Goal: Task Accomplishment & Management: Manage account settings

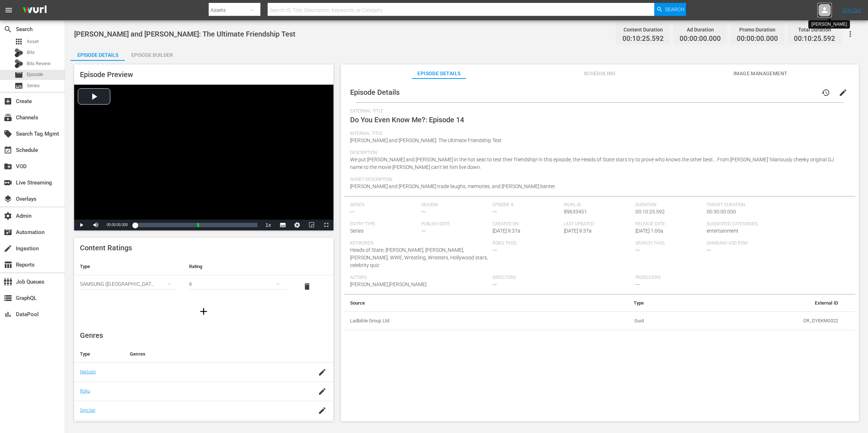
click at [825, 9] on icon at bounding box center [824, 10] width 6 height 6
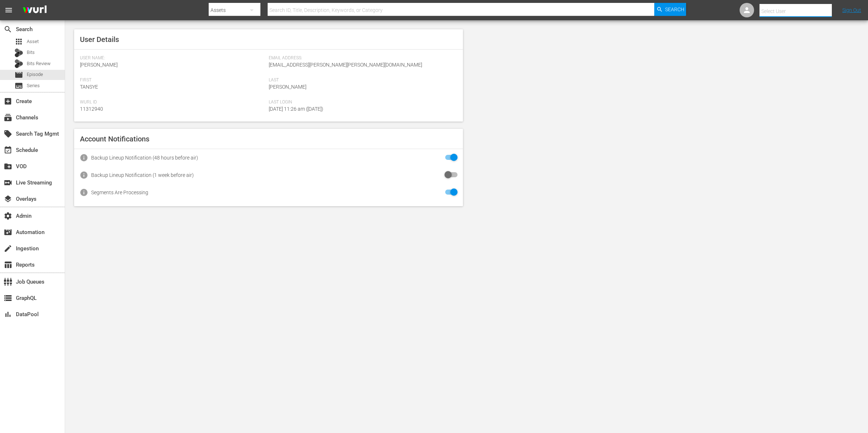
click at [807, 9] on input "text" at bounding box center [805, 11] width 93 height 17
click at [806, 64] on div "Scheduling Ladbible <ladbible-scheduling@wurl.com>" at bounding box center [782, 65] width 113 height 17
type input "Scheduling Ladbible (11314840)"
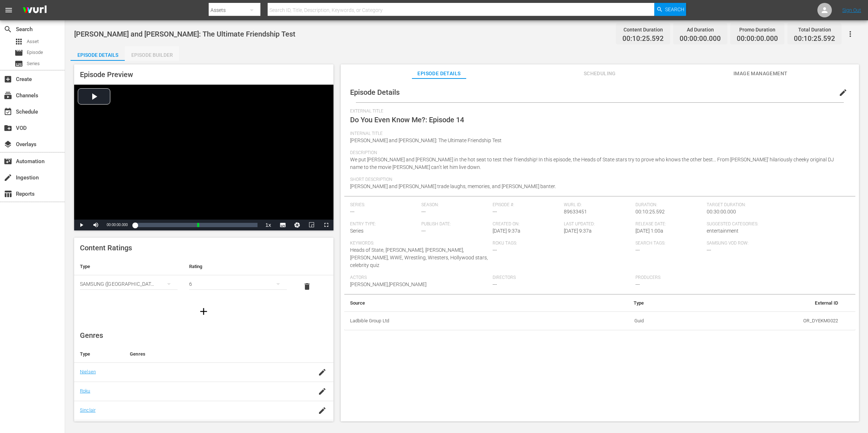
click at [157, 56] on div "Episode Builder" at bounding box center [152, 54] width 54 height 17
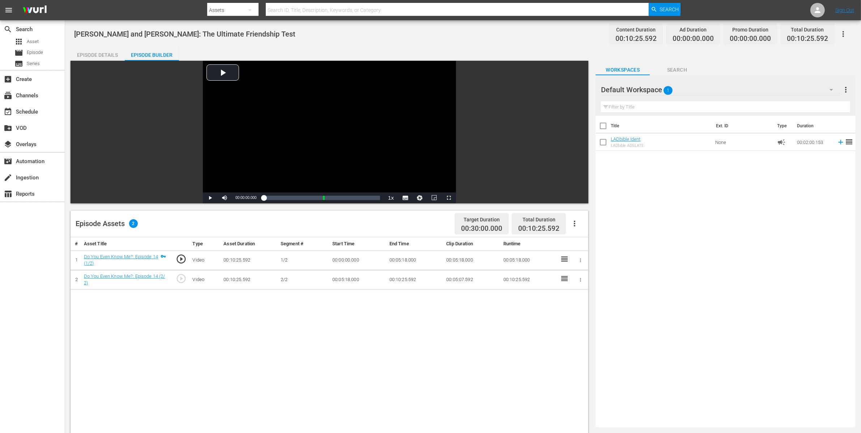
scroll to position [6, 0]
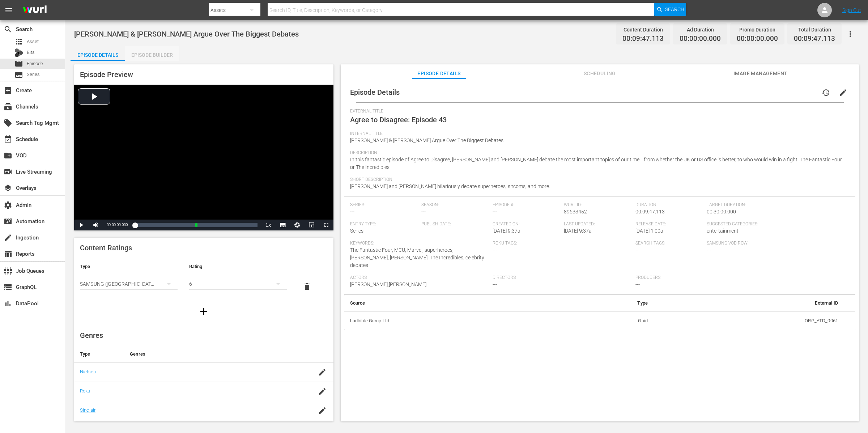
click at [165, 51] on div "Episode Builder" at bounding box center [152, 54] width 54 height 17
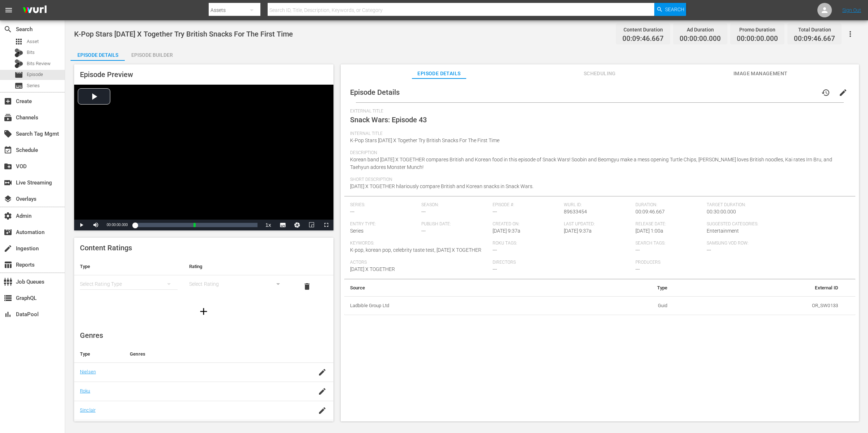
click at [155, 58] on div "Episode Builder" at bounding box center [152, 54] width 54 height 17
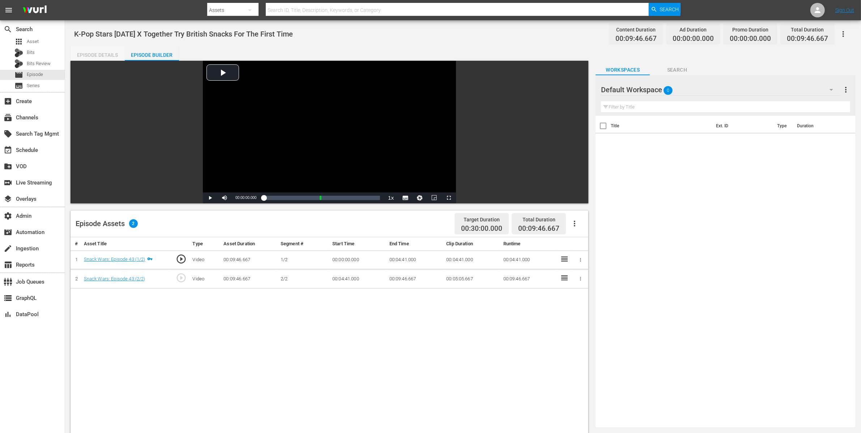
click at [105, 56] on div "Episode Details" at bounding box center [97, 54] width 54 height 17
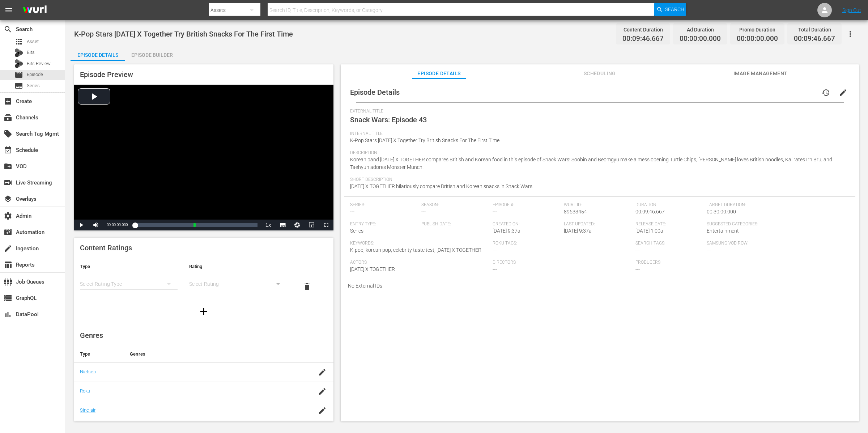
click at [158, 56] on div "Episode Builder" at bounding box center [152, 54] width 54 height 17
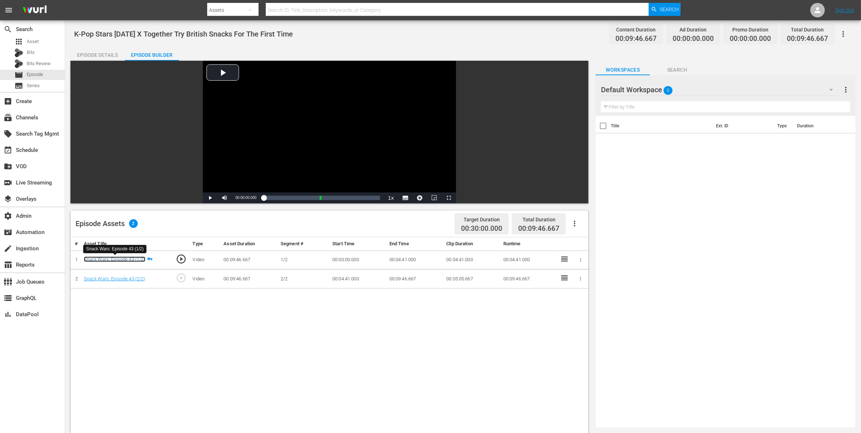
click at [128, 258] on link "Snack Wars: Episode 43 (1/2)" at bounding box center [114, 258] width 61 height 5
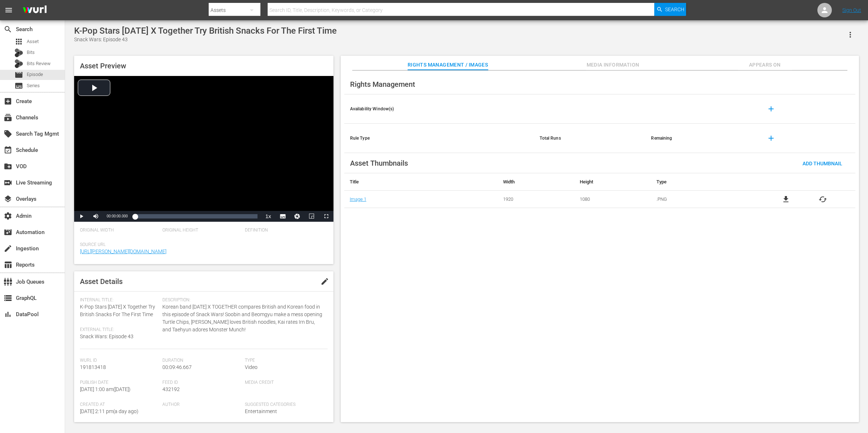
click at [854, 38] on icon "button" at bounding box center [850, 34] width 9 height 9
click at [828, 35] on div "Add To Workspace" at bounding box center [817, 37] width 69 height 17
drag, startPoint x: 206, startPoint y: 31, endPoint x: 71, endPoint y: 32, distance: 135.2
click at [70, 33] on div "K-Pop Stars Tomorrow X Together Try British Snacks For The First Time Snack War…" at bounding box center [466, 222] width 792 height 393
copy div "K-Pop Stars Tomorrow X Together"
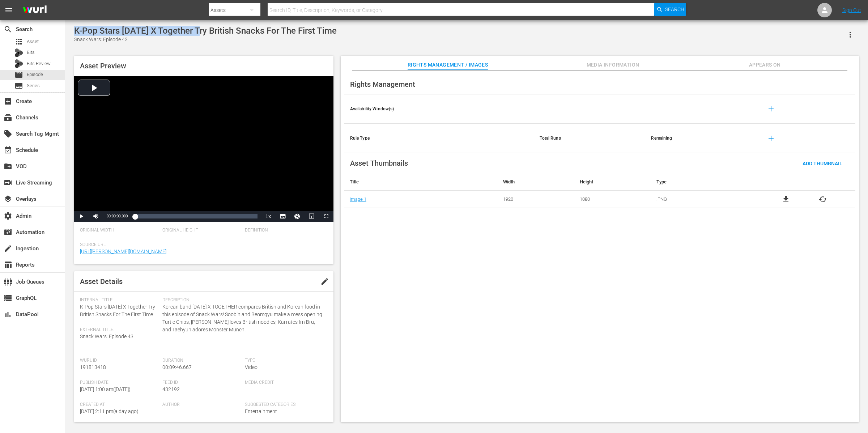
click at [771, 62] on span "Appears On" at bounding box center [764, 64] width 54 height 9
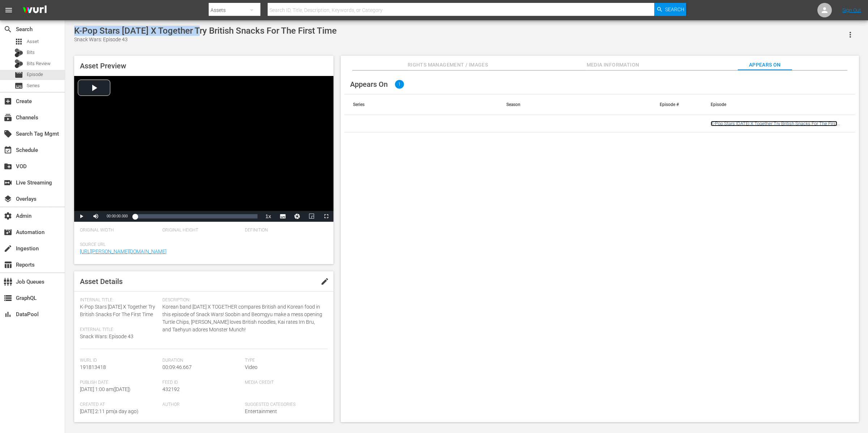
click at [726, 124] on link "K-Pop Stars Tomorrow X Together Try British Snacks For The First Time" at bounding box center [773, 126] width 127 height 11
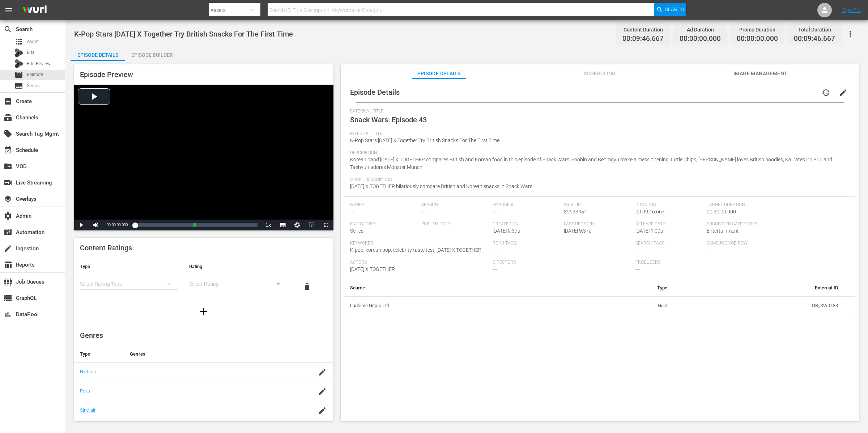
click at [157, 56] on div "Episode Builder" at bounding box center [152, 54] width 54 height 17
click at [160, 55] on div "Episode Builder" at bounding box center [152, 54] width 54 height 17
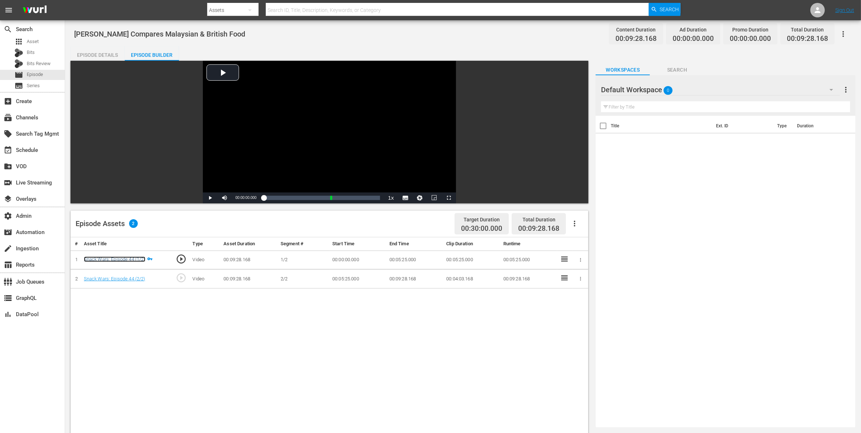
click at [140, 258] on link "Snack Wars: Episode 44 (1/2)" at bounding box center [114, 258] width 61 height 5
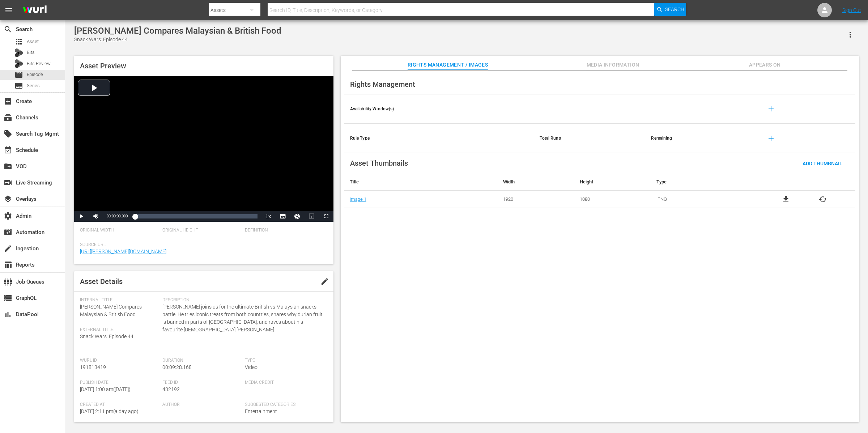
click at [852, 33] on icon "button" at bounding box center [850, 34] width 9 height 9
click at [843, 35] on div "Add To Workspace" at bounding box center [817, 37] width 69 height 17
drag, startPoint x: 129, startPoint y: 32, endPoint x: 71, endPoint y: 30, distance: 57.9
click at [71, 30] on div "Henry Golding Compares Malaysian & British Food Snack Wars: Episode 44 Asset Pr…" at bounding box center [466, 222] width 792 height 393
copy div "Henry Golding"
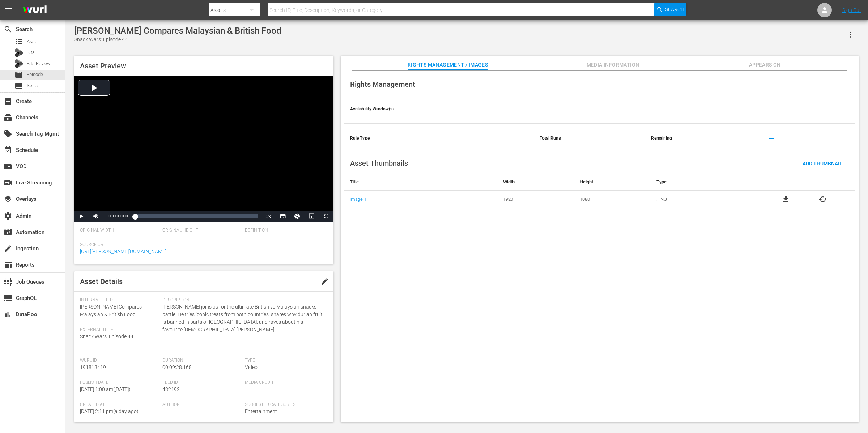
click at [275, 22] on div "Henry Golding Compares Malaysian & British Food Snack Wars: Episode 44 Asset Pr…" at bounding box center [466, 221] width 803 height 403
drag, startPoint x: 281, startPoint y: 32, endPoint x: 96, endPoint y: 26, distance: 184.8
click at [97, 26] on div "Henry Golding Compares Malaysian & British Food Snack Wars: Episode 44" at bounding box center [466, 35] width 784 height 18
copy div "Golding Compares Malaysian & British Food"
click at [776, 67] on span "Appears On" at bounding box center [764, 64] width 54 height 9
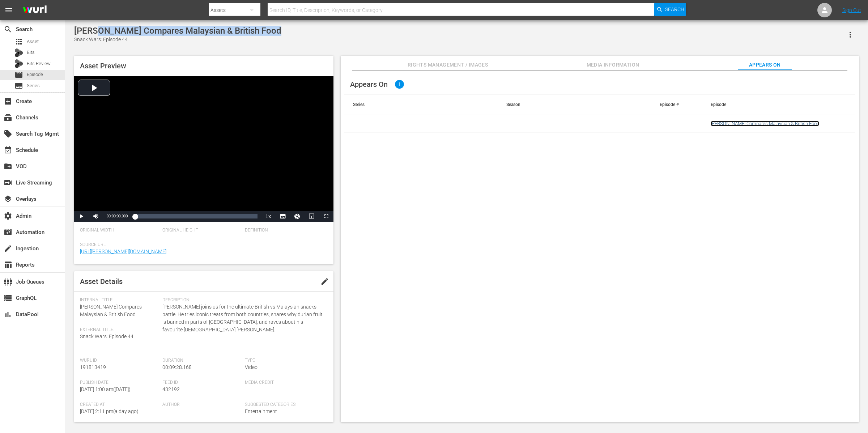
click at [734, 123] on link "Henry Golding Compares Malaysian & British Food" at bounding box center [764, 123] width 108 height 5
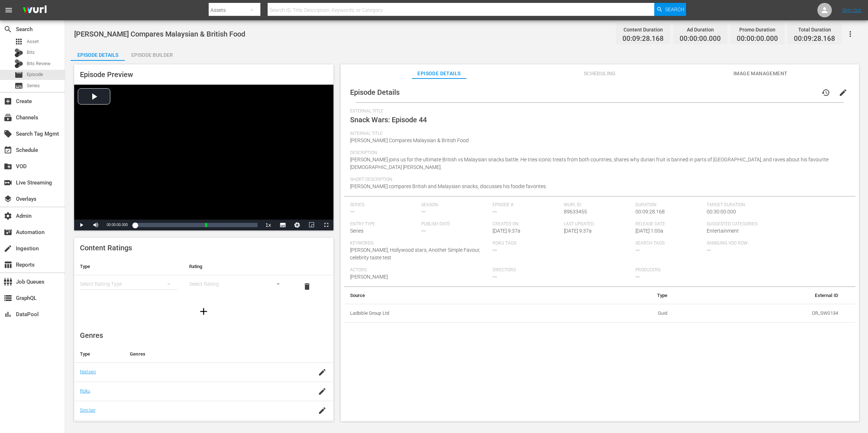
click at [459, 183] on span "Henry Golding compares British and Malaysian snacks, discusses his foodie favor…" at bounding box center [448, 186] width 197 height 6
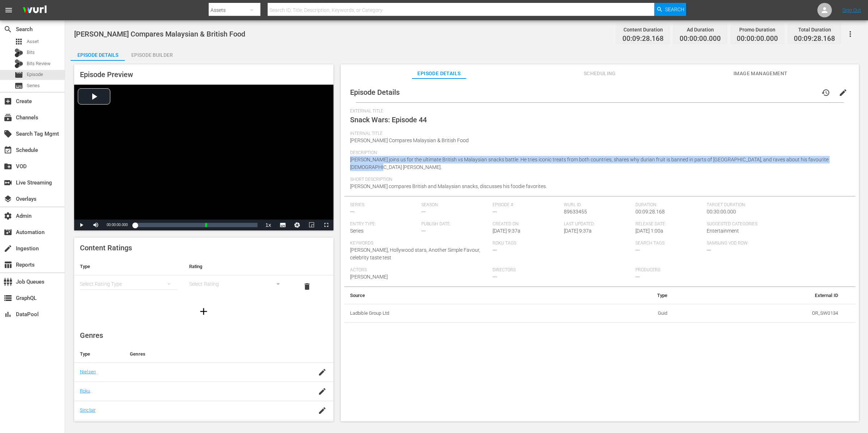
drag, startPoint x: 350, startPoint y: 159, endPoint x: 853, endPoint y: 159, distance: 502.8
click at [853, 159] on div "Episode Details history edit External Title Snack Wars: Episode 44 Internal Tit…" at bounding box center [600, 253] width 518 height 350
copy span "Henry Golding joins us for the ultimate British vs Malaysian snacks battle. He …"
click at [155, 55] on div "Episode Builder" at bounding box center [152, 54] width 54 height 17
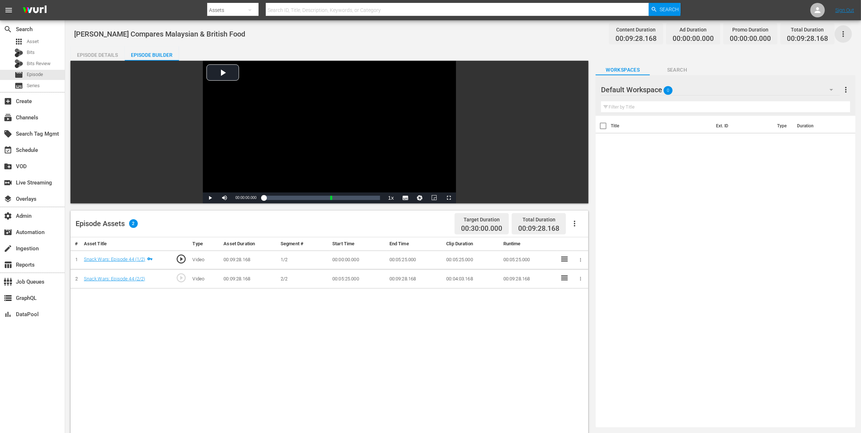
click at [843, 34] on icon "button" at bounding box center [842, 34] width 1 height 6
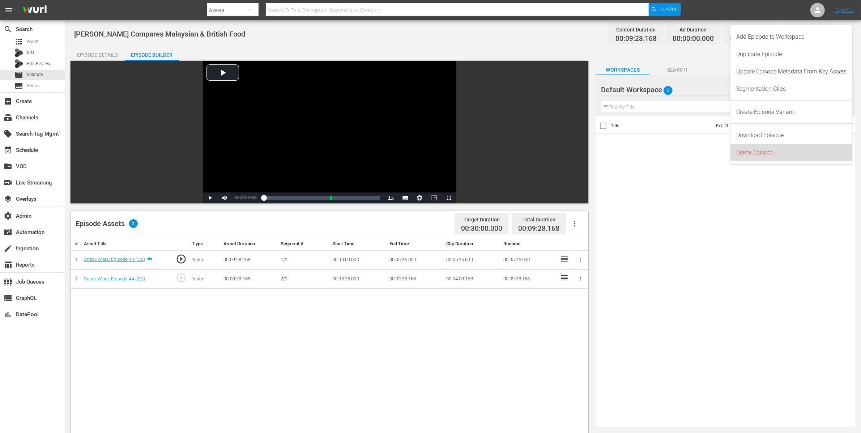
click at [803, 150] on div "Delete Episode" at bounding box center [791, 152] width 110 height 17
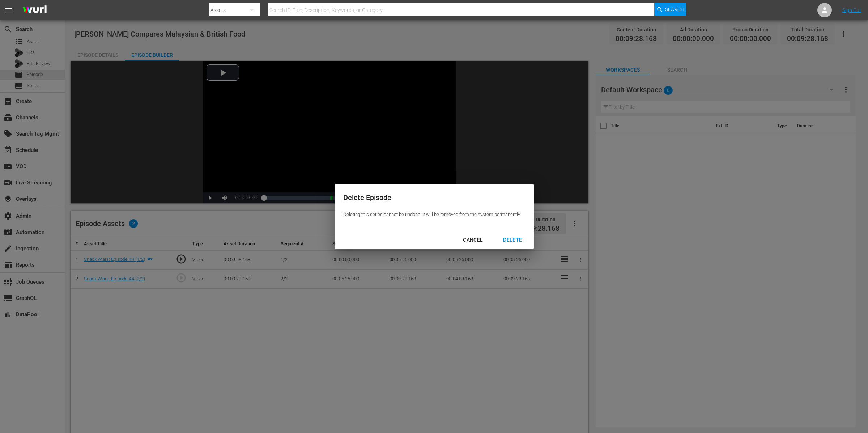
click at [509, 238] on div "DELETE" at bounding box center [512, 239] width 30 height 9
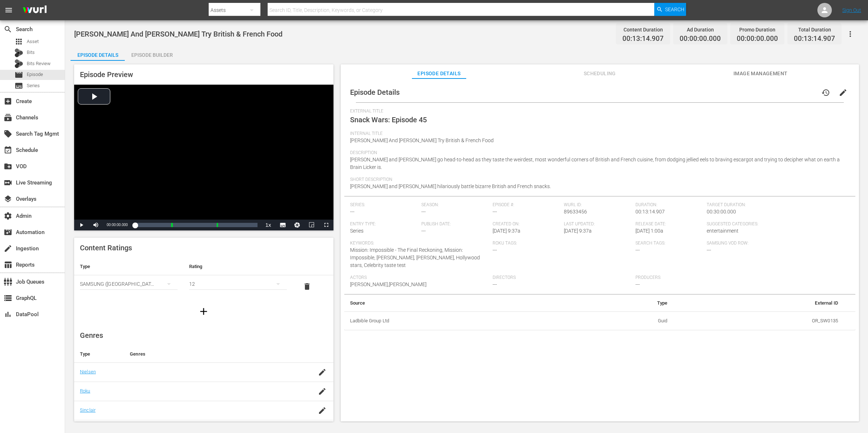
click at [154, 51] on div "Episode Builder" at bounding box center [152, 54] width 54 height 17
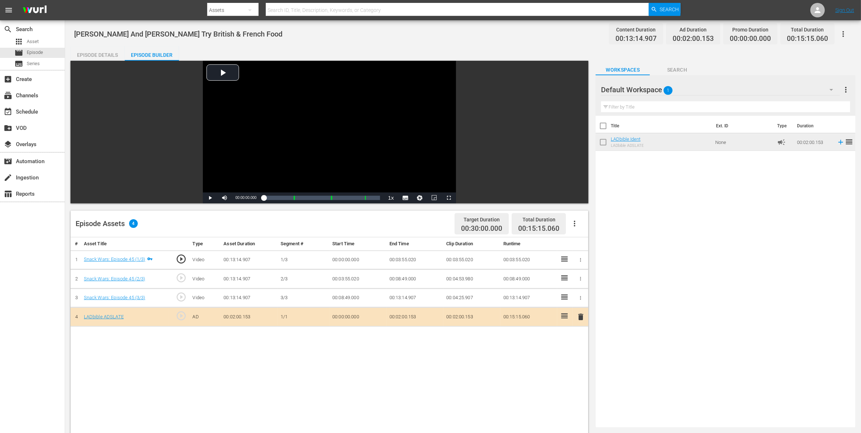
click at [104, 55] on div "Episode Details" at bounding box center [97, 54] width 54 height 17
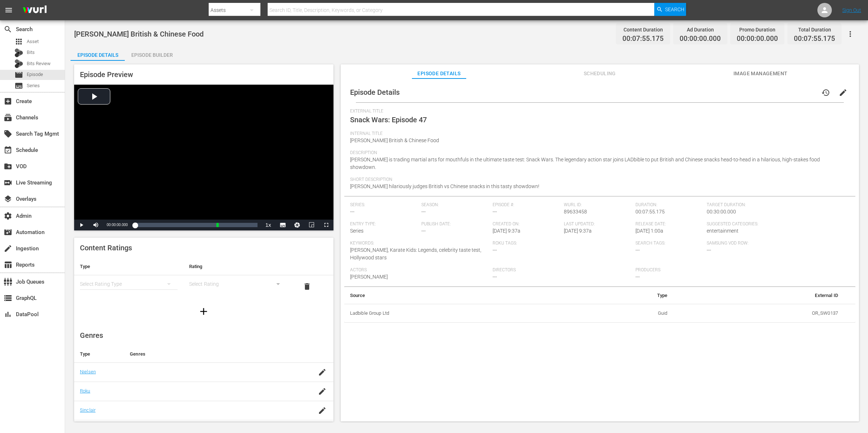
click at [150, 52] on div "Episode Builder" at bounding box center [152, 54] width 54 height 17
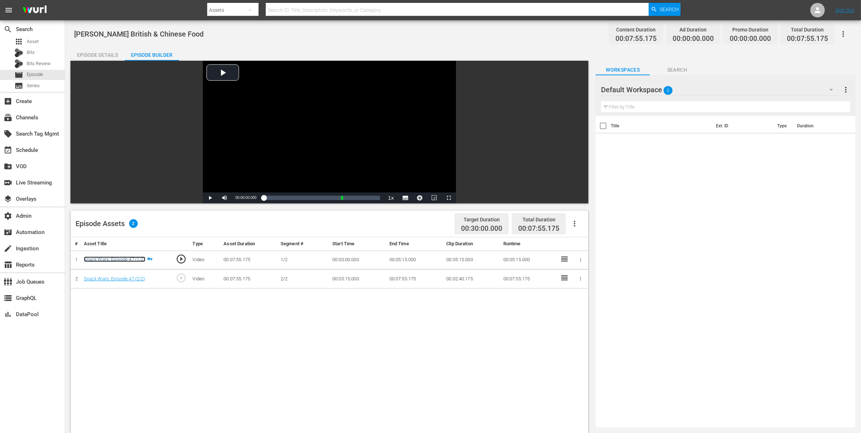
click at [130, 261] on link "Snack Wars: Episode 47 (1/2)" at bounding box center [114, 258] width 61 height 5
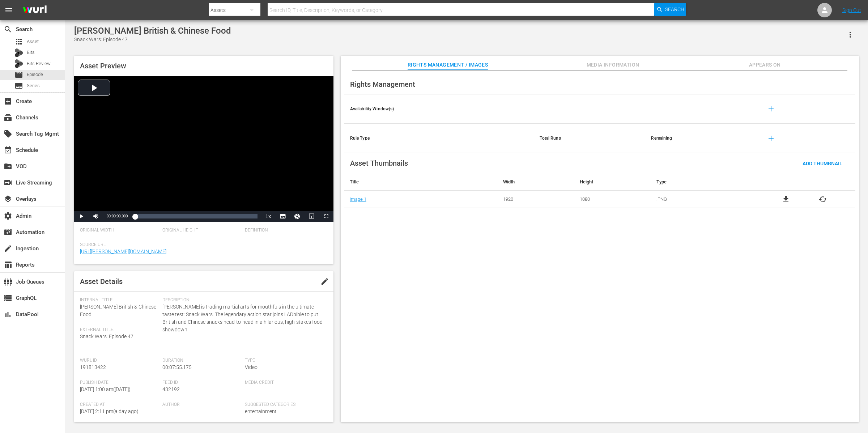
click at [853, 29] on button "button" at bounding box center [849, 34] width 17 height 17
click at [834, 37] on div "Add To Workspace" at bounding box center [817, 37] width 69 height 17
click at [120, 31] on div "Jackie Chan Tries British & Chinese Food" at bounding box center [152, 31] width 157 height 10
drag, startPoint x: 123, startPoint y: 30, endPoint x: 75, endPoint y: 28, distance: 47.8
click at [75, 28] on div "Jackie Chan Tries British & Chinese Food" at bounding box center [152, 31] width 157 height 10
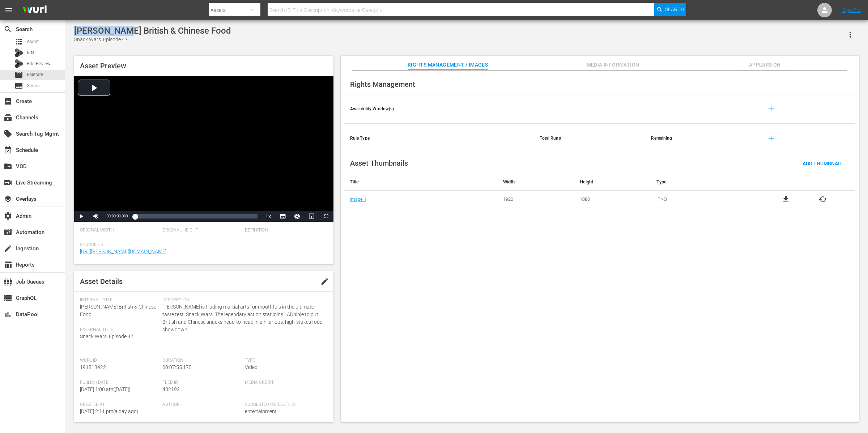
copy div "Jackie Chan"
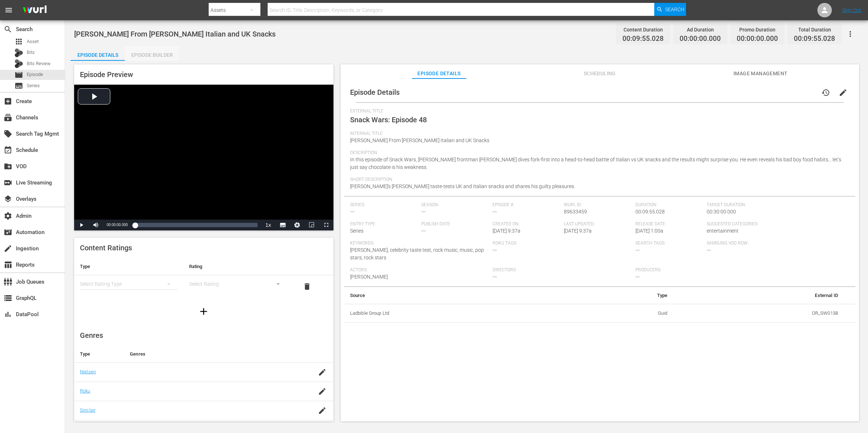
click at [159, 54] on div "Episode Builder" at bounding box center [152, 54] width 54 height 17
click at [851, 33] on icon "button" at bounding box center [850, 34] width 9 height 9
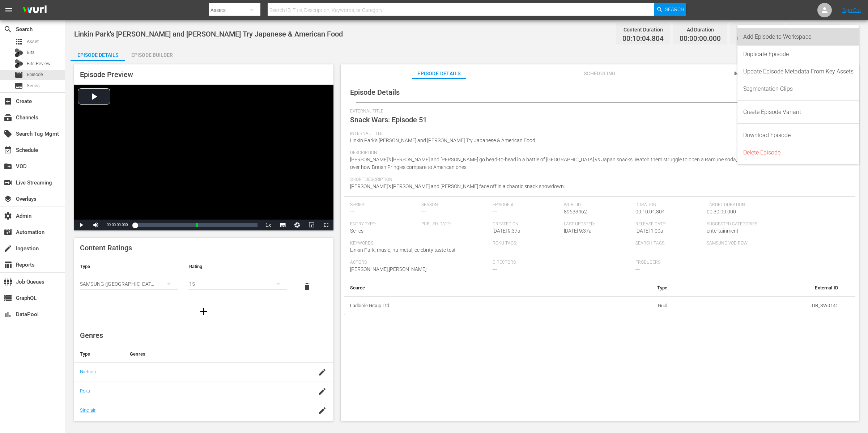
click at [831, 36] on div "Add Episode to Workspace" at bounding box center [798, 36] width 110 height 17
click at [174, 63] on div "Episode Preview Video Player is loading. Play Video Play Mute Current Time 00:0…" at bounding box center [466, 244] width 792 height 366
click at [166, 55] on div "Episode Builder" at bounding box center [152, 54] width 54 height 17
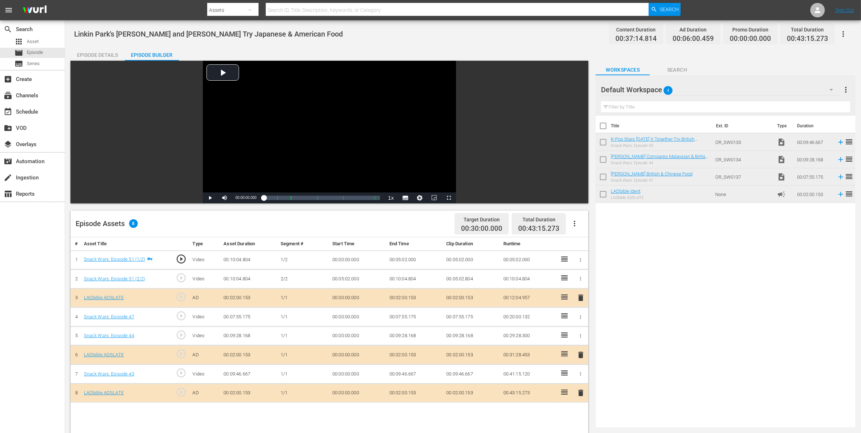
click at [114, 53] on div "Episode Details" at bounding box center [97, 54] width 54 height 17
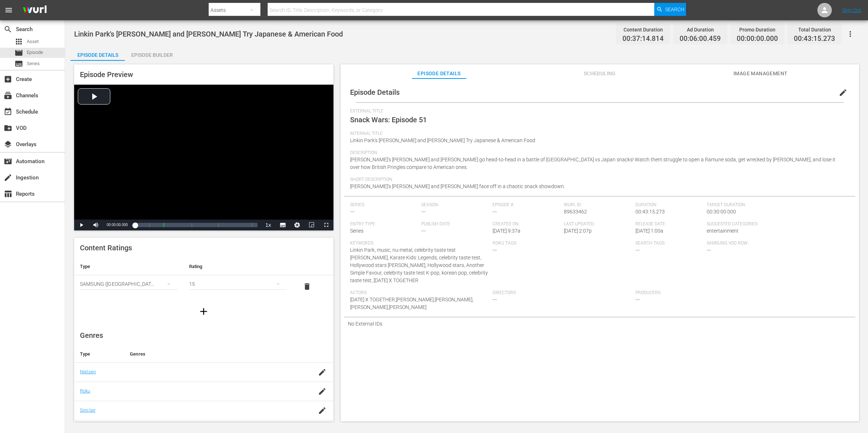
click at [445, 119] on div "External Title Snack Wars: Episode 51" at bounding box center [599, 119] width 499 height 22
click at [431, 119] on div "External Title Snack Wars: Episode 51" at bounding box center [599, 119] width 499 height 22
click at [838, 92] on span "edit" at bounding box center [842, 92] width 9 height 9
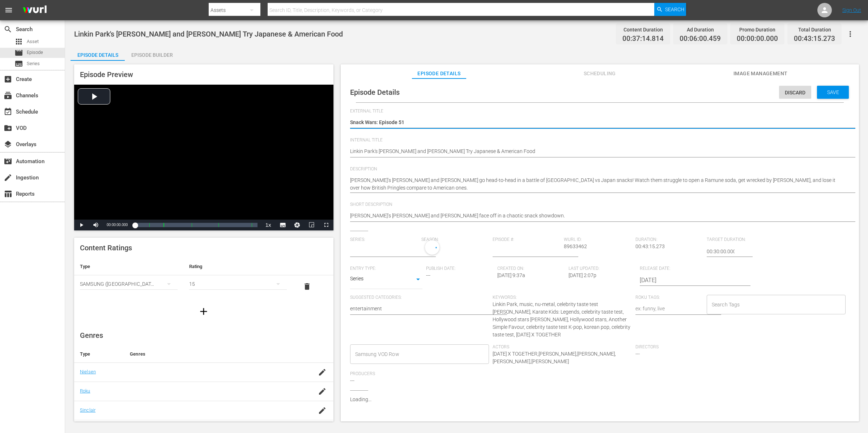
type input "No Series"
click at [420, 119] on textarea "Snack Wars: Episode 51" at bounding box center [598, 123] width 496 height 9
drag, startPoint x: 412, startPoint y: 122, endPoint x: 379, endPoint y: 119, distance: 33.4
click at [379, 119] on textarea "Snack Wars: Episode 51" at bounding box center [598, 123] width 496 height 9
type textarea "Snack Wars: A"
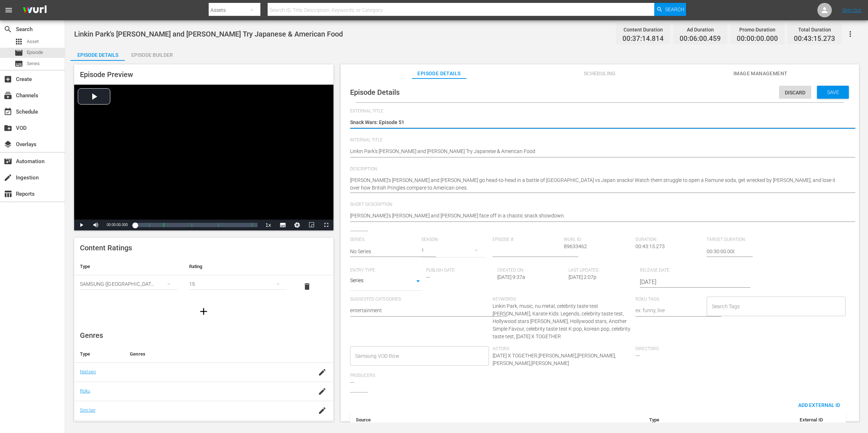
type textarea "Snack Wars: A"
type textarea "Snack Wars: As"
type textarea "Snack Wars: Asi"
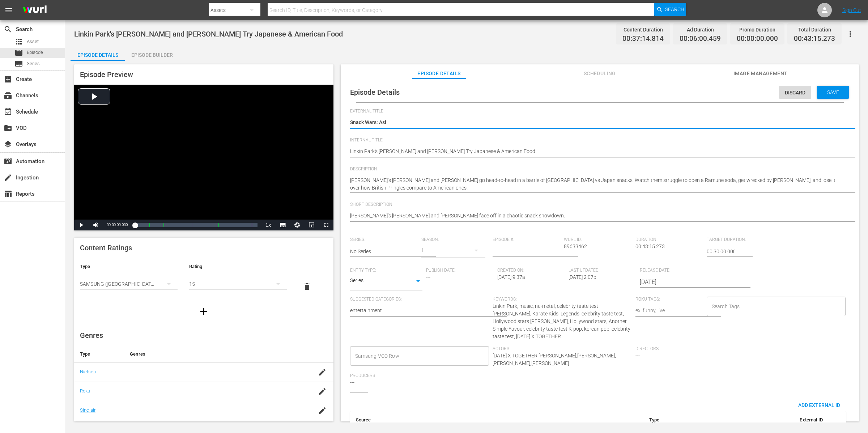
type textarea "Snack Wars: Asia"
type textarea "Snack Wars: Asian"
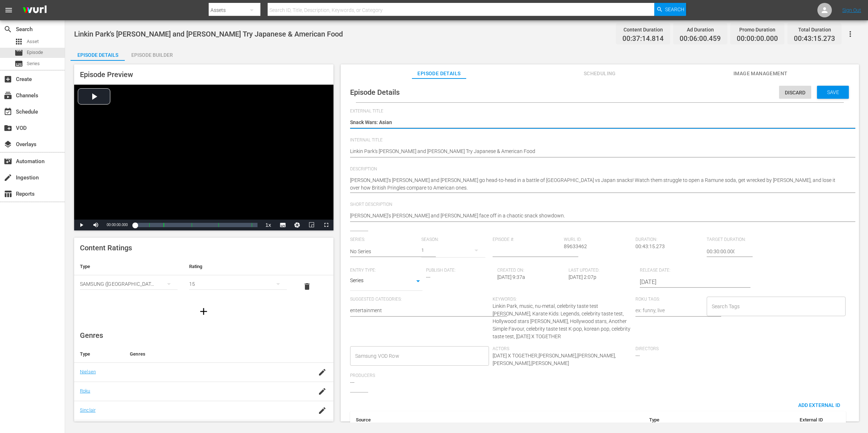
type textarea "Snack Wars: Asian."
type textarea "Snack Wars: Asian. C"
type textarea "Snack Wars: Asian. Co"
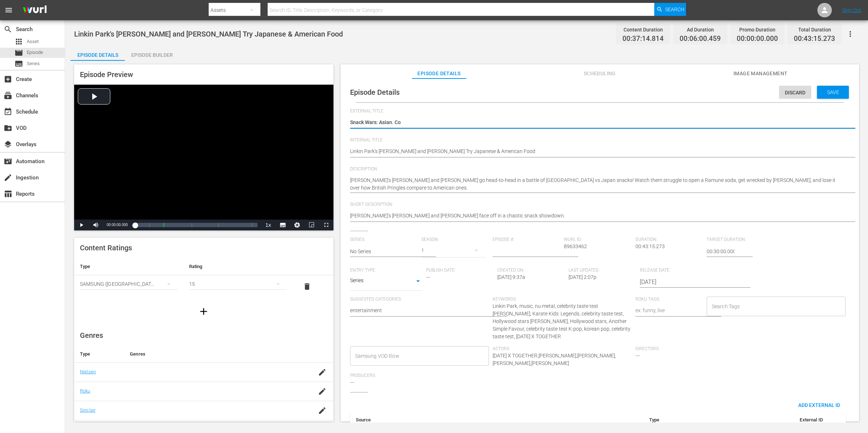
type textarea "Snack Wars: Asian. C"
type textarea "Snack Wars: Asian."
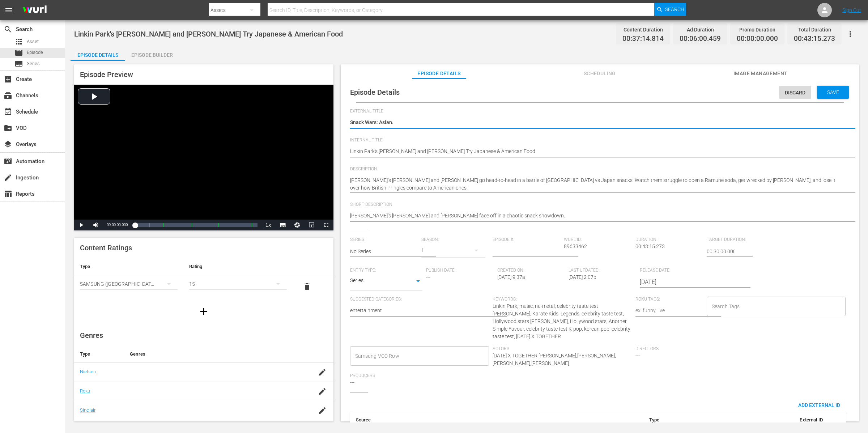
type textarea "Snack Wars: Asian."
type textarea "Snack Wars: Asian"
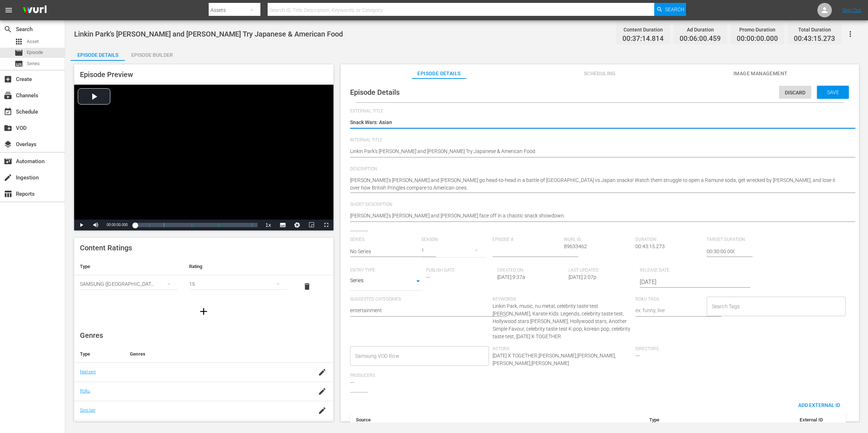
type textarea "Snack Wars: Asian C"
type textarea "Snack Wars: Asian CO"
type textarea "Snack Wars: Asian COu"
type textarea "Snack Wars: Asian CO"
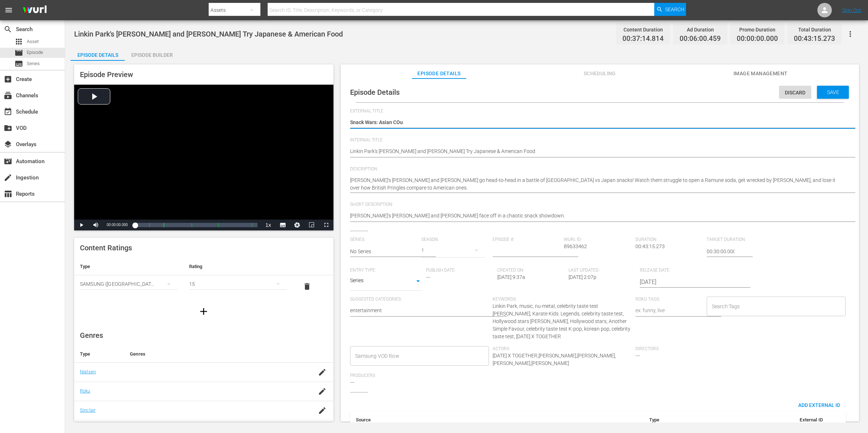
type textarea "Snack Wars: Asian CO"
type textarea "Snack Wars: Asian C"
type textarea "Snack Wars: Asian Co"
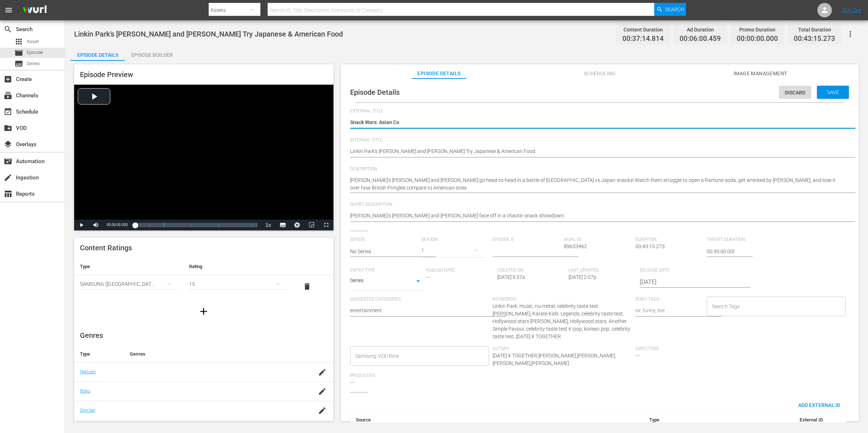
type textarea "Snack Wars: Asian Cou"
type textarea "Snack Wars: Asian Coun"
type textarea "Snack Wars: Asian Count"
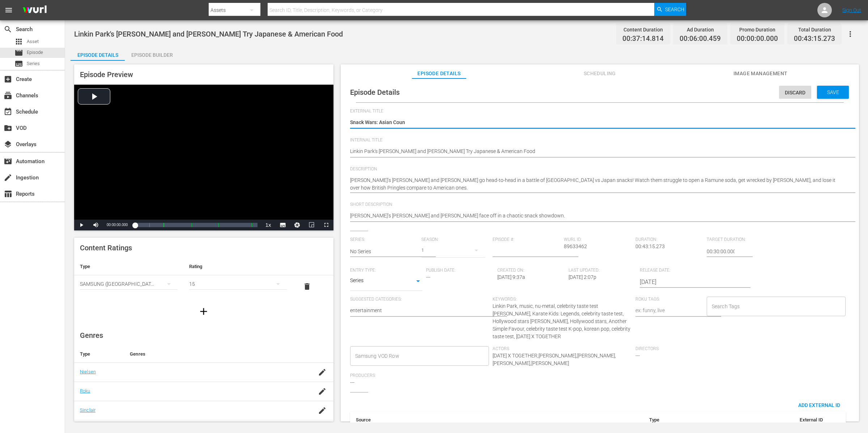
type textarea "Snack Wars: Asian Count"
type textarea "Snack Wars: Asian Countr"
type textarea "Snack Wars: Asian Countri"
type textarea "Snack Wars: Asian Countrie"
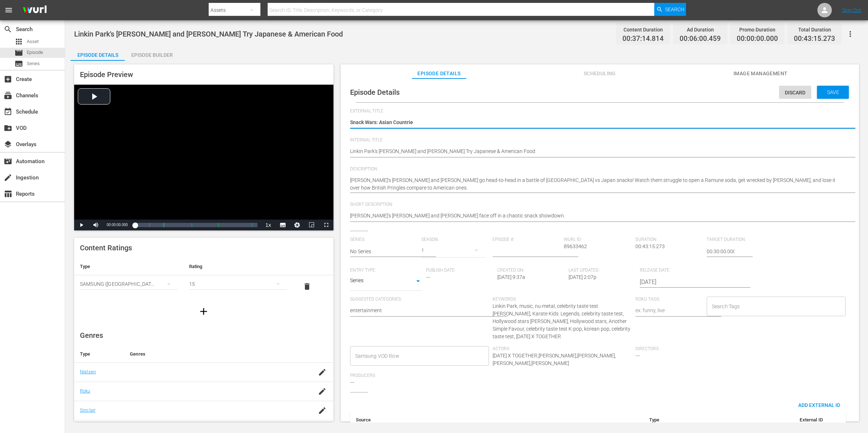
type textarea "Snack Wars: Asian Countries"
click at [834, 91] on span "Save" at bounding box center [832, 92] width 23 height 6
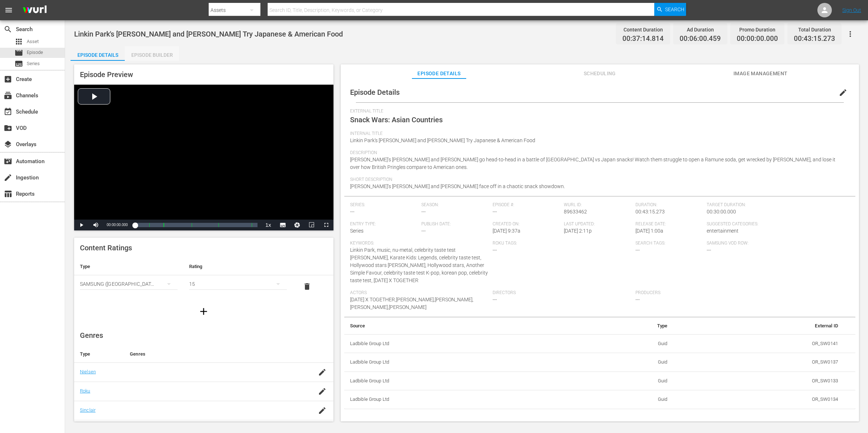
click at [155, 56] on div "Episode Builder" at bounding box center [152, 54] width 54 height 17
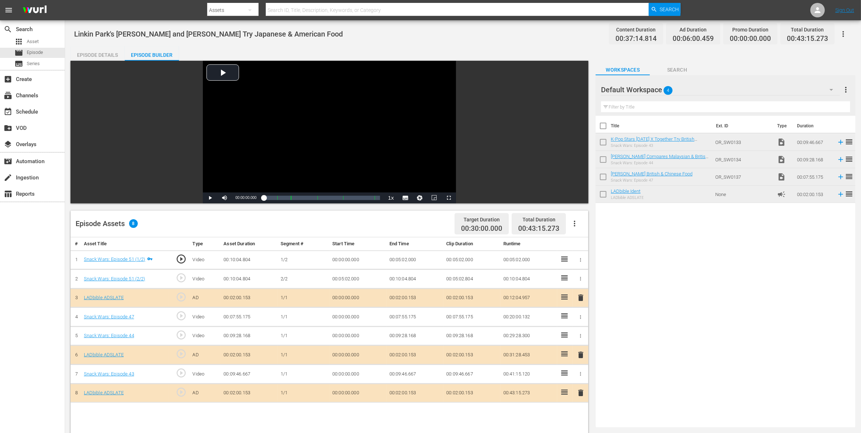
drag, startPoint x: 86, startPoint y: 54, endPoint x: 92, endPoint y: 52, distance: 5.8
click at [86, 54] on div "Episode Details" at bounding box center [97, 54] width 54 height 17
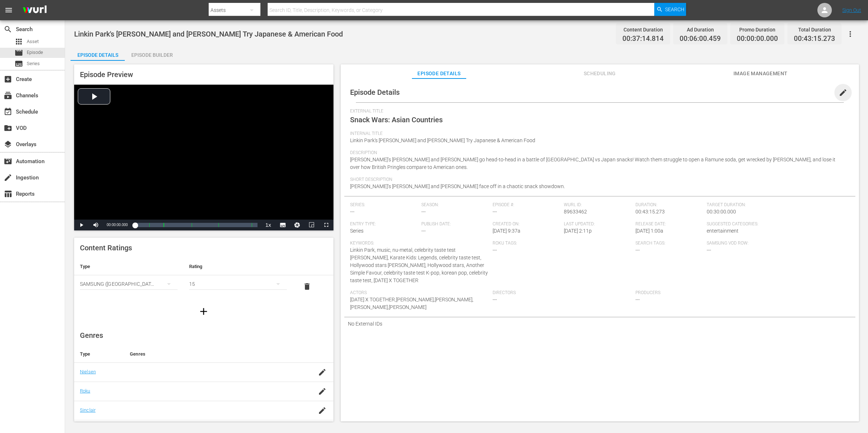
click at [838, 94] on span "edit" at bounding box center [842, 92] width 9 height 9
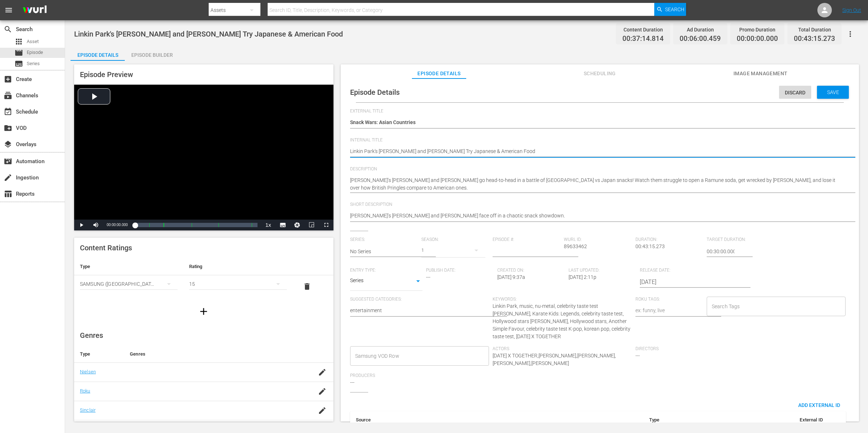
drag, startPoint x: 553, startPoint y: 151, endPoint x: 341, endPoint y: 146, distance: 212.6
click at [341, 146] on div "Episode Details Discard Save External Title Snack Wars: Asian Countries Snack W…" at bounding box center [600, 253] width 518 height 350
paste textarea "Snack Wars C01 60: Eps 39, 19, 02"
type textarea "Snack Wars C01 60: Eps 39, 19, 02"
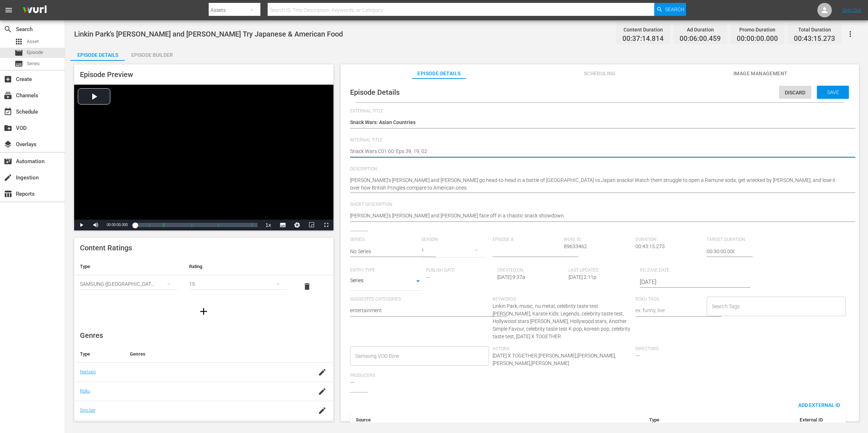
drag, startPoint x: 385, startPoint y: 149, endPoint x: 403, endPoint y: 153, distance: 18.0
click at [385, 149] on textarea "Linkin Park's Mike Shinoda and Emily Armstrong Try Japanese & American Food" at bounding box center [598, 151] width 496 height 9
type textarea "Snack Wars C0 60: Eps 39, 19, 02"
type textarea "Snack Wars C 60: Eps 39, 19, 02"
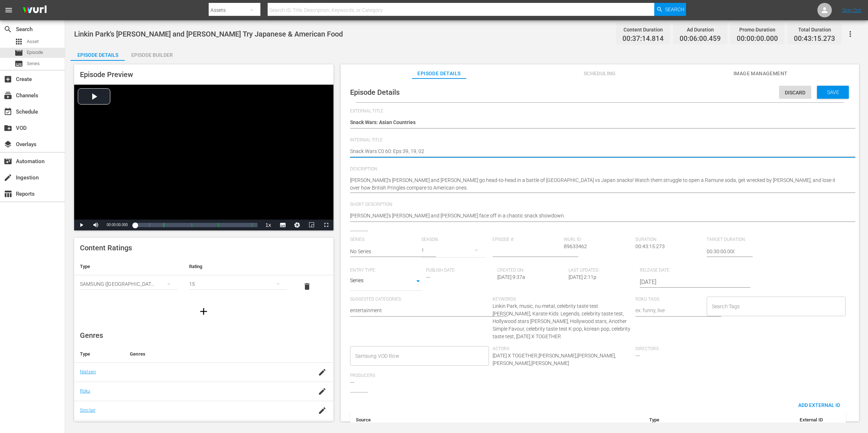
type textarea "Snack Wars C 60: Eps 39, 19, 02"
type textarea "Snack Wars CA 60: Eps 39, 19, 02"
type textarea "Snack Wars CAs 60: Eps 39, 19, 02"
type textarea "Snack Wars CAsi 60: Eps 39, 19, 02"
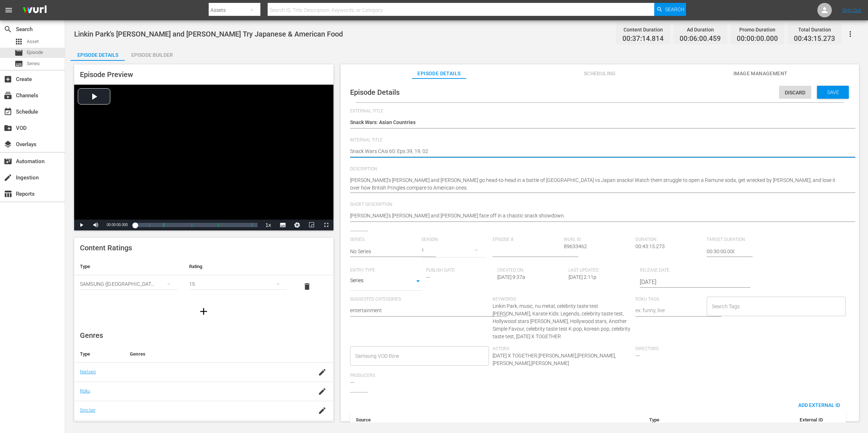
type textarea "Snack Wars CAsia 60: Eps 39, 19, 02"
type textarea "Snack Wars CAsian 60: Eps 39, 19, 02"
type textarea "Snack Wars C:Asian 60: Eps 39, 19, 02"
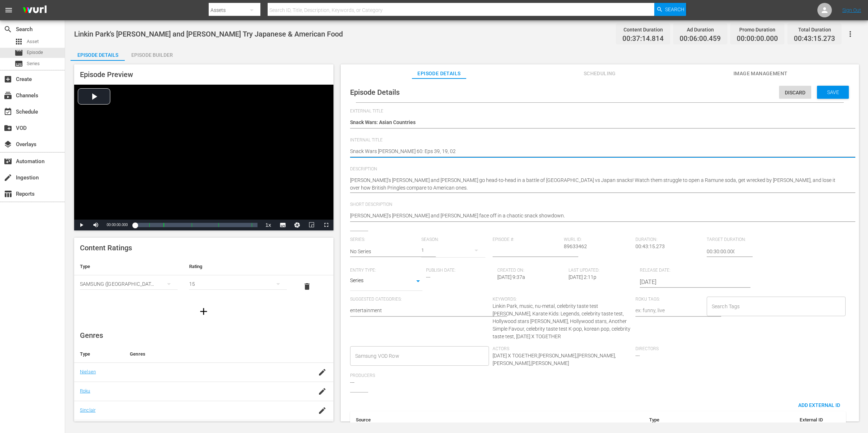
type textarea "Snack Wars C:Asian 60: Eps 39, 19, 02"
type textarea "Snack Wars C: Asian 60: Eps 39, 19, 02"
click at [396, 149] on textarea "Linkin Park's Mike Shinoda and Emily Armstrong Try Japanese & American Food" at bounding box center [598, 151] width 496 height 9
type textarea "Snack Wars C: Asian C60: Eps 39, 19, 02"
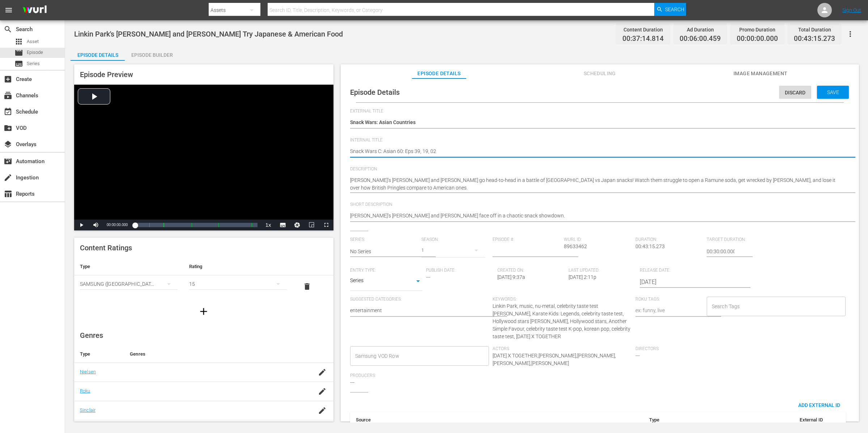
type textarea "Snack Wars C: Asian C60: Eps 39, 19, 02"
type textarea "Snack Wars C: Asian Co60: Eps 39, 19, 02"
type textarea "Snack Wars C: Asian Cou60: Eps 39, 19, 02"
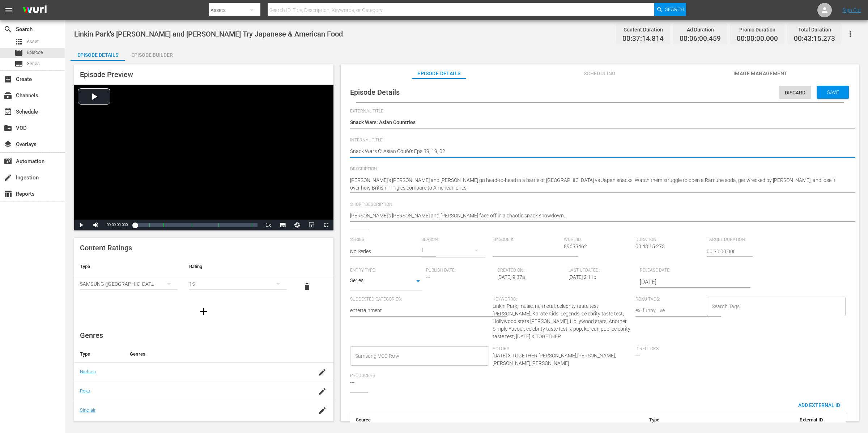
type textarea "Snack Wars C: Asian Coun60: Eps 39, 19, 02"
type textarea "Snack Wars C: Asian Count60: Eps 39, 19, 02"
type textarea "Snack Wars C: Asian Countr60: Eps 39, 19, 02"
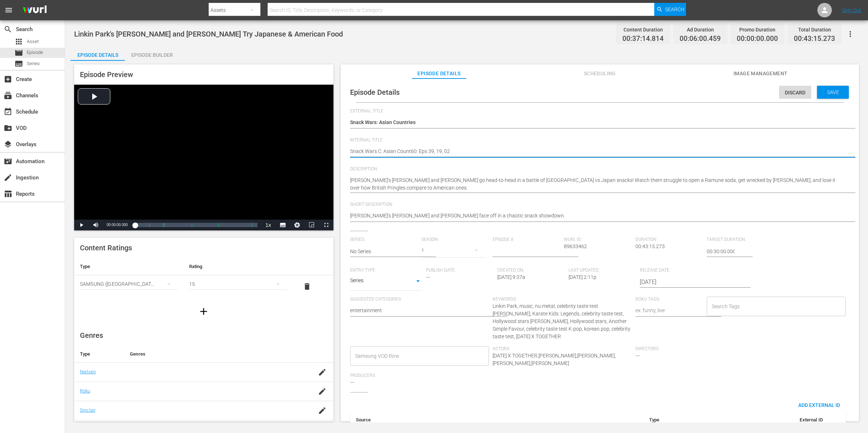
type textarea "Snack Wars C: Asian Countr60: Eps 39, 19, 02"
type textarea "Snack Wars C: Asian Countru60: Eps 39, 19, 02"
type textarea "Snack Wars C: Asian Countrue60: Eps 39, 19, 02"
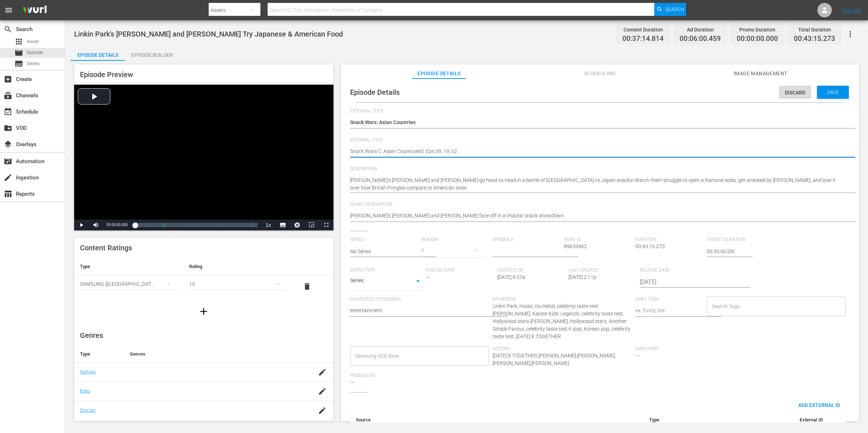
type textarea "Snack Wars C: Asian Countrues60: Eps 39, 19, 02"
type textarea "Snack Wars C: Asian Countrues 60: Eps 39, 19, 02"
type textarea "Snack Wars C: Asian Countrues 0: Eps 39, 19, 02"
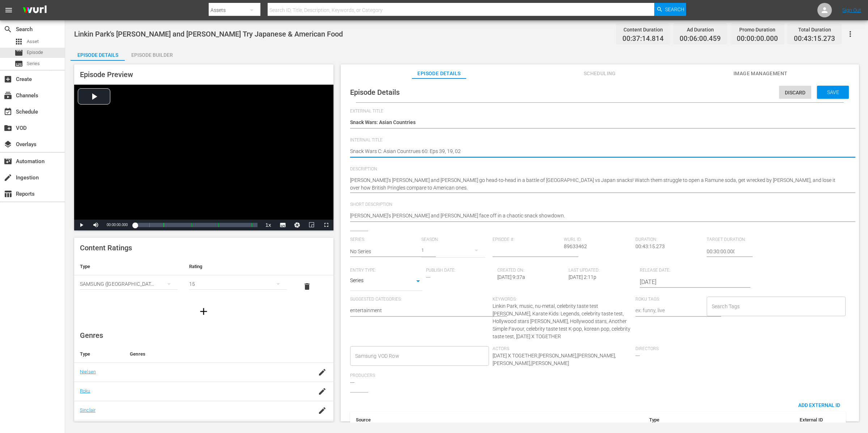
type textarea "Snack Wars C: Asian Countrues 0: Eps 39, 19, 02"
type textarea "Snack Wars C: Asian Countrues0: Eps 39, 19, 02"
type textarea "Snack Wars C: Asian Countrue0: Eps 39, 19, 02"
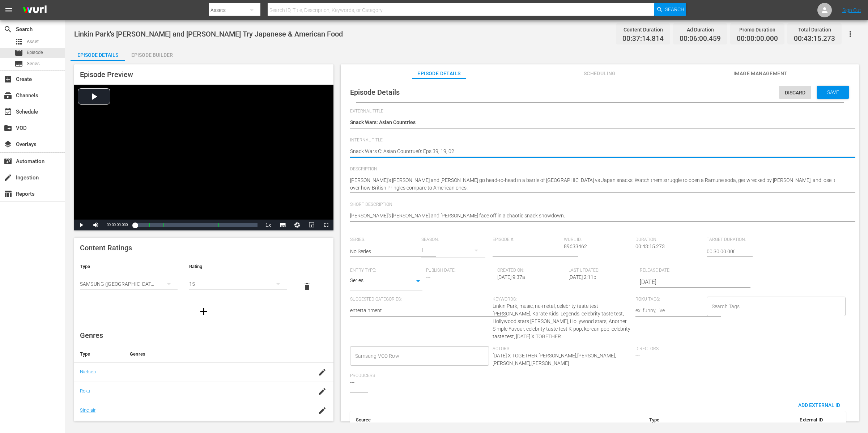
type textarea "Snack Wars C: Asian Countru0: Eps 39, 19, 02"
type textarea "Snack Wars C: Asian Countr0: Eps 39, 19, 02"
type textarea "Snack Wars C: Asian Countri0: Eps 39, 19, 02"
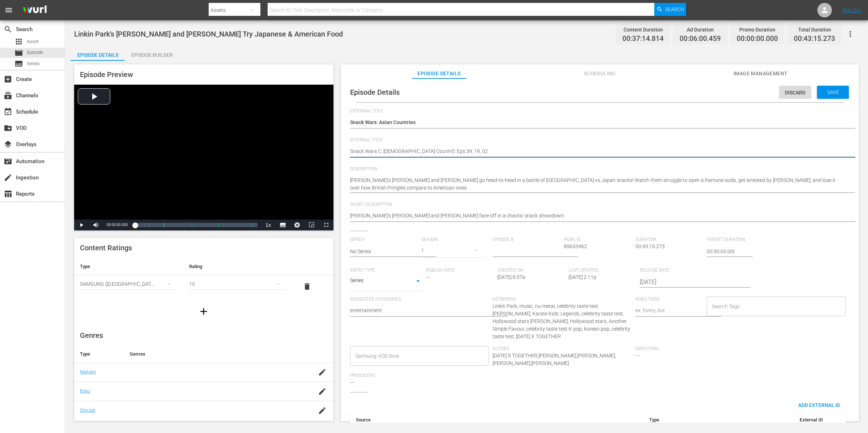
type textarea "Snack Wars C: Asian Countri0: Eps 39, 19, 02"
type textarea "Snack Wars C: Asian Countrie0: Eps 39, 19, 02"
type textarea "Snack Wars C: Asian Countries0: Eps 39, 19, 02"
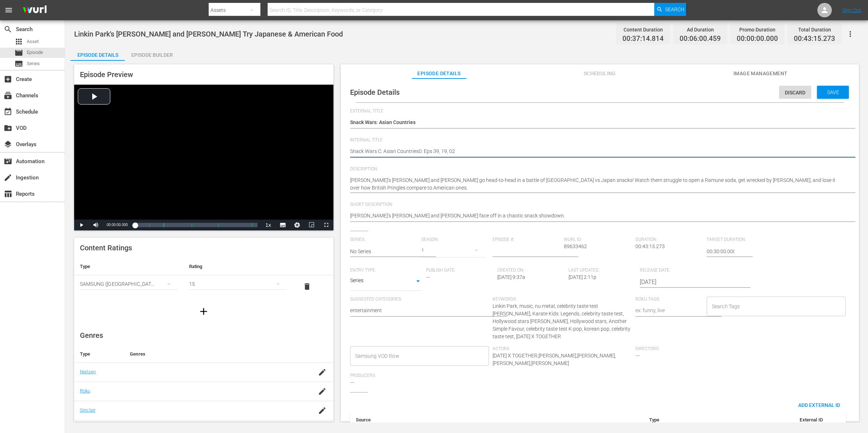
type textarea "Snack Wars C: Asian Countries: Eps 39, 19, 02"
type textarea "Snack Wars C: Asian Countries : Eps 39, 19, 02"
type textarea "Snack Wars C: Asian Countries: Eps 39, 19, 02"
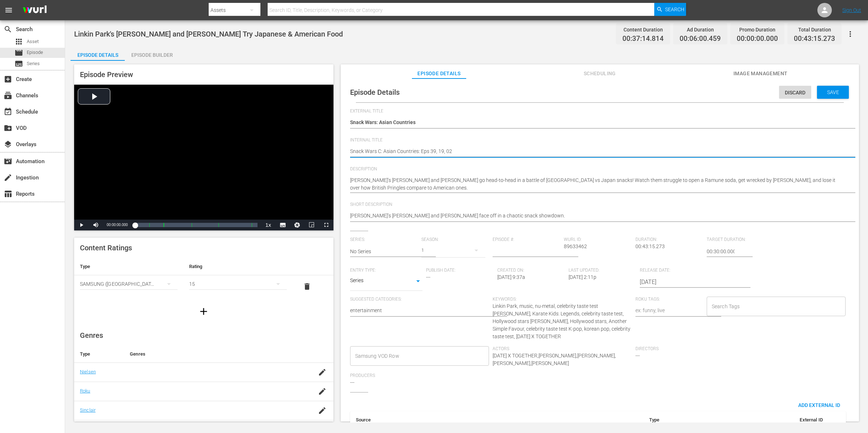
type textarea "Snack Wars C: Asian Countries: Eps 39, 19, 02"
click at [468, 155] on div "Linkin Park's Mike Shinoda and Emily Armstrong Try Japanese & American Food Lin…" at bounding box center [598, 151] width 496 height 17
drag, startPoint x: 468, startPoint y: 150, endPoint x: 429, endPoint y: 149, distance: 39.1
type textarea "Snack Wars C: Asian Countries: Eps"
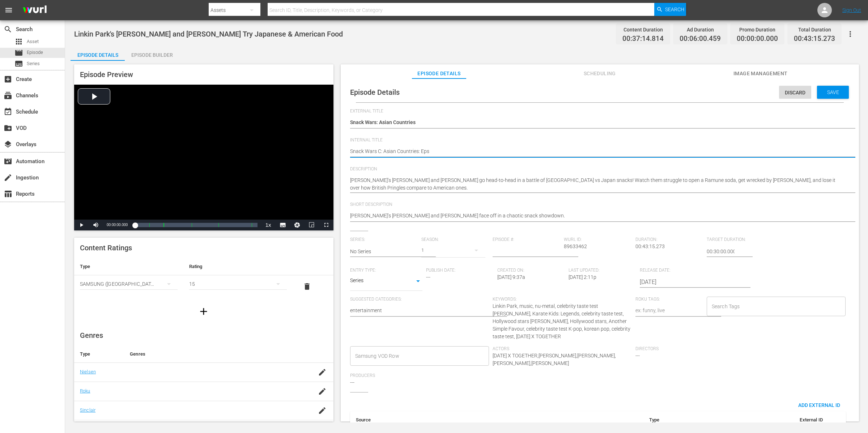
type textarea "Snack Wars C: Asian Countries: Eps"
click at [152, 57] on div "Episode Builder" at bounding box center [152, 54] width 54 height 17
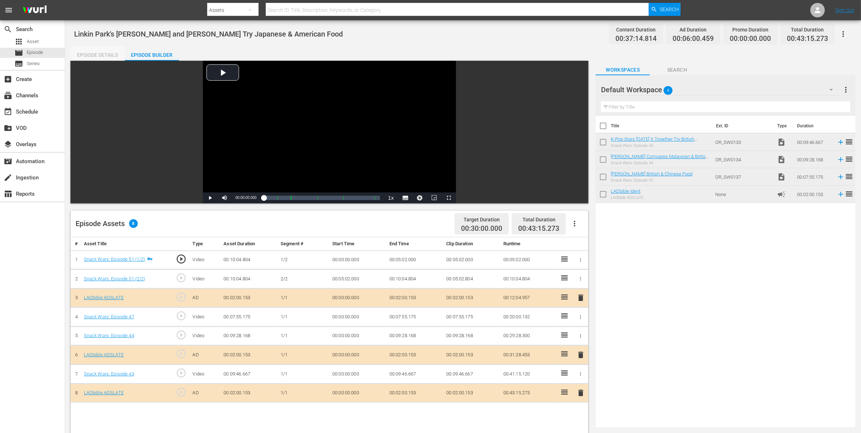
click at [107, 54] on div "Episode Details" at bounding box center [97, 54] width 54 height 17
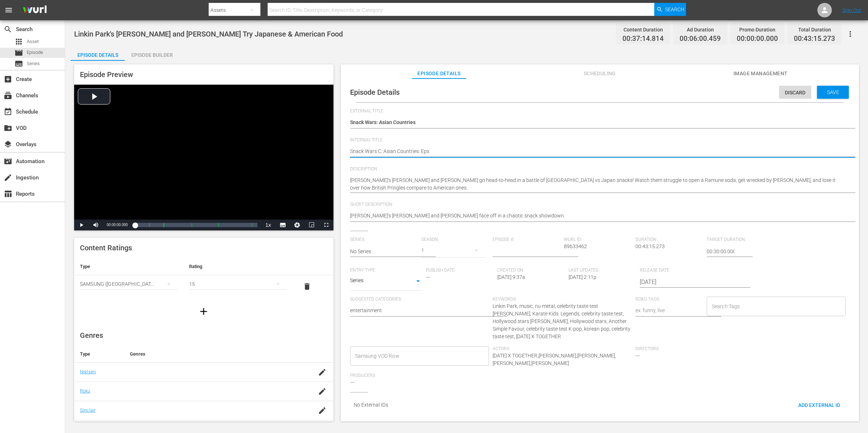
type textarea "Snack Wars C: Asian Countries: Eps 4"
type textarea "Snack Wars C: Asian Countries: Eps 43"
type textarea "Snack Wars C: Asian Countries: Eps 43,"
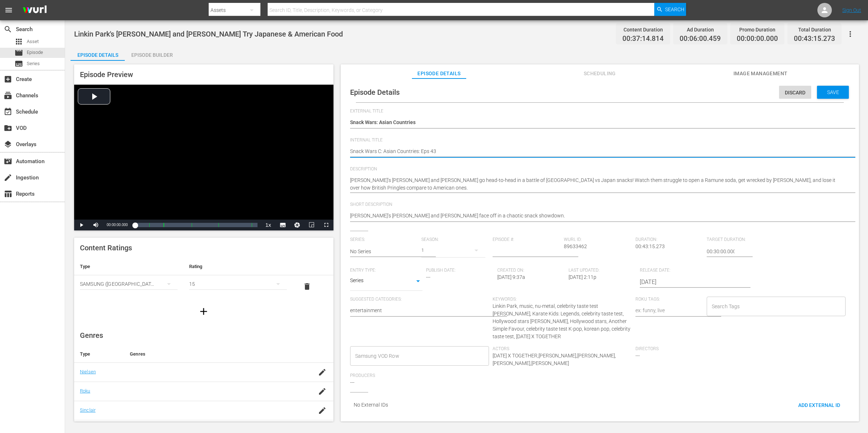
type textarea "Snack Wars C: Asian Countries: Eps 43,"
type textarea "Snack Wars C: Asian Countries: Eps 43, 4"
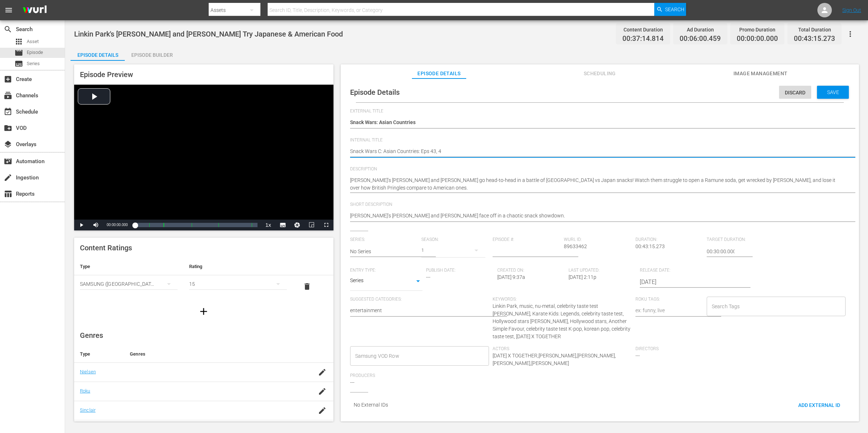
type textarea "Snack Wars C: Asian Countries: Eps 43, 44"
type textarea "Snack Wars C: Asian Countries: Eps 43, 44,"
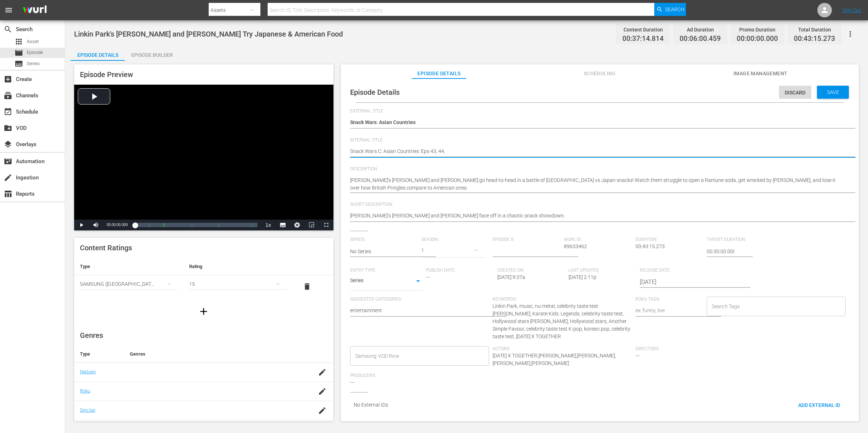
type textarea "Snack Wars C: Asian Countries: Eps 43, 44,"
type textarea "Snack Wars C: Asian Countries: Eps 43, 44, 4"
type textarea "Snack Wars C: Asian Countries: Eps 43, 44, 47"
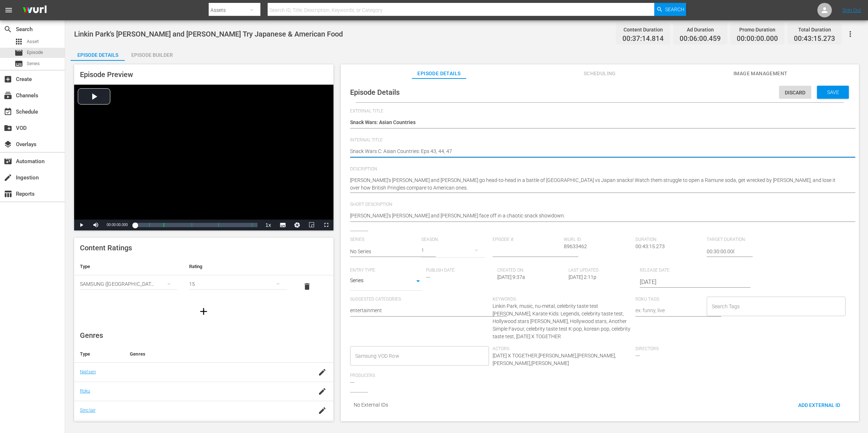
type textarea "Snack Wars C: Asian Countries: Eps 43, 44, 47,"
type textarea "Snack Wars C: Asian Countries: Eps 43, 44, 47, 5"
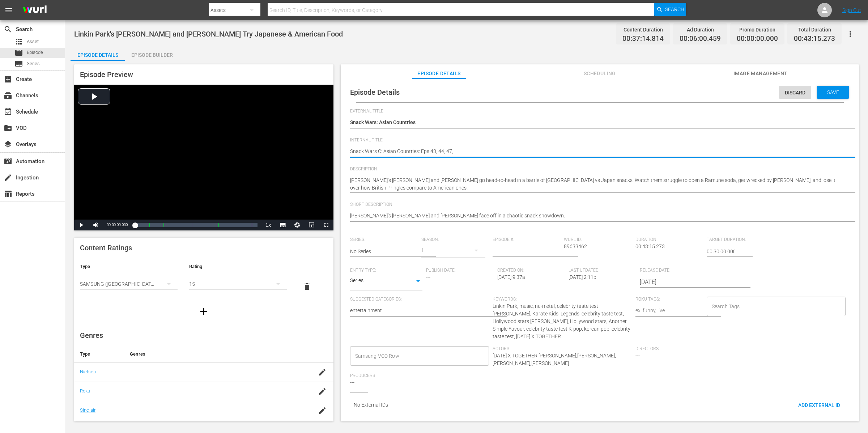
type textarea "Snack Wars C: Asian Countries: Eps 43, 44, 47, 5"
type textarea "Snack Wars C: Asian Countries: Eps 43, 44, 47, 51"
type textarea "Snack Wars C: Asian Countries: Eps 43, 44, 47, 51."
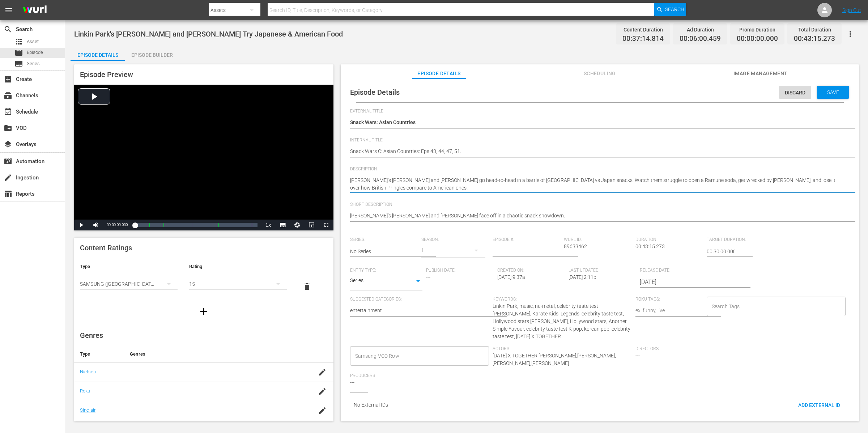
click at [412, 185] on textarea "Linkin Park’s Mike Shinoda and Emily Armstrong go head-to-head in a battle of U…" at bounding box center [598, 183] width 496 height 15
drag, startPoint x: 457, startPoint y: 179, endPoint x: 457, endPoint y: 186, distance: 6.9
click at [457, 186] on textarea "Linkin Park’s Mike Shinoda and Emily Armstrong go head-to-head in a battle of U…" at bounding box center [598, 183] width 496 height 15
type textarea "Linkin Park’s Mike Shinoda and Emily Armstrong |"
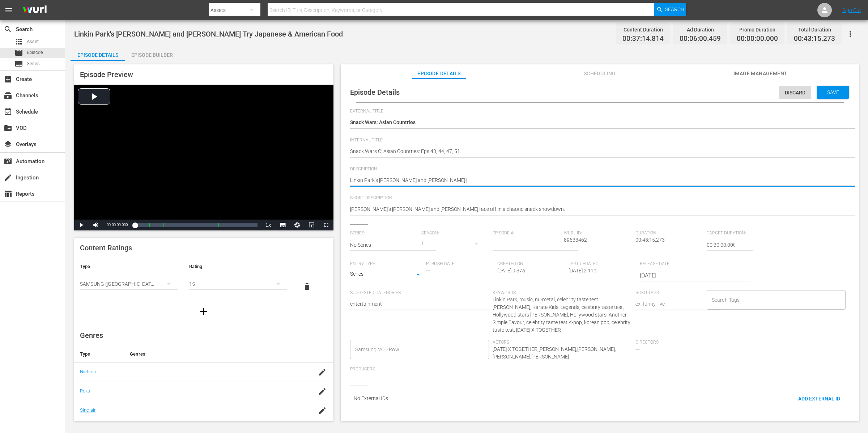
type textarea "Linkin Park’s Mike Shinoda and Emily Armstrong |"
type textarea "Linkin Park’s Mike Shinoda and Emily Armstrong | J"
type textarea "Linkin Park’s Mike Shinoda and Emily Armstrong |"
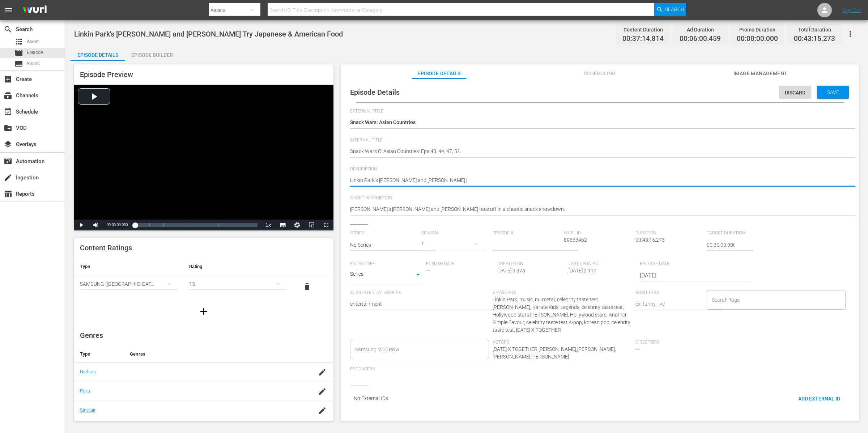
type textarea "Linkin Park’s Mike Shinoda and Emily Armstrong |"
click at [162, 55] on div "Episode Builder" at bounding box center [152, 54] width 54 height 17
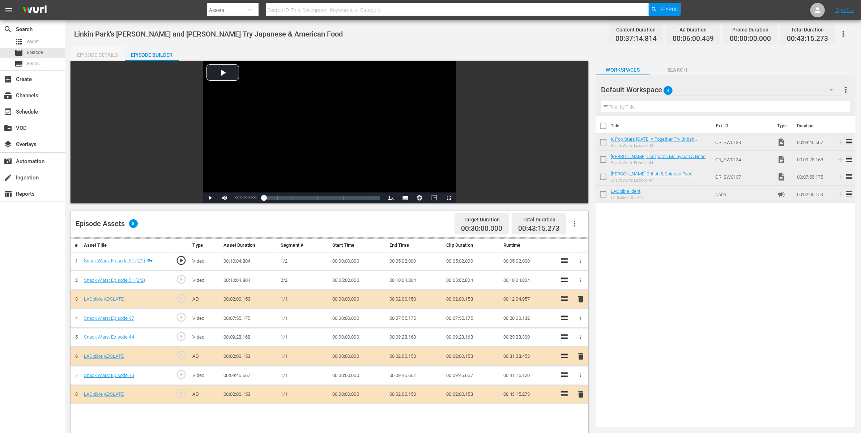
drag, startPoint x: 107, startPoint y: 54, endPoint x: 128, endPoint y: 56, distance: 21.1
click at [107, 54] on div "Episode Details" at bounding box center [97, 54] width 54 height 17
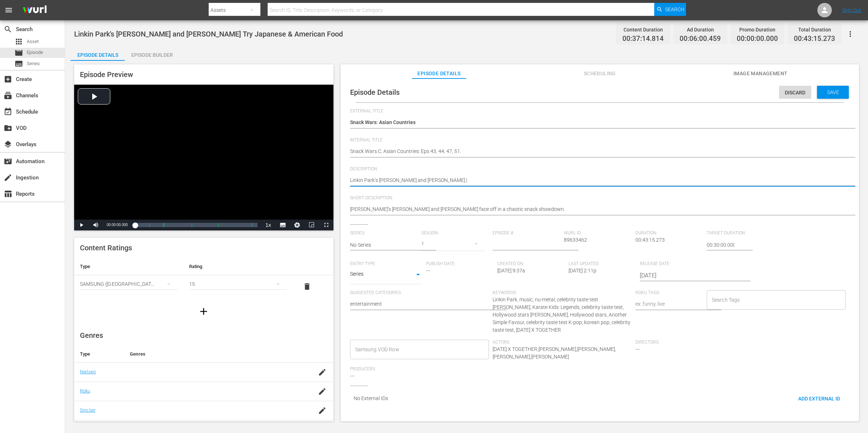
paste textarea "Jackie Chan"
type textarea "Linkin Park’s Mike Shinoda and Emily Armstrong | Jackie Chan"
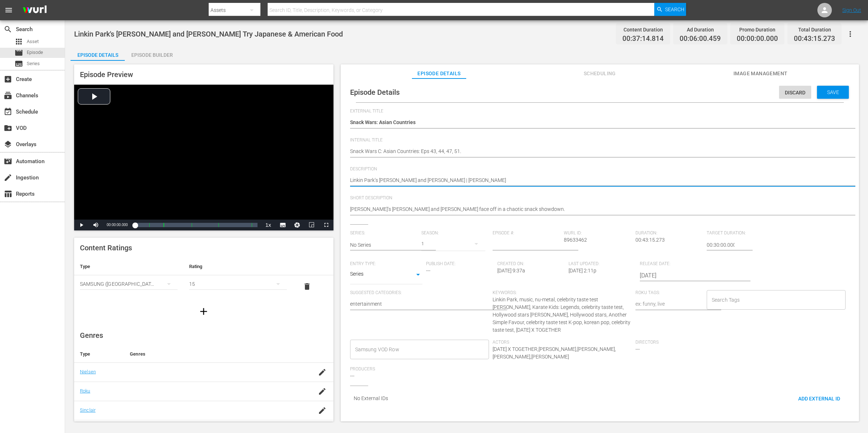
type textarea "Linkin Park’s Mike Shinoda and Emily Armstrong | Jackie Chan |"
paste textarea "Henry Golding"
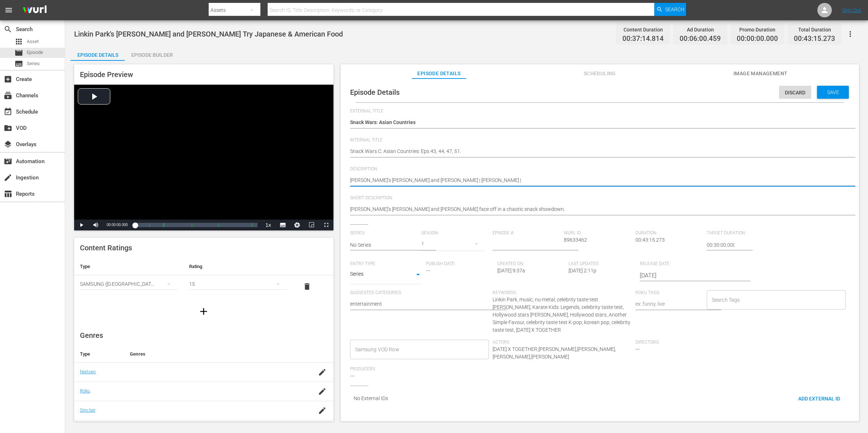
type textarea "Linkin Park’s Mike Shinoda and Emily Armstrong | Jackie Chan | Henry Golding"
drag, startPoint x: 379, startPoint y: 177, endPoint x: 330, endPoint y: 172, distance: 49.8
click at [330, 172] on div "Episode Preview Video Player is loading. Play Video Play Mute Current Time 00:0…" at bounding box center [466, 244] width 792 height 366
type textarea "Mike Shinoda and Emily Armstrong | Jackie Chan | Henry Golding"
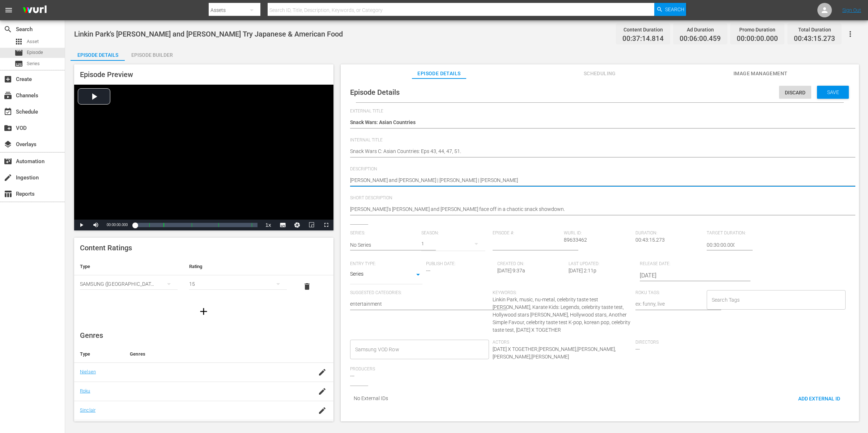
type textarea "Mike Shinoda and Emily Armstrong | Jackie Chan | Henry Golding"
click at [391, 176] on div "Linkin Park’s Mike Shinoda and Emily Armstrong go head-to-head in a battle of U…" at bounding box center [598, 180] width 496 height 17
drag, startPoint x: 390, startPoint y: 179, endPoint x: 380, endPoint y: 179, distance: 9.8
type textarea "Mike Shinoda&Emily Armstrong | Jackie Chan | Henry Golding"
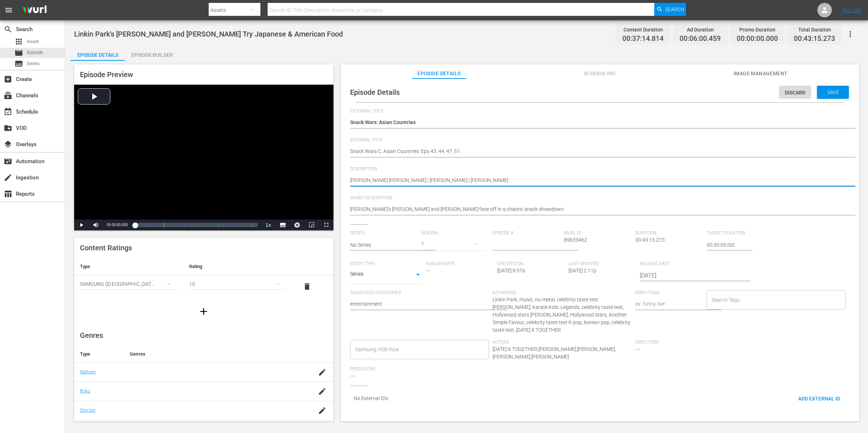
type textarea "Mike Shinoda& Emily Armstrong | Jackie Chan | Henry Golding"
type textarea "Mike Shinoda & Emily Armstrong | Jackie Chan | Henry Golding"
click at [509, 178] on textarea "Linkin Park’s Mike Shinoda and Emily Armstrong go head-to-head in a battle of U…" at bounding box center [598, 180] width 496 height 9
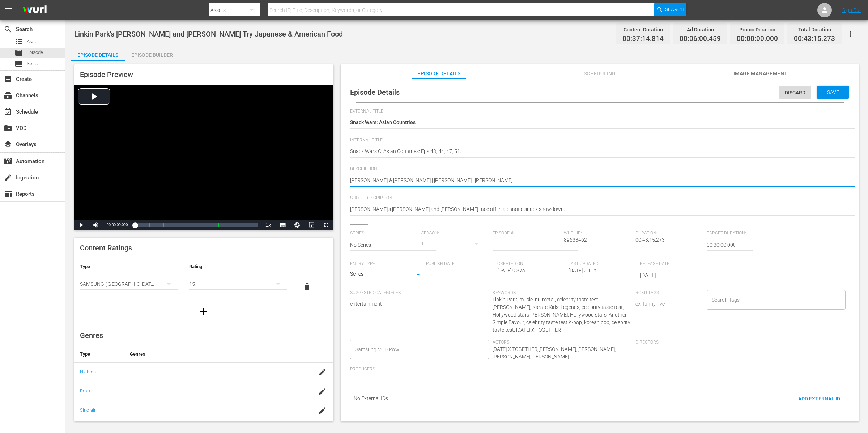
type textarea "Mike Shinoda & Emily Armstrong | Jackie Chan | Henry Golding"
type textarea "Mike Shinoda & Emily Armstrong | Jackie Chan | Henry Golding |"
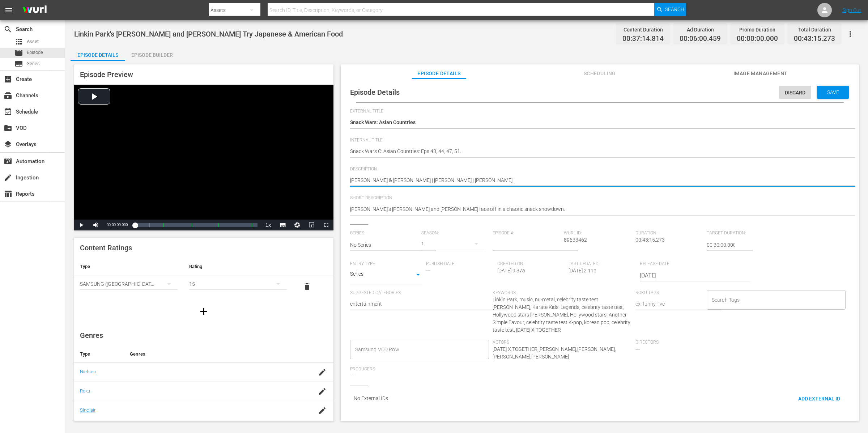
type textarea "Mike Shinoda & Emily Armstrong | Jackie Chan | Henry Golding |"
paste textarea "K-Pop Stars Tomorrow X Together"
type textarea "Mike Shinoda & Emily Armstrong | Jackie Chan | Henry Golding | K-Pop Stars Tomo…"
click at [603, 183] on textarea "Linkin Park’s Mike Shinoda and Emily Armstrong go head-to-head in a battle of U…" at bounding box center [598, 180] width 496 height 9
click at [600, 179] on textarea "Linkin Park’s Mike Shinoda and Emily Armstrong go head-to-head in a battle of U…" at bounding box center [598, 180] width 496 height 9
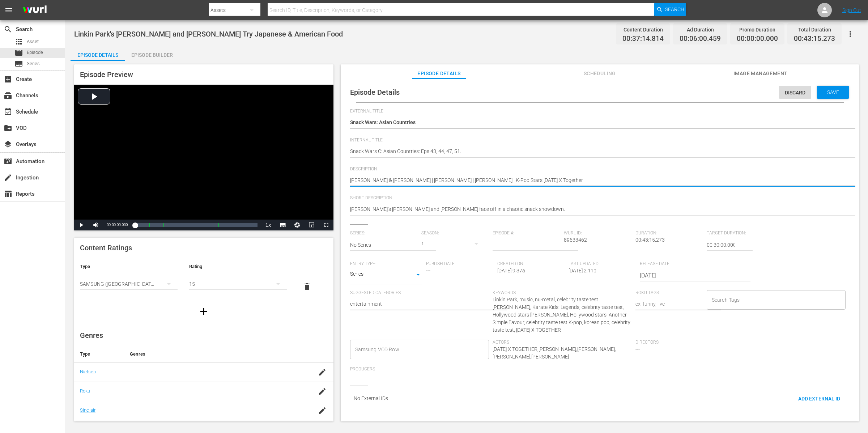
type textarea "Mike Shinoda & Emily Armstrong | Jackie Chan | Henry Golding | K-Pop Stars Tomo…"
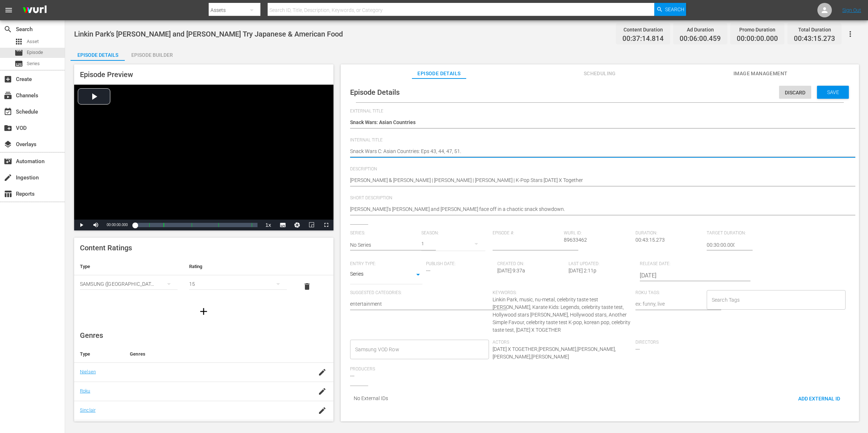
click at [380, 149] on textarea "Linkin Park's Mike Shinoda and Emily Armstrong Try Japanese & American Food" at bounding box center [598, 151] width 496 height 9
type textarea "Snack Wars C2: Asian Countries: Eps 43, 44, 47, 51."
type textarea "Snack Wars C20: Asian Countries: Eps 43, 44, 47, 51."
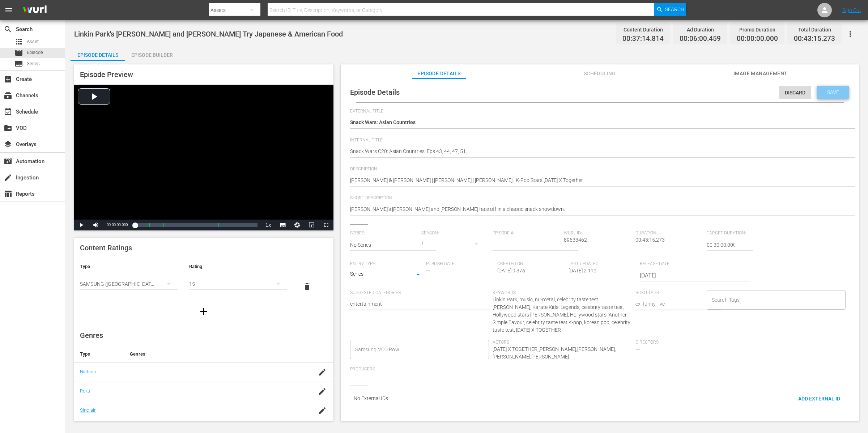
click at [825, 91] on span "Save" at bounding box center [832, 92] width 23 height 6
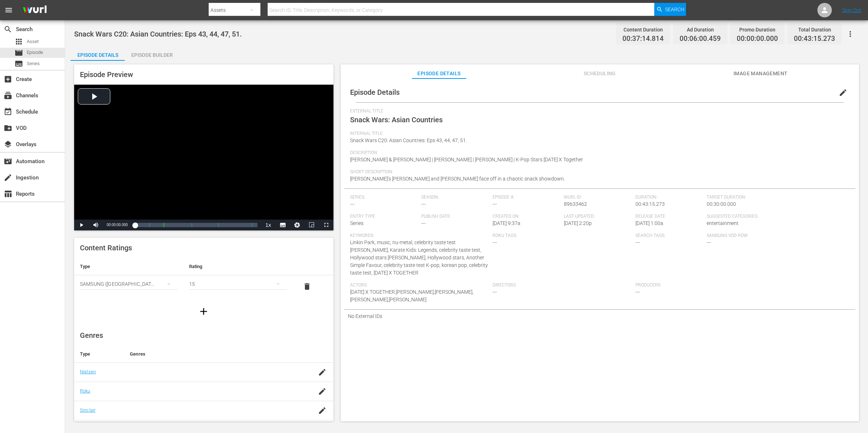
click at [564, 148] on div "Internal Title Snack Wars C20: Asian Countries: Eps 43, 44, 47, 51." at bounding box center [599, 140] width 499 height 19
click at [850, 32] on icon "button" at bounding box center [849, 34] width 1 height 6
click at [850, 32] on body "menu Search By Assets Search ID, Title, Description, Keywords, or Category Sear…" at bounding box center [434, 216] width 868 height 433
click at [850, 33] on icon "button" at bounding box center [850, 34] width 9 height 9
click at [848, 31] on div "Add Episode to Workspace" at bounding box center [798, 36] width 110 height 17
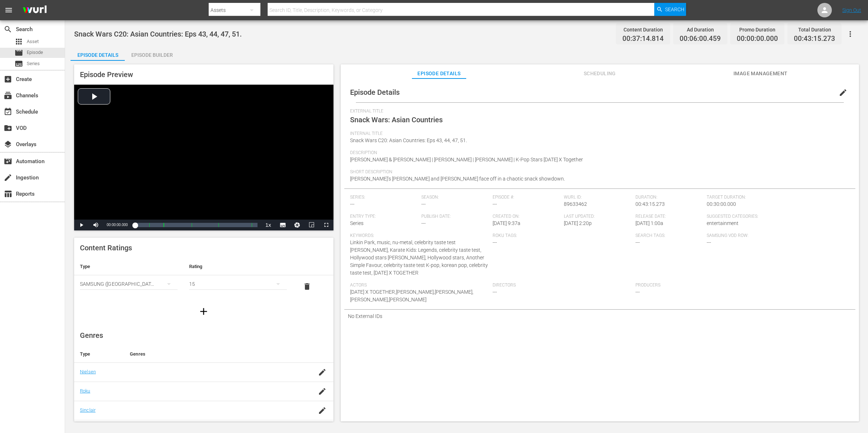
click at [553, 179] on div "Short Description Linkin Park’s Mike Shinoda and Emily Armstrong face off in a …" at bounding box center [599, 178] width 499 height 19
click at [568, 178] on div "Short Description Linkin Park’s Mike Shinoda and Emily Armstrong face off in a …" at bounding box center [599, 178] width 499 height 19
click at [369, 56] on div "Episode Details Episode Builder Episode Preview Video Player is loading. Play V…" at bounding box center [466, 236] width 792 height 381
click at [160, 52] on div "Episode Builder" at bounding box center [152, 54] width 54 height 17
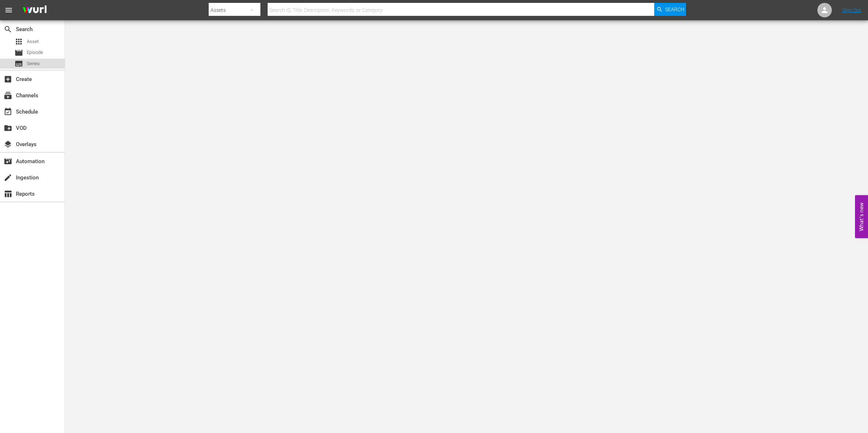
click at [38, 62] on span "Series" at bounding box center [33, 63] width 13 height 7
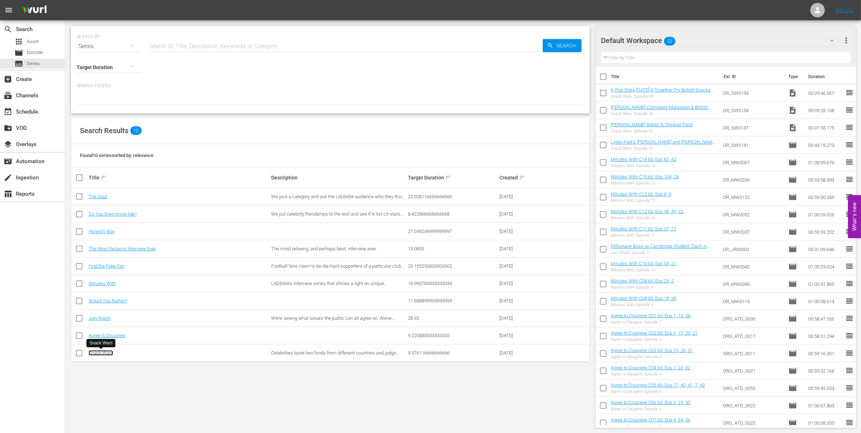
click at [106, 353] on link "Snack Wars" at bounding box center [101, 352] width 25 height 5
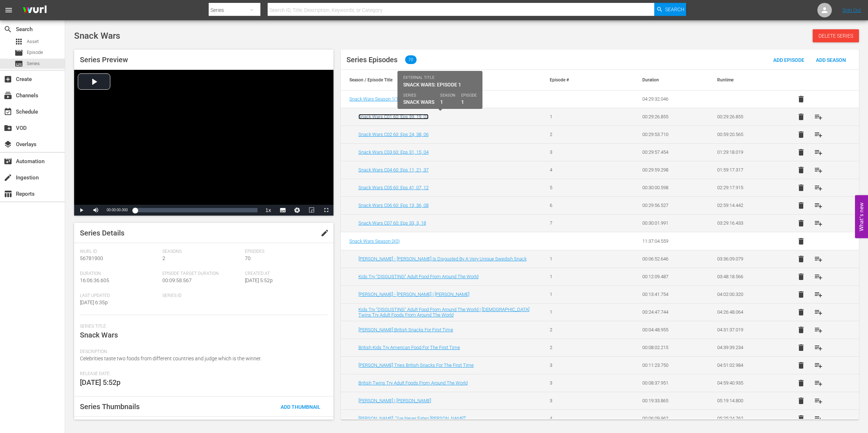
click at [399, 116] on link "Snack Wars C01 60: Eps 39, 19, 02" at bounding box center [393, 116] width 70 height 5
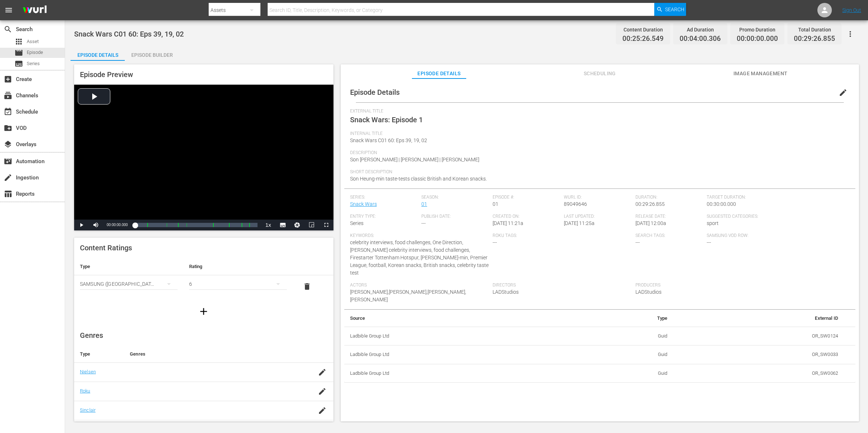
click at [415, 152] on span "Description" at bounding box center [598, 153] width 496 height 6
drag, startPoint x: 437, startPoint y: 142, endPoint x: 346, endPoint y: 139, distance: 90.4
click at [346, 139] on div "Episode Details edit External Title Snack Wars: Episode 1 Internal Title Snack …" at bounding box center [599, 232] width 511 height 300
copy span "Snack Wars C01 60: Eps 39, 19, 02"
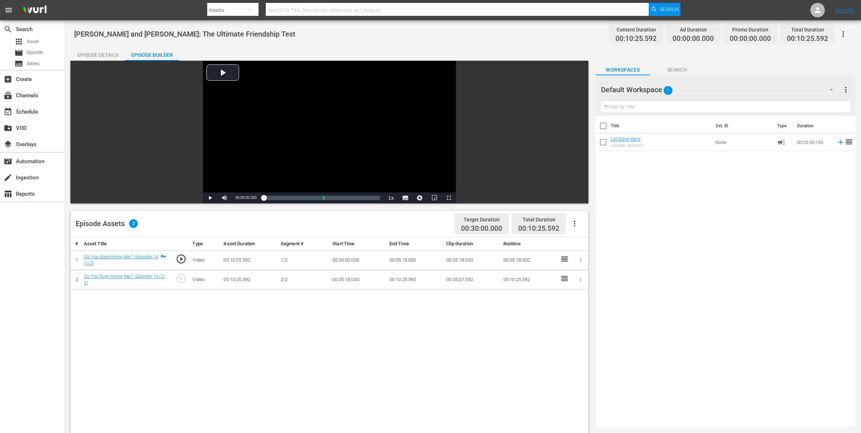
scroll to position [6, 0]
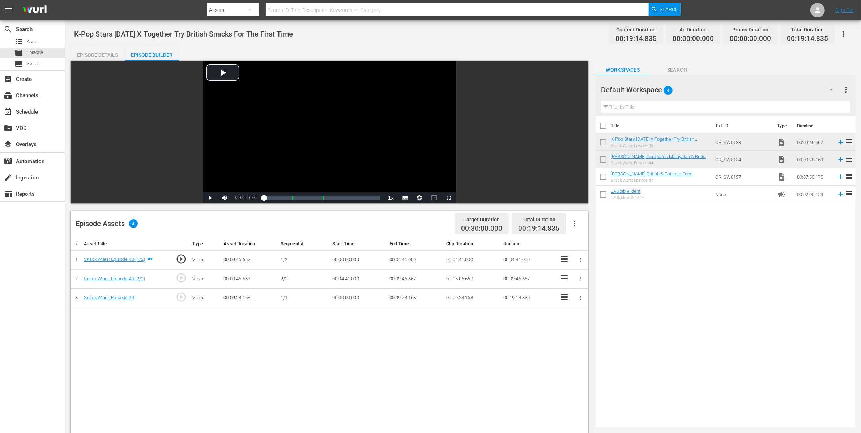
click at [581, 298] on icon "button" at bounding box center [580, 297] width 5 height 5
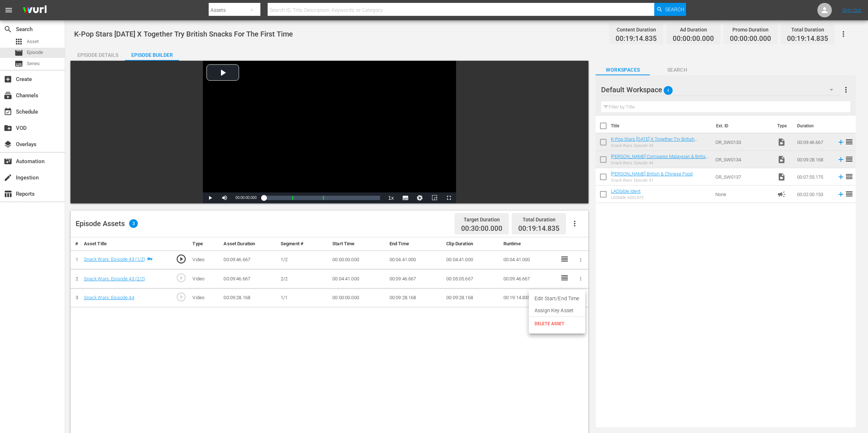
click at [572, 310] on li "Assign Key Asset" at bounding box center [557, 310] width 56 height 12
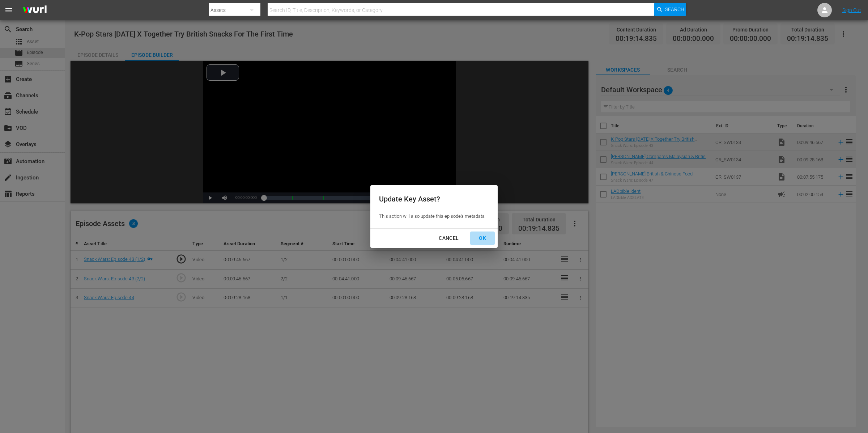
click at [484, 240] on div "OK" at bounding box center [482, 238] width 19 height 9
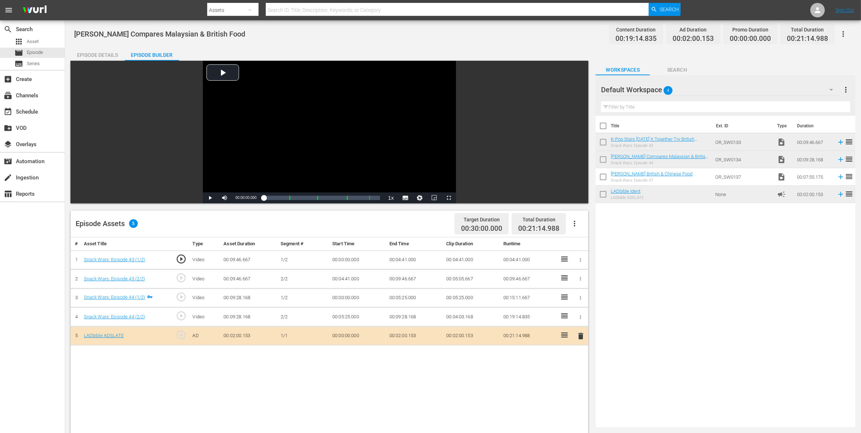
click at [105, 54] on div "Episode Details" at bounding box center [97, 54] width 54 height 17
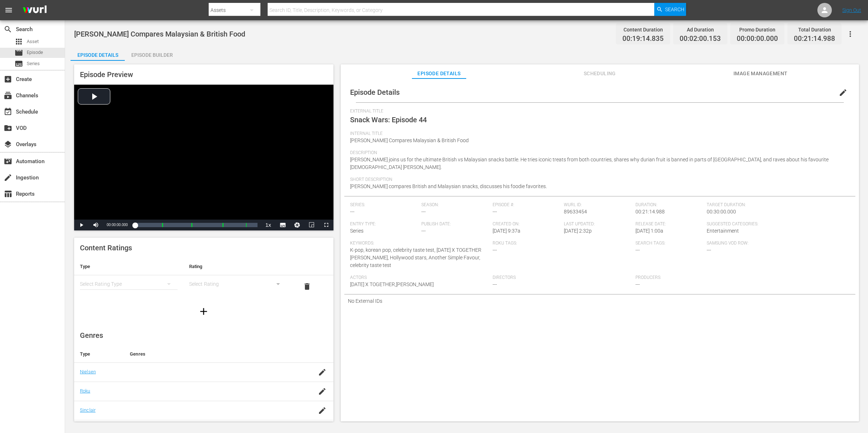
click at [838, 95] on span "edit" at bounding box center [842, 92] width 9 height 9
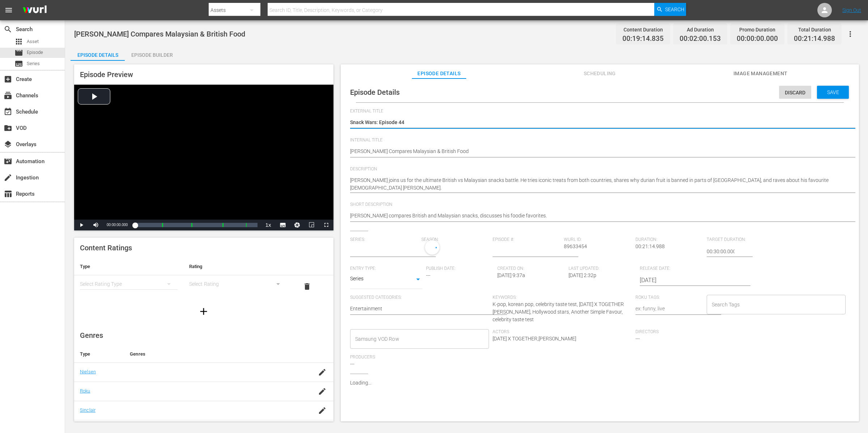
type input "No Series"
click at [403, 123] on textarea "Snack Wars: Episode 44" at bounding box center [598, 123] width 496 height 9
click at [437, 123] on textarea "Snack Wars: Episode 44" at bounding box center [598, 123] width 496 height 9
type textarea "Snack Wars: Episode 4"
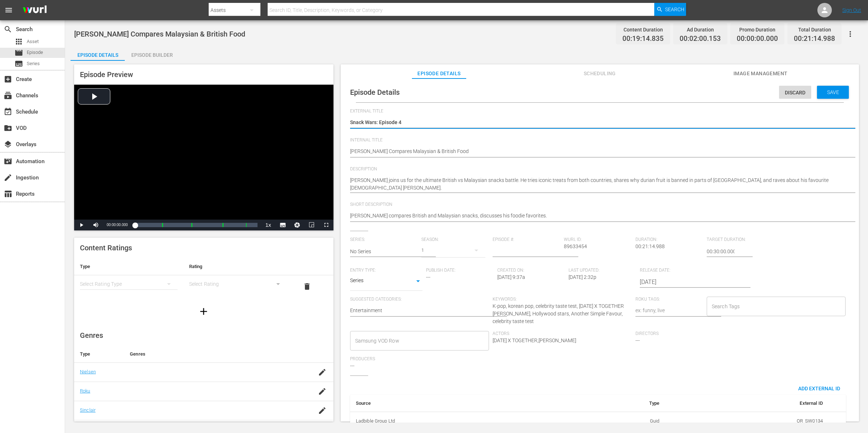
type textarea "Snack Wars: Episode"
type textarea "Snack Wars: Episode 2"
type textarea "Snack Wars: Episode 26"
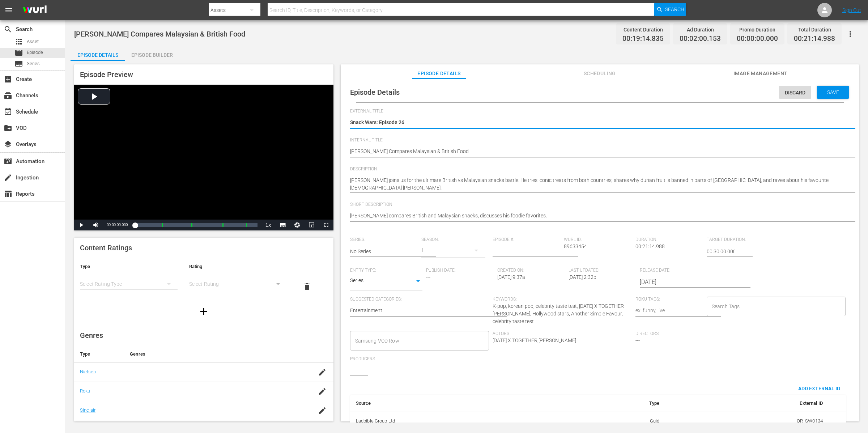
type textarea "Snack Wars: Episode 26"
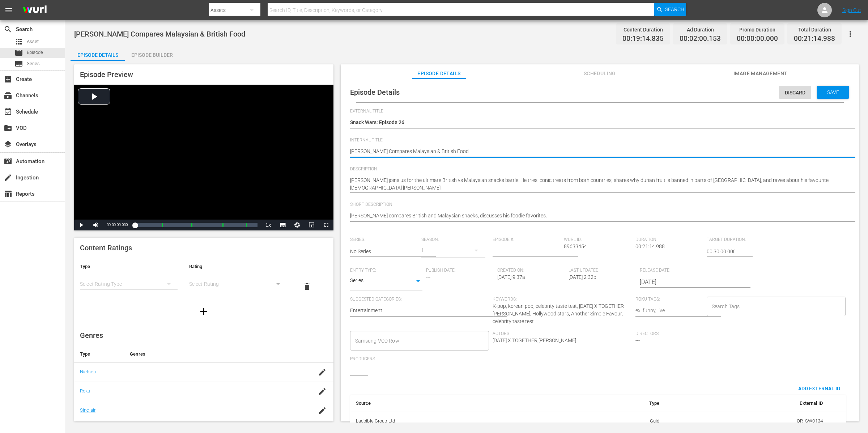
type textarea "[PERSON_NAME] Compares Malaysian & British Food"
type textarea "Henry Golding Compares Malaysian & British Food |"
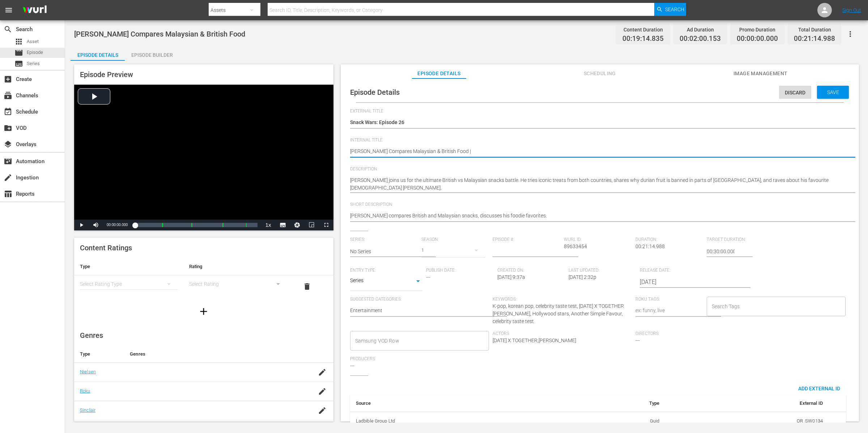
type textarea "Henry Golding Compares Malaysian & British Food |"
paste textarea "Golding Compares Malaysian & British Food"
type textarea "Henry Golding Compares Malaysian & British Food | Golding Compares Malaysian & …"
click at [608, 150] on textarea "[PERSON_NAME] Compares Malaysian & British Food" at bounding box center [598, 151] width 496 height 9
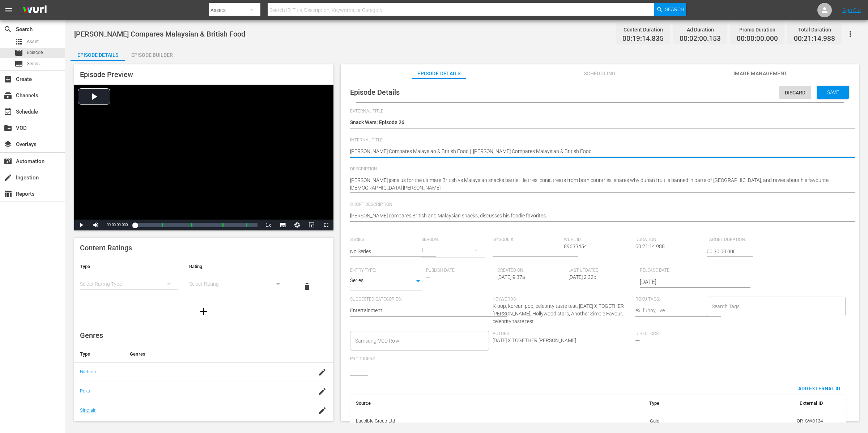
click at [464, 150] on textarea "[PERSON_NAME] Compares Malaysian & British Food" at bounding box center [598, 151] width 496 height 9
type textarea "Henry Golding Compares Malaysian & British Food | H Golding Compares Malaysian …"
type textarea "Henry Golding Compares Malaysian & British Food | He Golding Compares Malaysian…"
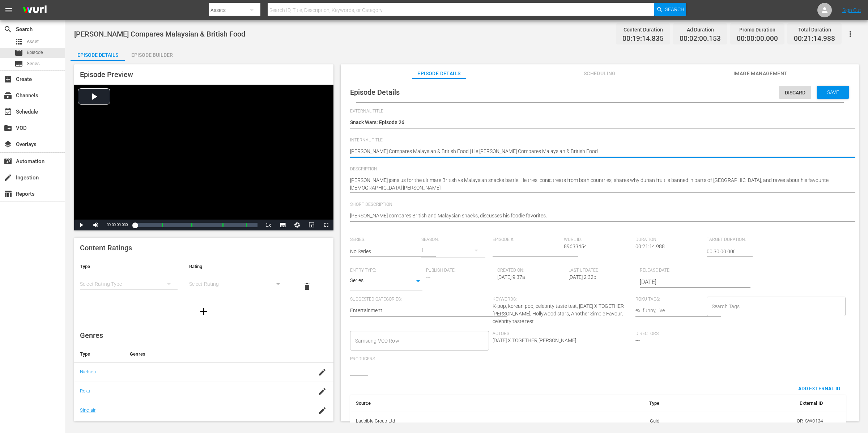
type textarea "Henry Golding Compares Malaysian & British Food | Hen Golding Compares Malaysia…"
type textarea "Henry Golding Compares Malaysian & British Food | Henr Golding Compares Malaysi…"
type textarea "Henry Golding Compares Malaysian & British Food | Henry Golding Compares Malays…"
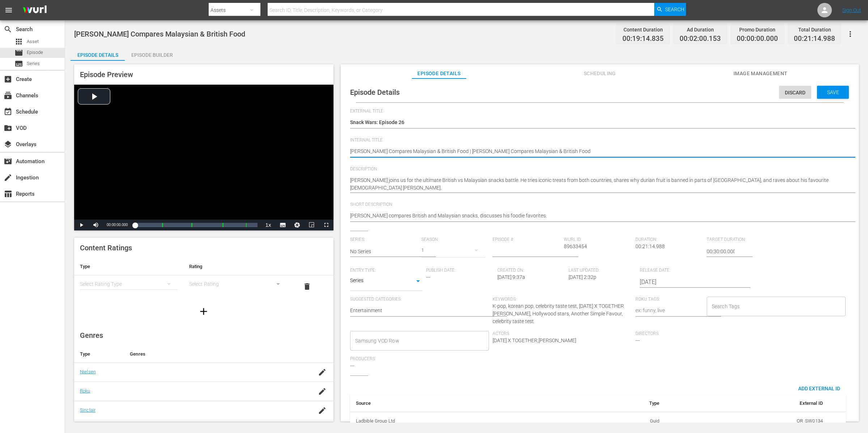
type textarea "Henry Golding Compares Malaysian & British Food | Henry Golding Compares Malays…"
drag, startPoint x: 604, startPoint y: 152, endPoint x: 519, endPoint y: 150, distance: 85.7
click at [519, 150] on textarea "[PERSON_NAME] Compares Malaysian & British Food" at bounding box center [598, 151] width 496 height 9
click at [603, 149] on textarea "[PERSON_NAME] Compares Malaysian & British Food" at bounding box center [598, 151] width 496 height 9
drag, startPoint x: 602, startPoint y: 151, endPoint x: 465, endPoint y: 149, distance: 137.7
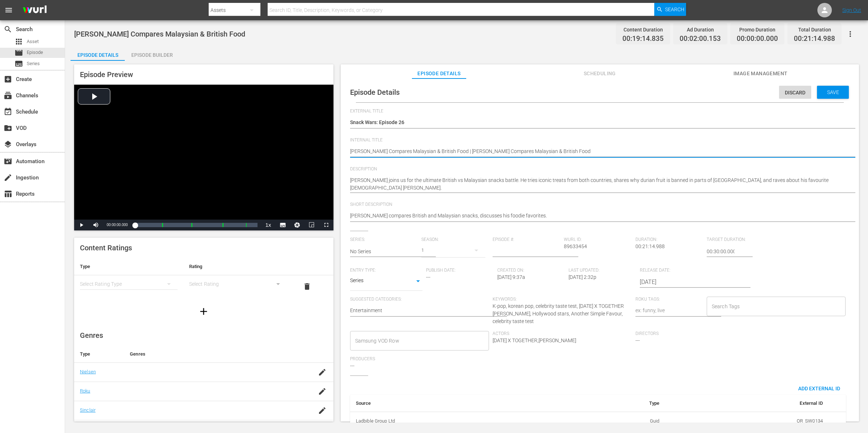
click at [465, 149] on textarea "[PERSON_NAME] Compares Malaysian & British Food" at bounding box center [598, 151] width 496 height 9
type textarea "Henry Golding Compares Malaysian & British Food |"
click at [159, 55] on div "Episode Builder" at bounding box center [152, 54] width 54 height 17
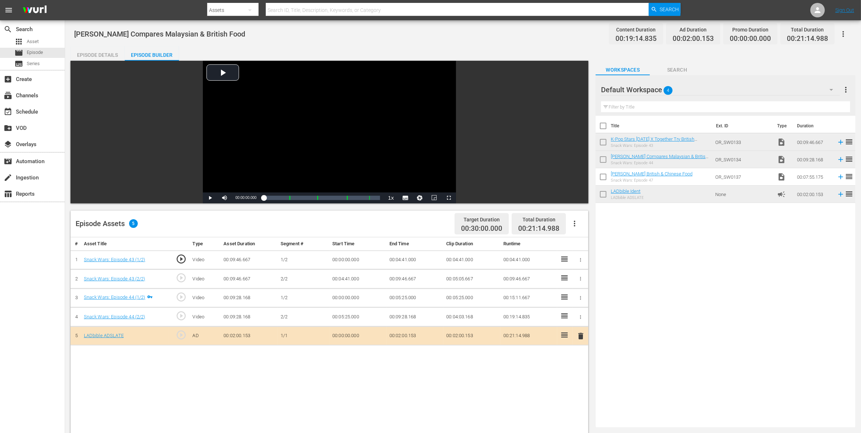
click at [580, 259] on icon "button" at bounding box center [580, 259] width 5 height 5
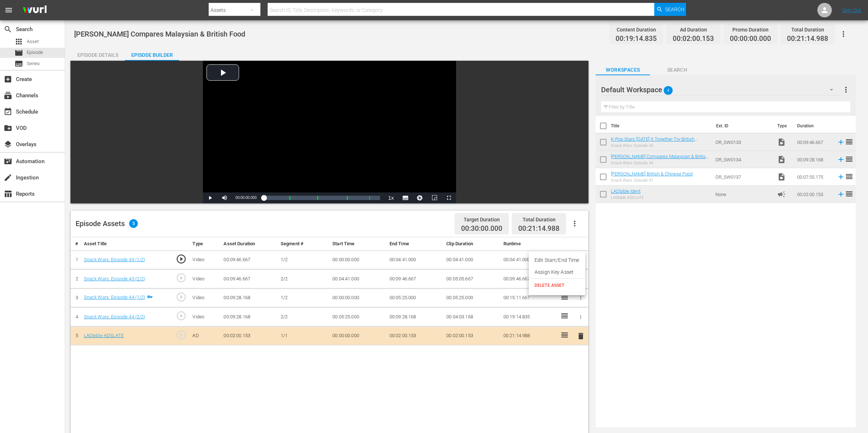
click at [569, 271] on li "Assign Key Asset" at bounding box center [557, 272] width 56 height 12
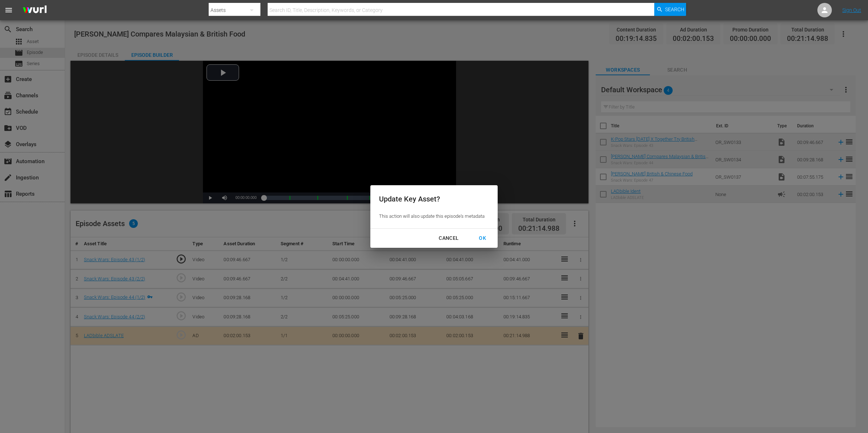
click at [482, 235] on div "OK" at bounding box center [482, 238] width 19 height 9
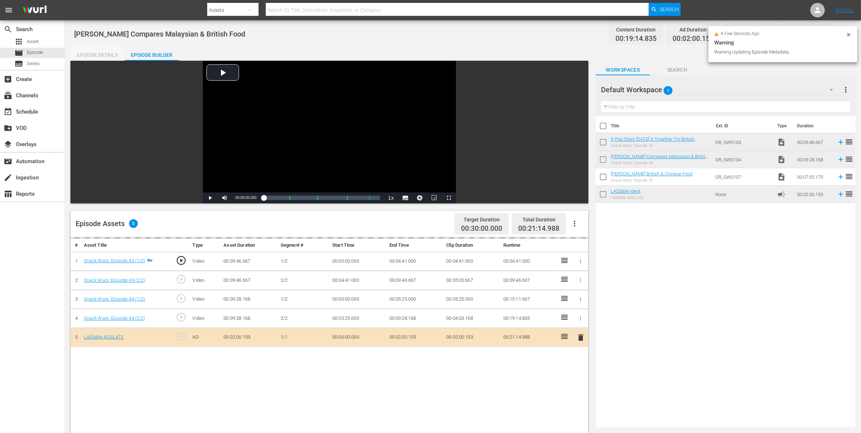
click at [95, 50] on div "Episode Details" at bounding box center [97, 54] width 54 height 17
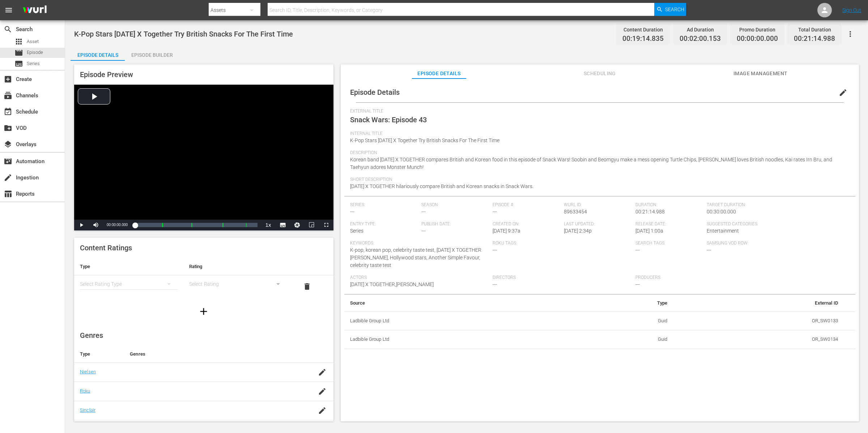
click at [838, 93] on span "edit" at bounding box center [842, 92] width 9 height 9
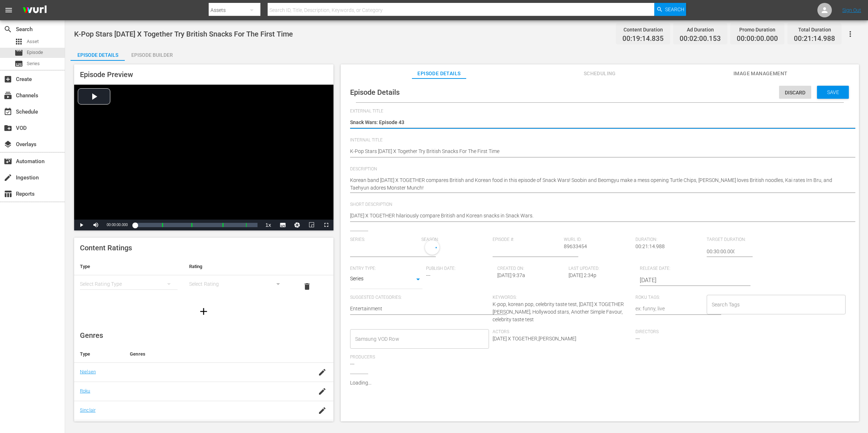
type input "No Series"
click at [419, 121] on textarea "Snack Wars: Episode 43" at bounding box center [598, 123] width 496 height 9
type textarea "Snack Wars: Episode 4"
type textarea "Snack Wars: Episode"
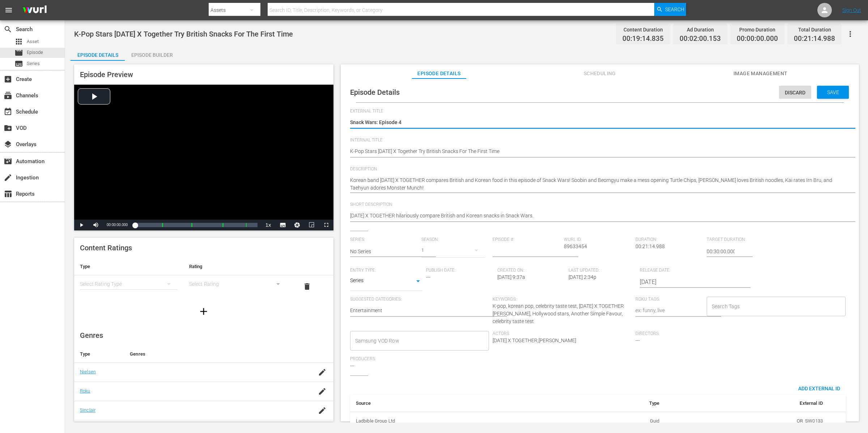
type textarea "Snack Wars: Episode"
type textarea "Snack Wars: Episode 2"
type textarea "Snack Wars: Episode 26"
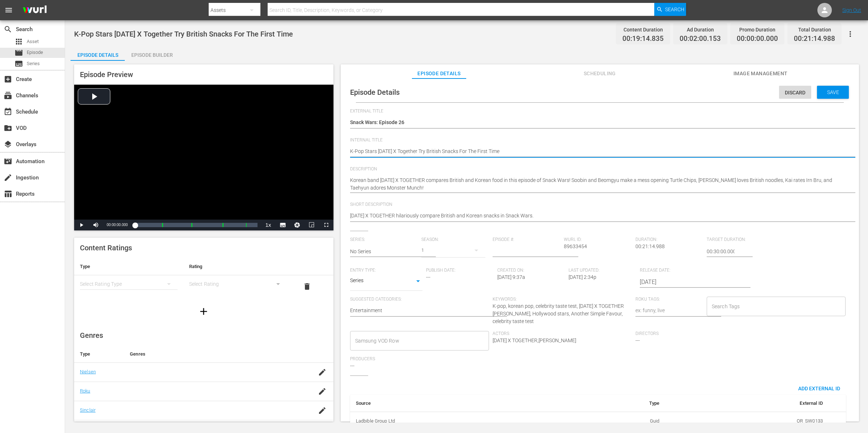
type textarea "K-Pop Stars Tomorrow X Together Try British Snacks For The First Time"
type textarea "K-Pop Stars Tomorrow X Together Try British Snacks For The First Time |"
click at [553, 150] on textarea "K-Pop Stars Tomorrow X Together Try British Snacks For The First Time" at bounding box center [598, 151] width 496 height 9
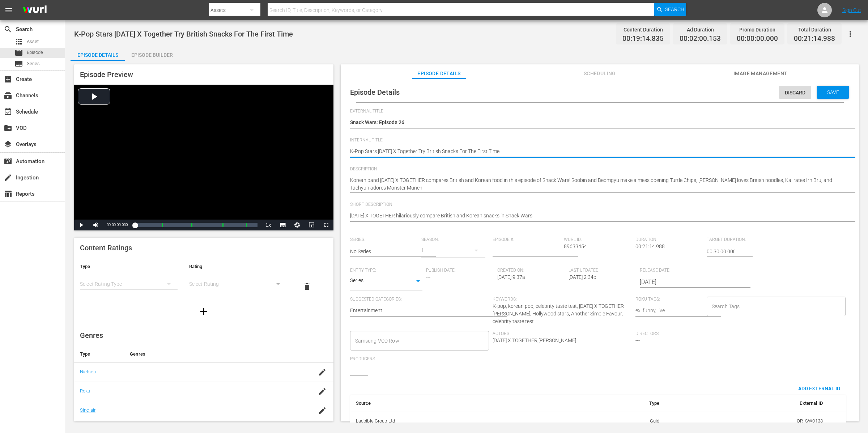
type textarea "K-Pop Stars Tomorrow X Together Try British Snacks For The First Time |"
paste textarea "Henry Golding Compares Malaysian & British Food"
type textarea "K-Pop Stars Tomorrow X Together Try British Snacks For The First Time | Henry G…"
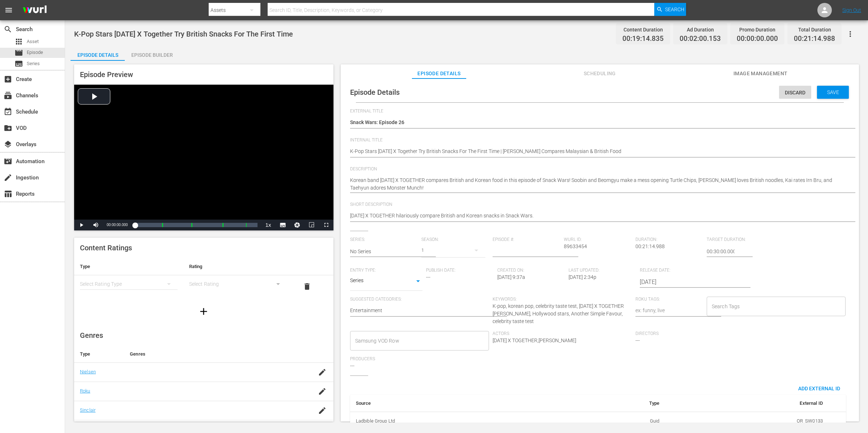
click at [641, 158] on div "K-Pop Stars Tomorrow X Together Try British Snacks For The First Time K-Pop Sta…" at bounding box center [598, 151] width 496 height 17
drag, startPoint x: 664, startPoint y: 150, endPoint x: 348, endPoint y: 143, distance: 316.0
type textarea "Korean band TOMORROW X TOGETHER compares British and Korean food in this episod…"
click at [449, 185] on textarea "Korean band TOMORROW X TOGETHER compares British and Korean food in this episod…" at bounding box center [598, 183] width 496 height 15
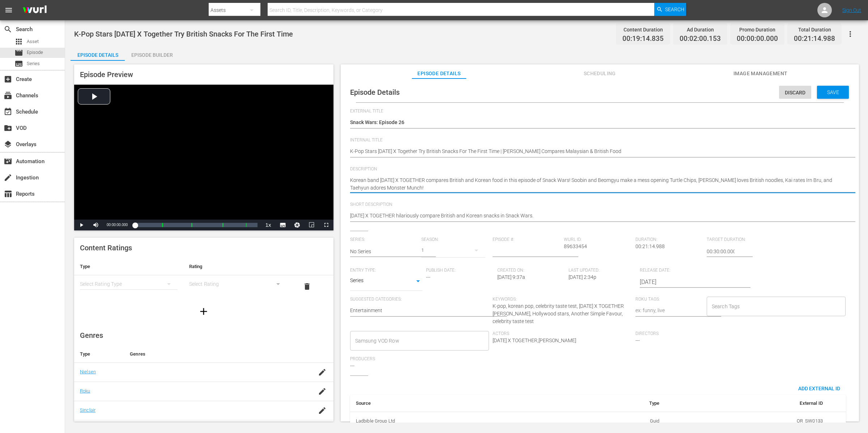
paste textarea "Henry Golding joins us for the ultimate British vs Malaysian snacks battle. He …"
type textarea "Korean band TOMORROW X TOGETHER compares British and Korean food in this episod…"
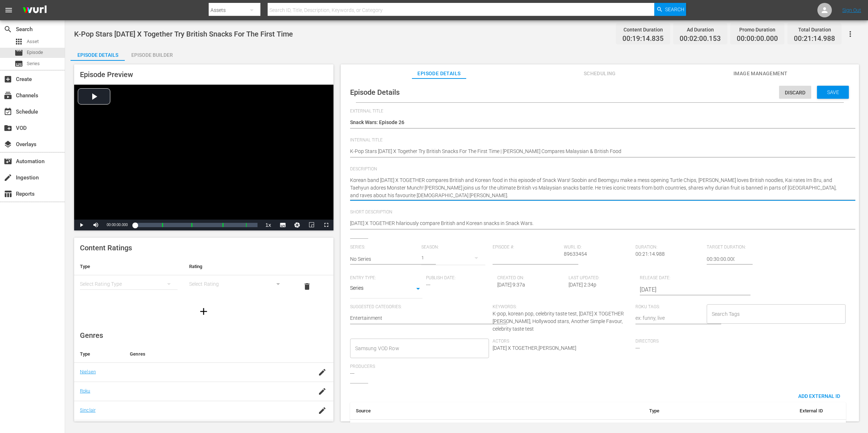
type textarea "Korean band TOMORROW X TOGETHER compares British and Korean food in this episod…"
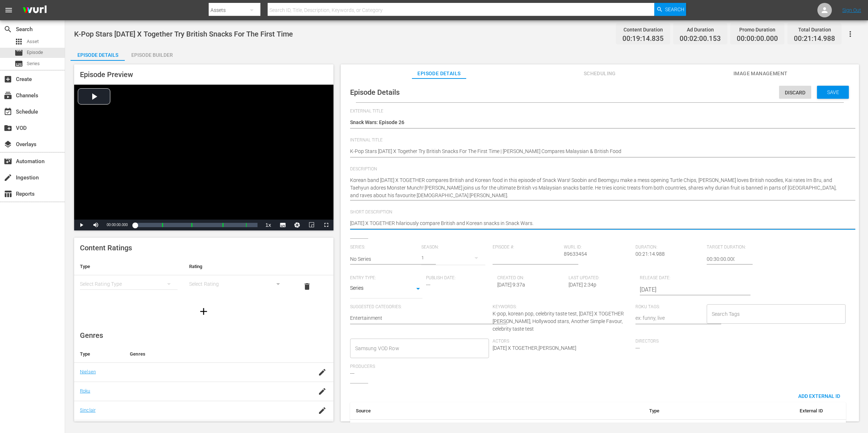
type textarea "TOMORROW X TOGETHER hilariously compare British and Korean snacks in Snack Wars."
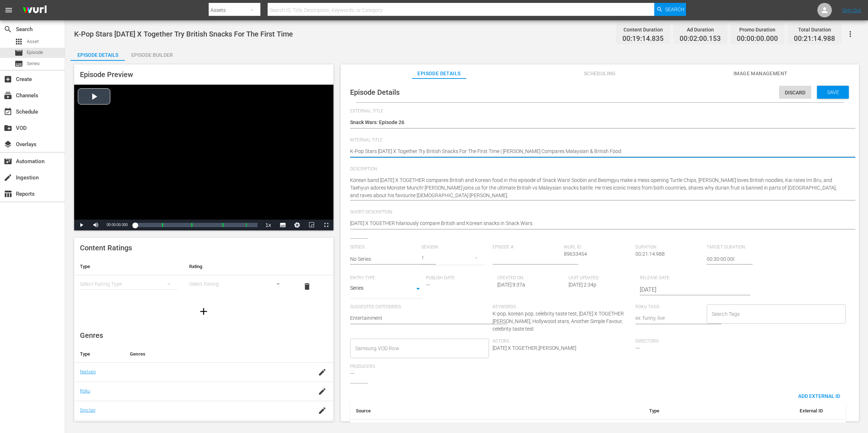
drag, startPoint x: 631, startPoint y: 151, endPoint x: 312, endPoint y: 142, distance: 319.3
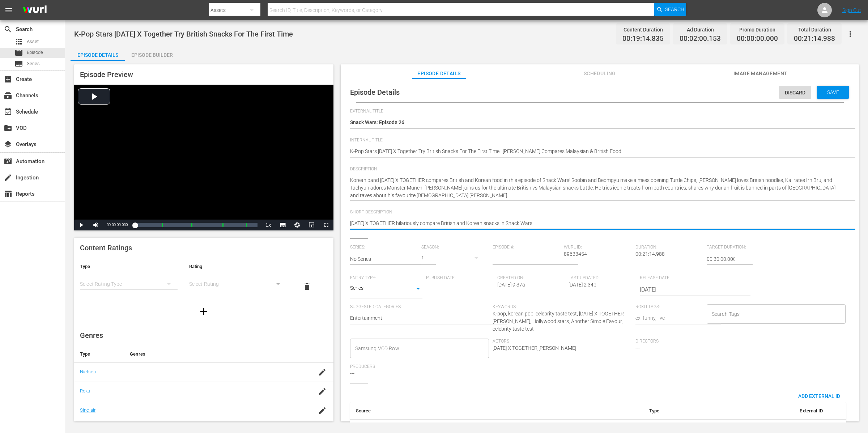
drag, startPoint x: 656, startPoint y: 223, endPoint x: 624, endPoint y: 223, distance: 32.9
drag, startPoint x: 621, startPoint y: 223, endPoint x: 348, endPoint y: 213, distance: 273.8
click at [348, 213] on div "Episode Details Discard Save External Title Snack Wars: Episode 43 Snack Wars: …" at bounding box center [599, 272] width 511 height 380
paste textarea "K-Pop Stars Tomorrow X Together Try British Snacks For The First Time | Henry G…"
type textarea "K-Pop Stars Tomorrow X Together Try British Snacks For The First Time | Henry G…"
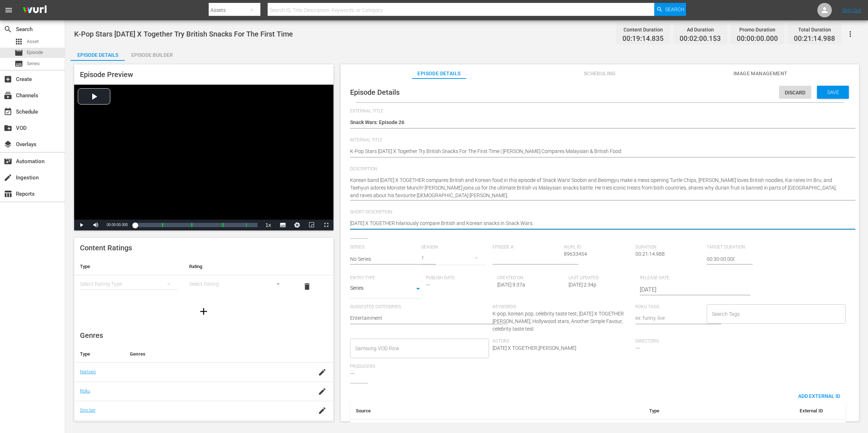
type textarea "K-Pop Stars Tomorrow X Together Try British Snacks For The First Time | Henry G…"
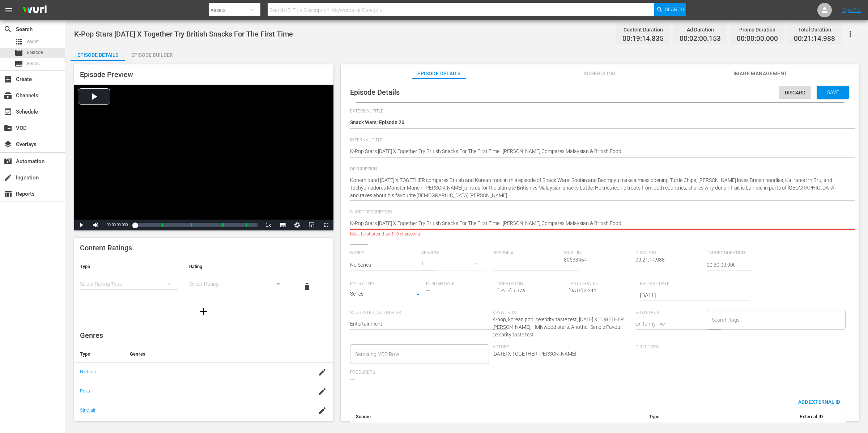
drag, startPoint x: 509, startPoint y: 222, endPoint x: 426, endPoint y: 223, distance: 82.8
click at [426, 223] on textarea "TOMORROW X TOGETHER hilariously compare British and Korean snacks in Snack Wars." at bounding box center [598, 223] width 496 height 9
type textarea "K-Pop Stars Tomorrow X Together | Henry Golding Compares Malaysian & British Fo…"
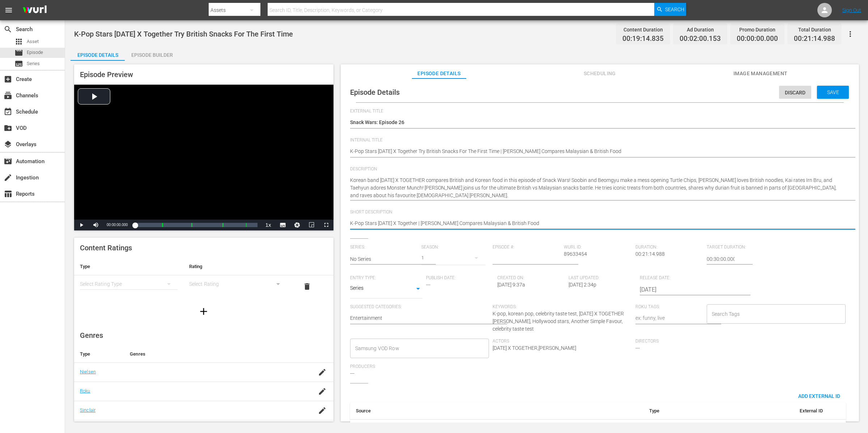
type textarea "K-Pop Stars Tomorrow X Together | Henry Golding Compares Malaysian & British Fo…"
click at [551, 218] on div "TOMORROW X TOGETHER hilariously compare British and Korean snacks in Snack Wars…" at bounding box center [598, 223] width 496 height 17
click at [821, 91] on span "Save" at bounding box center [832, 92] width 23 height 6
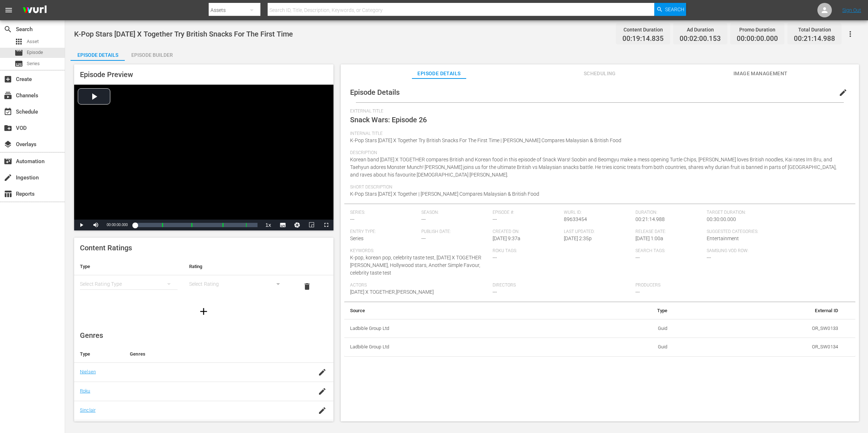
click at [557, 138] on span "K-Pop Stars Tomorrow X Together Try British Snacks For The First Time | Henry G…" at bounding box center [485, 140] width 271 height 6
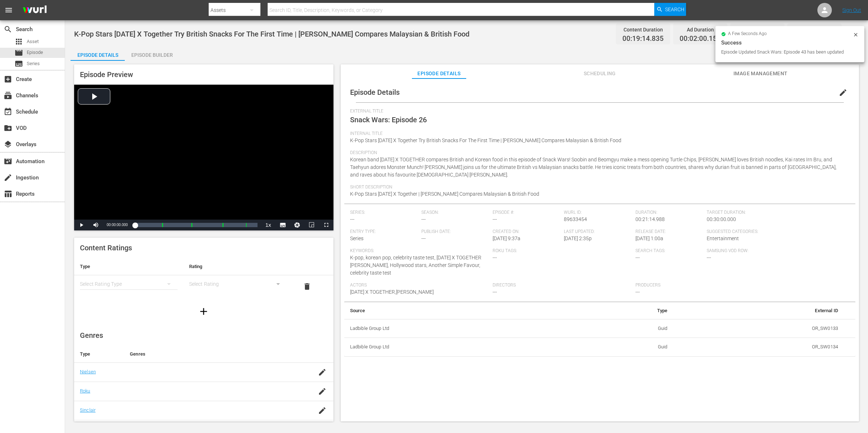
click at [658, 143] on div "Internal Title K-Pop Stars Tomorrow X Together Try British Snacks For The First…" at bounding box center [599, 140] width 499 height 19
drag, startPoint x: 633, startPoint y: 141, endPoint x: 544, endPoint y: 140, distance: 88.9
click at [544, 140] on div "Internal Title K-Pop Stars Tomorrow X Together Try British Snacks For The First…" at bounding box center [599, 140] width 499 height 19
click at [642, 143] on div "Internal Title K-Pop Stars Tomorrow X Together Try British Snacks For The First…" at bounding box center [599, 140] width 499 height 19
click at [839, 92] on span "edit" at bounding box center [842, 92] width 9 height 9
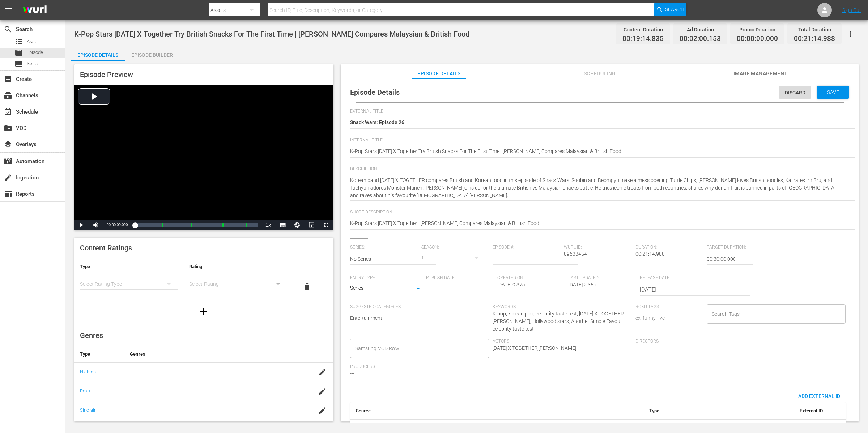
click at [599, 145] on div "K-Pop Stars Tomorrow X Together Try British Snacks For The First Time | Henry G…" at bounding box center [598, 151] width 496 height 17
drag, startPoint x: 631, startPoint y: 148, endPoint x: 543, endPoint y: 149, distance: 87.9
type textarea "K-Pop Stars Tomorrow X Together Try British Snacks For The First Time | Henry G…"
drag, startPoint x: 509, startPoint y: 151, endPoint x: 428, endPoint y: 151, distance: 81.0
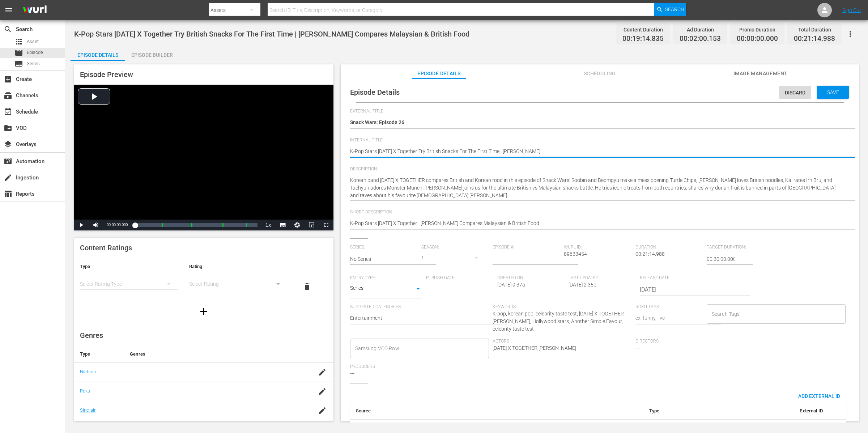
click at [428, 151] on textarea "K-Pop Stars Tomorrow X Together Try British Snacks For The First Time | Henry G…" at bounding box center [598, 151] width 496 height 9
type textarea "K-Pop Stars Tomorrow X Together T| Henry Golding"
type textarea "K-Pop Stars Tomorrow X Together | Henry Golding"
drag, startPoint x: 493, startPoint y: 152, endPoint x: 517, endPoint y: 150, distance: 23.2
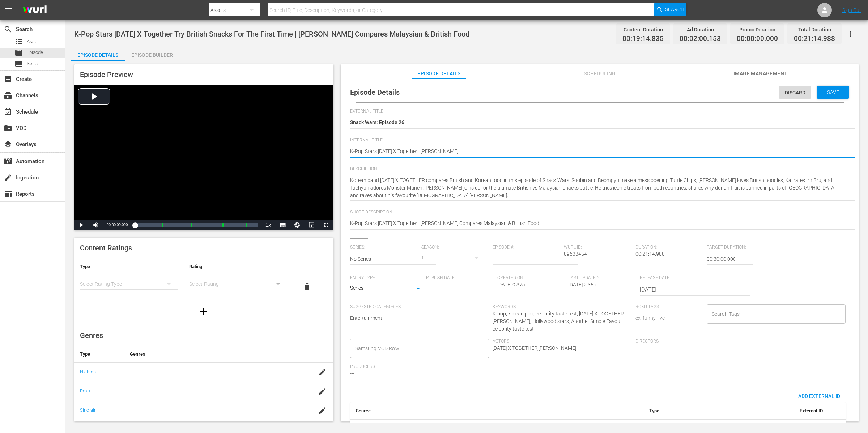
click at [494, 152] on textarea "K-Pop Stars Tomorrow X Together Try British Snacks For The First Time | Henry G…" at bounding box center [598, 151] width 496 height 9
type textarea "K-Pop Stars Tomorrow X Together | Henry Golding"
click at [830, 90] on span "Save" at bounding box center [832, 92] width 23 height 6
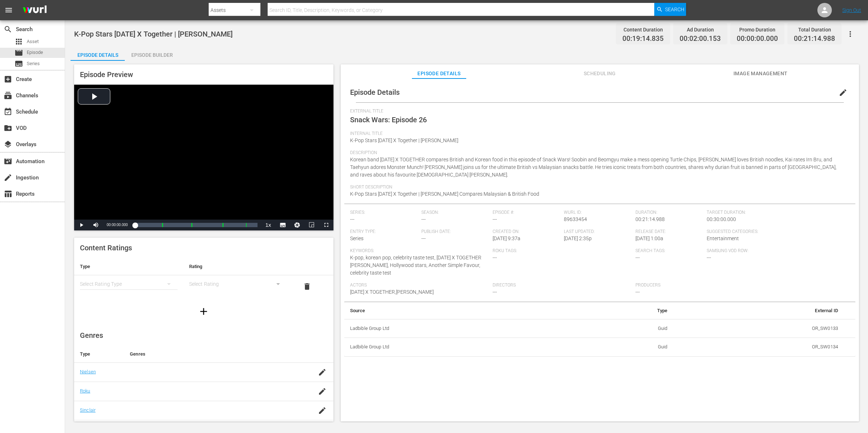
click at [851, 34] on icon "button" at bounding box center [850, 34] width 9 height 9
click at [825, 34] on div "Add Episode to Workspace" at bounding box center [798, 36] width 110 height 17
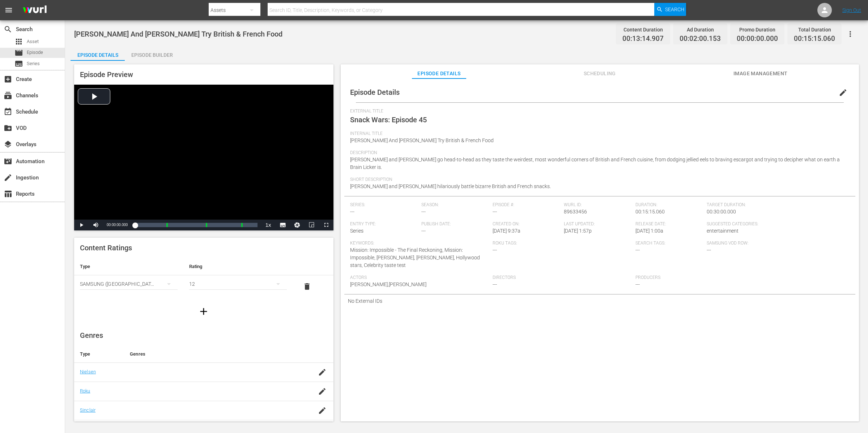
click at [147, 53] on div "Episode Builder" at bounding box center [152, 54] width 54 height 17
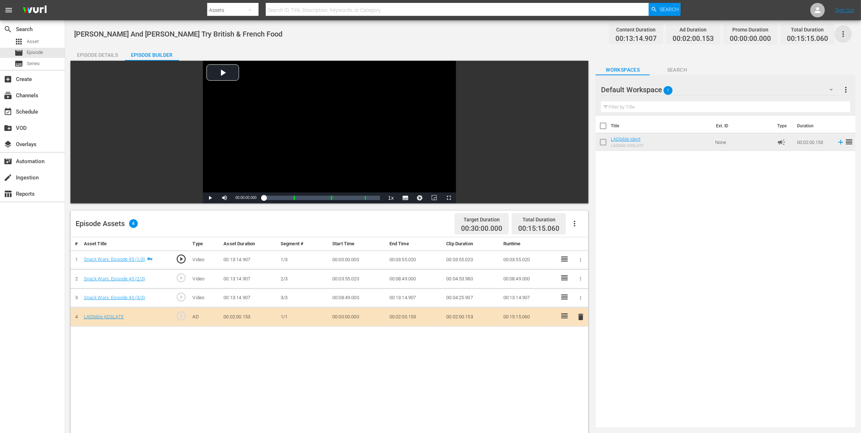
click at [840, 33] on icon "button" at bounding box center [843, 34] width 9 height 9
click at [812, 32] on div "Add Episode to Workspace" at bounding box center [791, 36] width 110 height 17
click at [98, 52] on div "Episode Details" at bounding box center [97, 54] width 54 height 17
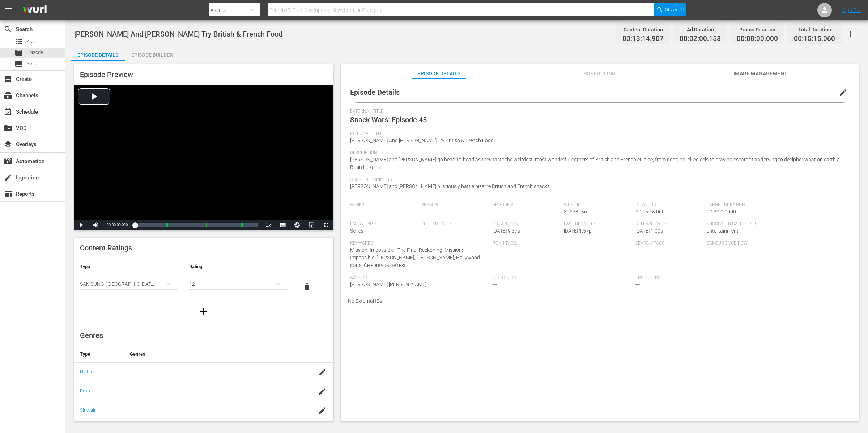
click at [841, 98] on button "edit" at bounding box center [842, 92] width 17 height 17
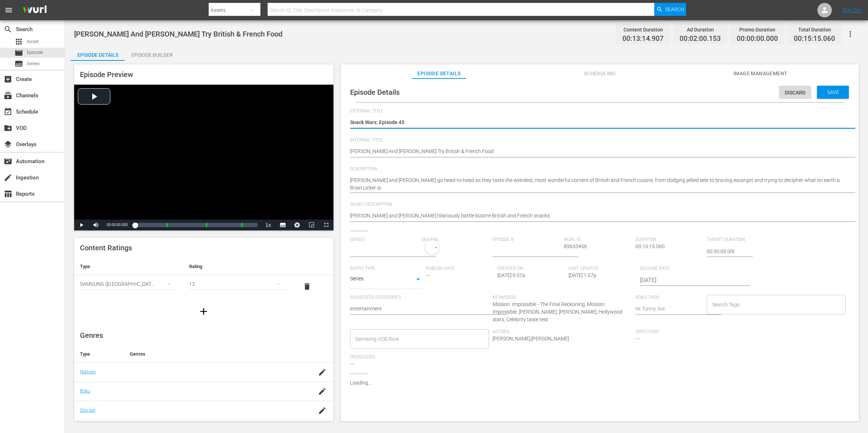
type input "No Series"
click at [414, 124] on textarea "Snack Wars: Episode 45" at bounding box center [598, 123] width 496 height 9
type textarea "Snack Wars: Episode 4"
type textarea "Snack Wars: Episode"
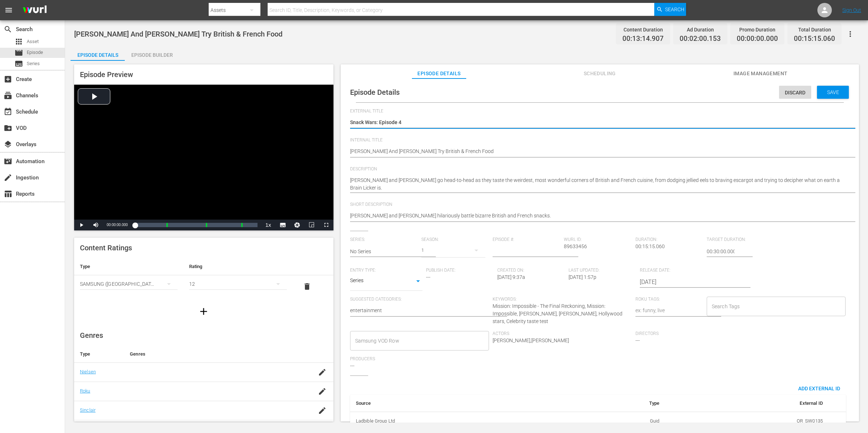
type textarea "Snack Wars: Episode"
type textarea "Snack Wars: Episode 2"
type textarea "Snack Wars: Episode 27"
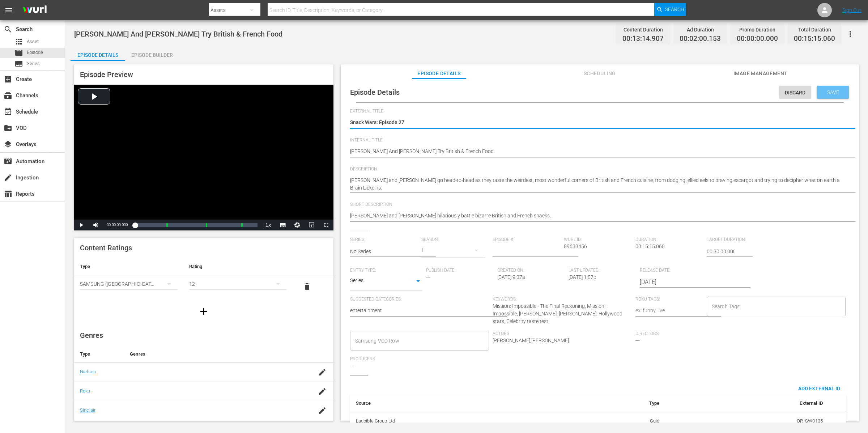
click at [821, 93] on span "Save" at bounding box center [832, 92] width 23 height 6
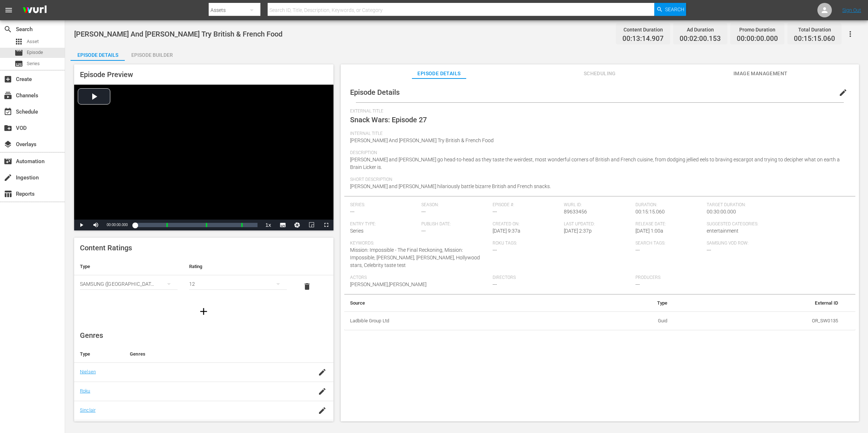
click at [851, 31] on icon "button" at bounding box center [850, 34] width 9 height 9
click at [851, 31] on body "menu Search By Assets Search ID, Title, Description, Keywords, or Category Sear…" at bounding box center [434, 216] width 868 height 433
click at [847, 33] on icon "button" at bounding box center [850, 34] width 9 height 9
click at [840, 31] on div "Add Episode to Workspace" at bounding box center [798, 36] width 110 height 17
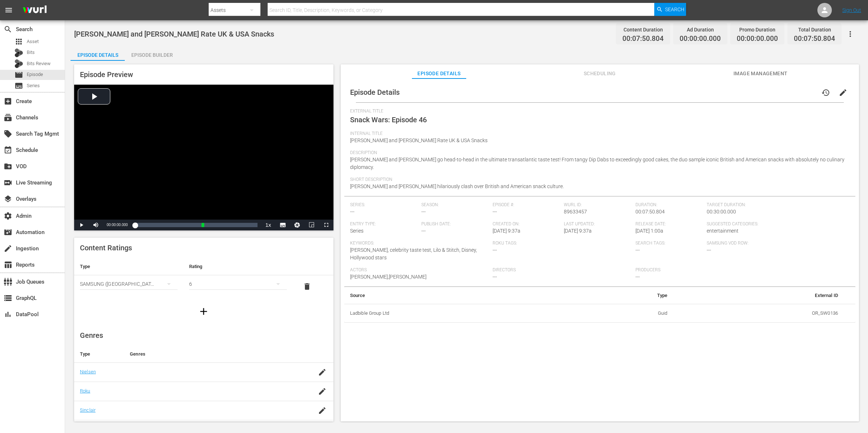
click at [155, 53] on div "Episode Builder" at bounding box center [152, 54] width 54 height 17
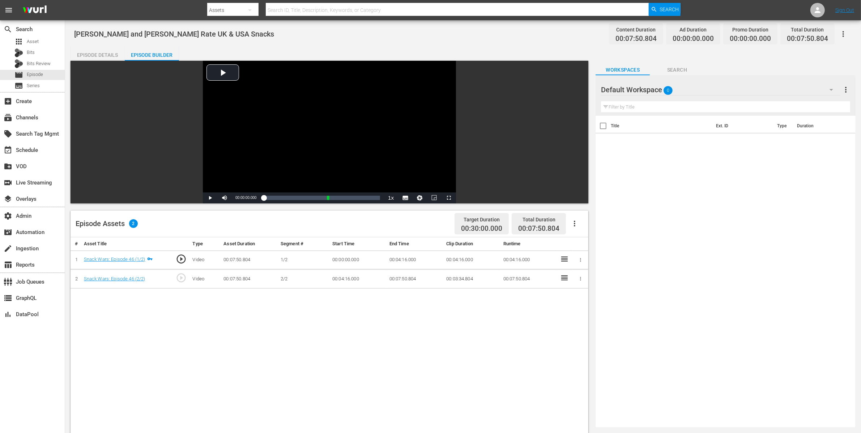
click at [96, 51] on div "Episode Details" at bounding box center [97, 54] width 54 height 17
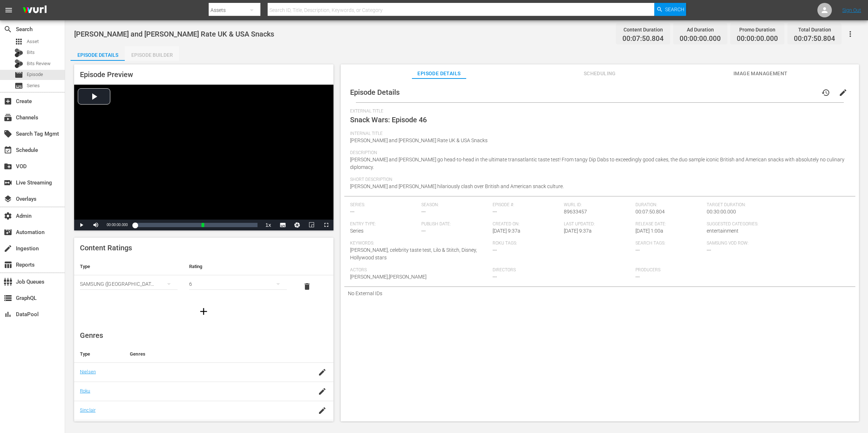
drag, startPoint x: 160, startPoint y: 55, endPoint x: 205, endPoint y: 63, distance: 45.9
click at [160, 55] on div "Episode Builder" at bounding box center [152, 54] width 54 height 17
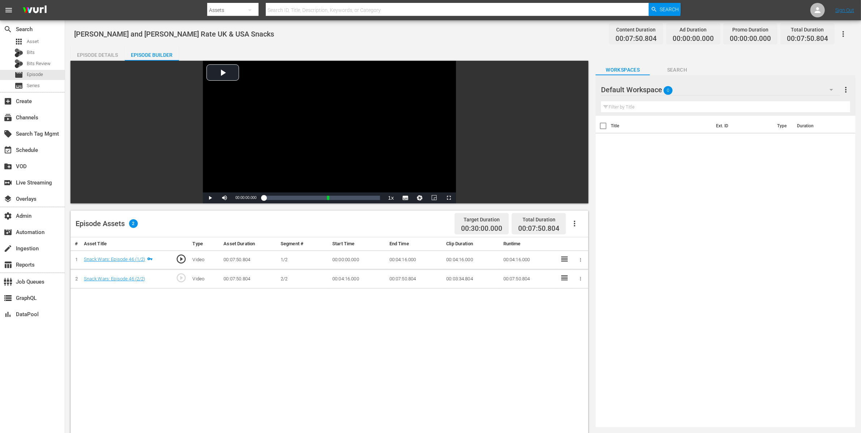
click at [694, 95] on hr at bounding box center [720, 95] width 239 height 0
click at [695, 89] on div "Default Workspace 0" at bounding box center [720, 90] width 239 height 20
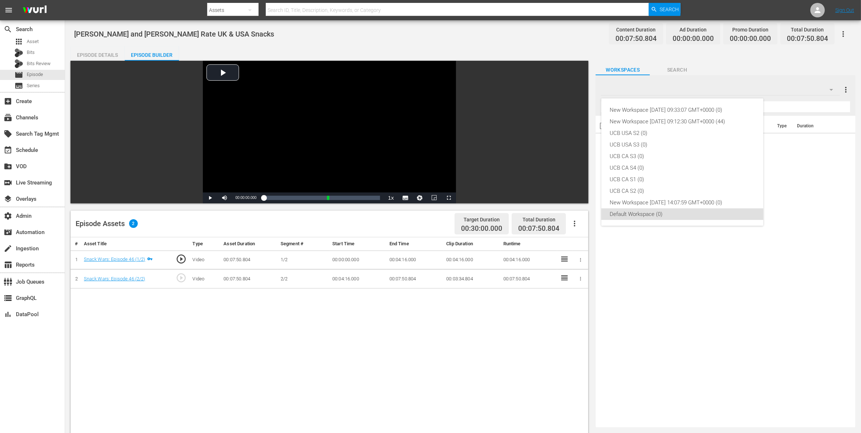
click at [695, 90] on div "New Workspace [DATE] 09:33:07 GMT+0000 (0) New Workspace [DATE] 09:12:30 GMT+00…" at bounding box center [430, 216] width 861 height 433
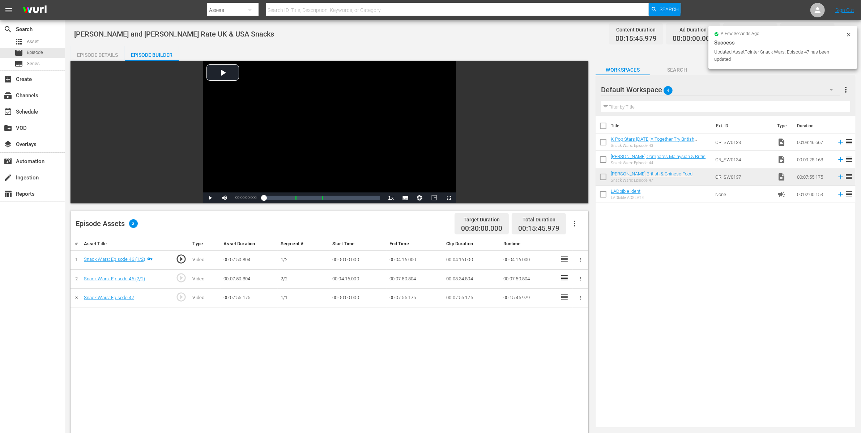
click at [580, 299] on icon "button" at bounding box center [580, 297] width 5 height 5
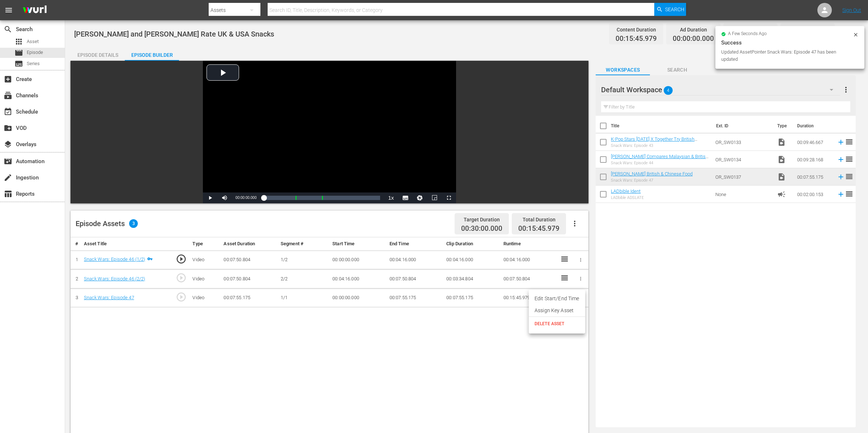
click at [579, 296] on li "Edit Start/End Time" at bounding box center [557, 298] width 56 height 12
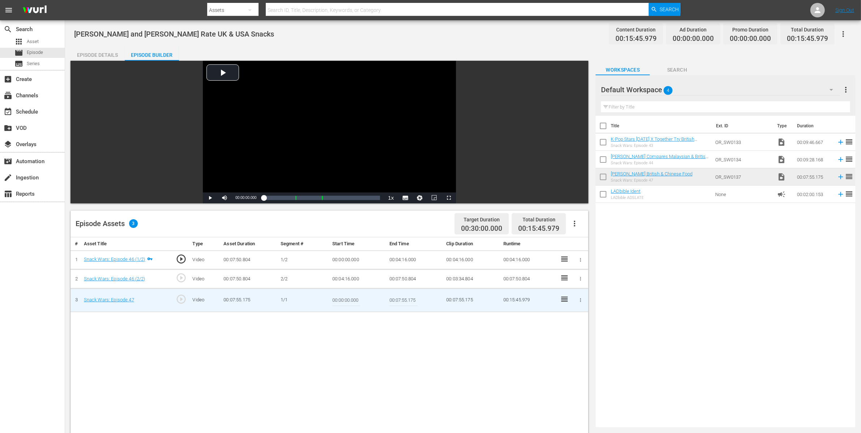
click at [580, 301] on icon "button" at bounding box center [580, 300] width 1 height 4
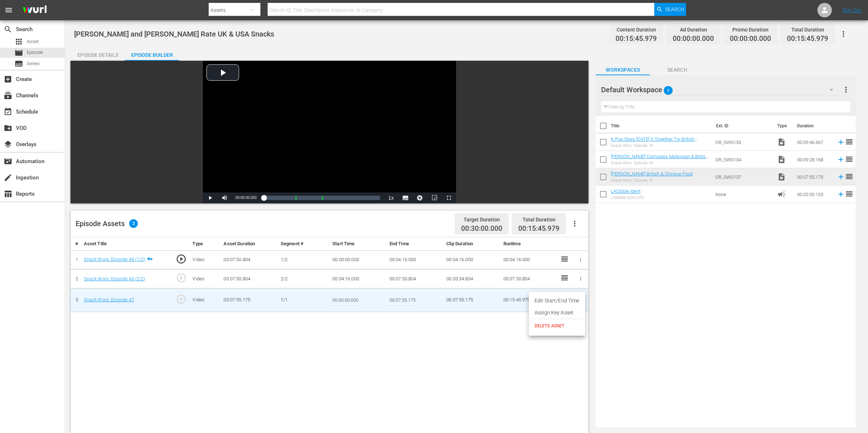
click at [575, 314] on li "Assign Key Asset" at bounding box center [557, 313] width 56 height 12
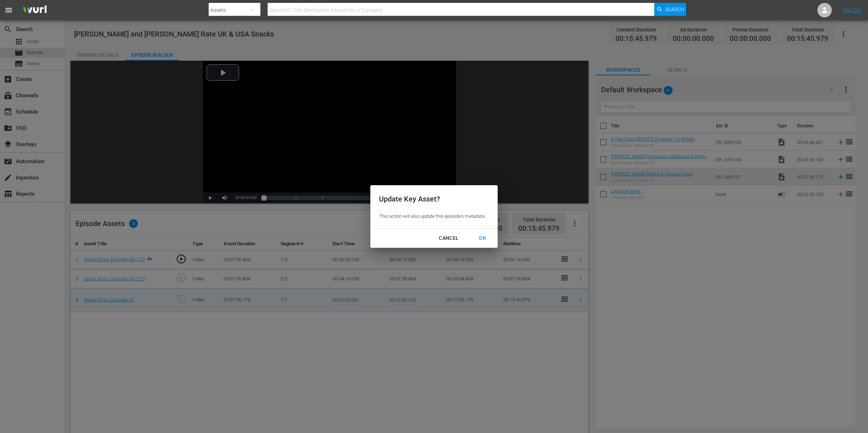
click at [482, 236] on div "OK" at bounding box center [482, 238] width 19 height 9
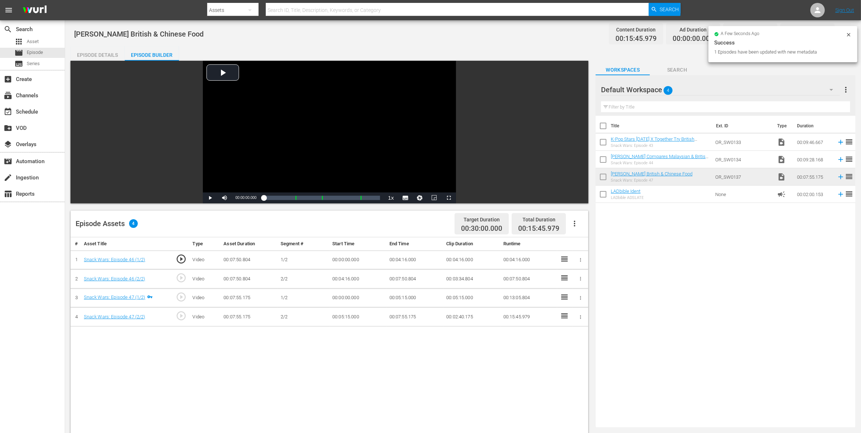
click at [581, 260] on icon "button" at bounding box center [580, 259] width 5 height 5
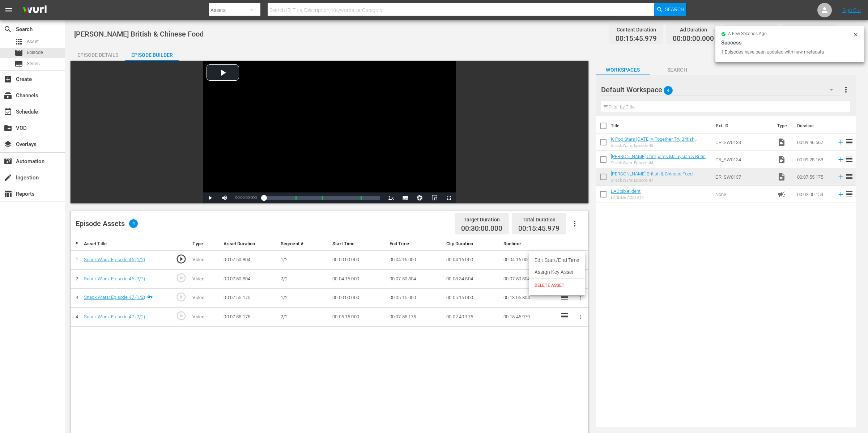
click at [570, 271] on li "Assign Key Asset" at bounding box center [557, 272] width 56 height 12
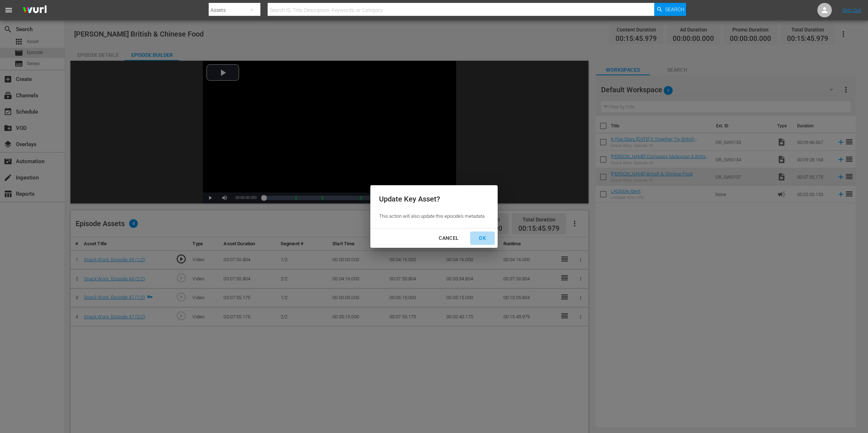
click at [483, 240] on div "OK" at bounding box center [482, 238] width 19 height 9
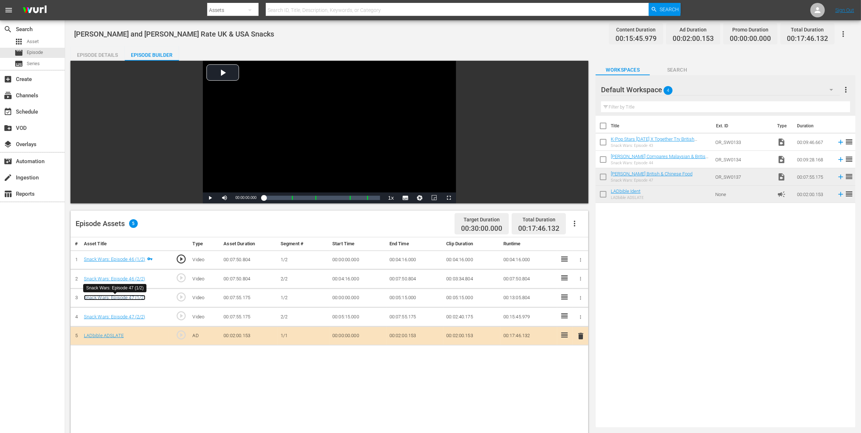
click at [135, 299] on link "Snack Wars: Episode 47 (1/2)" at bounding box center [114, 297] width 61 height 5
click at [100, 53] on div "Episode Details" at bounding box center [97, 54] width 54 height 17
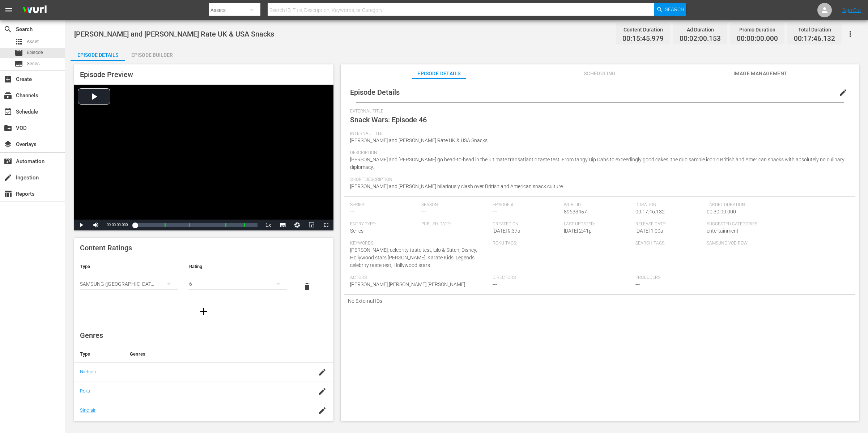
click at [840, 89] on span "edit" at bounding box center [842, 92] width 9 height 9
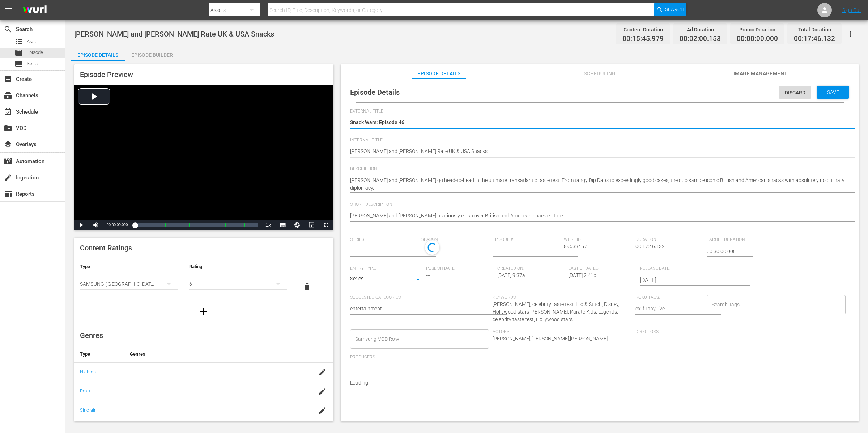
type input "No Series"
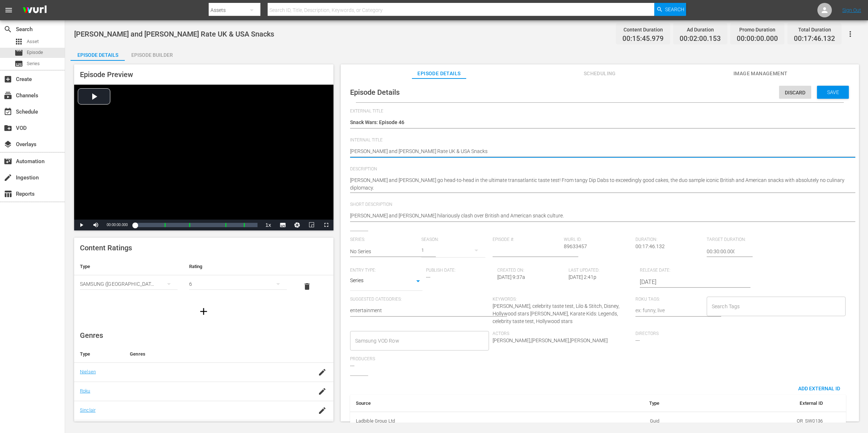
type textarea "Zach Galifianakis and Billy Magnussen Rate UK & USA Snacks"
type textarea "Zach Galifianakis and Billy Magnussen Rate UK & USA Snacks |"
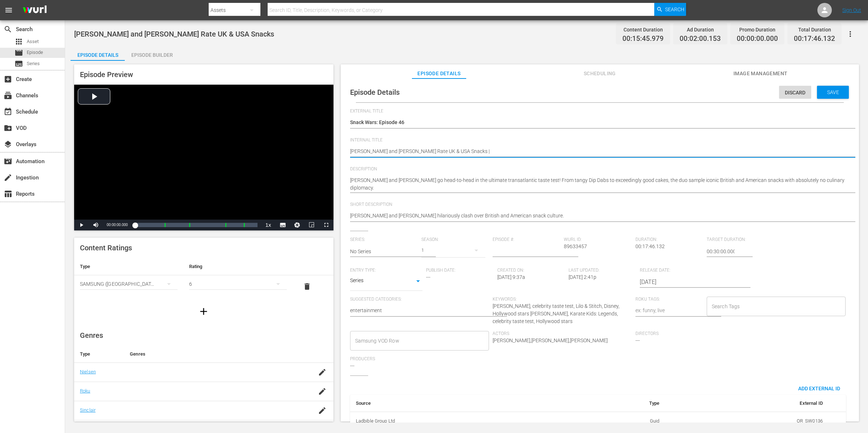
type textarea "Zach Galifianakis and Billy Magnussen Rate UK & USA Snacks |"
paste textarea "[PERSON_NAME] British & Chinese Food"
type textarea "Zach Galifianakis and Billy Magnussen Rate UK & USA Snacks | Jackie Chan Tries …"
click at [486, 163] on div "Internal Title Zach Galifianakis and Billy Magnussen Rate UK & USA Snacks Zach …" at bounding box center [599, 151] width 499 height 29
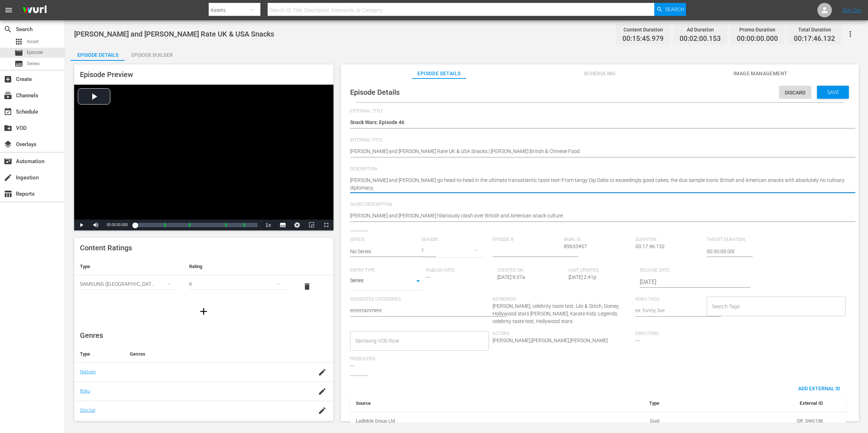
click at [432, 187] on textarea "Zach Galifianakis and Billy Magnussen go head-to-head in the ultimate transatla…" at bounding box center [598, 183] width 496 height 15
type textarea "Zach Galifianakis and Billy Magnussen go head-to-head in the ultimate transatla…"
paste textarea "Jackie Chan is trading martial arts for mouthfuls in the ultimate taste test: S…"
type textarea "[PERSON_NAME] and [PERSON_NAME] go head-to-head in the ultimate transatlantic t…"
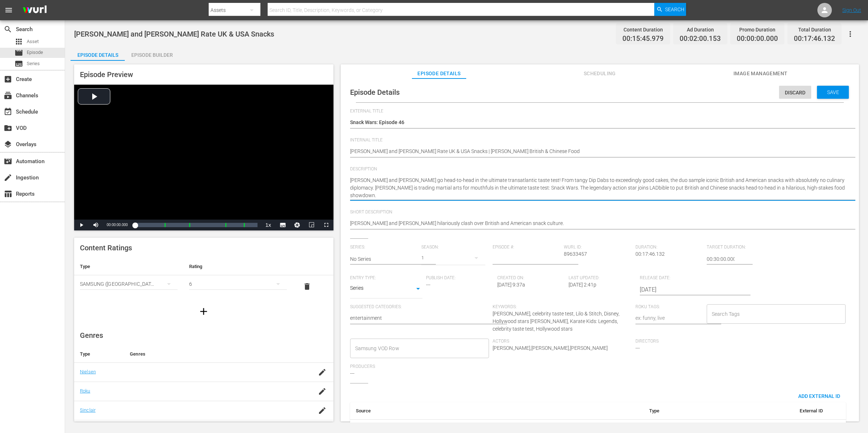
click at [416, 193] on textarea "Zach Galifianakis and Billy Magnussen go head-to-head in the ultimate transatla…" at bounding box center [598, 187] width 496 height 23
type textarea "[PERSON_NAME] and [PERSON_NAME] go head-to-head in the ultimate transatlantic t…"
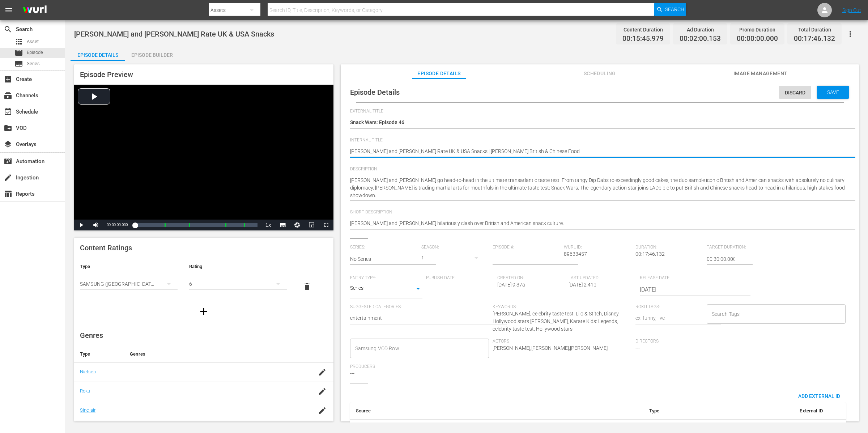
drag, startPoint x: 602, startPoint y: 151, endPoint x: 346, endPoint y: 142, distance: 256.1
click at [346, 142] on div "Episode Details Discard Save External Title Snack Wars: Episode 46 Snack Wars: …" at bounding box center [599, 272] width 511 height 380
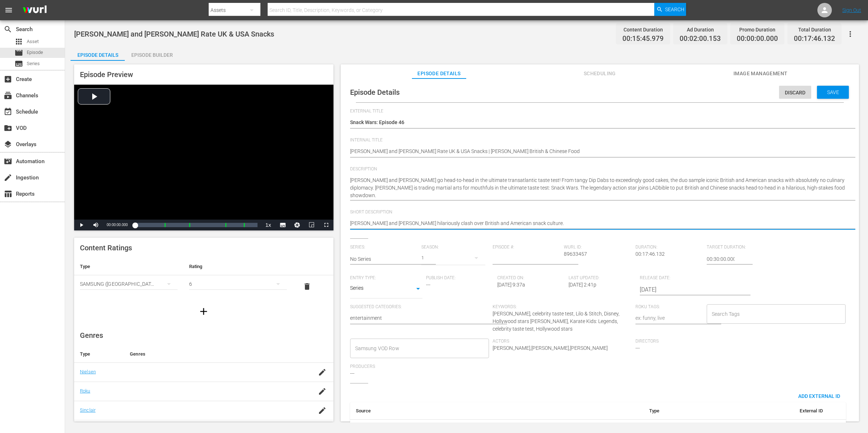
drag, startPoint x: 524, startPoint y: 223, endPoint x: 338, endPoint y: 215, distance: 186.3
click at [338, 215] on div "Episode Preview Video Player is loading. Play Video Play Mute Current Time 00:0…" at bounding box center [466, 244] width 792 height 366
paste textarea "Galifianakis and Billy Magnussen Rate UK & USA Snacks | Jackie Chan Tries Briti…"
type textarea "[PERSON_NAME] and [PERSON_NAME] Rate UK & USA Snacks | [PERSON_NAME] British & …"
click at [622, 225] on textarea "Zach and Billy hilariously clash over British and American snack culture." at bounding box center [598, 223] width 496 height 9
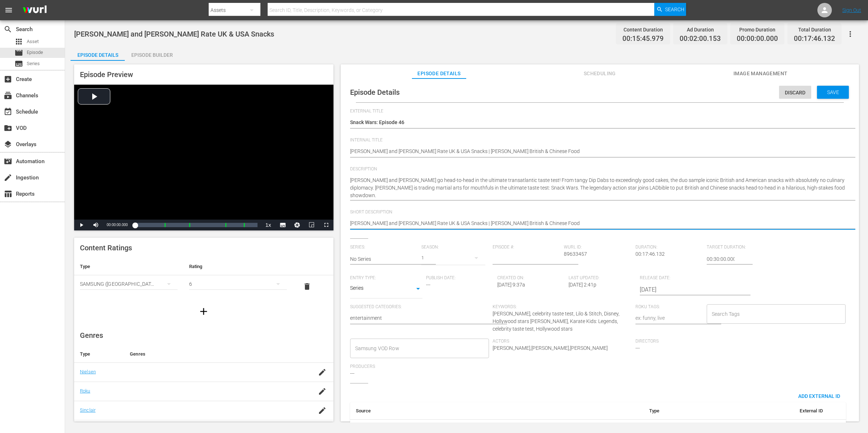
type textarea "[PERSON_NAME] and [PERSON_NAME] Rate UK & USA Snacks | [PERSON_NAME] British & …"
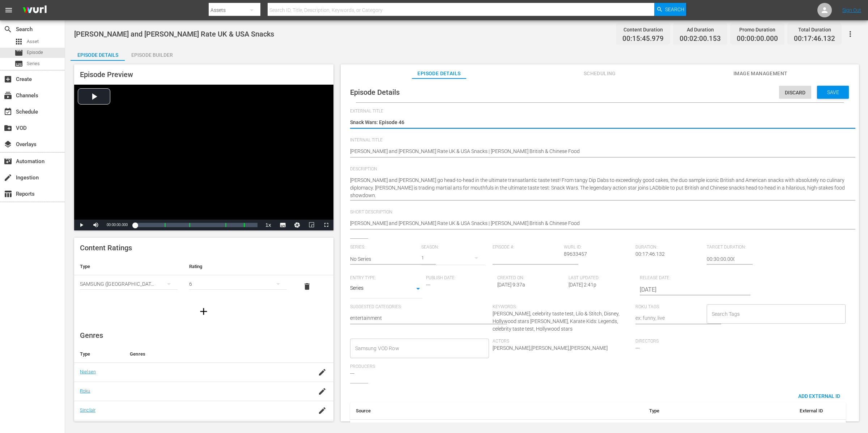
type textarea "Snack Wars: Episode 4"
type textarea "Snack Wars: Episode"
type textarea "Snack Wars: Episode 2"
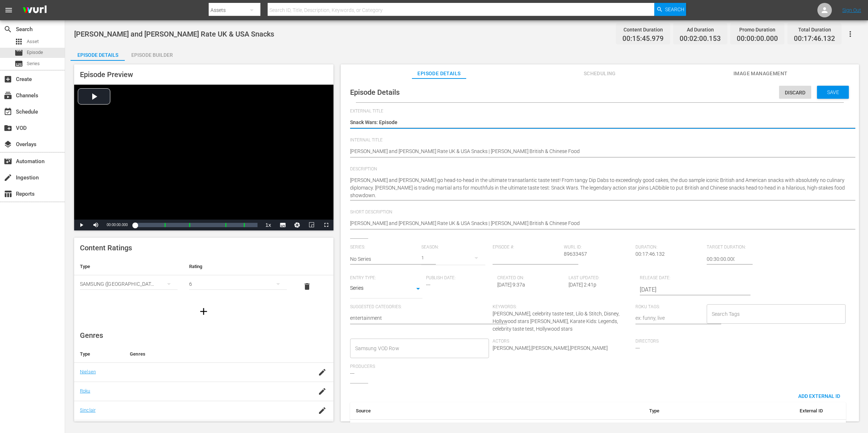
type textarea "Snack Wars: Episode 2"
type textarea "Snack Wars: Episode 28"
click at [823, 94] on span "Save" at bounding box center [832, 92] width 23 height 6
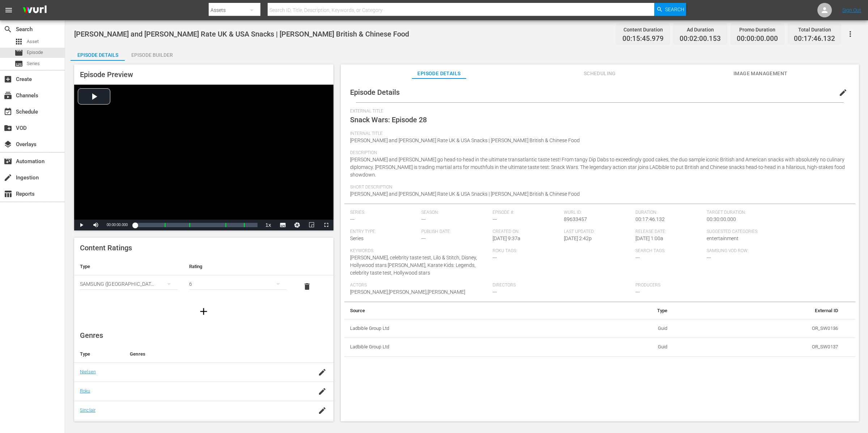
click at [842, 92] on span "edit" at bounding box center [842, 92] width 9 height 9
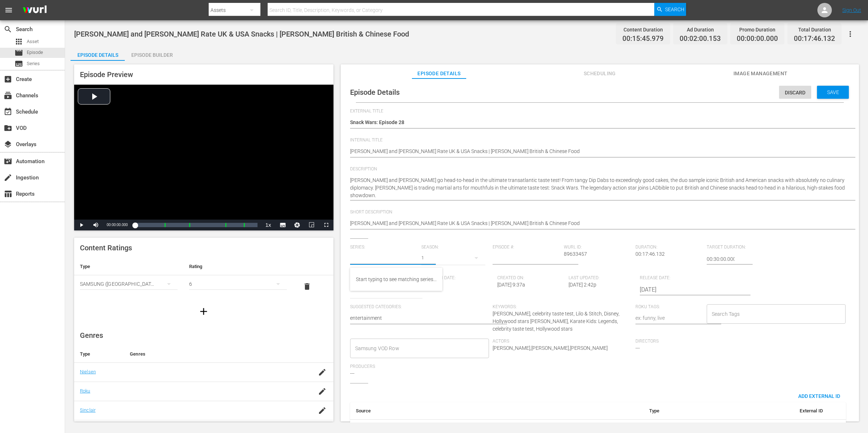
click at [393, 260] on input "text" at bounding box center [384, 258] width 68 height 17
click at [378, 281] on div "Snack Wars" at bounding box center [369, 278] width 27 height 17
type input "Snack Wars"
click at [431, 258] on div "1" at bounding box center [453, 258] width 64 height 20
click at [435, 293] on span at bounding box center [437, 288] width 35 height 12
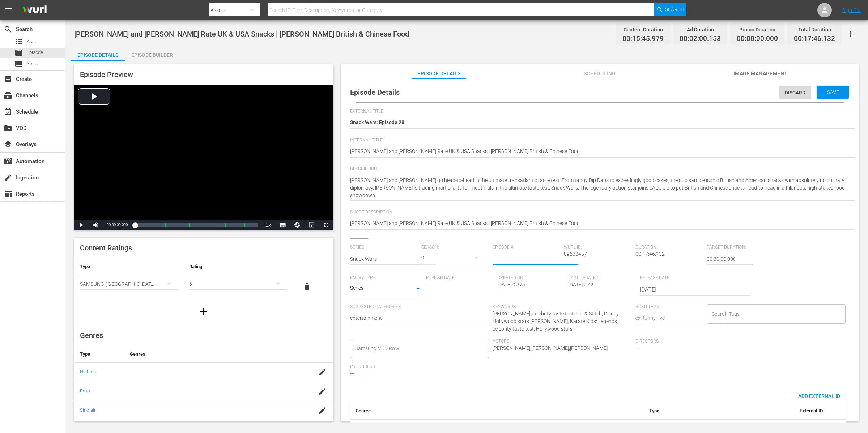
click at [515, 259] on input "number" at bounding box center [526, 258] width 68 height 17
click at [558, 257] on input "1" at bounding box center [526, 258] width 68 height 17
click at [558, 257] on input "2" at bounding box center [526, 258] width 68 height 17
click at [558, 257] on input "3" at bounding box center [526, 258] width 68 height 17
click at [558, 257] on input "4" at bounding box center [526, 258] width 68 height 17
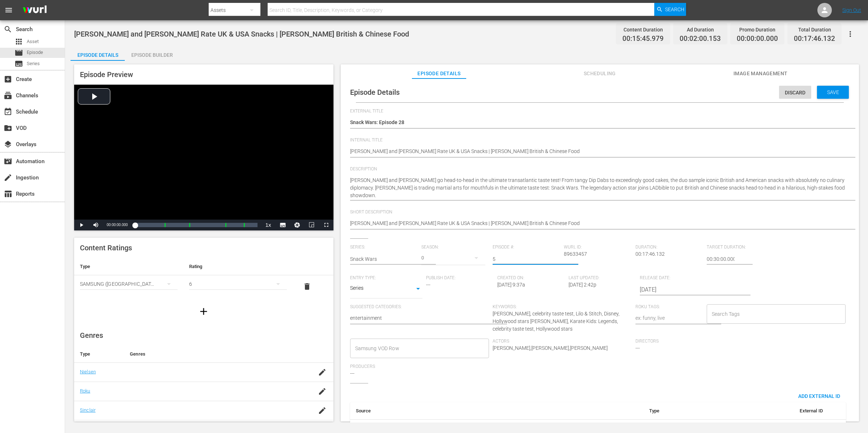
click at [558, 257] on input "5" at bounding box center [526, 258] width 68 height 17
click at [558, 257] on input "6" at bounding box center [526, 258] width 68 height 17
click at [558, 257] on input "7" at bounding box center [526, 258] width 68 height 17
click at [558, 257] on input "8" at bounding box center [526, 258] width 68 height 17
click at [558, 257] on input "9" at bounding box center [526, 258] width 68 height 17
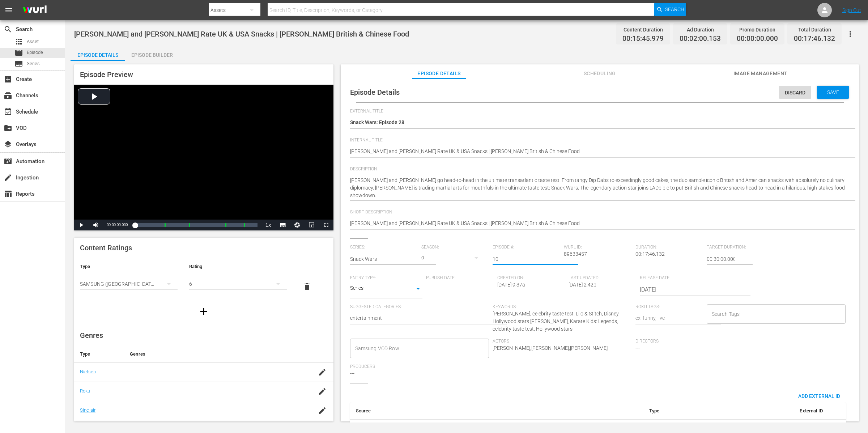
click at [558, 257] on input "10" at bounding box center [526, 258] width 68 height 17
click at [557, 257] on input "11" at bounding box center [526, 258] width 68 height 17
click at [557, 257] on input "12" at bounding box center [526, 258] width 68 height 17
click at [557, 257] on input "13" at bounding box center [526, 258] width 68 height 17
click at [557, 257] on input "14" at bounding box center [526, 258] width 68 height 17
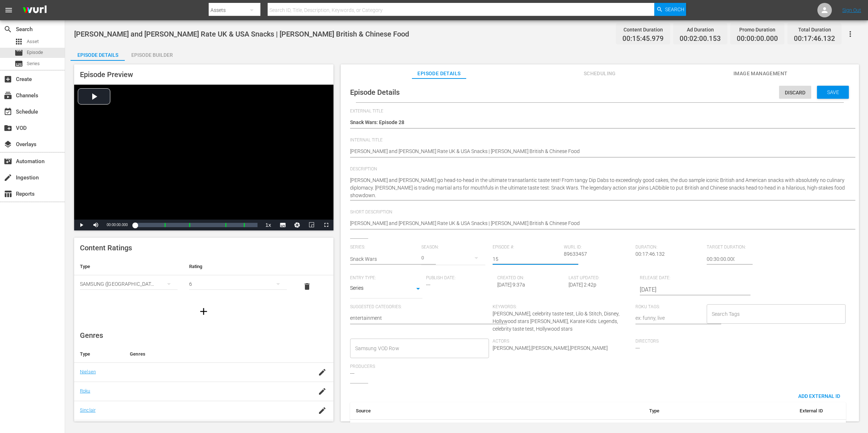
click at [557, 257] on input "15" at bounding box center [526, 258] width 68 height 17
click at [557, 257] on input "16" at bounding box center [526, 258] width 68 height 17
click at [557, 256] on input "17" at bounding box center [526, 258] width 68 height 17
click at [557, 256] on input "18" at bounding box center [526, 258] width 68 height 17
click at [557, 256] on input "19" at bounding box center [526, 258] width 68 height 17
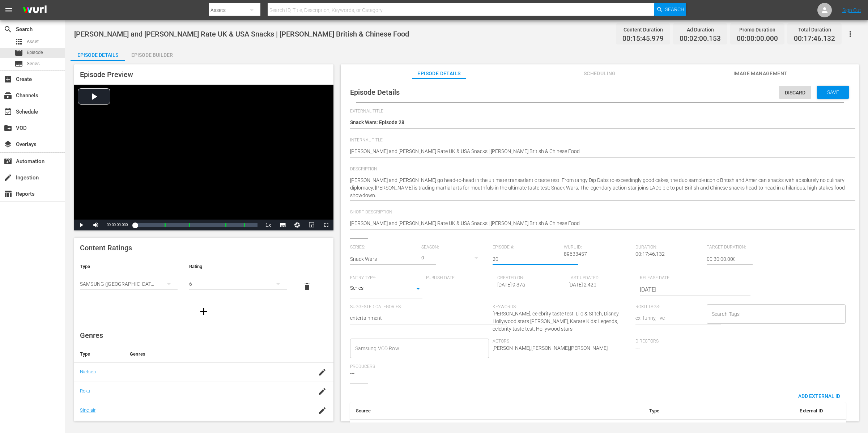
click at [557, 256] on input "20" at bounding box center [526, 258] width 68 height 17
click at [557, 256] on input "21" at bounding box center [526, 258] width 68 height 17
click at [557, 256] on input "22" at bounding box center [526, 258] width 68 height 17
click at [557, 256] on input "23" at bounding box center [526, 258] width 68 height 17
click at [557, 256] on input "24" at bounding box center [526, 258] width 68 height 17
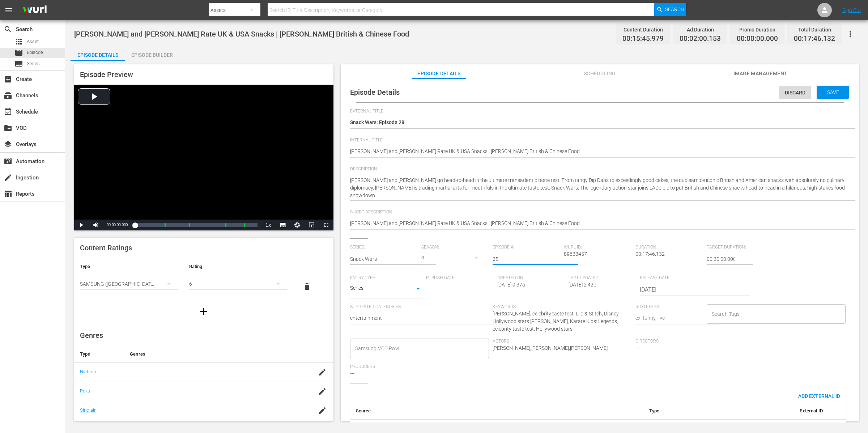
click at [557, 256] on input "25" at bounding box center [526, 258] width 68 height 17
click at [557, 256] on input "26" at bounding box center [526, 258] width 68 height 17
click at [557, 255] on input "27" at bounding box center [526, 258] width 68 height 17
type input "28"
click at [557, 255] on input "28" at bounding box center [526, 258] width 68 height 17
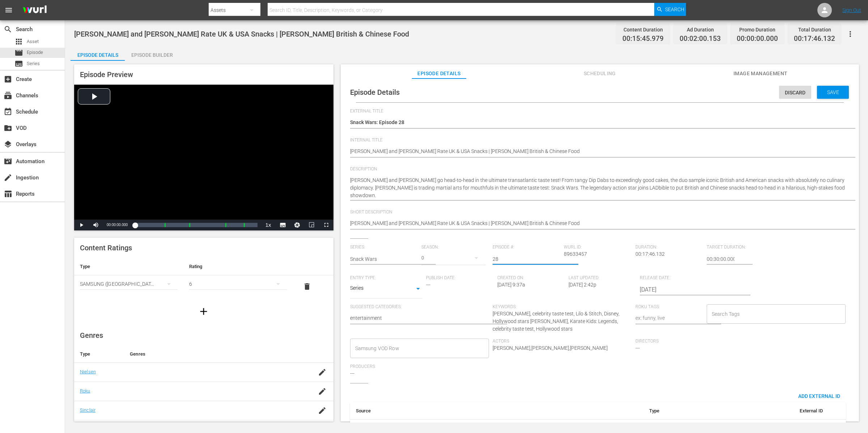
click at [828, 95] on div "Save" at bounding box center [833, 92] width 32 height 13
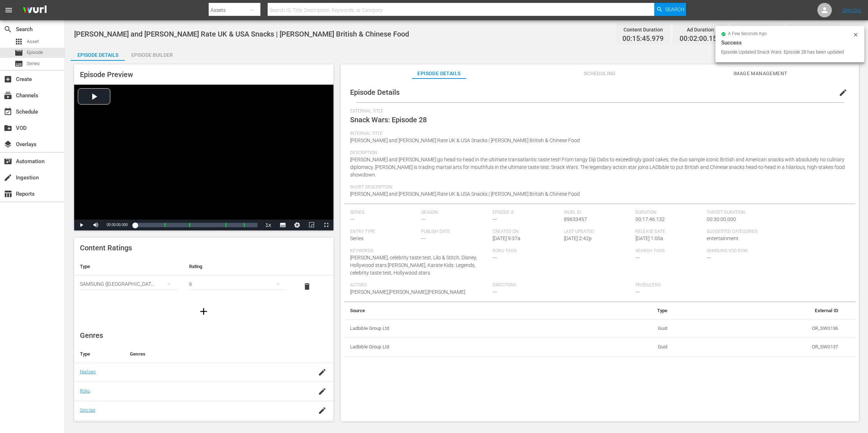
click at [598, 92] on div "Episode Details edit" at bounding box center [599, 92] width 511 height 20
click at [609, 134] on span "Internal Title" at bounding box center [598, 134] width 496 height 6
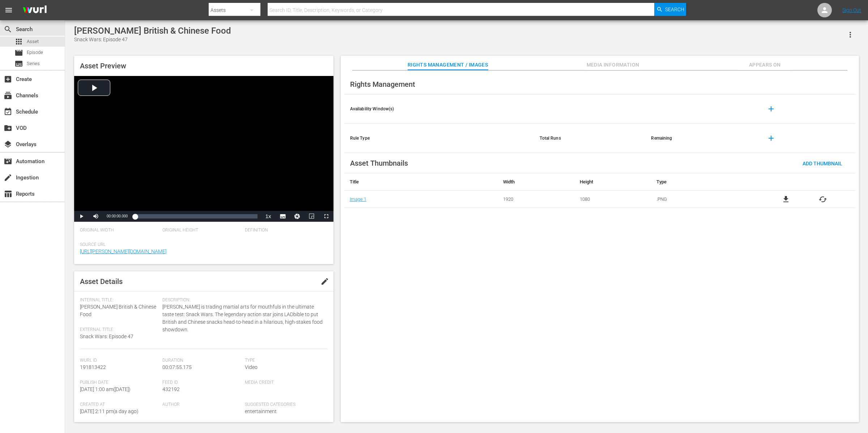
click at [117, 314] on div "Internal Title: [PERSON_NAME] British & Chinese Food" at bounding box center [119, 307] width 79 height 21
drag, startPoint x: 112, startPoint y: 315, endPoint x: 79, endPoint y: 307, distance: 34.0
click at [79, 307] on div "Asset Details edit Internal Title: [PERSON_NAME] British & Chinese Food Externa…" at bounding box center [203, 346] width 259 height 151
copy span "[PERSON_NAME] British & Chinese Food"
click at [161, 307] on div "Internal Title: [PERSON_NAME] British & Chinese Food External Title: Snack Wars…" at bounding box center [121, 323] width 82 height 52
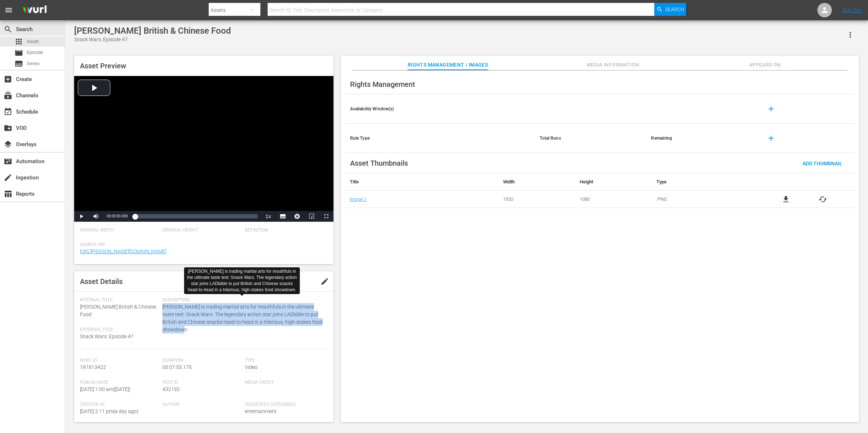
drag, startPoint x: 163, startPoint y: 305, endPoint x: 193, endPoint y: 330, distance: 39.3
click at [193, 330] on span "[PERSON_NAME] is trading martial arts for mouthfuls in the ultimate taste test:…" at bounding box center [242, 318] width 161 height 30
copy span "[PERSON_NAME] is trading martial arts for mouthfuls in the ultimate taste test:…"
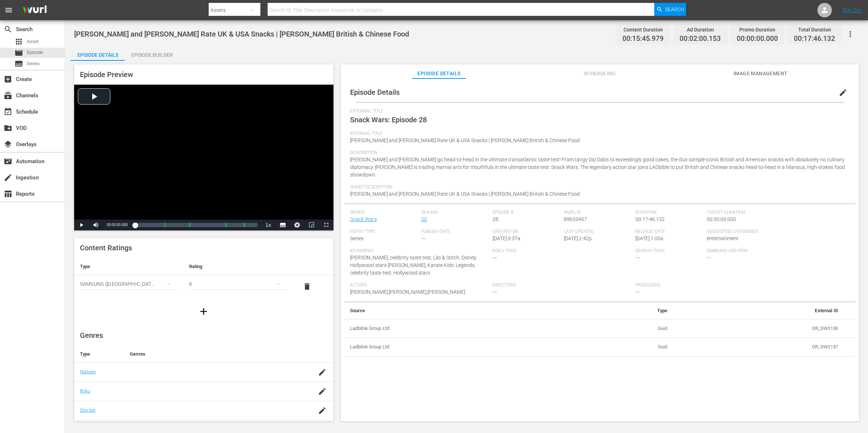
click at [853, 33] on icon "button" at bounding box center [850, 34] width 9 height 9
click at [820, 33] on div "Add Episode to Workspace" at bounding box center [798, 36] width 110 height 17
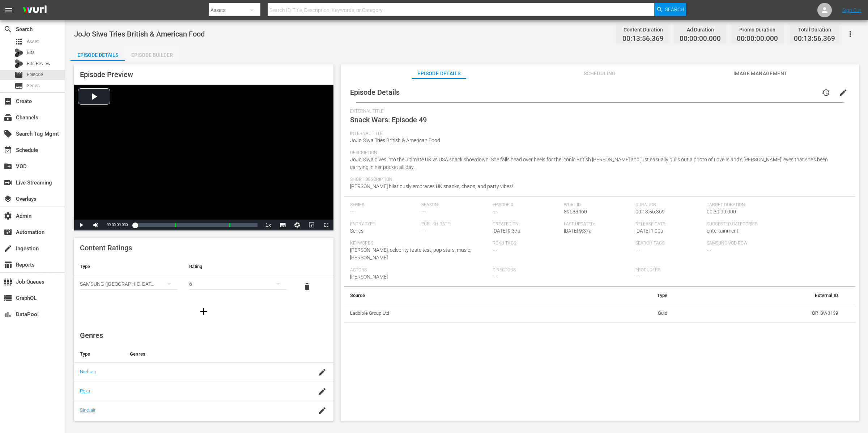
drag, startPoint x: 163, startPoint y: 50, endPoint x: 213, endPoint y: 65, distance: 52.7
click at [163, 50] on div "Episode Builder" at bounding box center [152, 54] width 54 height 17
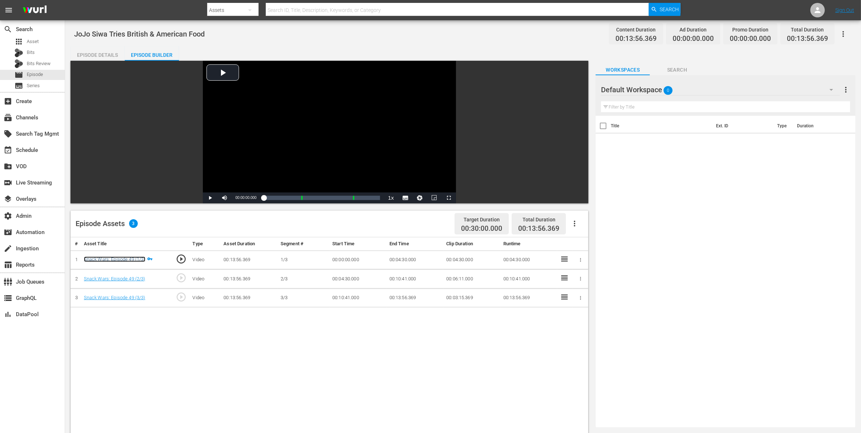
click at [131, 259] on link "Snack Wars: Episode 49 (1/3)" at bounding box center [114, 258] width 61 height 5
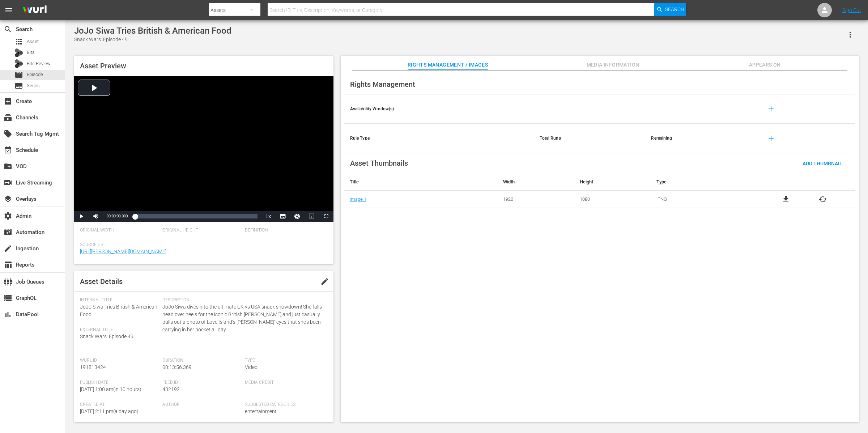
click at [846, 37] on icon "button" at bounding box center [850, 34] width 9 height 9
click at [846, 36] on div "Add To Workspace" at bounding box center [817, 37] width 69 height 17
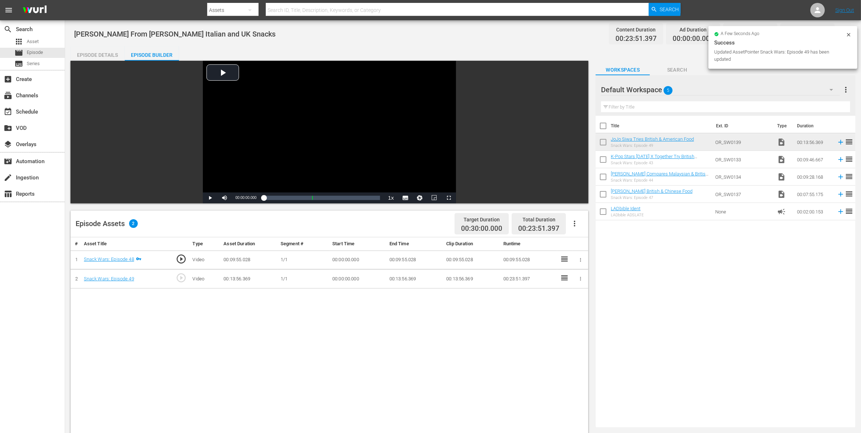
click at [586, 279] on td at bounding box center [581, 278] width 16 height 19
click at [582, 280] on icon "button" at bounding box center [580, 278] width 5 height 5
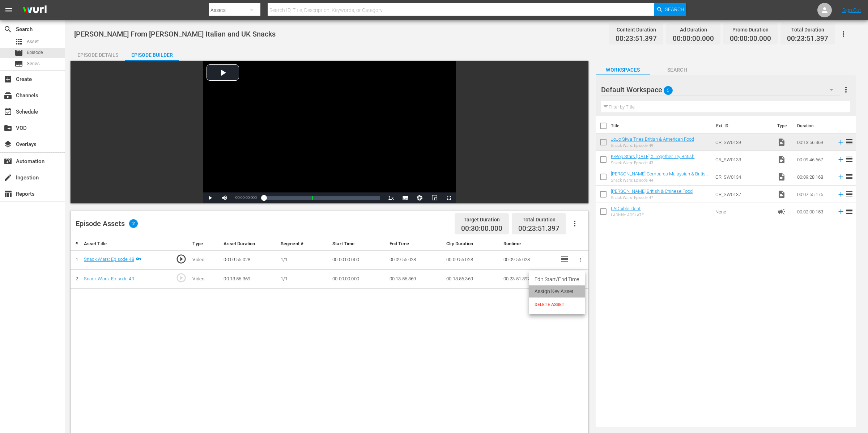
click at [572, 290] on li "Assign Key Asset" at bounding box center [557, 291] width 56 height 12
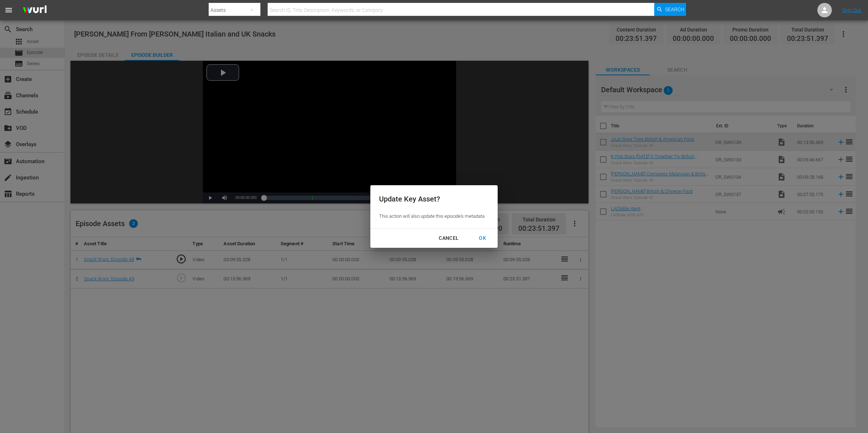
click at [479, 236] on div "OK" at bounding box center [482, 238] width 19 height 9
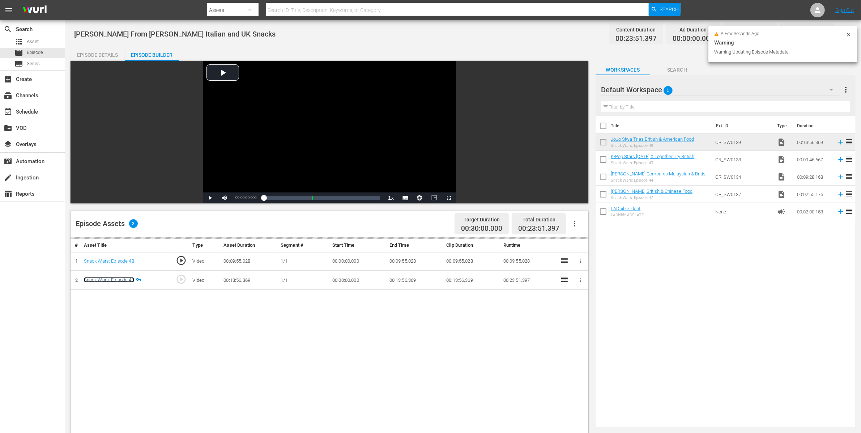
click at [124, 281] on link "Snack Wars: Episode 49" at bounding box center [109, 279] width 50 height 5
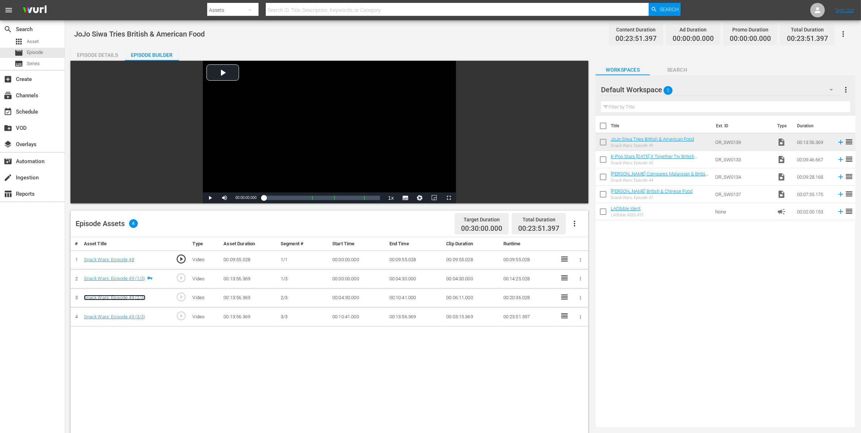
click at [138, 297] on link "Snack Wars: Episode 49 (2/3)" at bounding box center [114, 297] width 61 height 5
click at [579, 259] on icon "button" at bounding box center [580, 259] width 5 height 5
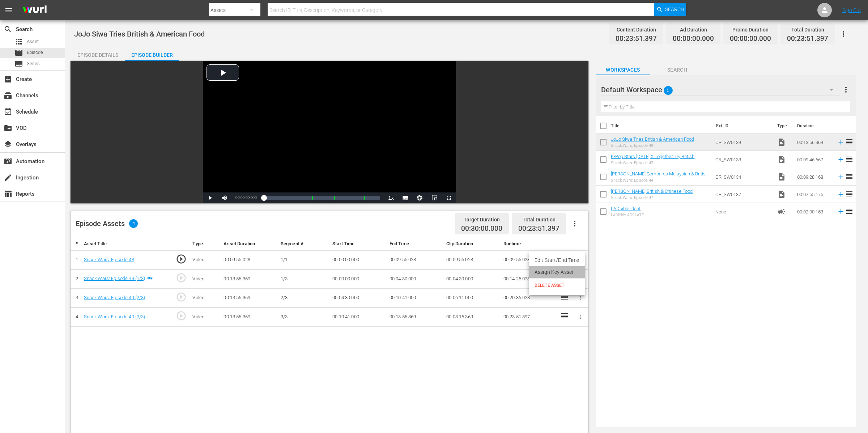
click at [570, 271] on li "Assign Key Asset" at bounding box center [557, 272] width 56 height 12
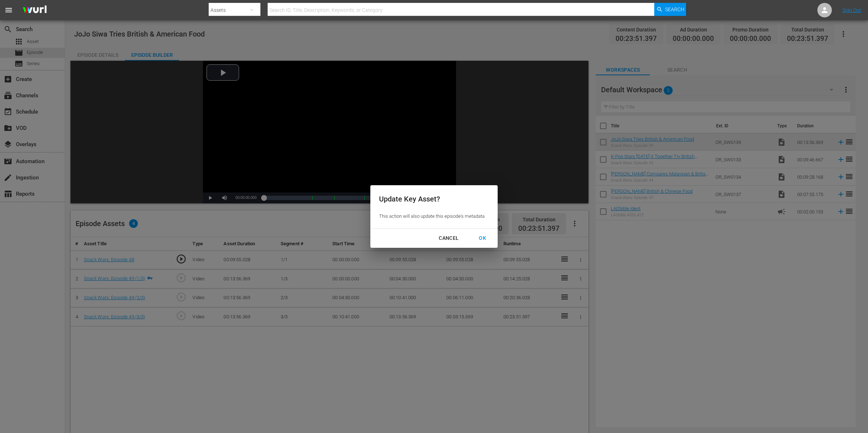
click at [478, 238] on div "OK" at bounding box center [482, 238] width 19 height 9
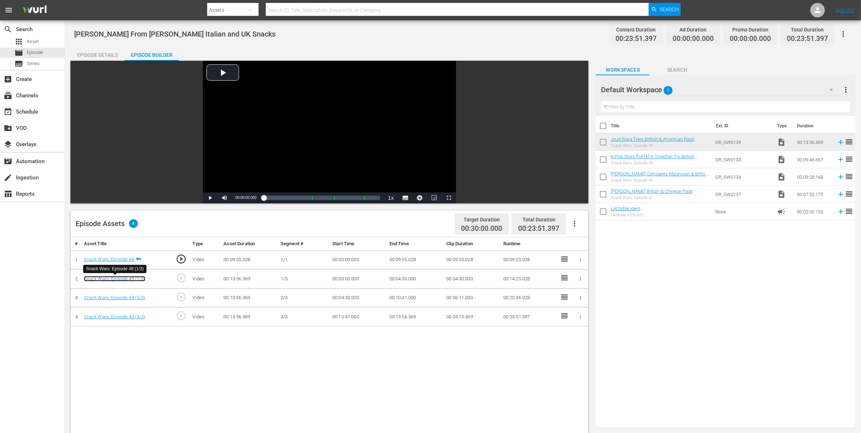
click at [135, 277] on link "Snack Wars: Episode 49 (1/3)" at bounding box center [114, 278] width 61 height 5
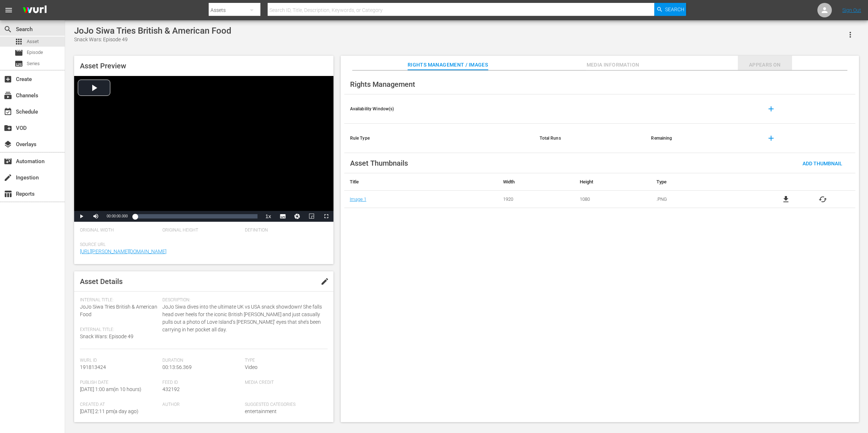
click at [694, 62] on span "Appears On" at bounding box center [764, 64] width 54 height 9
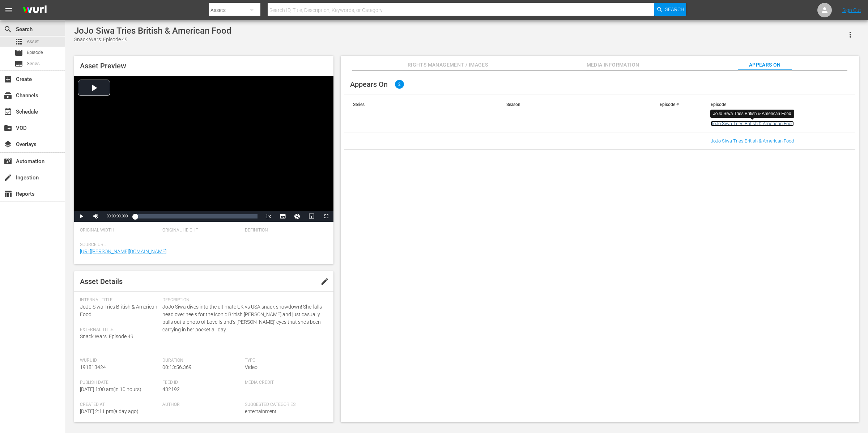
click at [694, 122] on link "JoJo Siwa Tries British & American Food" at bounding box center [751, 123] width 83 height 5
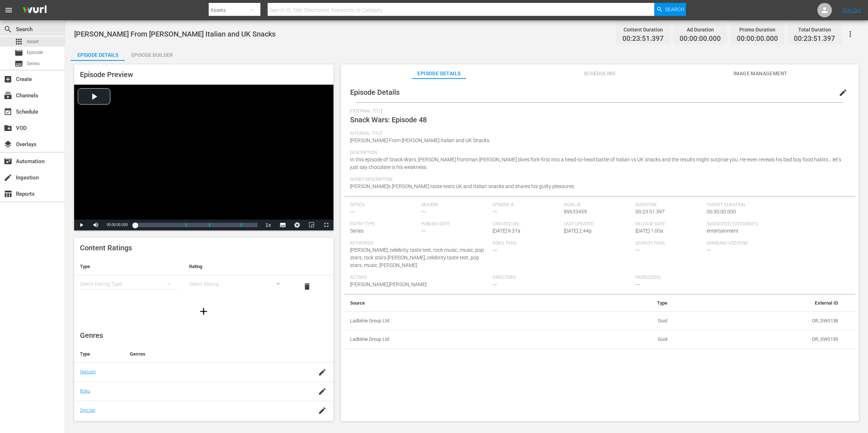
click at [170, 52] on div "Episode Builder" at bounding box center [152, 54] width 54 height 17
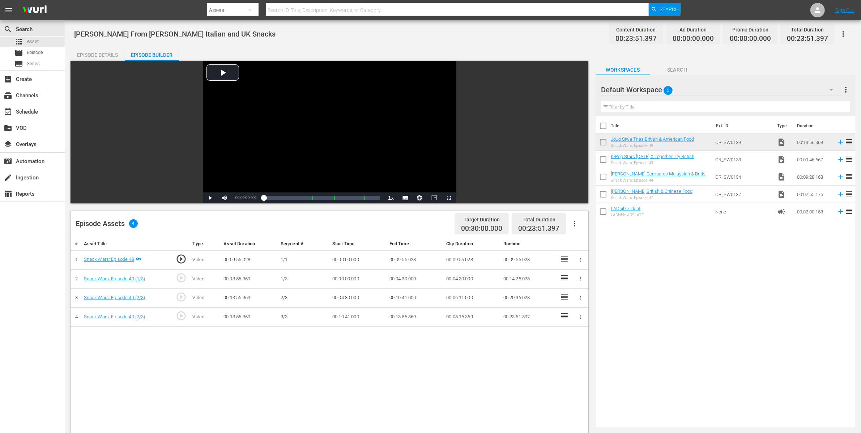
click at [581, 279] on icon "button" at bounding box center [580, 278] width 5 height 5
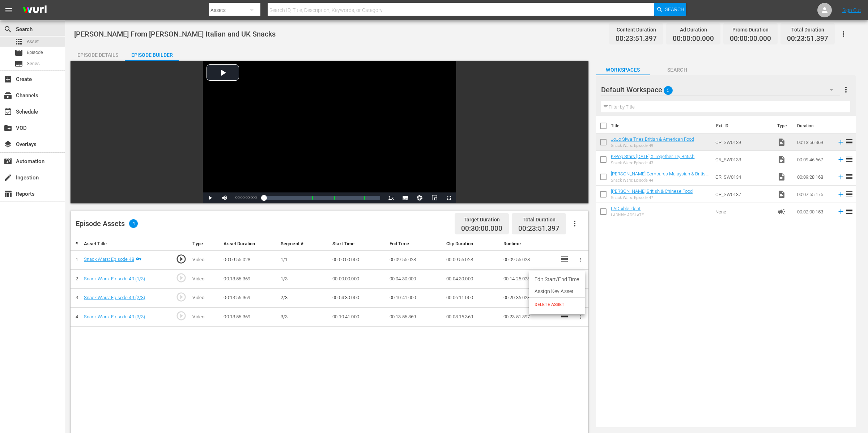
click at [572, 301] on span "DELETE ASSET" at bounding box center [556, 304] width 45 height 7
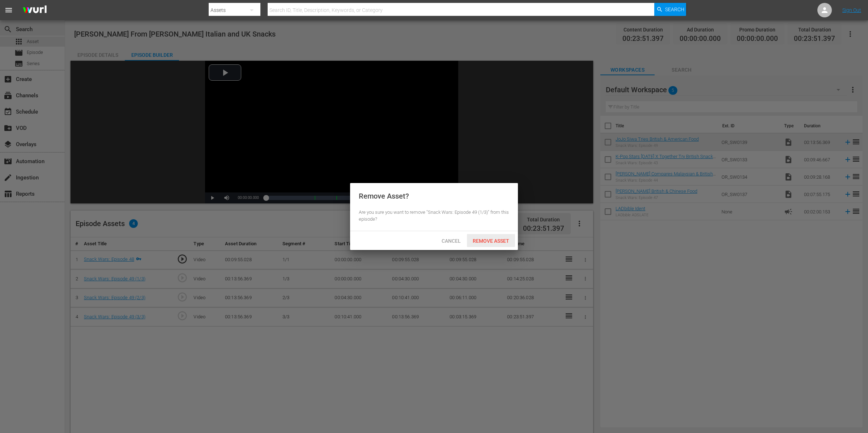
click at [497, 239] on span "Remove Asset" at bounding box center [491, 241] width 48 height 6
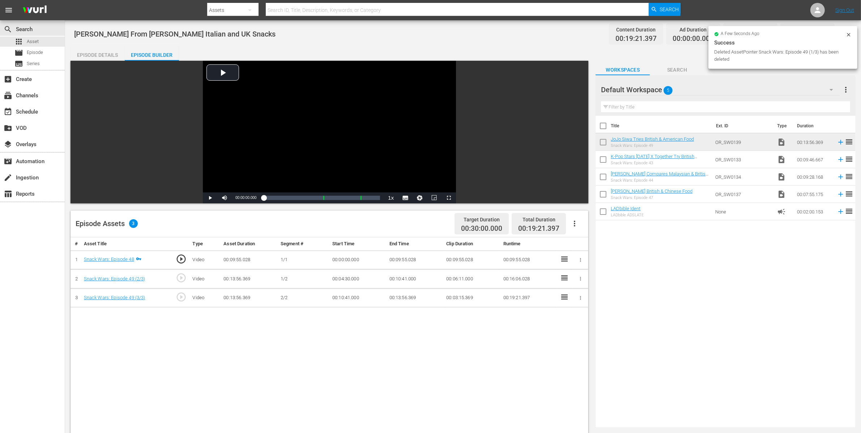
click at [581, 279] on icon "button" at bounding box center [580, 278] width 5 height 5
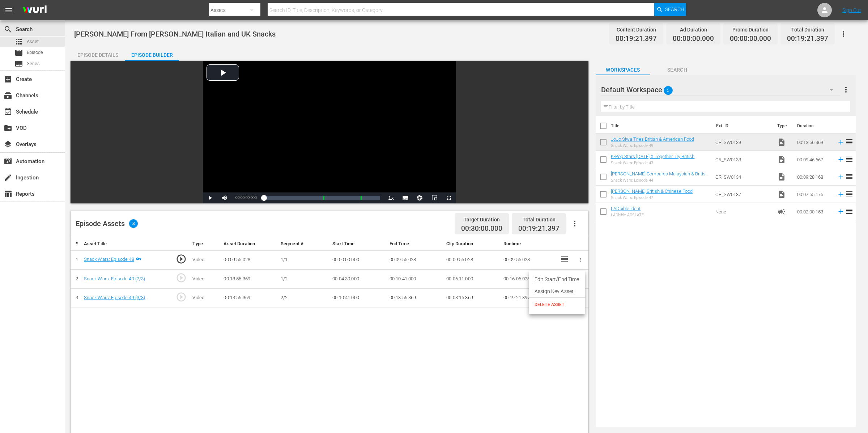
click at [556, 303] on span "DELETE ASSET" at bounding box center [556, 304] width 45 height 7
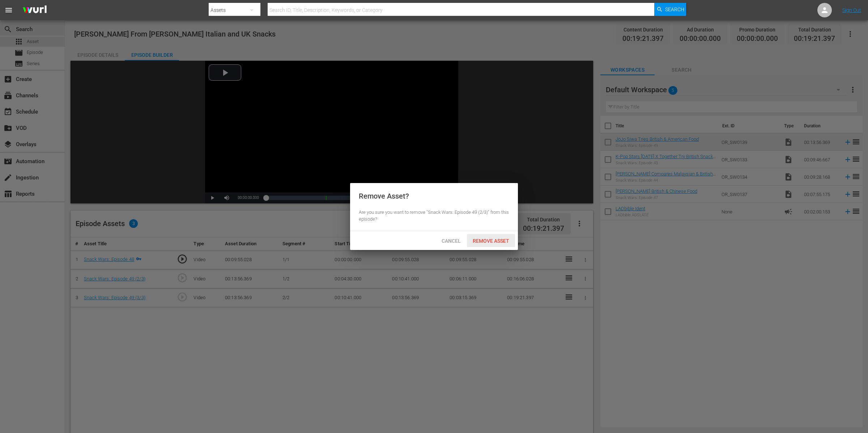
click at [496, 241] on span "Remove Asset" at bounding box center [491, 241] width 48 height 6
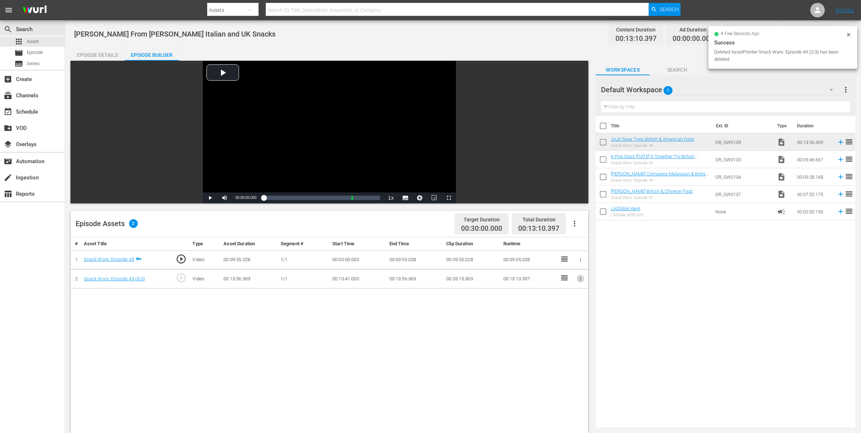
click at [581, 279] on icon "button" at bounding box center [580, 278] width 5 height 5
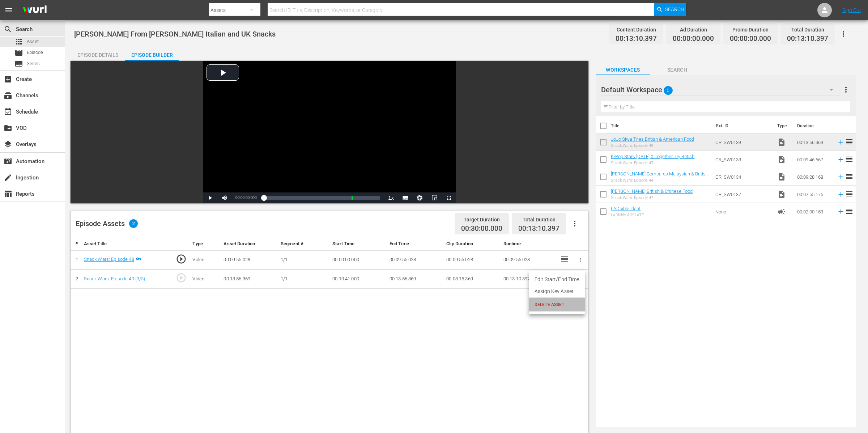
click at [572, 302] on span "DELETE ASSET" at bounding box center [556, 304] width 45 height 7
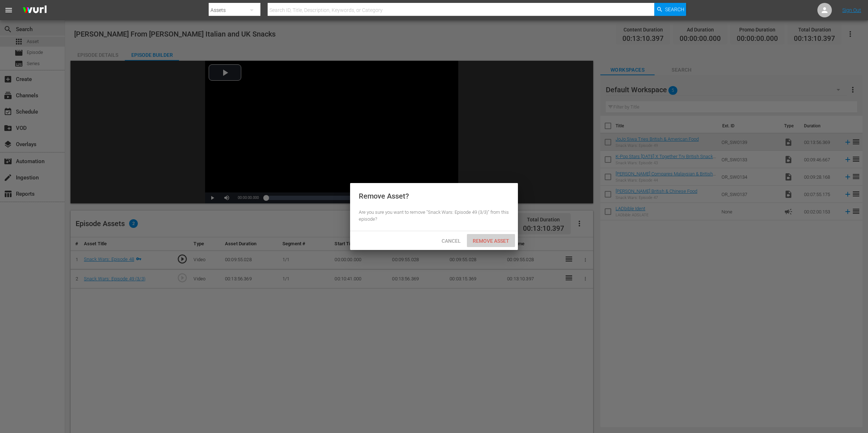
click at [496, 242] on span "Remove Asset" at bounding box center [491, 241] width 48 height 6
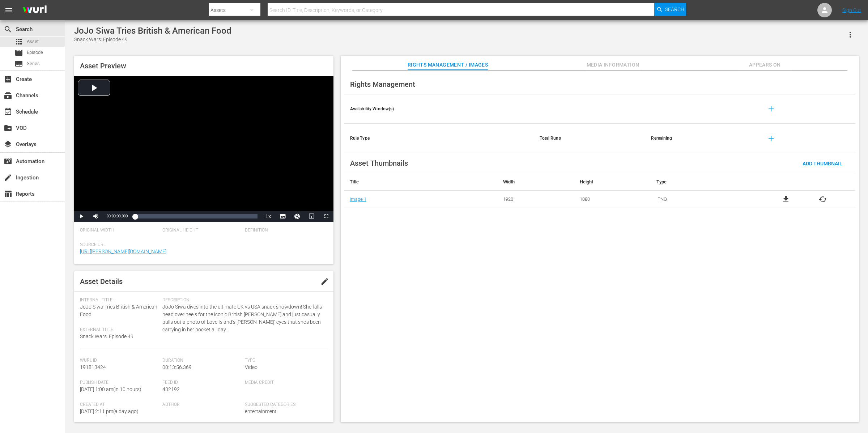
click at [694, 64] on span "Appears On" at bounding box center [764, 64] width 54 height 9
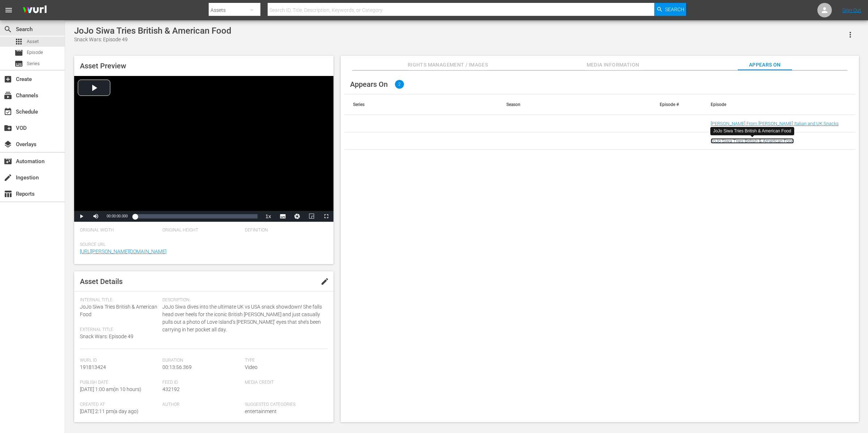
click at [694, 140] on link "JoJo Siwa Tries British & American Food" at bounding box center [751, 140] width 83 height 5
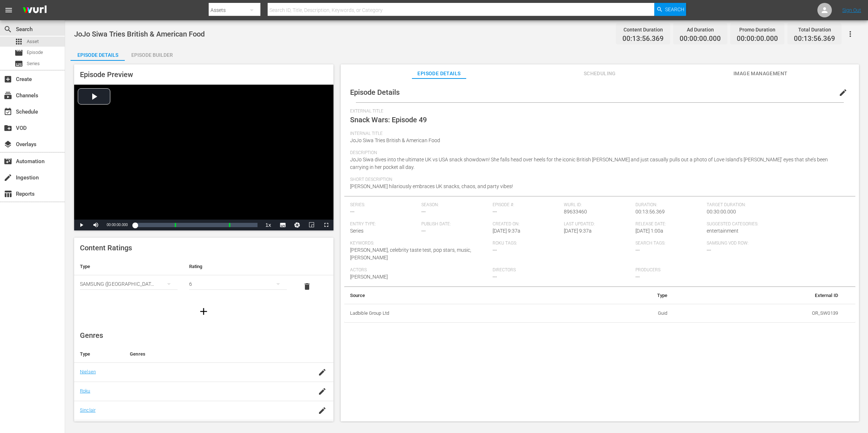
click at [161, 51] on div "Episode Builder" at bounding box center [152, 54] width 54 height 17
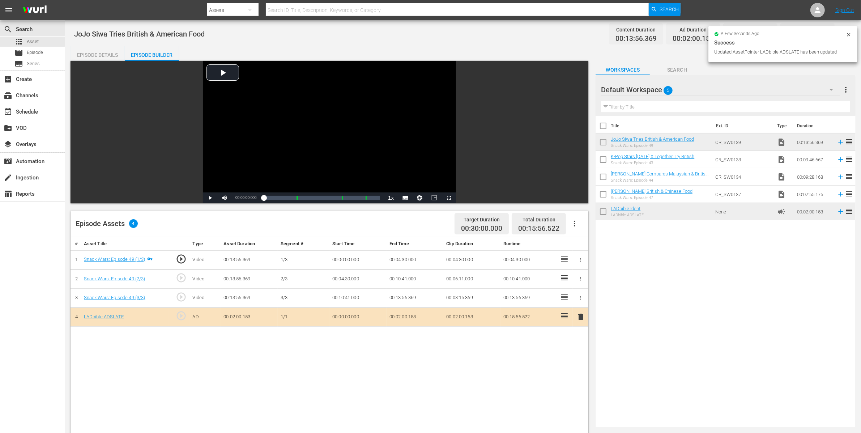
click at [694, 35] on icon at bounding box center [848, 34] width 3 height 3
click at [101, 53] on div "Episode Details" at bounding box center [97, 54] width 54 height 17
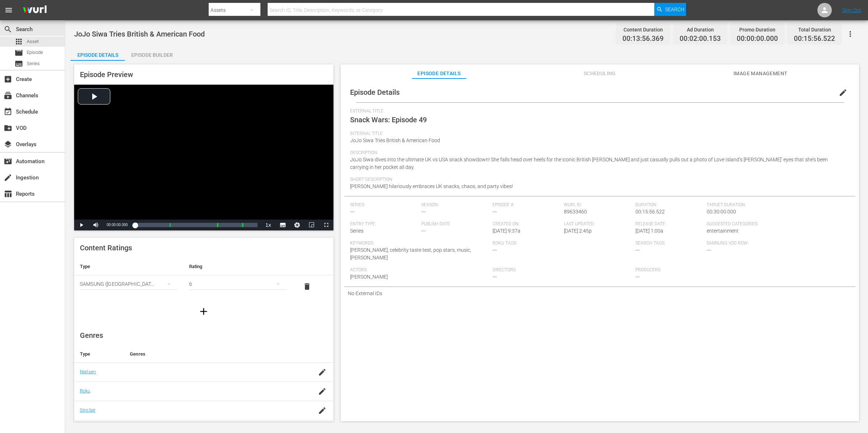
click at [694, 92] on div "Episode Details edit" at bounding box center [599, 92] width 511 height 20
click at [694, 93] on span "edit" at bounding box center [842, 92] width 9 height 9
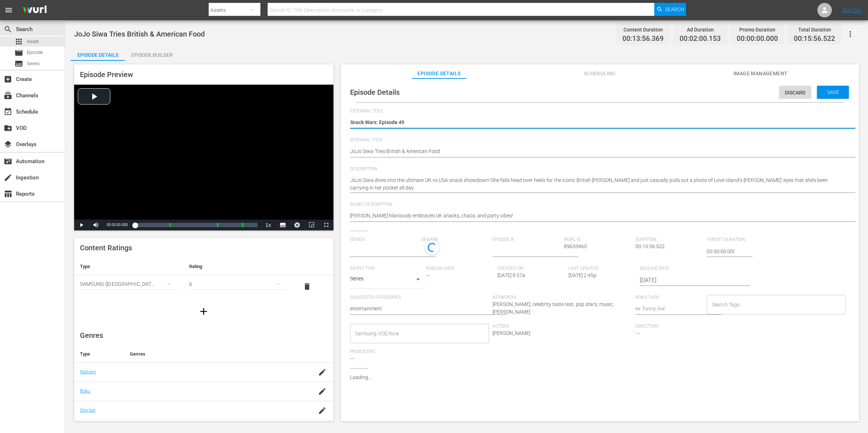
type input "No Series"
type textarea "Snack Wars: Episode 4"
type textarea "Snack Wars: Episode"
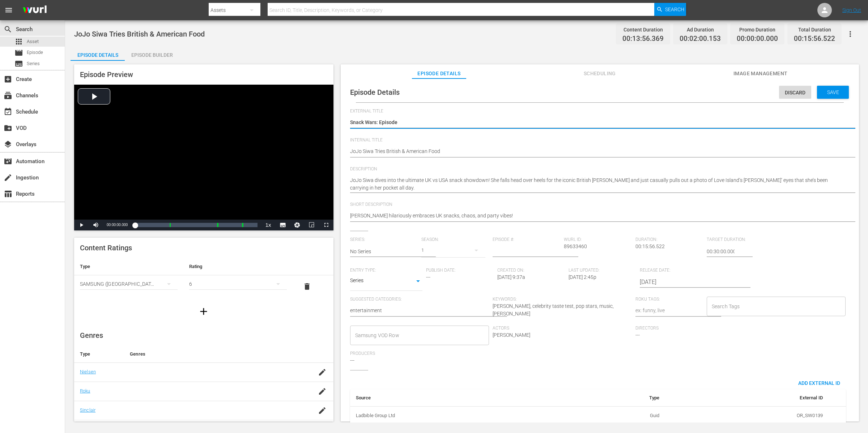
type textarea "Snack Wars: Episode 3"
type textarea "Snack Wars: Episode 30"
click at [694, 91] on span "Save" at bounding box center [832, 92] width 23 height 6
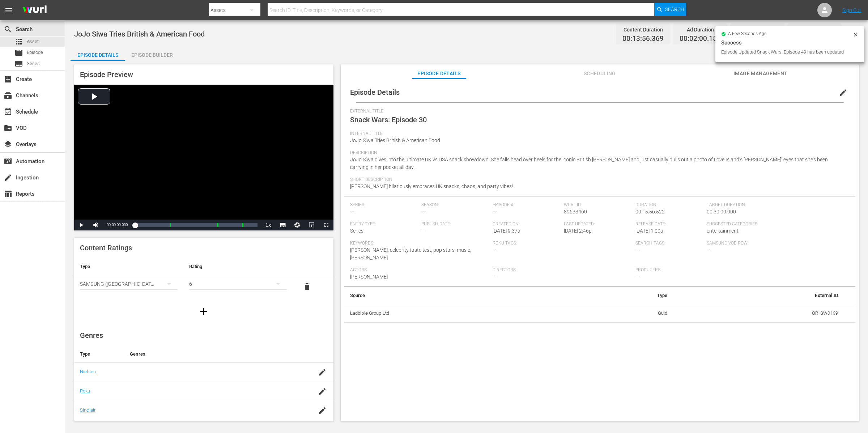
click at [694, 33] on icon at bounding box center [855, 35] width 6 height 6
click at [694, 32] on icon "button" at bounding box center [850, 34] width 9 height 9
click at [694, 31] on div "Add Episode to Workspace" at bounding box center [798, 36] width 110 height 17
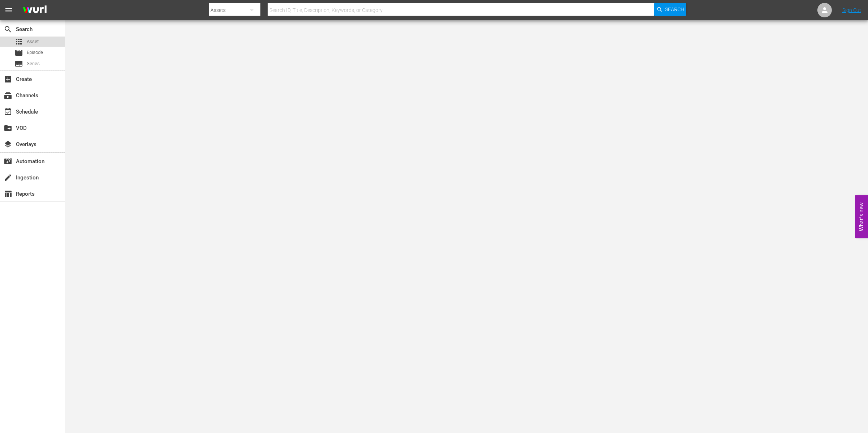
click at [45, 42] on div "apps Asset" at bounding box center [32, 42] width 65 height 10
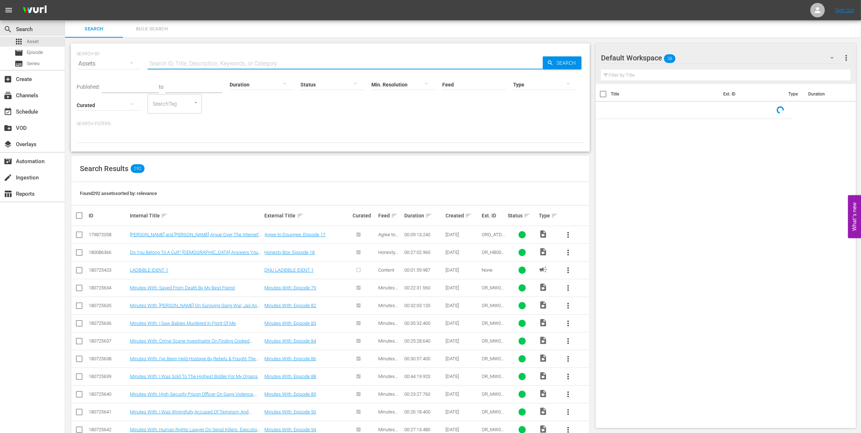
click at [192, 63] on input "text" at bounding box center [344, 63] width 395 height 17
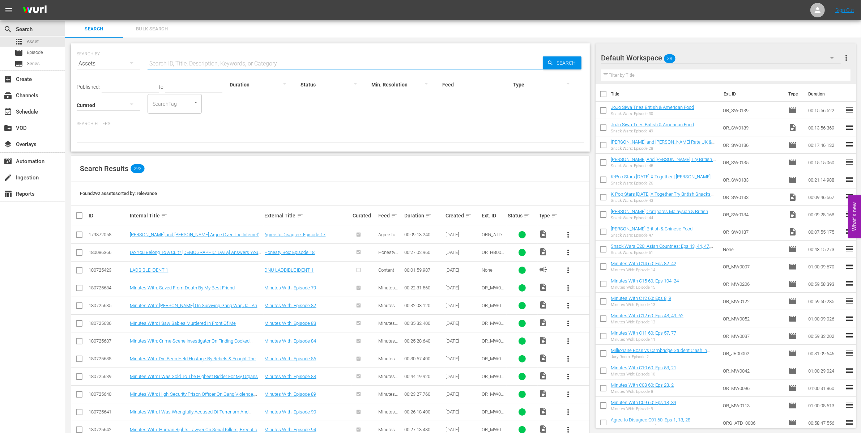
paste input "OR_SW0140"
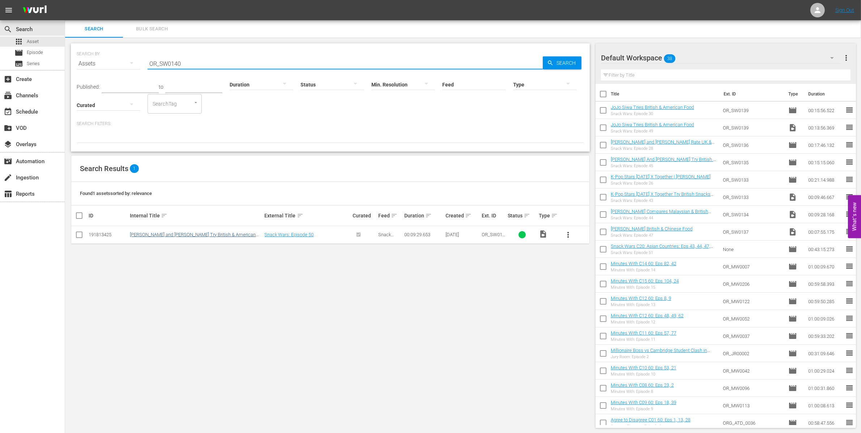
type input "OR_SW0140"
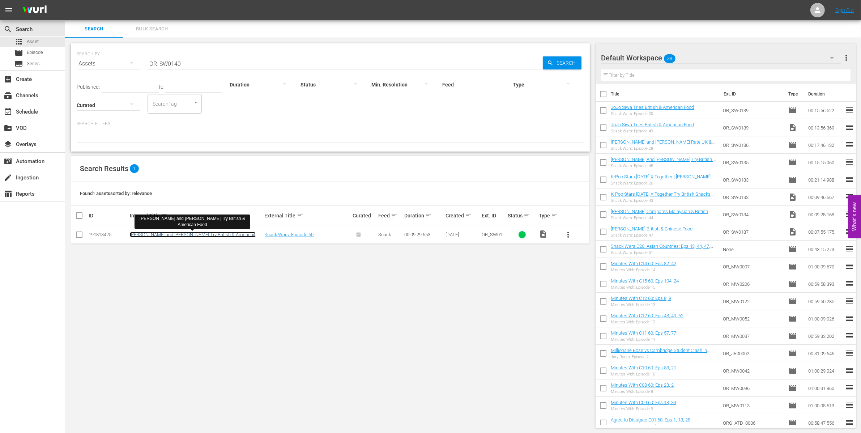
click at [178, 234] on link "[PERSON_NAME] and [PERSON_NAME] Try British & American Food" at bounding box center [193, 237] width 126 height 11
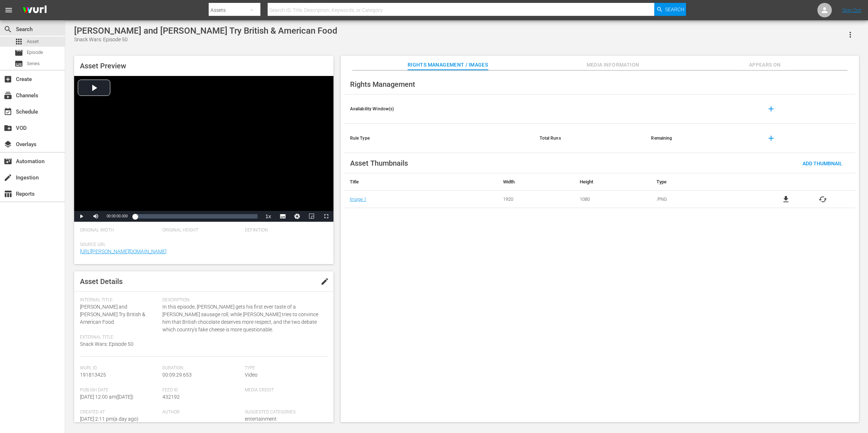
click at [694, 33] on icon "button" at bounding box center [850, 34] width 9 height 9
click at [694, 36] on div "Add To Workspace" at bounding box center [828, 37] width 49 height 17
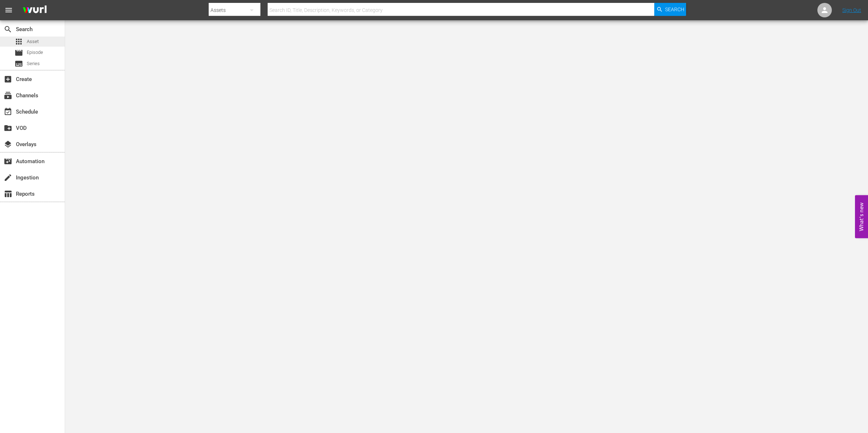
click at [41, 40] on div "apps Asset" at bounding box center [32, 42] width 65 height 10
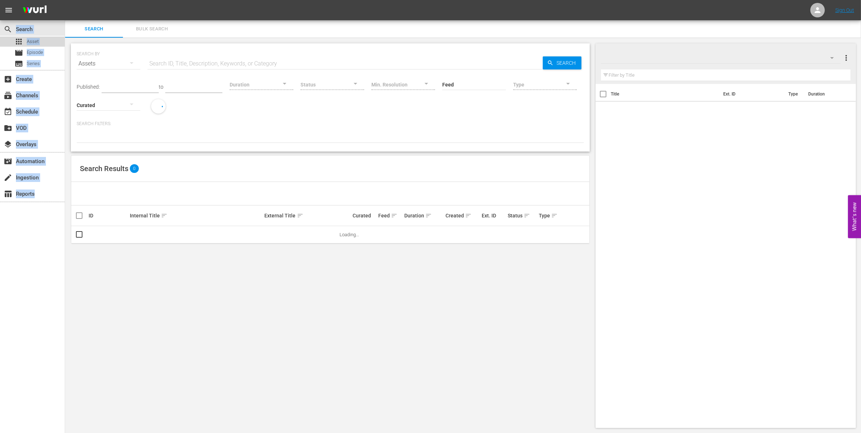
click at [41, 40] on div "apps Asset" at bounding box center [32, 42] width 65 height 10
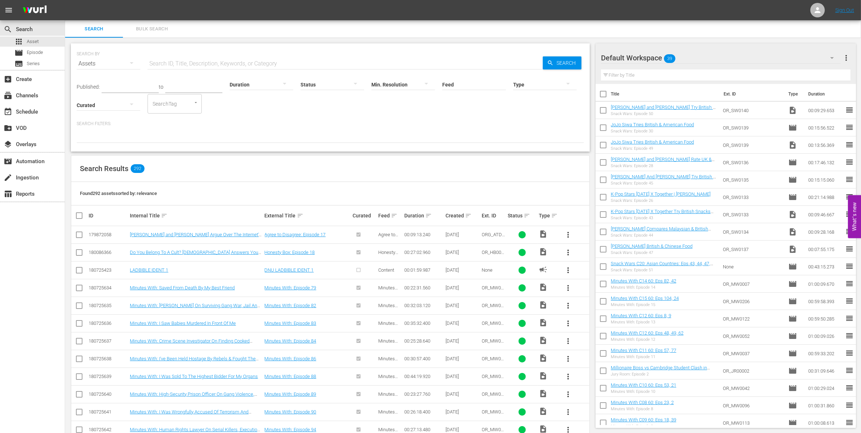
click at [185, 62] on input "text" at bounding box center [344, 63] width 395 height 17
paste input "OR_SW0138"
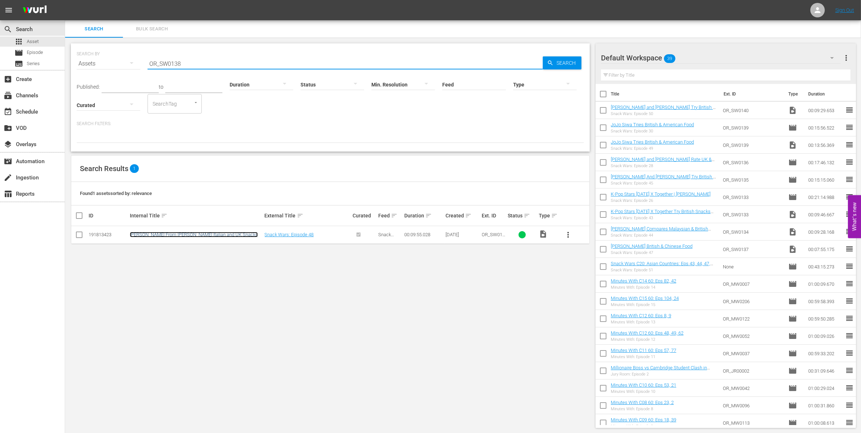
click at [187, 235] on link "[PERSON_NAME] From [PERSON_NAME] Italian and UK Snacks" at bounding box center [194, 234] width 128 height 5
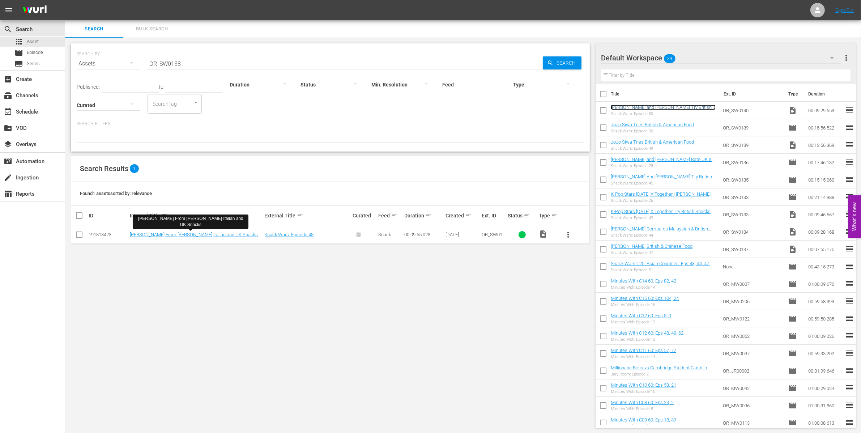
click at [645, 106] on link "[PERSON_NAME] and [PERSON_NAME] Try British & American Food" at bounding box center [663, 109] width 105 height 11
click at [196, 61] on input "OR_SW0138" at bounding box center [344, 63] width 395 height 17
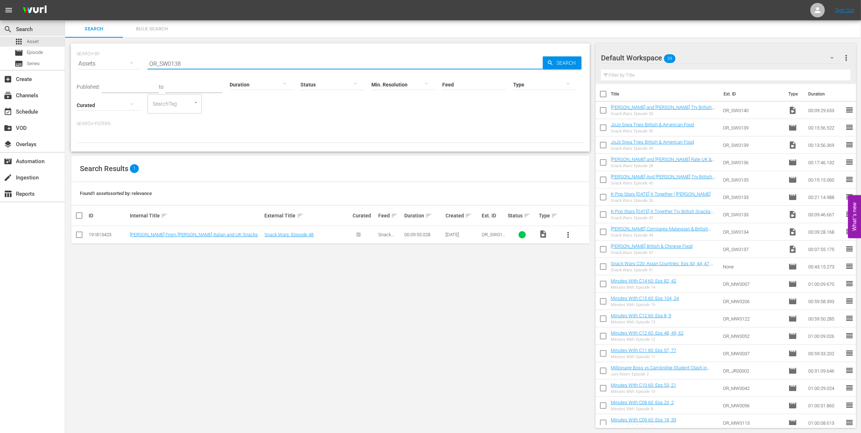
click at [196, 61] on input "OR_SW0138" at bounding box center [344, 63] width 395 height 17
paste input "40"
type input "OR_SW0140"
click at [174, 235] on link "[PERSON_NAME] and [PERSON_NAME] Try British & American Food" at bounding box center [193, 237] width 126 height 11
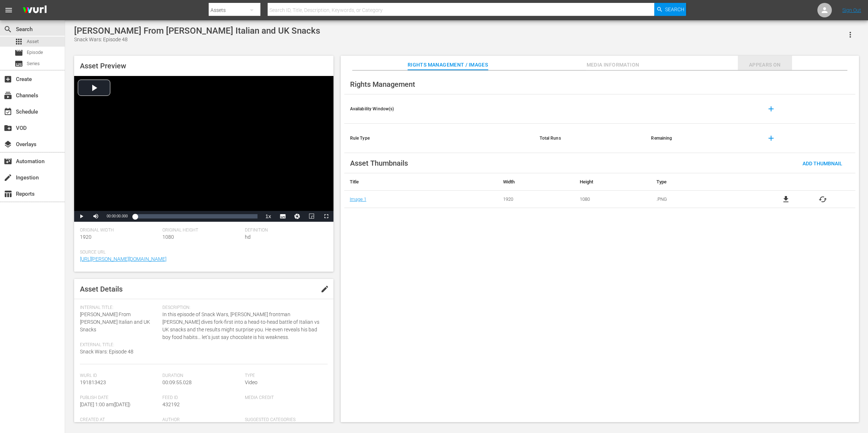
click at [694, 61] on span "Appears On" at bounding box center [764, 64] width 54 height 9
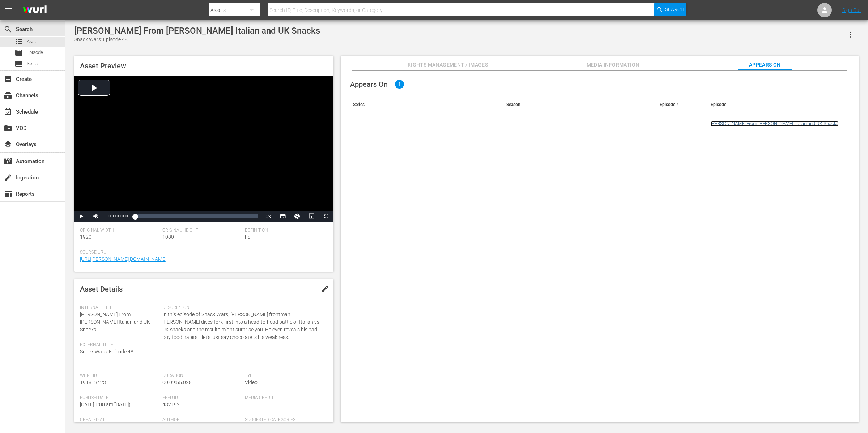
click at [694, 121] on link "[PERSON_NAME] From [PERSON_NAME] Italian and UK Snacks" at bounding box center [774, 123] width 128 height 5
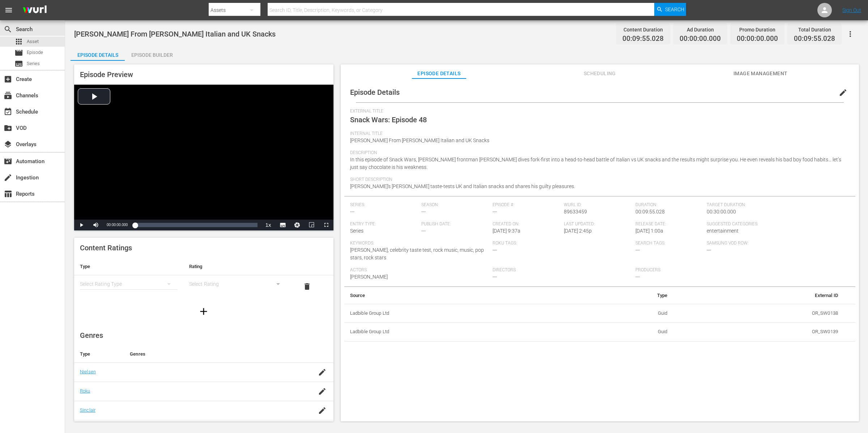
click at [694, 93] on span "edit" at bounding box center [842, 92] width 9 height 9
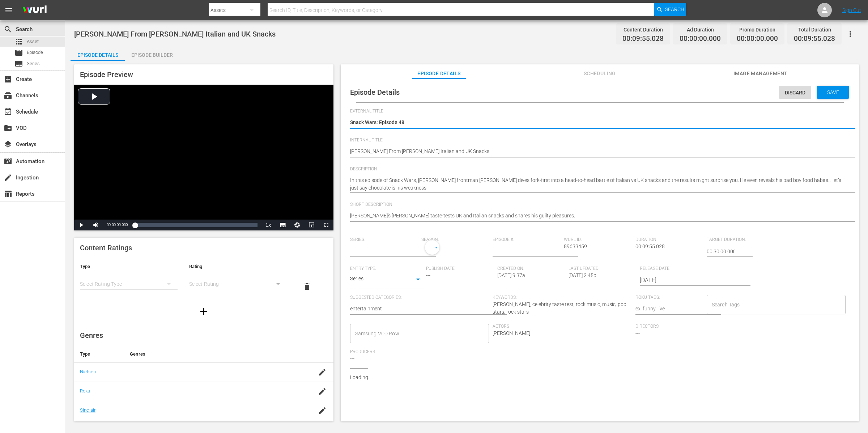
type input "No Series"
click at [419, 122] on textarea "Snack Wars: Episode 48" at bounding box center [598, 123] width 496 height 9
type textarea "Snack Wars: Episode 4"
type textarea "Snack Wars: Episode"
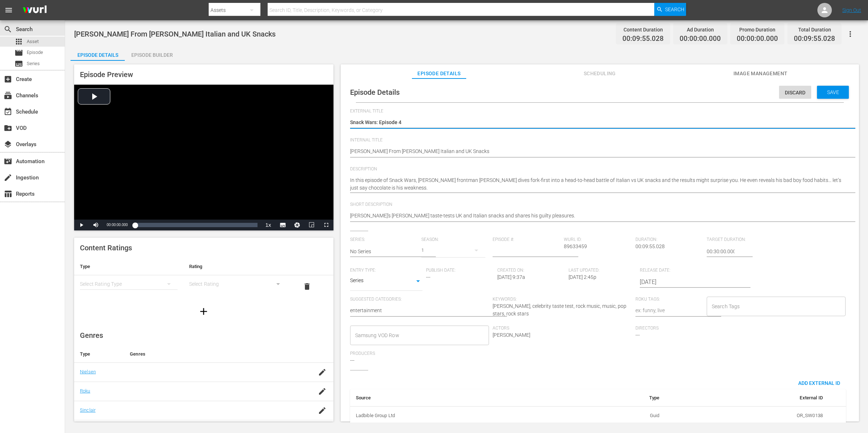
type textarea "Snack Wars: Episode"
type textarea "Snack Wars: Episode 2"
type textarea "Snack Wars: Episode 29"
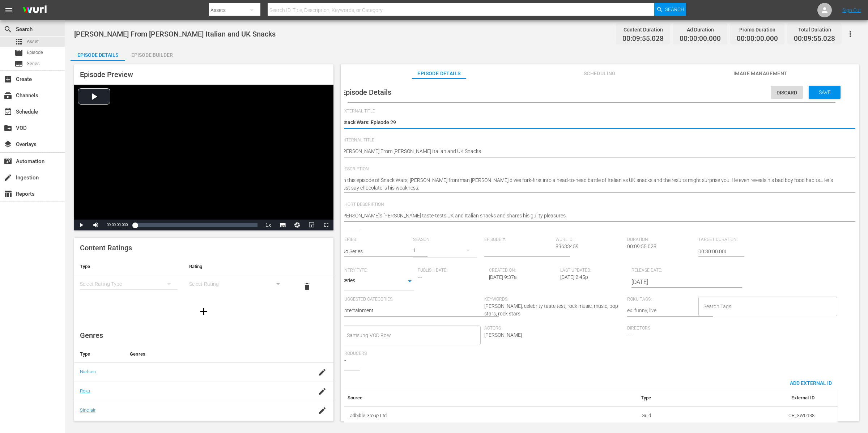
type textarea "Snack Wars: Episode 29"
click at [508, 139] on span "Internal Title" at bounding box center [590, 140] width 496 height 6
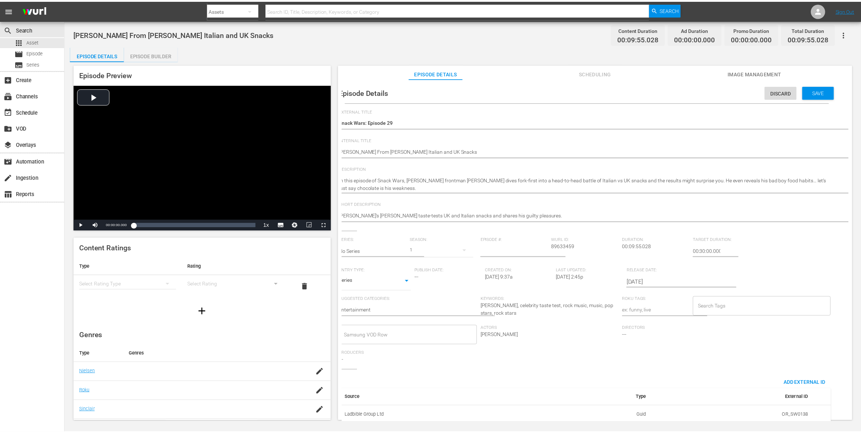
scroll to position [0, 0]
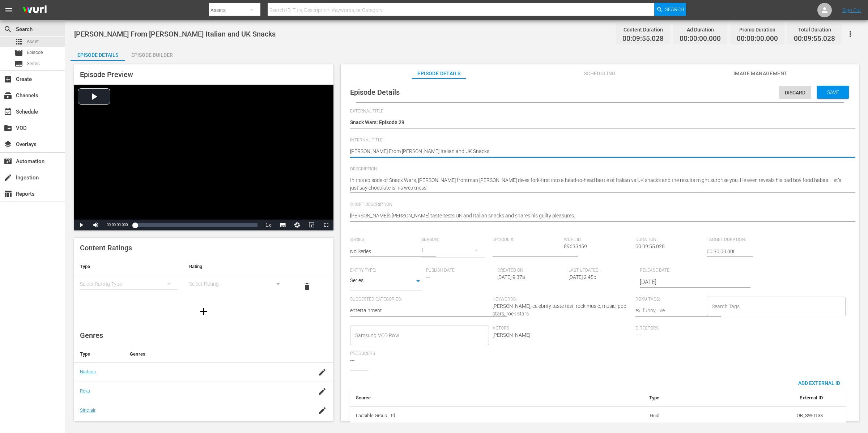
drag, startPoint x: 552, startPoint y: 154, endPoint x: 474, endPoint y: 135, distance: 80.0
click at [150, 53] on div "Episode Builder" at bounding box center [152, 54] width 54 height 17
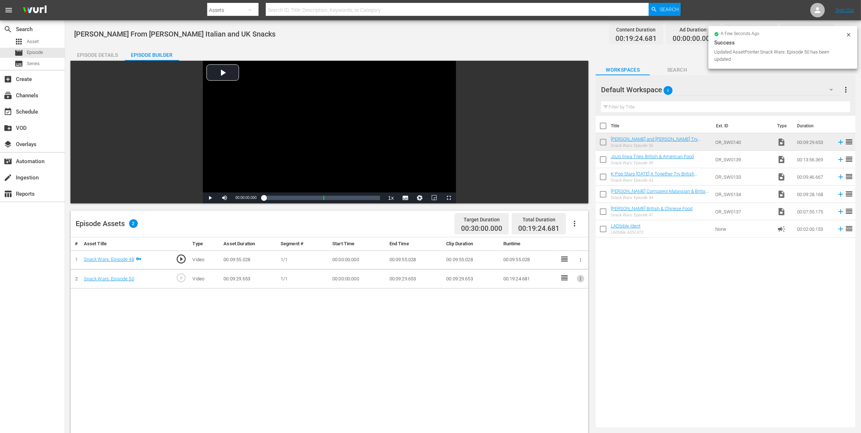
click at [583, 279] on button "button" at bounding box center [581, 279] width 8 height 8
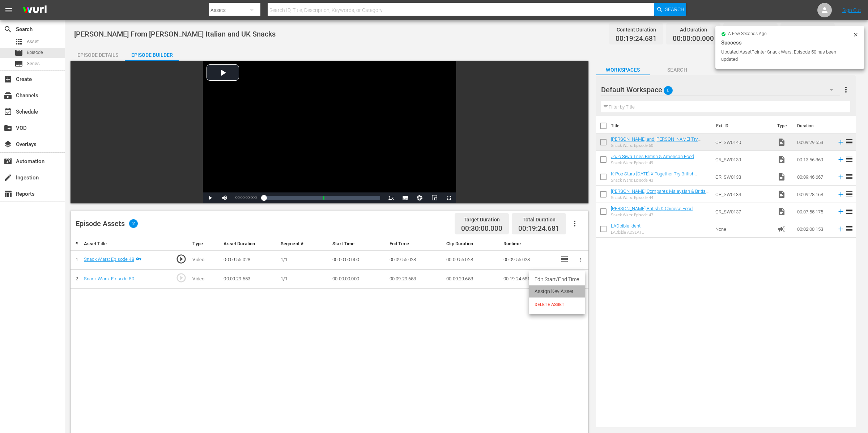
click at [571, 290] on li "Assign Key Asset" at bounding box center [557, 291] width 56 height 12
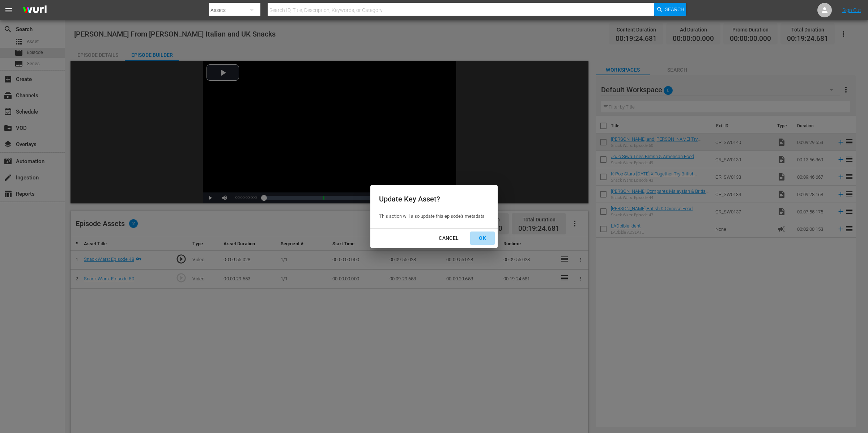
click at [485, 237] on div "OK" at bounding box center [482, 238] width 19 height 9
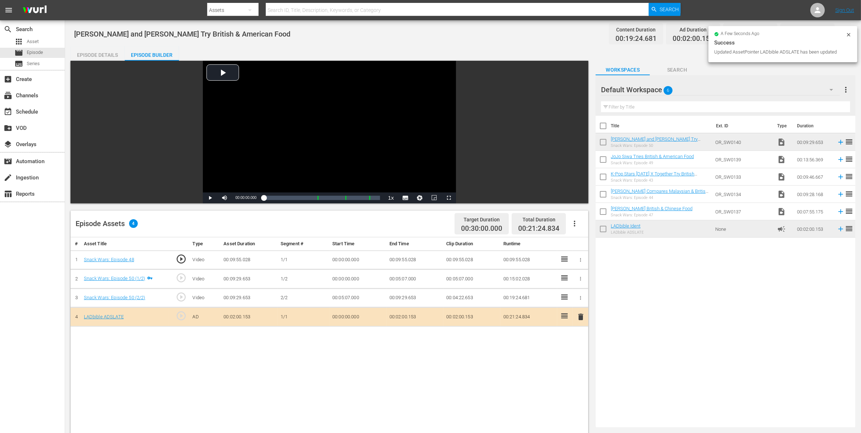
click at [850, 34] on icon at bounding box center [849, 35] width 6 height 6
click at [850, 34] on button "button" at bounding box center [842, 33] width 17 height 17
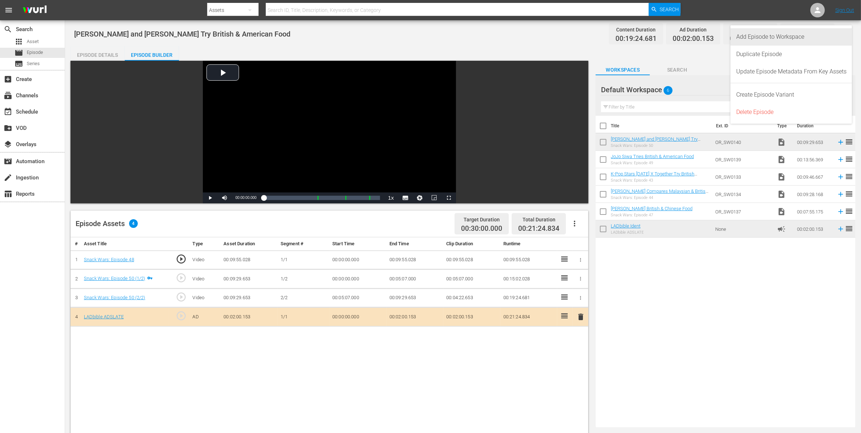
click at [848, 34] on div "Add Episode to Workspace" at bounding box center [791, 36] width 122 height 17
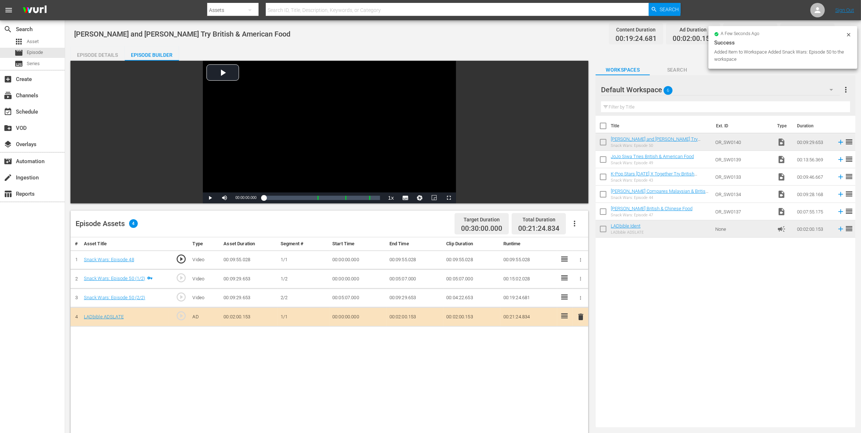
click at [104, 52] on div "Episode Details" at bounding box center [97, 54] width 54 height 17
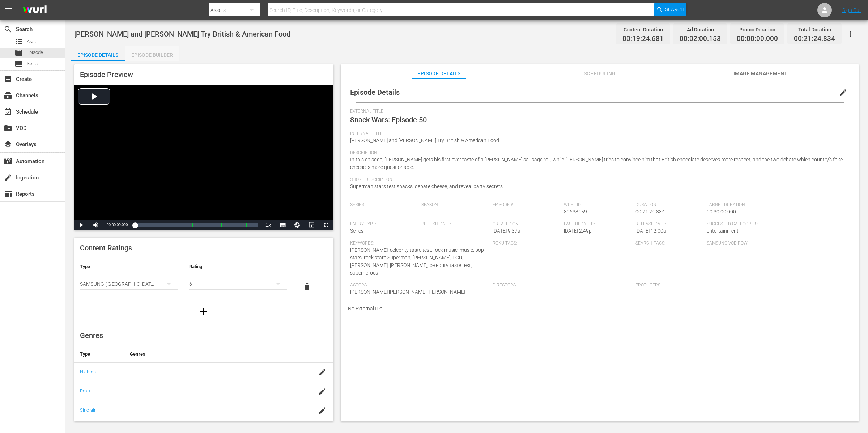
click at [149, 52] on div "Episode Builder" at bounding box center [152, 54] width 54 height 17
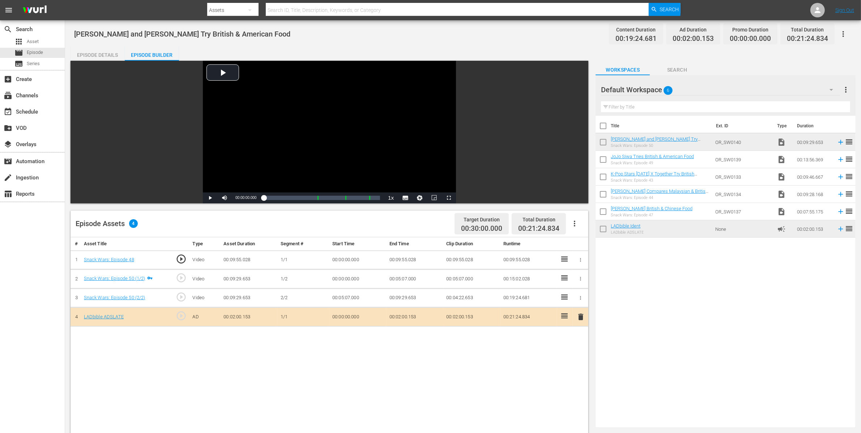
click at [580, 253] on td at bounding box center [581, 259] width 16 height 19
click at [581, 261] on icon "button" at bounding box center [580, 259] width 5 height 5
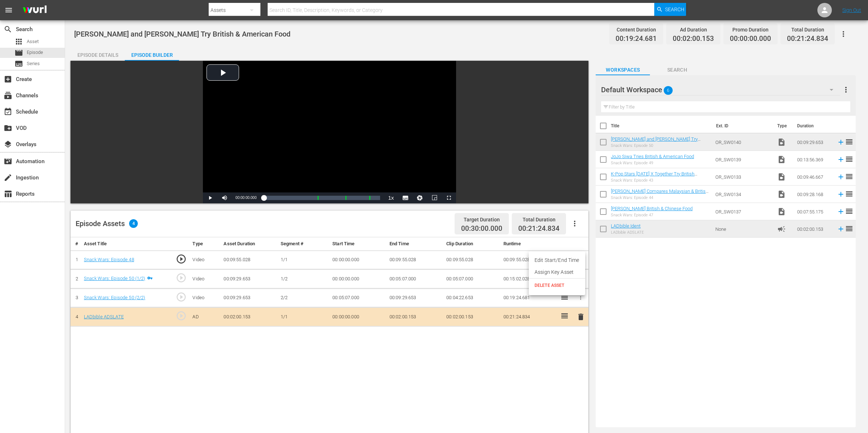
click at [572, 269] on li "Assign Key Asset" at bounding box center [557, 272] width 56 height 12
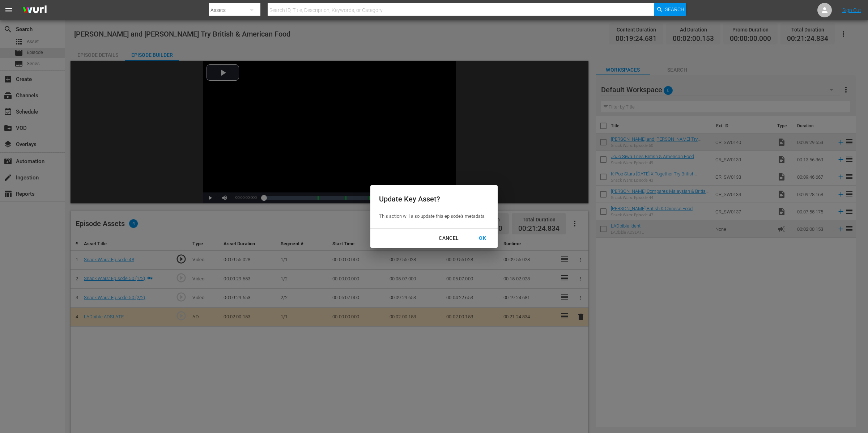
click at [480, 238] on div "OK" at bounding box center [482, 238] width 19 height 9
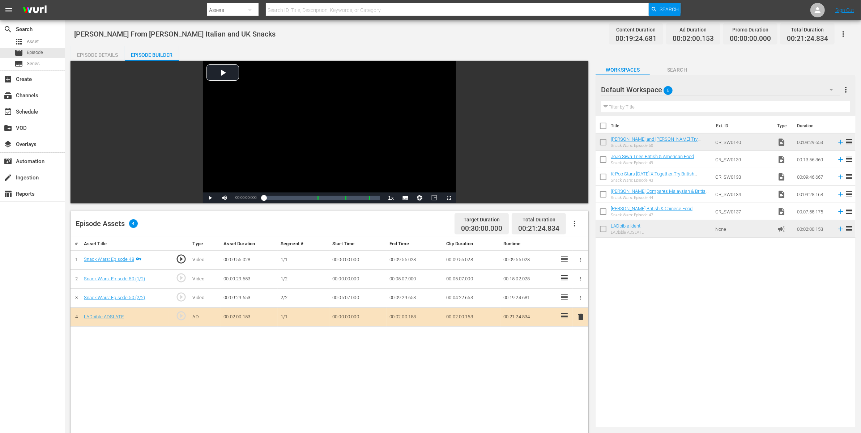
click at [99, 54] on div "Episode Details" at bounding box center [97, 54] width 54 height 17
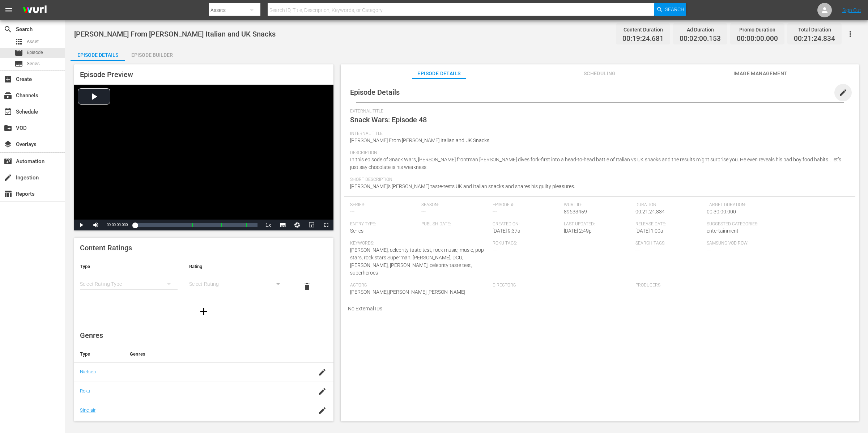
drag, startPoint x: 839, startPoint y: 93, endPoint x: 818, endPoint y: 105, distance: 24.8
click at [839, 92] on span "edit" at bounding box center [842, 92] width 9 height 9
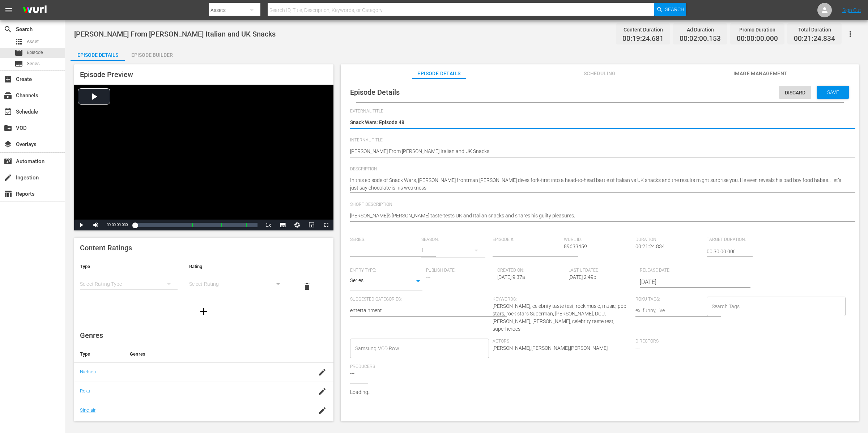
type input "No Series"
click at [415, 119] on textarea "Snack Wars: Episode 48" at bounding box center [598, 123] width 496 height 9
type textarea "Snack Wars: Episode 4"
type textarea "Snack Wars: Episode"
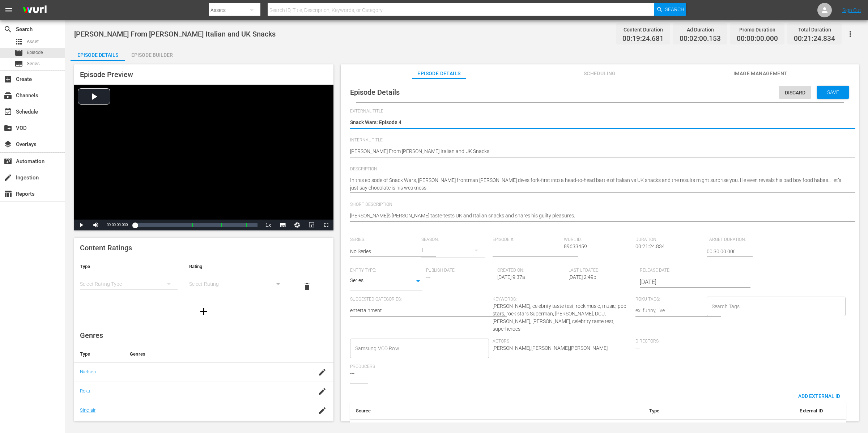
type textarea "Snack Wars: Episode"
type textarea "Snack Wars: Episode 2"
type textarea "Snack Wars: Episode 29"
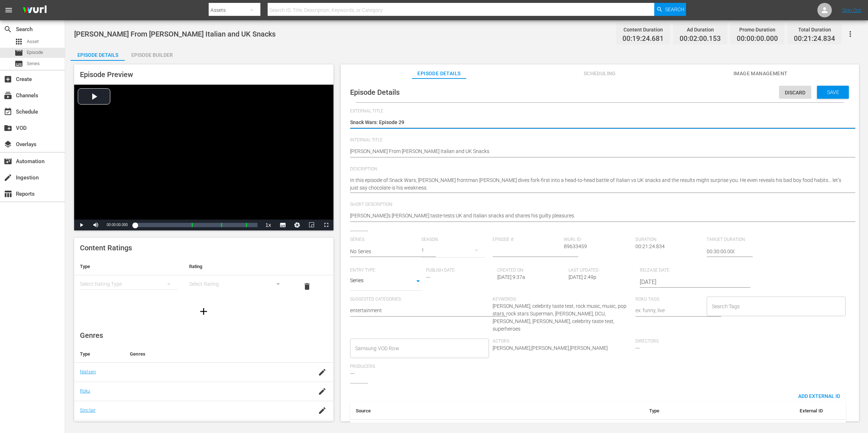
click at [496, 157] on hr at bounding box center [607, 157] width 514 height 1
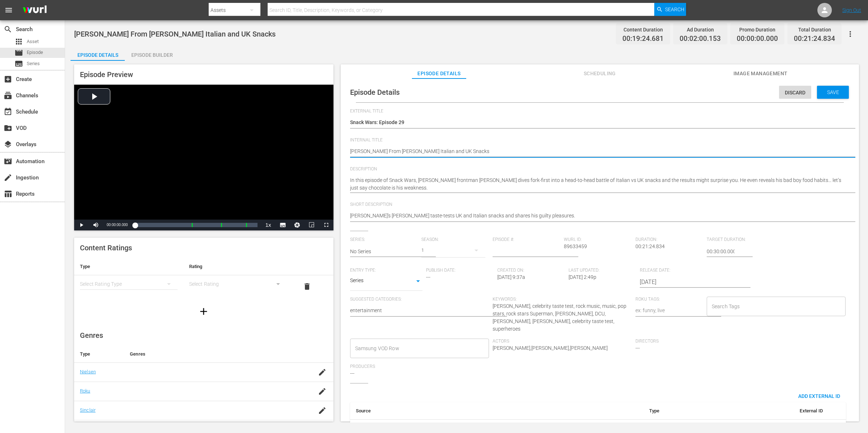
click at [502, 149] on textarea "Damiano David From Måneskin Tries Italian and UK Snacks" at bounding box center [598, 151] width 496 height 9
type textarea "Damiano David From Måneskin Tries Italian and UK Snacks"
type textarea "Damiano David From Måneskin Tries Italian and UK Snacks |"
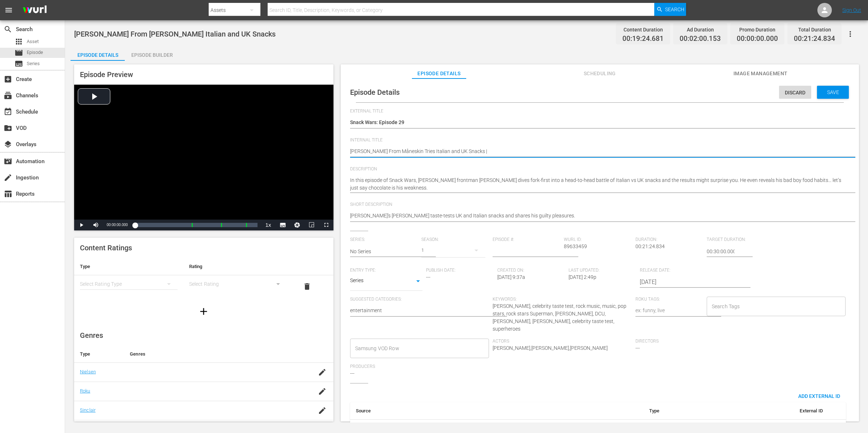
paste textarea "[PERSON_NAME] and [PERSON_NAME] Try British & American Food"
type textarea "Damiano David From Måneskin Tries Italian and UK Snacks |David Corenswet and Ni…"
click at [483, 151] on textarea "Damiano David From Måneskin Tries Italian and UK Snacks" at bounding box center [598, 151] width 496 height 9
type textarea "Damiano David From Måneskin Tries Italian and UK Snacks | David Corenswet and N…"
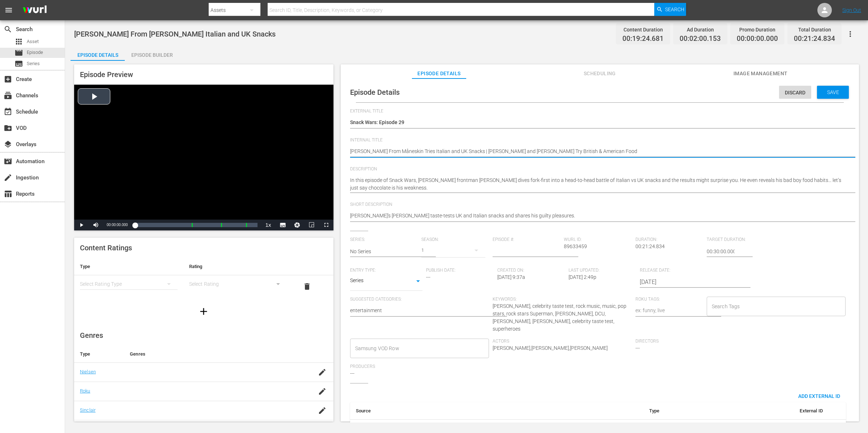
drag, startPoint x: 637, startPoint y: 150, endPoint x: 331, endPoint y: 154, distance: 305.1
click at [331, 154] on div "Episode Preview Video Player is loading. Play Video Play Mute Current Time 00:0…" at bounding box center [466, 244] width 792 height 366
click at [617, 149] on textarea "Damiano David From Måneskin Tries Italian and UK Snacks" at bounding box center [598, 151] width 496 height 9
click at [619, 149] on textarea "Damiano David From Måneskin Tries Italian and UK Snacks" at bounding box center [598, 151] width 496 height 9
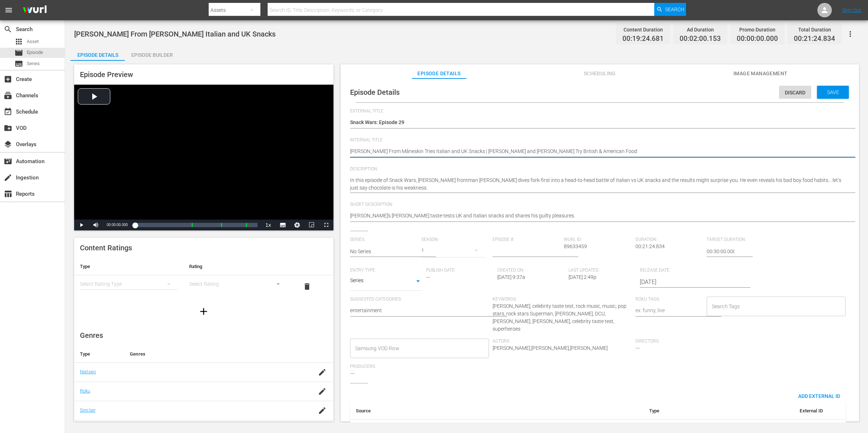
click at [619, 149] on textarea "Damiano David From Måneskin Tries Italian and UK Snacks" at bounding box center [598, 151] width 496 height 9
type textarea "Damiano David From Måneskin Tries Italian and UK Snacks | David Corenswet and N…"
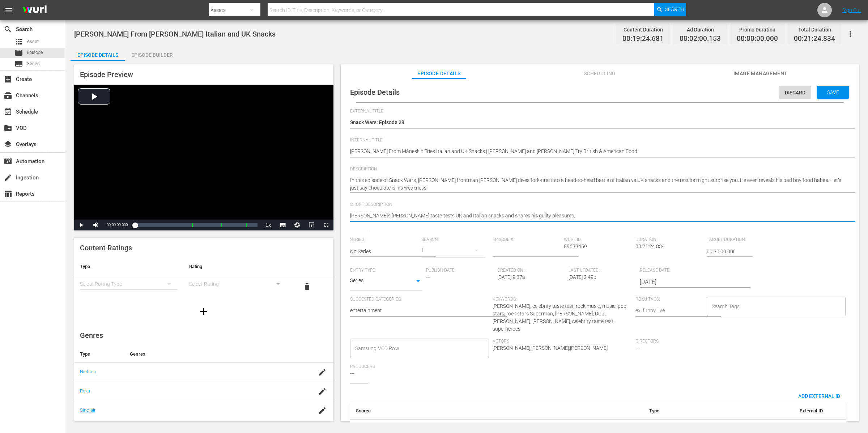
click at [564, 214] on textarea "Måneskin's Damiano David taste-tests UK and Italian snacks and shares his guilt…" at bounding box center [598, 216] width 496 height 9
paste textarea "Damiano David From Måneskin Tries Italian and UK Snacks | David Corenswet and N…"
type textarea "Damiano David From Måneskin Tries Italian and UK Snacks | David Corenswet and N…"
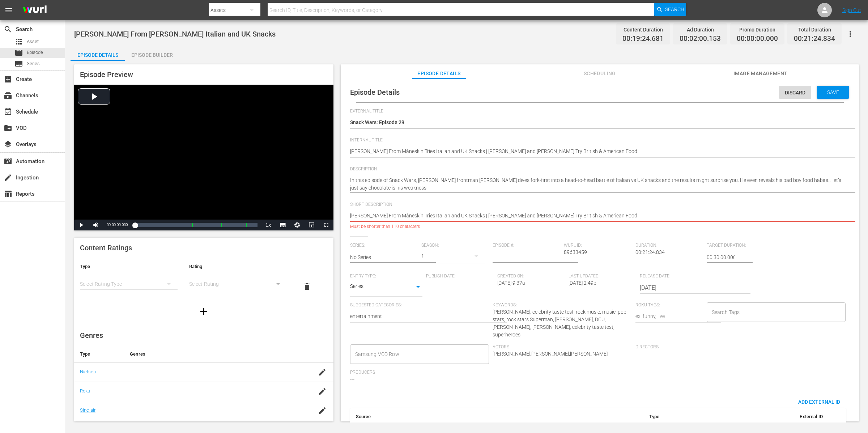
drag, startPoint x: 482, startPoint y: 215, endPoint x: 385, endPoint y: 215, distance: 97.6
click at [385, 215] on textarea "Måneskin's Damiano David taste-tests UK and Italian snacks and shares his guilt…" at bounding box center [598, 216] width 496 height 9
type textarea "Damiano David | David Corenswet and Nicholas Hoult Try British & American Food"
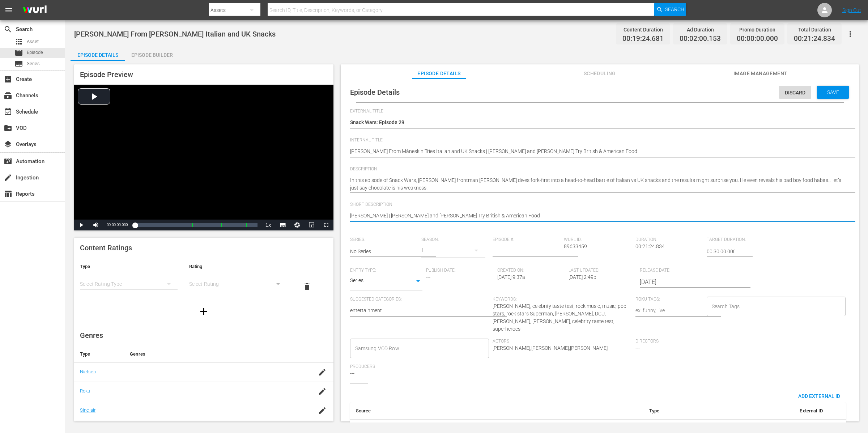
drag, startPoint x: 547, startPoint y: 214, endPoint x: 469, endPoint y: 214, distance: 77.4
click at [469, 214] on textarea "Måneskin's Damiano David taste-tests UK and Italian snacks and shares his guilt…" at bounding box center [598, 216] width 496 height 9
type textarea "Damiano David | David Corenswet and Nicholas Hoult"
click at [569, 214] on textarea "Måneskin's Damiano David taste-tests UK and Italian snacks and shares his guilt…" at bounding box center [598, 216] width 496 height 9
type textarea "Damiano David | David Corenswet and Nicholas Hoult"
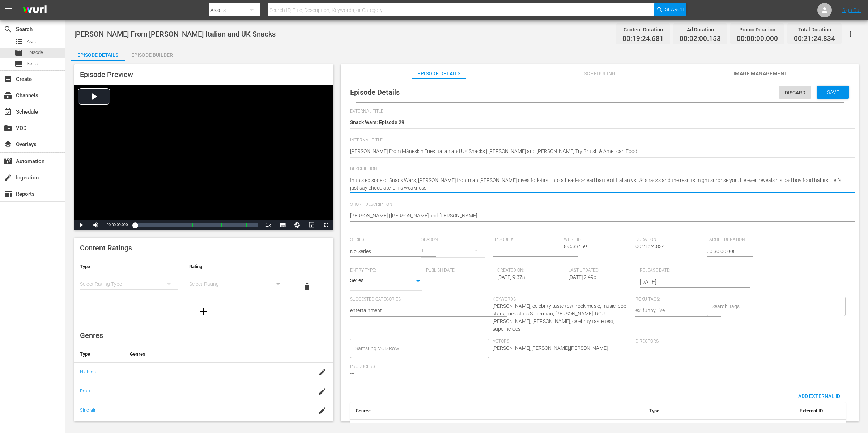
type textarea "In this episode of Snack Wars, Måneskin frontman Damiano David dives fork-first…"
paste textarea "In this episode, David Corenswet gets his first ever taste of a Greggs sausage …"
type textarea "In this episode of Snack Wars, Måneskin frontman Damiano David dives fork-first…"
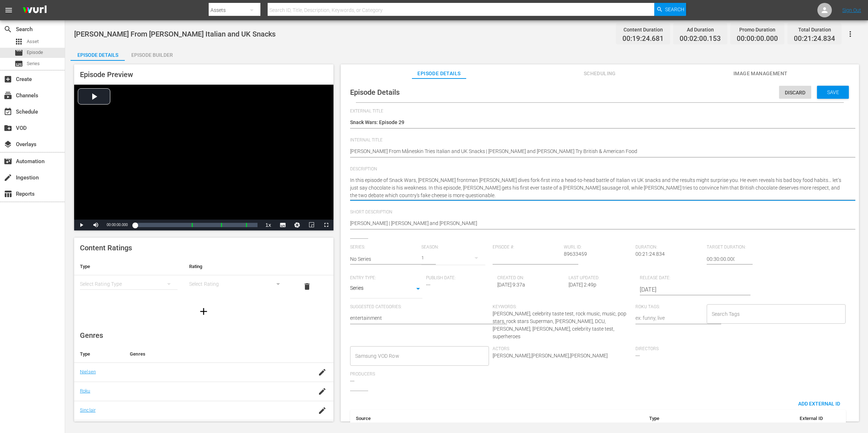
click at [716, 179] on textarea "In this episode of Snack Wars, Måneskin frontman Damiano David dives fork-first…" at bounding box center [598, 187] width 496 height 23
click at [505, 195] on textarea "In this episode of Snack Wars, Måneskin frontman Damiano David dives fork-first…" at bounding box center [598, 187] width 496 height 23
type textarea "In this episode of Snack Wars, Måneskin frontman Damiano David dives fork-first…"
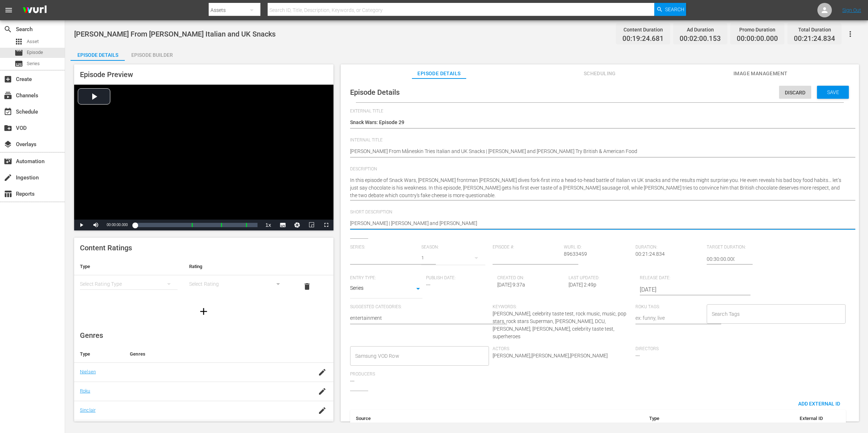
click at [396, 260] on input "text" at bounding box center [384, 258] width 68 height 17
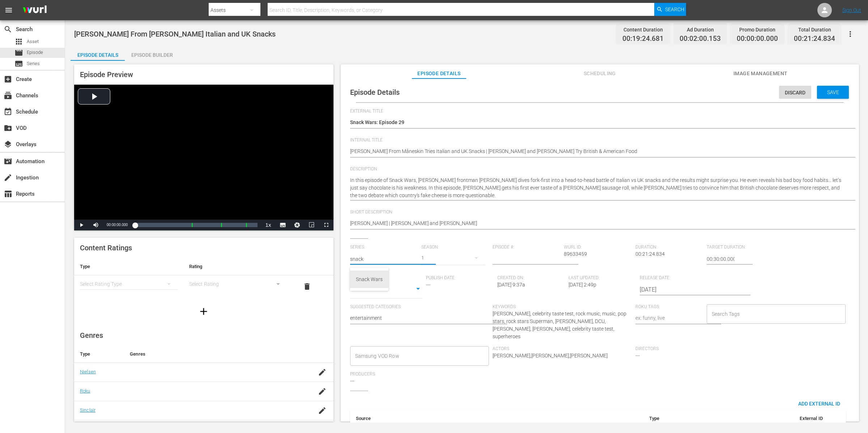
click at [364, 281] on div "Snack Wars" at bounding box center [369, 278] width 27 height 17
type input "Snack Wars"
click at [428, 258] on div "1" at bounding box center [453, 258] width 64 height 20
click at [436, 289] on span at bounding box center [437, 288] width 35 height 12
click at [473, 257] on icon "button" at bounding box center [476, 257] width 9 height 9
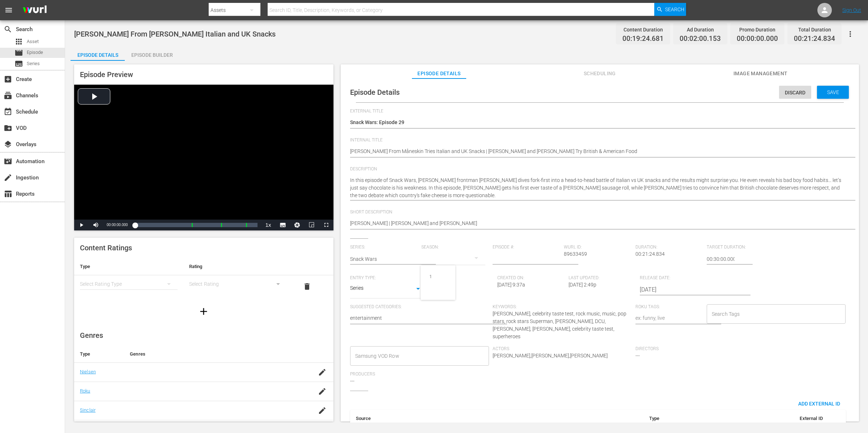
click at [463, 256] on div "1" at bounding box center [434, 216] width 868 height 433
click at [467, 258] on button "button" at bounding box center [475, 257] width 17 height 17
click at [465, 261] on div "1" at bounding box center [434, 216] width 868 height 433
click at [473, 255] on icon "button" at bounding box center [476, 257] width 9 height 9
click at [476, 256] on div "1" at bounding box center [434, 216] width 868 height 433
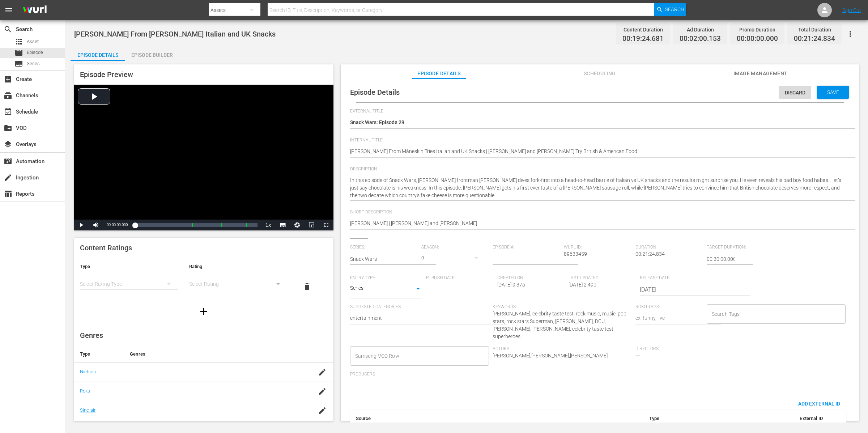
click at [477, 257] on div "1" at bounding box center [434, 216] width 868 height 433
click at [533, 256] on input "number" at bounding box center [526, 258] width 68 height 17
type input "29"
click at [829, 95] on div "Save" at bounding box center [833, 92] width 32 height 13
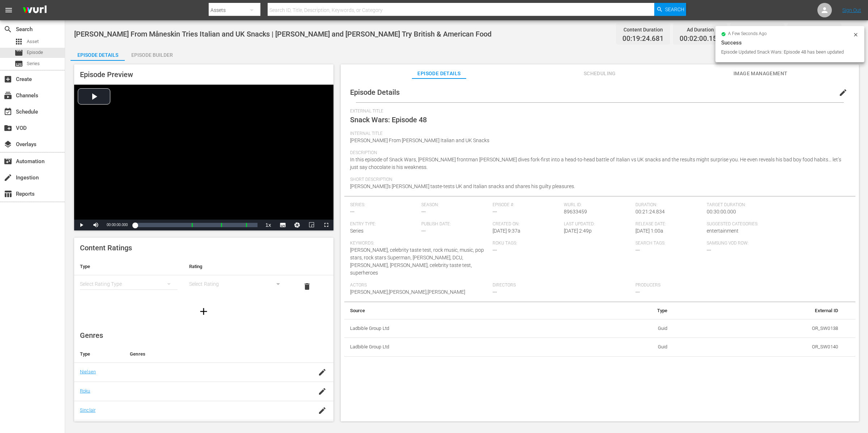
click at [858, 34] on icon at bounding box center [855, 35] width 6 height 6
click at [852, 32] on icon "button" at bounding box center [850, 34] width 9 height 9
click at [526, 144] on div "Internal Title Damiano David From Måneskin Tries Italian and UK Snacks" at bounding box center [599, 140] width 499 height 19
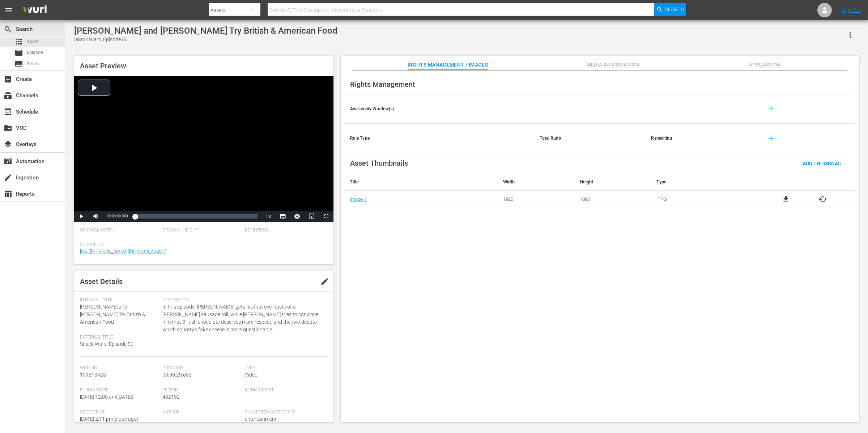
click at [137, 309] on div "Internal Title: [PERSON_NAME] and [PERSON_NAME] Try British & American Food" at bounding box center [119, 311] width 79 height 29
drag, startPoint x: 156, startPoint y: 314, endPoint x: 78, endPoint y: 309, distance: 78.2
click at [78, 309] on div "Asset Details edit Internal Title: [PERSON_NAME] and [PERSON_NAME] Try British …" at bounding box center [203, 346] width 259 height 151
copy span "[PERSON_NAME] and [PERSON_NAME] Try British & American Food"
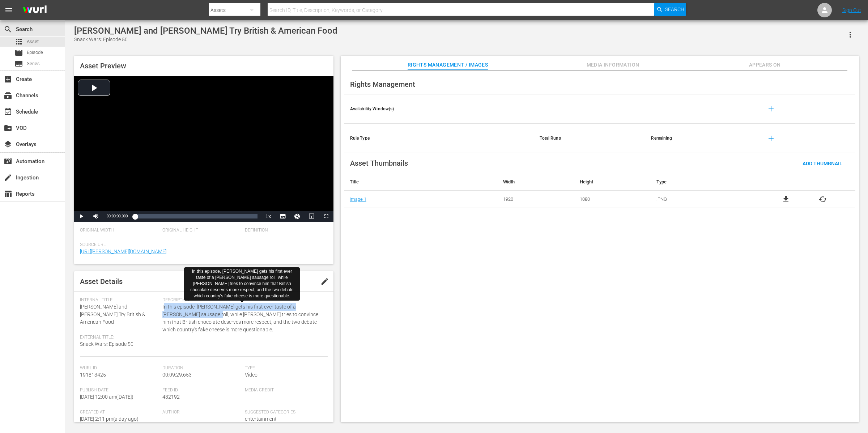
drag, startPoint x: 163, startPoint y: 306, endPoint x: 194, endPoint y: 315, distance: 32.4
click at [192, 313] on span "In this episode, [PERSON_NAME] gets his first ever taste of a [PERSON_NAME] sau…" at bounding box center [242, 318] width 161 height 30
drag, startPoint x: 238, startPoint y: 332, endPoint x: 162, endPoint y: 309, distance: 79.5
click at [162, 309] on span "In this episode, [PERSON_NAME] gets his first ever taste of a [PERSON_NAME] sau…" at bounding box center [242, 318] width 161 height 30
copy span "In this episode, [PERSON_NAME] gets his first ever taste of a [PERSON_NAME] sau…"
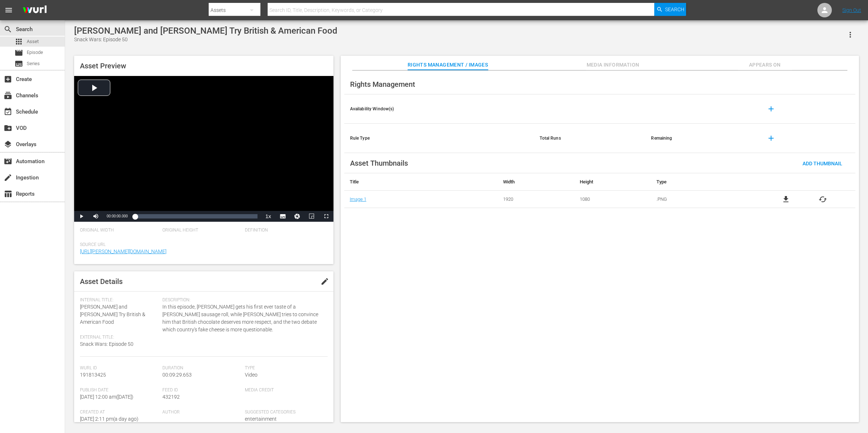
click at [480, 37] on div "[PERSON_NAME] and [PERSON_NAME] Try British & American Food Snack Wars: Episode…" at bounding box center [466, 35] width 784 height 18
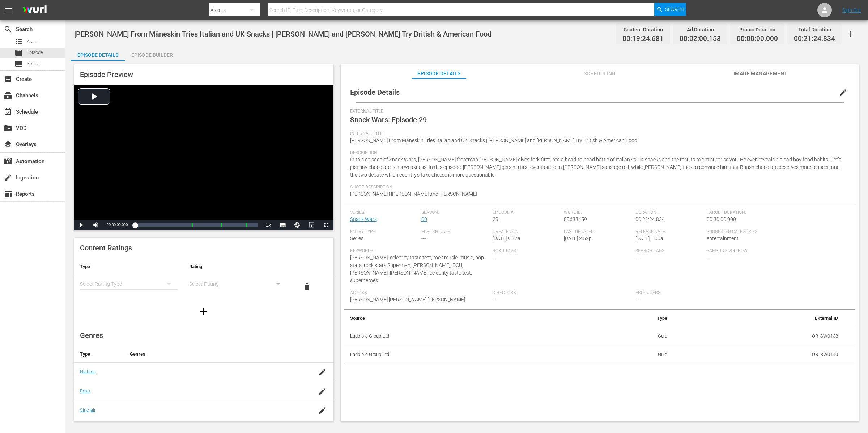
click at [512, 88] on div "Episode Details edit" at bounding box center [599, 92] width 511 height 20
click at [628, 95] on div "Episode Details edit" at bounding box center [599, 92] width 511 height 20
click at [851, 34] on icon "button" at bounding box center [850, 34] width 9 height 9
click at [851, 34] on div "Add Episode to Workspace" at bounding box center [798, 36] width 110 height 17
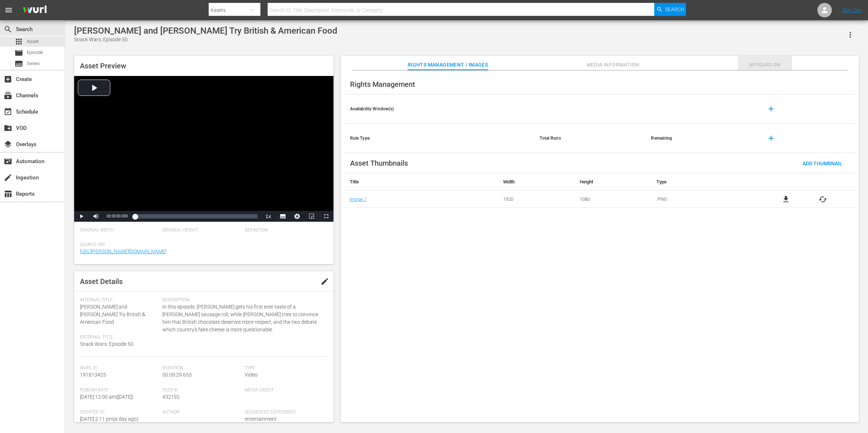
click at [694, 64] on span "Appears On" at bounding box center [764, 64] width 54 height 9
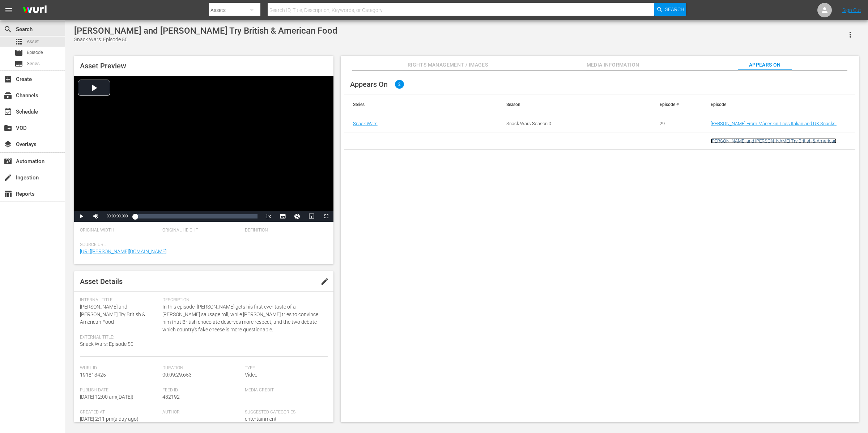
click at [694, 142] on link "[PERSON_NAME] and [PERSON_NAME] Try British & American Food" at bounding box center [773, 143] width 126 height 11
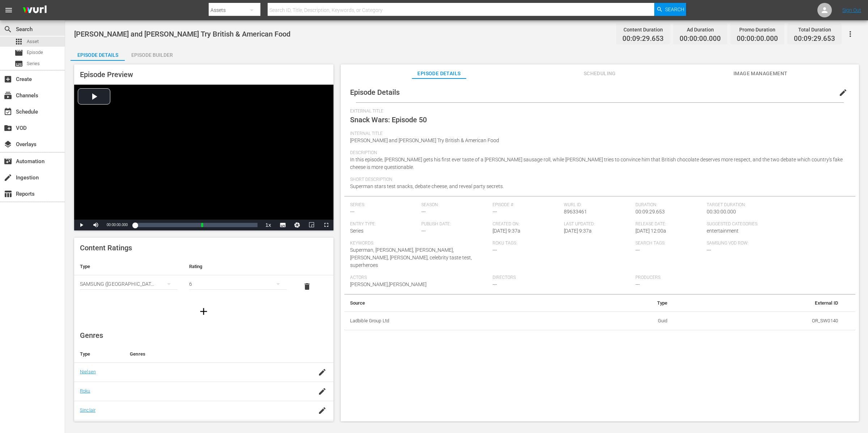
click at [694, 29] on div "Total Duration 00:09:29.653" at bounding box center [814, 33] width 54 height 21
click at [694, 34] on icon "button" at bounding box center [850, 34] width 9 height 9
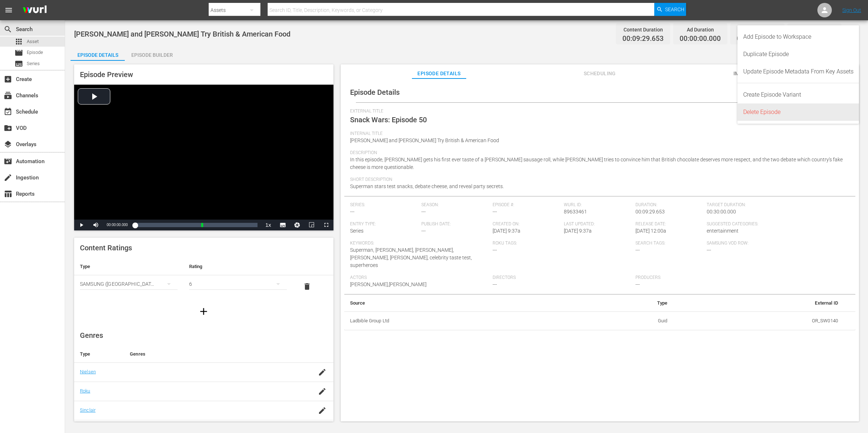
click at [694, 112] on div "Delete Episode" at bounding box center [798, 111] width 110 height 17
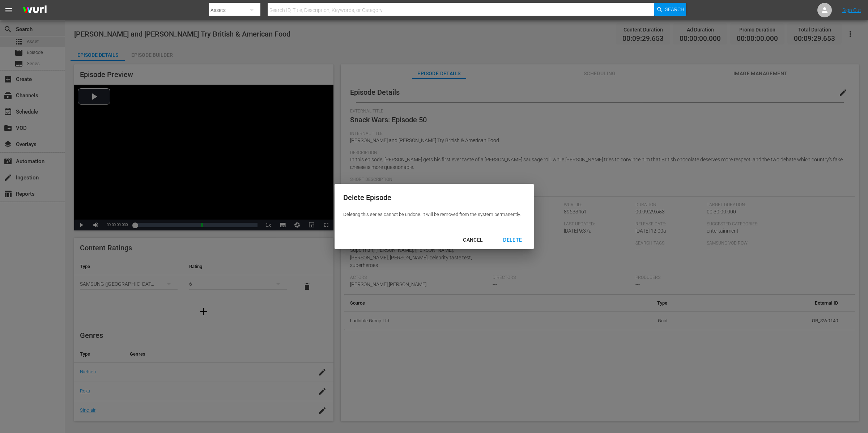
click at [528, 239] on button "DELETE" at bounding box center [512, 239] width 36 height 13
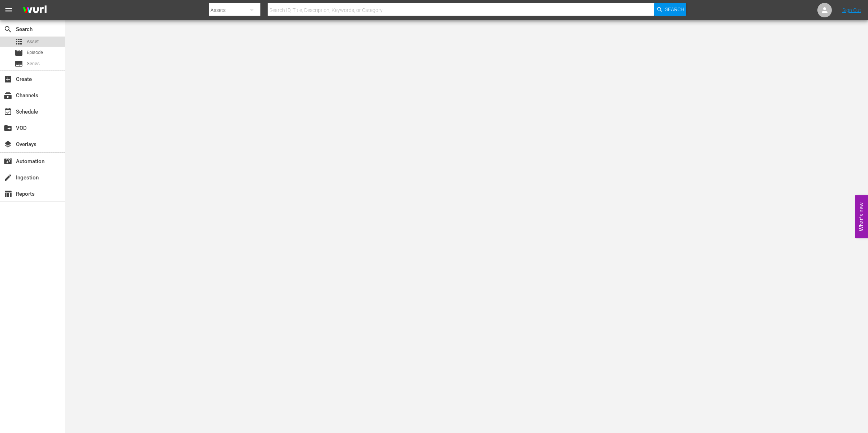
click at [52, 39] on div "apps Asset" at bounding box center [32, 42] width 65 height 10
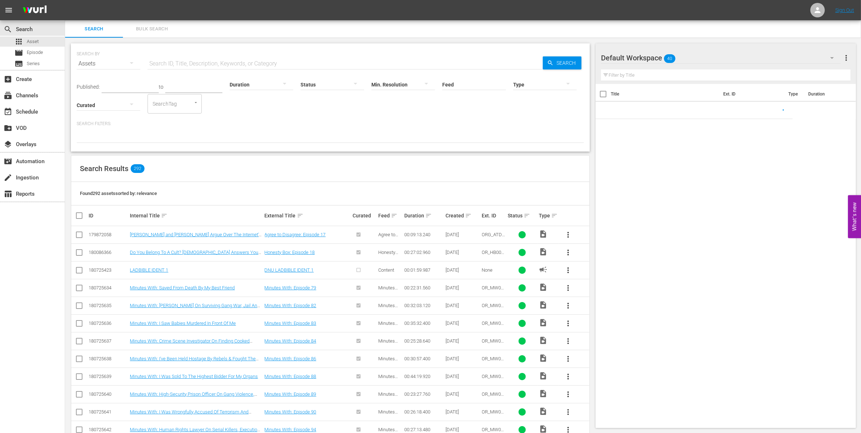
click at [153, 28] on span "Bulk Search" at bounding box center [151, 29] width 49 height 8
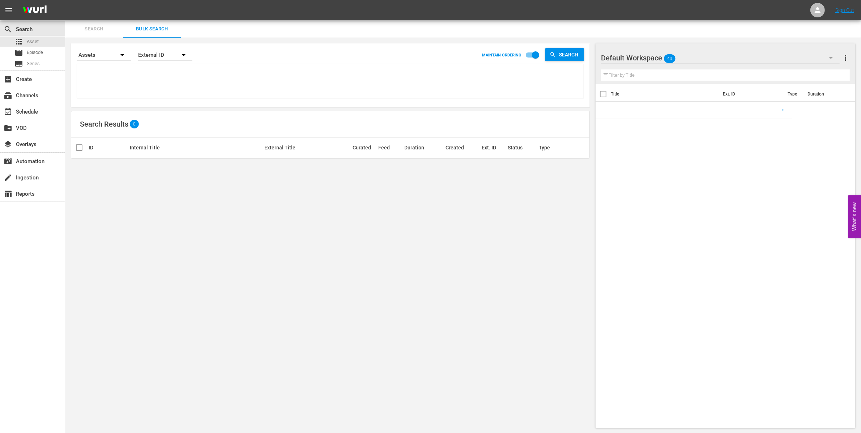
click at [133, 81] on textarea at bounding box center [331, 82] width 505 height 33
paste textarea "OR_SW0141 OR_SW0142"
type textarea "OR_SW0141 OR_SW0142"
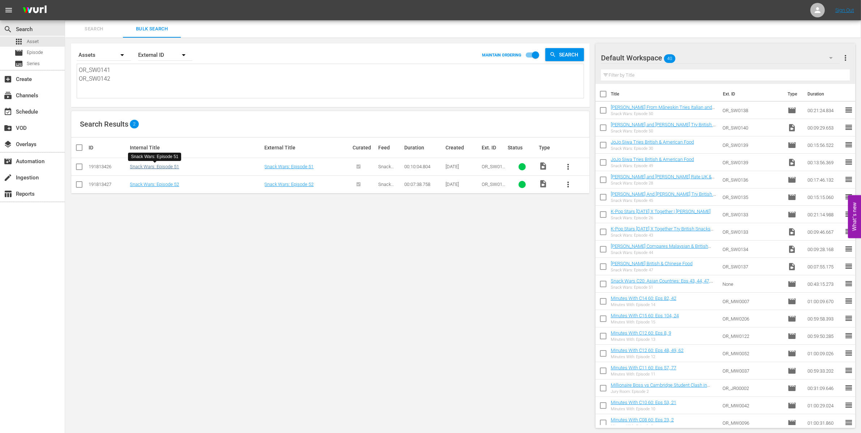
type textarea "OR_SW0141 OR_SW0142"
click at [164, 167] on link "Snack Wars: Episode 51" at bounding box center [154, 166] width 49 height 5
click at [169, 184] on link "Snack Wars: Episode 52" at bounding box center [154, 183] width 49 height 5
click at [266, 233] on div "Search By Assets Order By External ID MAINTAIN ORDERING Search OR_SW0141 OR_SW0…" at bounding box center [330, 236] width 530 height 396
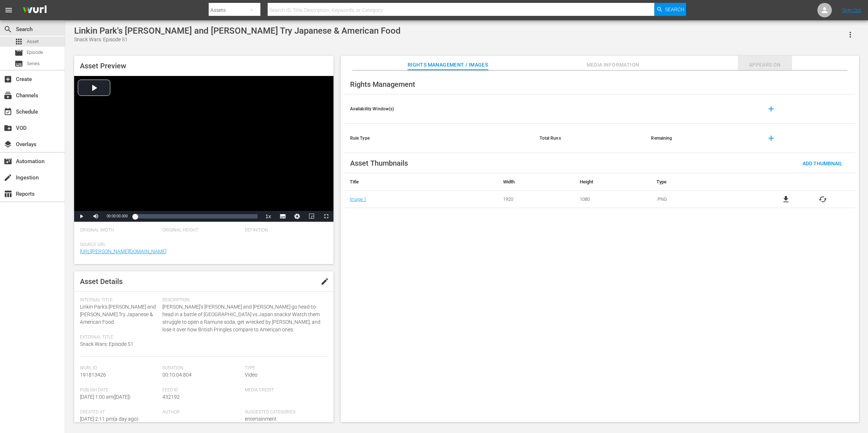
click at [694, 60] on button "Appears On" at bounding box center [764, 63] width 54 height 14
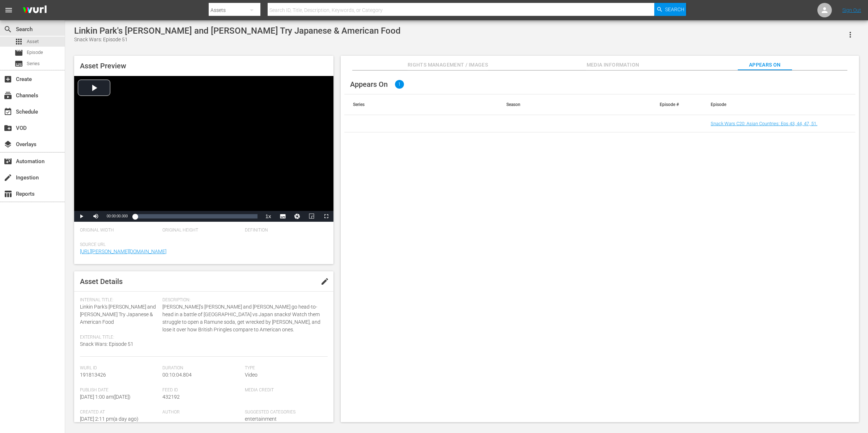
click at [694, 35] on button "button" at bounding box center [849, 34] width 17 height 17
click at [694, 34] on div "Add To Workspace" at bounding box center [828, 37] width 49 height 17
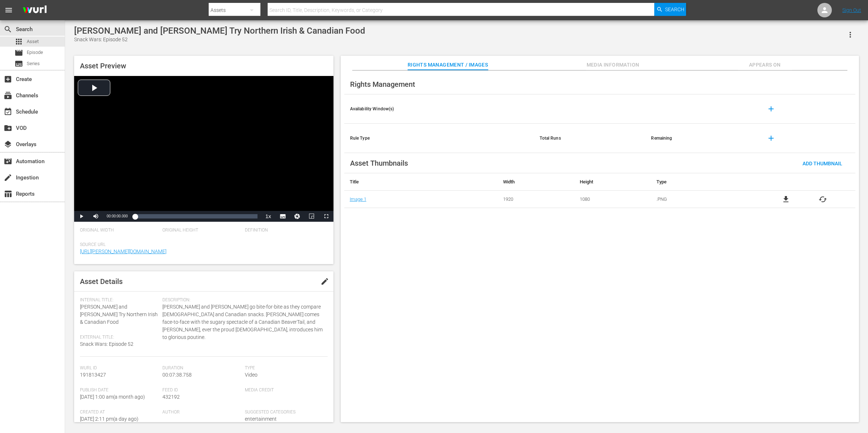
click at [694, 61] on span "Appears On" at bounding box center [764, 64] width 54 height 9
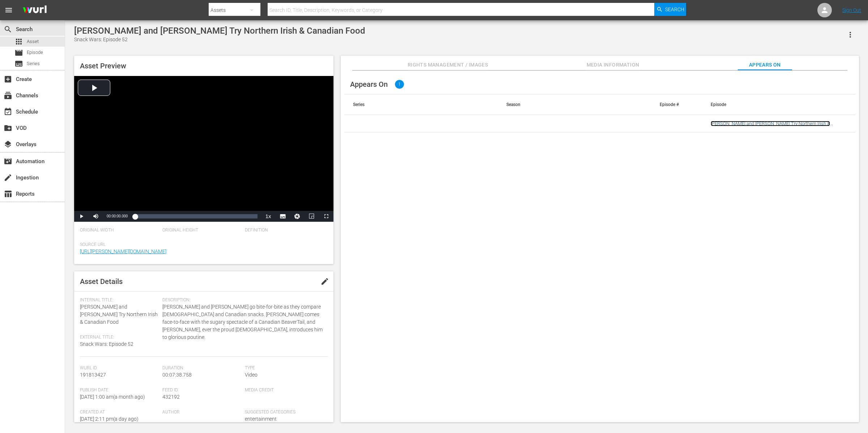
click at [694, 123] on link "[PERSON_NAME] and [PERSON_NAME] Try Northern Irish & Canadian Food" at bounding box center [769, 126] width 119 height 11
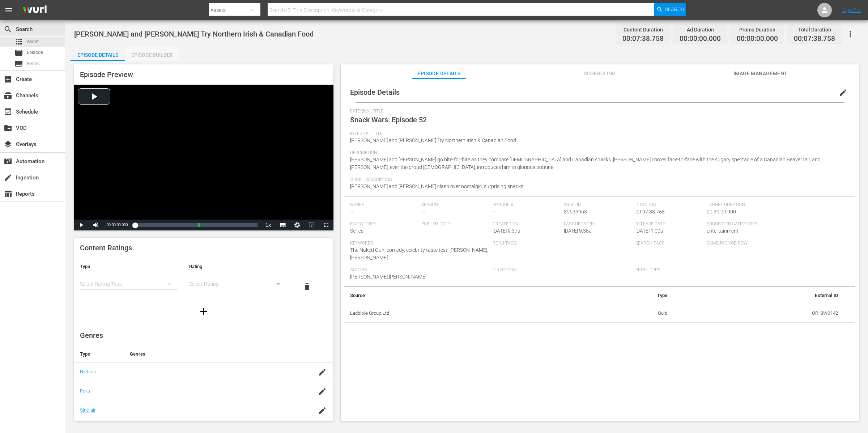
click at [157, 52] on div "Episode Builder" at bounding box center [152, 54] width 54 height 17
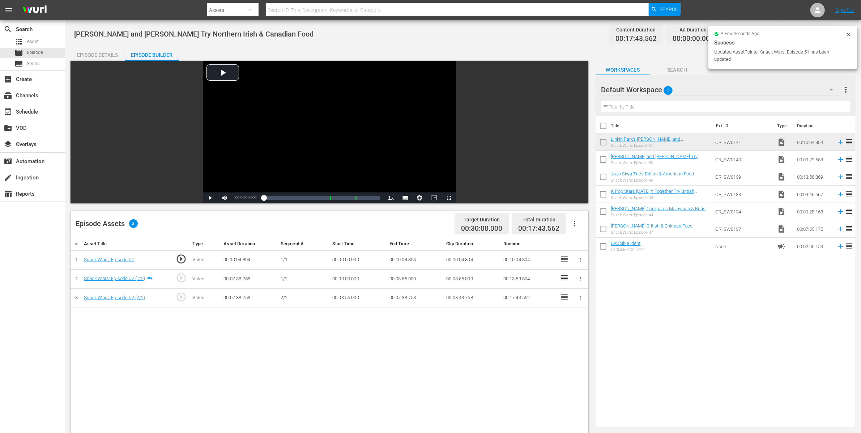
click at [581, 260] on icon "button" at bounding box center [580, 259] width 5 height 5
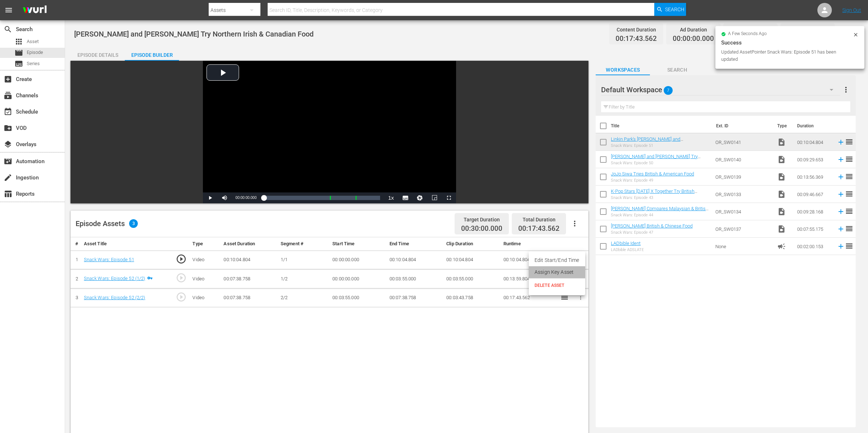
click at [570, 270] on li "Assign Key Asset" at bounding box center [557, 272] width 56 height 12
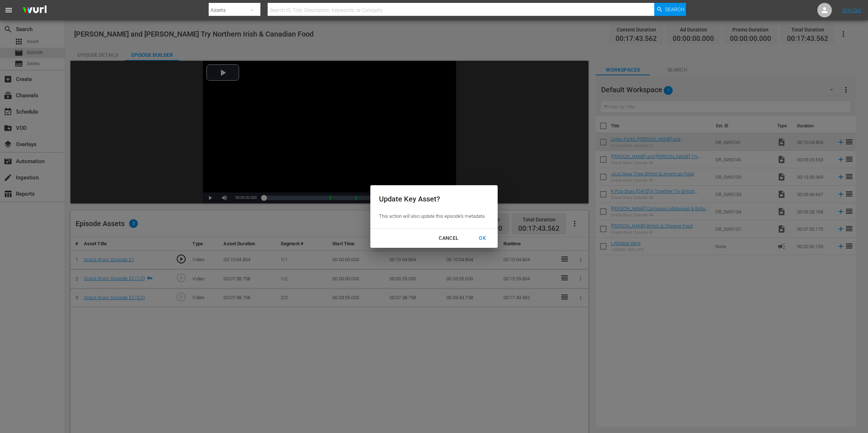
click at [480, 239] on div "OK" at bounding box center [482, 238] width 19 height 9
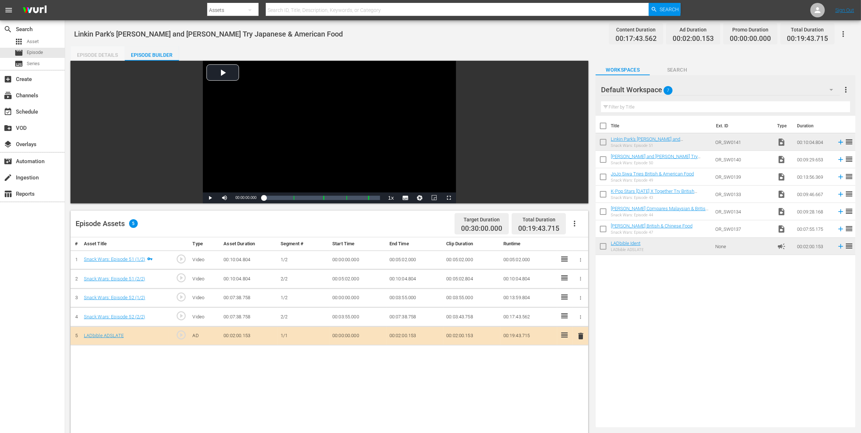
click at [102, 52] on div "Episode Details" at bounding box center [97, 54] width 54 height 17
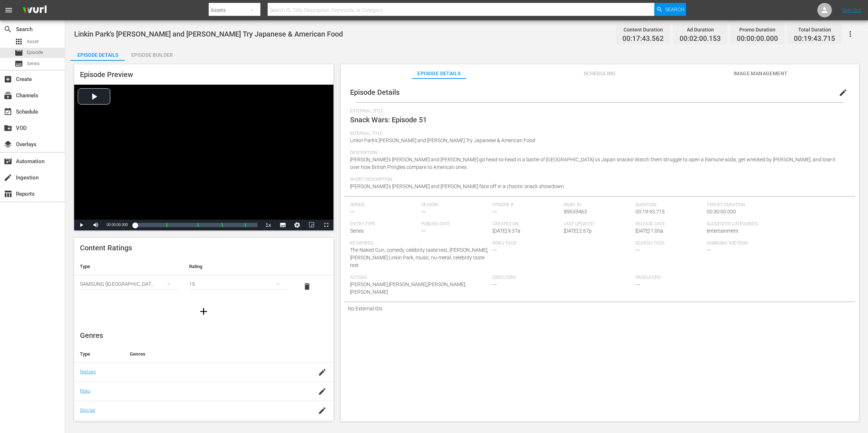
click at [578, 138] on div "Internal Title Linkin Park's Mike Shinoda and Emily Armstrong Try Japanese & Am…" at bounding box center [599, 140] width 499 height 19
click at [838, 96] on span "edit" at bounding box center [842, 92] width 9 height 9
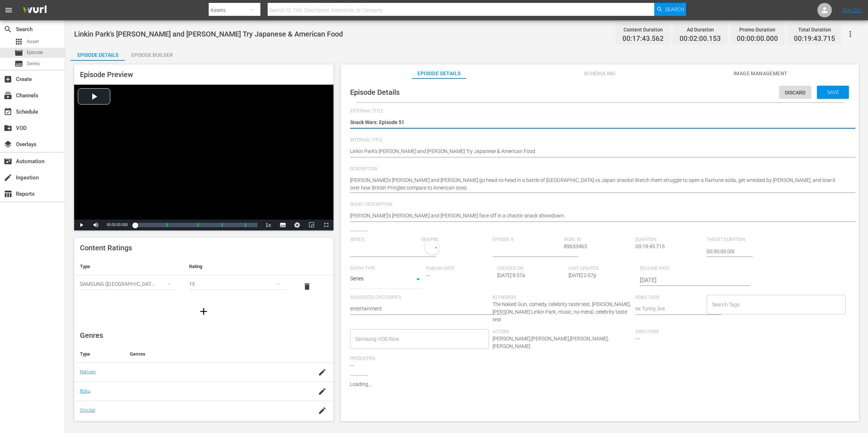
type input "No Series"
click at [560, 120] on textarea "Snack Wars: Episode 51" at bounding box center [598, 123] width 496 height 9
click at [402, 117] on div "Snack Wars: Episode 51 Snack Wars: Episode 51" at bounding box center [598, 122] width 496 height 17
type textarea "Snack Wars: Episode 1"
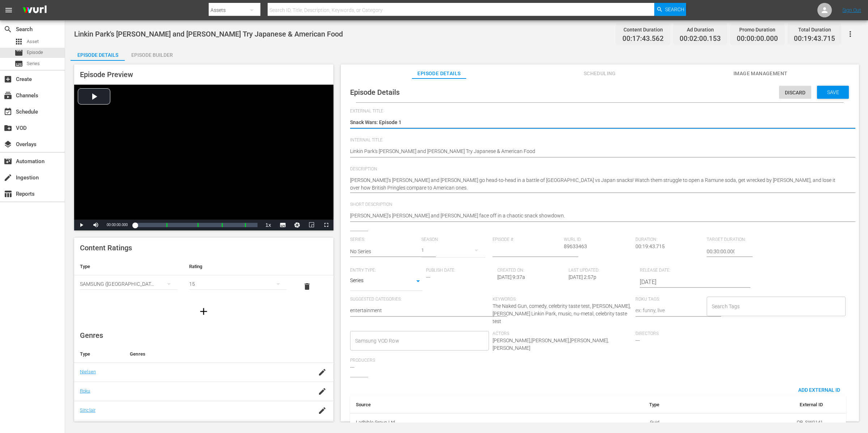
type textarea "Snack Wars: Episode 31"
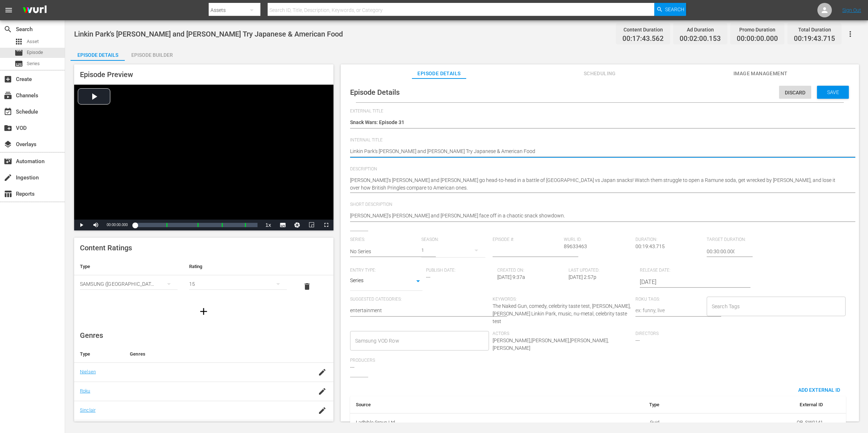
click at [156, 56] on div "Episode Builder" at bounding box center [152, 54] width 54 height 17
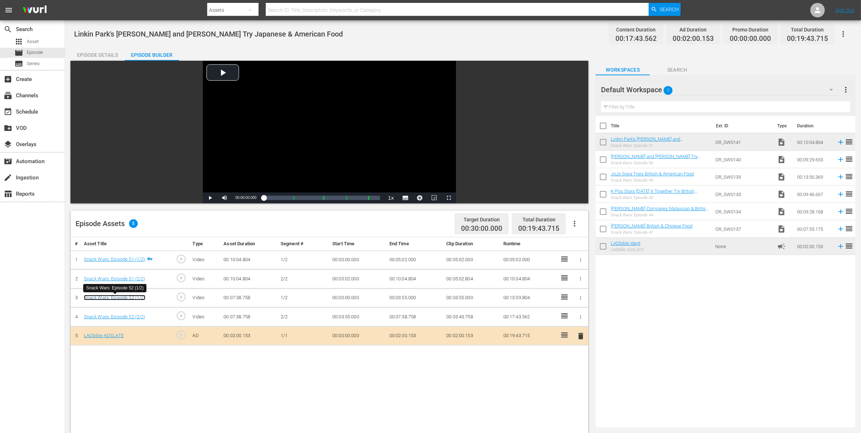
click at [127, 298] on link "Snack Wars: Episode 52 (1/2)" at bounding box center [114, 297] width 61 height 5
click at [89, 52] on div "Episode Details" at bounding box center [97, 54] width 54 height 17
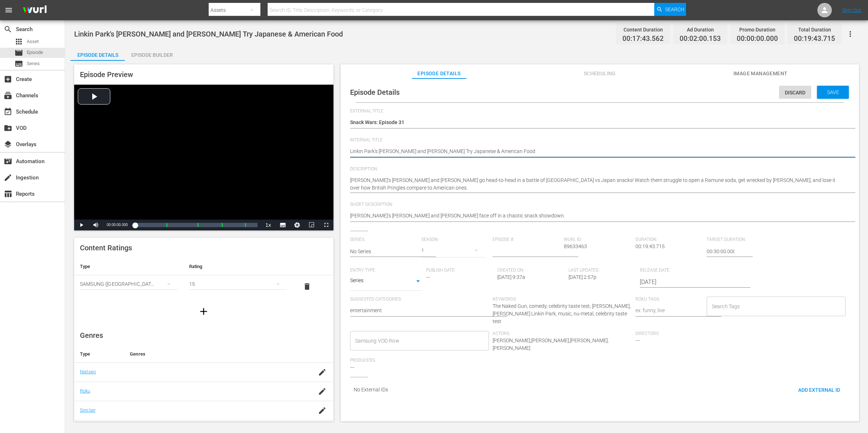
type textarea "Linkin Park's Mike Shinoda and Emily Armstrong Try Japanese & American Food"
type textarea "Linkin Park's Mike Shinoda and Emily Armstrong Try Japanese & American Food |"
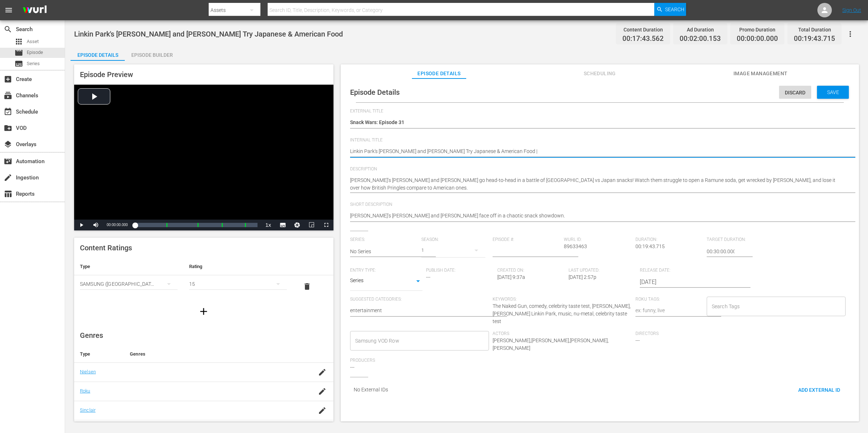
type textarea "Linkin Park's Mike Shinoda and Emily Armstrong Try Japanese & American Food |"
paste textarea "Liam Neeson and Pamela Anderson Try Northern Irish & Canadian Food"
type textarea "Linkin Park's Mike Shinoda and Emily Armstrong Try Japanese & American Food | L…"
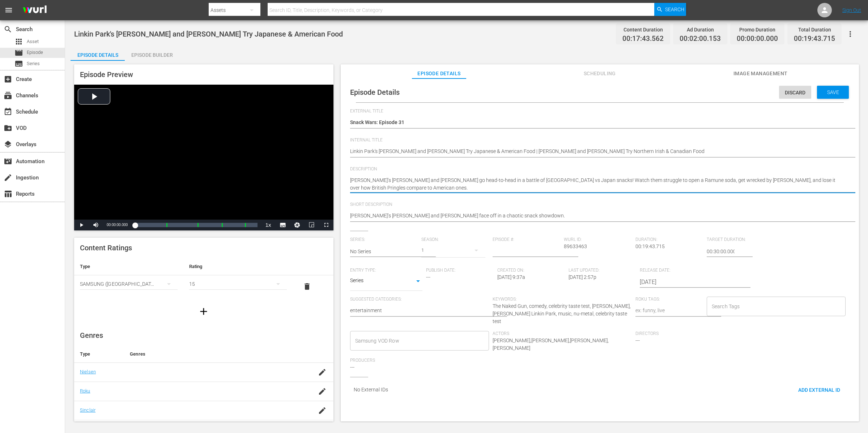
click at [526, 188] on textarea "Linkin Park’s Mike Shinoda and Emily Armstrong go head-to-head in a battle of U…" at bounding box center [598, 183] width 496 height 15
type textarea "Linkin Park’s Mike Shinoda and Emily Armstrong go head-to-head in a battle of U…"
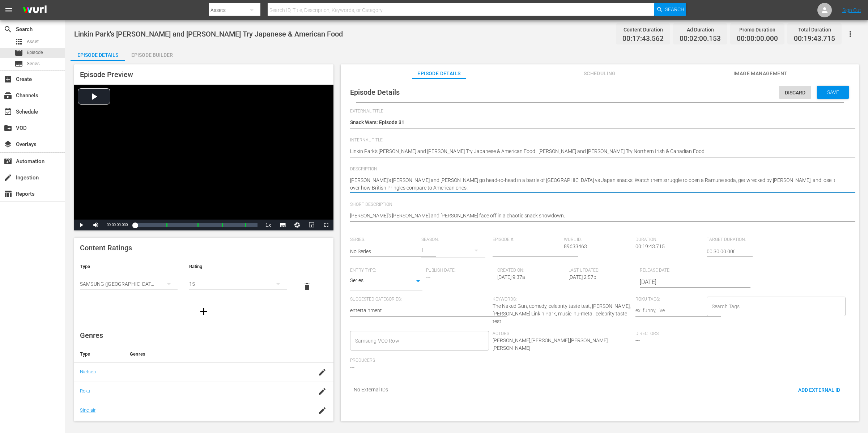
paste textarea "Liam Neeson and Pamela Anderson go bite-for-bite as they compare Northern Irish…"
type textarea "Linkin Park’s Mike Shinoda and Emily Armstrong go head-to-head in a battle of U…"
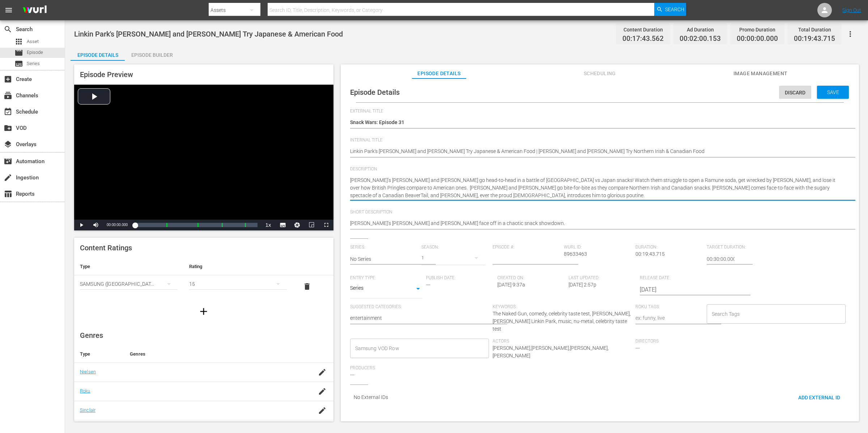
type textarea "Linkin Park’s Mike Shinoda and Emily Armstrong go head-to-head in a battle of U…"
click at [575, 229] on hr at bounding box center [607, 229] width 514 height 1
click at [727, 157] on hr at bounding box center [607, 157] width 514 height 1
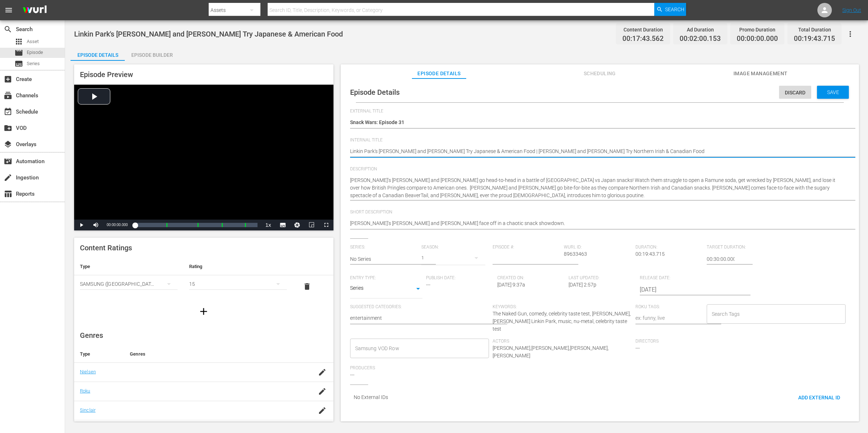
drag, startPoint x: 729, startPoint y: 149, endPoint x: 349, endPoint y: 149, distance: 379.6
click at [546, 219] on div "Linkin Park’s Mike Shinoda and Emily Armstrong face off in a chaotic snack show…" at bounding box center [598, 223] width 496 height 17
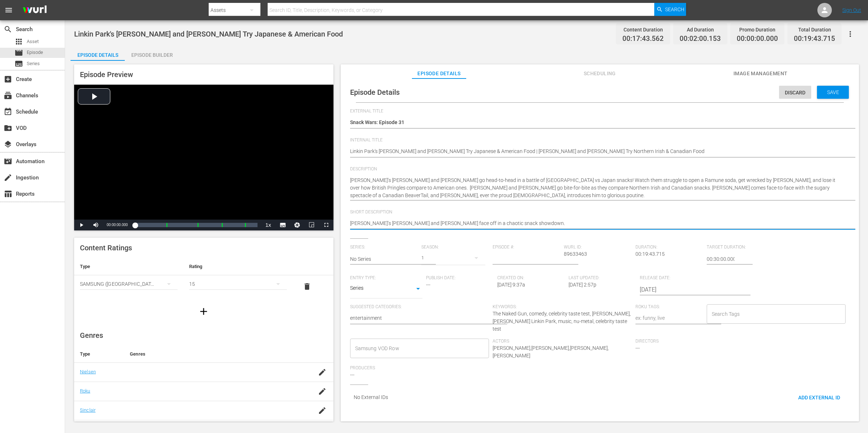
drag, startPoint x: 556, startPoint y: 222, endPoint x: 343, endPoint y: 216, distance: 213.4
paste textarea "'s Mike Shinoda and Emily Armstrong Try Japanese & American Food | Liam Neeson …"
type textarea "Linkin Park's Mike Shinoda and Emily Armstrong Try Japanese & American Food | L…"
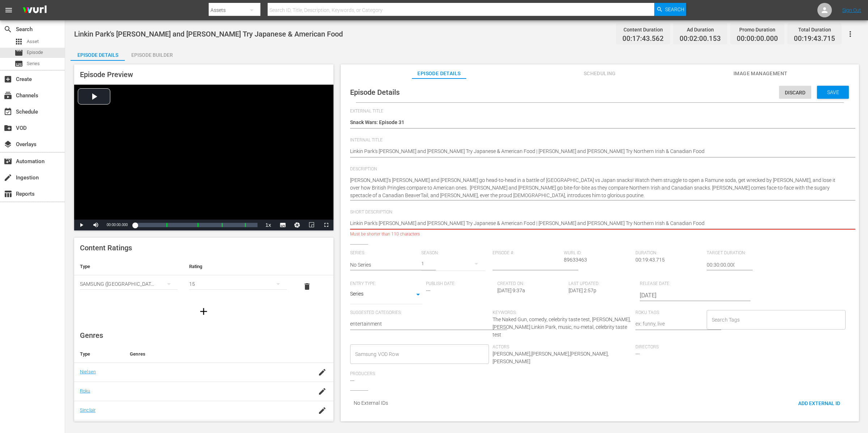
click at [718, 223] on textarea "Linkin Park’s Mike Shinoda and Emily Armstrong face off in a chaotic snack show…" at bounding box center [598, 223] width 496 height 9
click at [461, 223] on textarea "Linkin Park’s Mike Shinoda and Emily Armstrong face off in a chaotic snack show…" at bounding box center [598, 223] width 496 height 9
click at [459, 222] on textarea "Linkin Park’s Mike Shinoda and Emily Armstrong face off in a chaotic snack show…" at bounding box center [598, 223] width 496 height 9
drag, startPoint x: 457, startPoint y: 222, endPoint x: 532, endPoint y: 227, distance: 75.4
click at [529, 222] on textarea "Linkin Park’s Mike Shinoda and Emily Armstrong face off in a chaotic snack show…" at bounding box center [598, 223] width 496 height 9
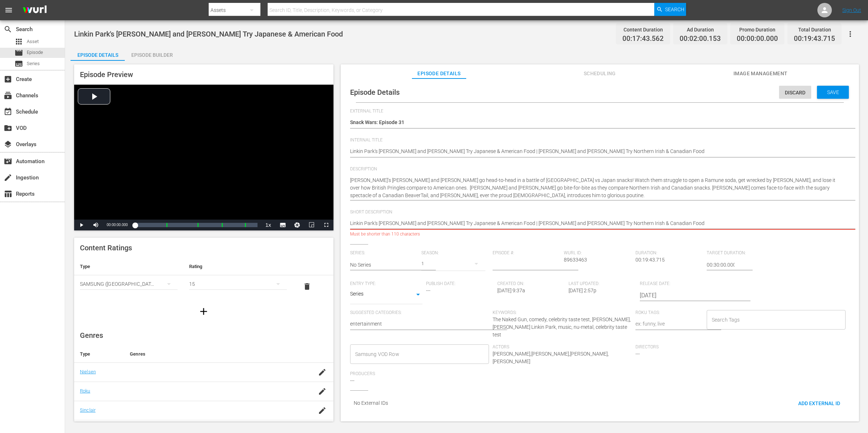
type textarea "Linkin Park's Mike Shinoda and Emily Armstrong Liam Neeson and Pamela Anderson …"
type textarea "Linkin Park's Mike Shinoda and Emily Armstrong| Liam Neeson and Pamela Anderson…"
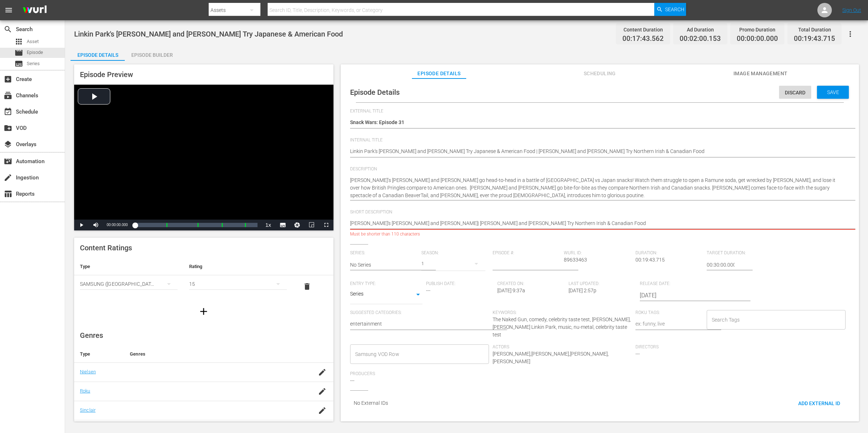
type textarea "Linkin Park's Mike Shinoda and Emily Armstrong| Liam Neeson and Pamela Anderson…"
type textarea "Linkin Park's Mike Shinoda and Emily Armstrong | Liam Neeson and Pamela Anderso…"
drag, startPoint x: 461, startPoint y: 221, endPoint x: 463, endPoint y: 224, distance: 3.8
click at [462, 222] on textarea "Linkin Park’s Mike Shinoda and Emily Armstrong face off in a chaotic snack show…" at bounding box center [598, 223] width 496 height 9
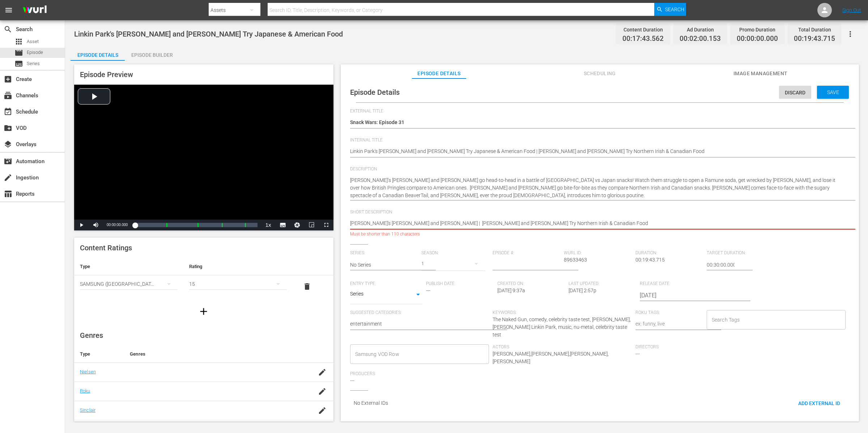
type textarea "Linkin Park's Mike Shinoda and Emily Armstrong | Liam Neeson and Pamela Anderso…"
click at [567, 215] on div "Linkin Park’s Mike Shinoda and Emily Armstrong face off in a chaotic snack show…" at bounding box center [598, 223] width 496 height 17
drag, startPoint x: 635, startPoint y: 221, endPoint x: 539, endPoint y: 224, distance: 96.6
type textarea "Linkin Park's Mike Shinoda and Emily Armstrong | Liam Neeson and Pamela Anderson"
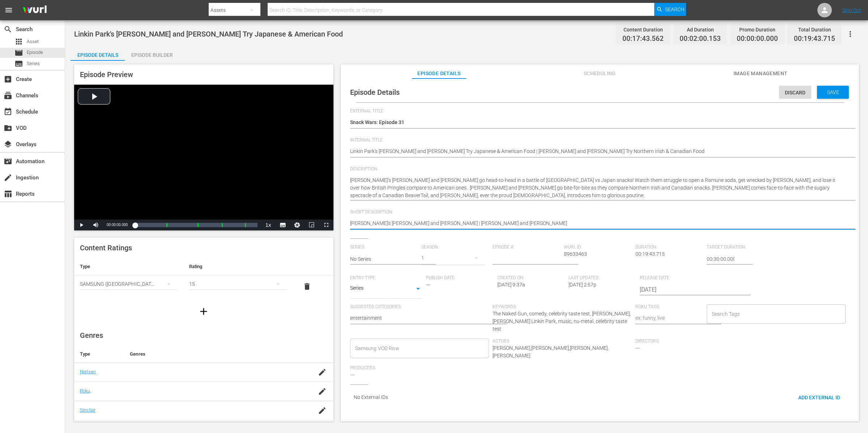
click at [555, 222] on textarea "Linkin Park’s Mike Shinoda and Emily Armstrong face off in a chaotic snack show…" at bounding box center [598, 223] width 496 height 9
type textarea "Linkin Park's Mike Shinoda and Emily Armstrong | Liam Neeson and Pamela Anderson"
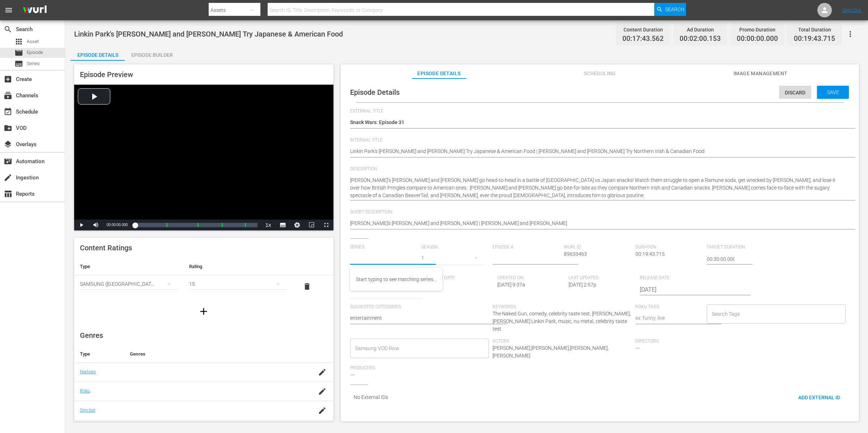
click at [386, 257] on input "text" at bounding box center [384, 258] width 68 height 17
click at [373, 271] on div "Snack Wars" at bounding box center [369, 278] width 27 height 17
type input "Snack Wars"
click at [425, 258] on div "1" at bounding box center [453, 258] width 64 height 20
click at [432, 290] on span at bounding box center [437, 288] width 35 height 12
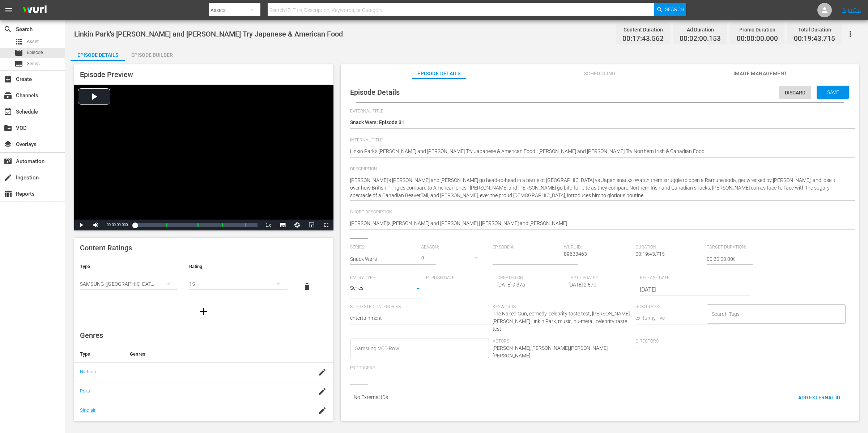
click at [520, 257] on input "number" at bounding box center [526, 258] width 68 height 17
type input "31"
click at [837, 94] on span "Save" at bounding box center [832, 92] width 23 height 6
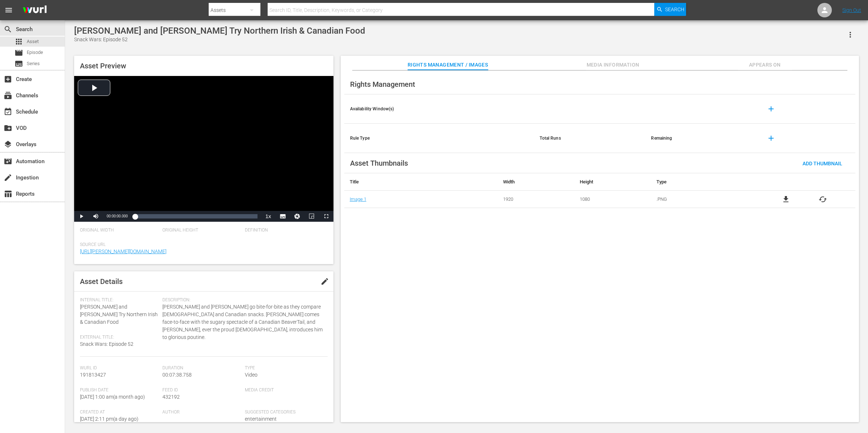
click at [136, 323] on div "Internal Title: [PERSON_NAME] and [PERSON_NAME] Try Northern Irish & Canadian F…" at bounding box center [119, 311] width 79 height 29
drag, startPoint x: 133, startPoint y: 322, endPoint x: 78, endPoint y: 307, distance: 57.7
click at [78, 307] on div "Asset Details edit Internal Title: [PERSON_NAME] and [PERSON_NAME] Try Northern…" at bounding box center [203, 346] width 259 height 151
copy span "[PERSON_NAME] and [PERSON_NAME] Try Northern Irish & Canadian Food"
click at [173, 312] on span "[PERSON_NAME] and [PERSON_NAME] go bite-for-bite as they compare [DEMOGRAPHIC_D…" at bounding box center [242, 322] width 161 height 38
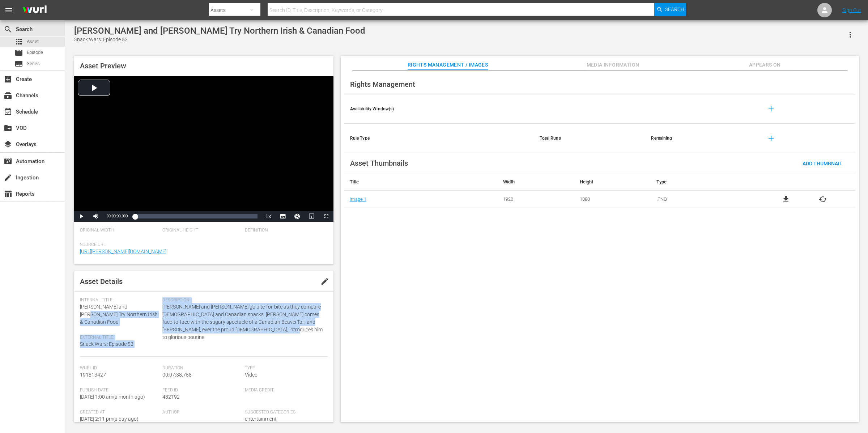
drag, startPoint x: 161, startPoint y: 305, endPoint x: 265, endPoint y: 332, distance: 107.8
click at [265, 333] on div "Internal Title: Liam Neeson and Pamela Anderson Try Northern Irish & Canadian F…" at bounding box center [204, 326] width 248 height 59
click at [265, 332] on span "Liam Neeson and Pamela Anderson go bite-for-bite as they compare Northern Irish…" at bounding box center [242, 322] width 161 height 38
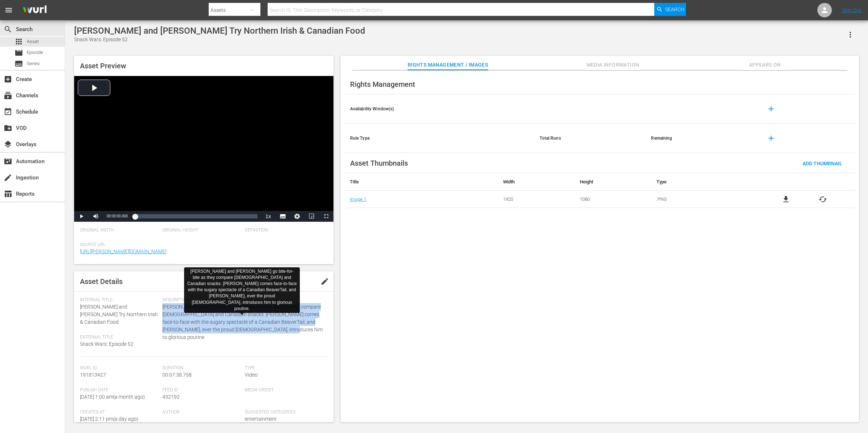
drag, startPoint x: 286, startPoint y: 334, endPoint x: 162, endPoint y: 309, distance: 126.1
click at [162, 309] on div "Description: Liam Neeson and Pamela Anderson go bite-for-bite as they compare N…" at bounding box center [244, 326] width 165 height 59
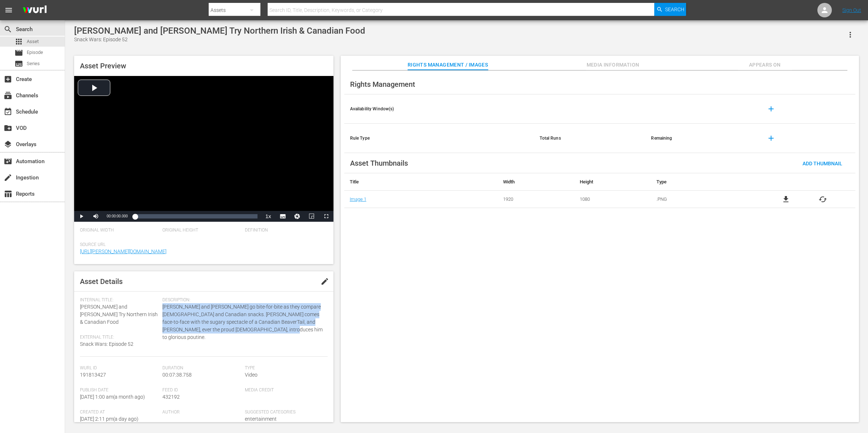
copy span "Liam Neeson and Pamela Anderson go bite-for-bite as they compare Northern Irish…"
click at [694, 65] on span "Appears On" at bounding box center [764, 64] width 54 height 9
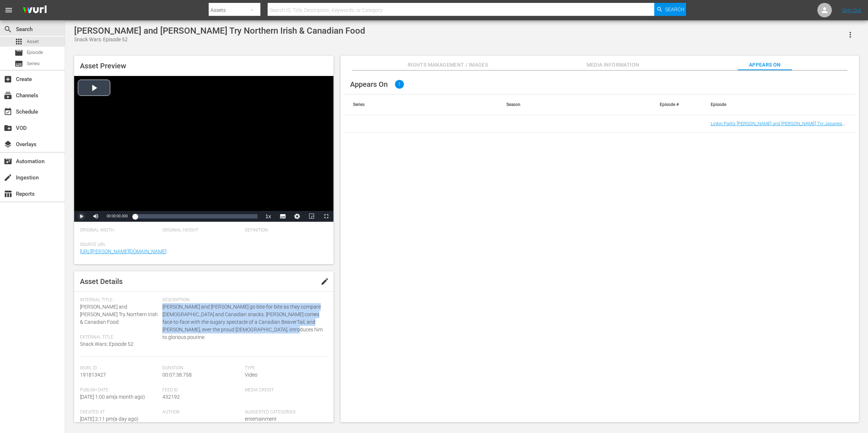
click at [81, 216] on span "Video Player" at bounding box center [81, 216] width 0 height 0
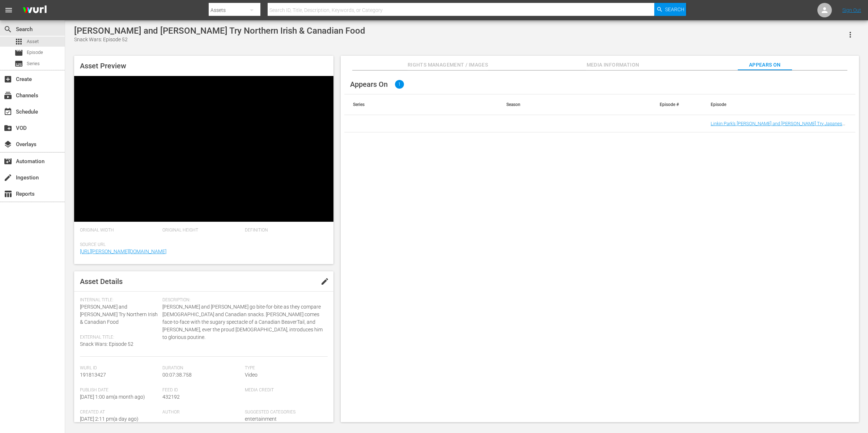
drag, startPoint x: 371, startPoint y: 55, endPoint x: 367, endPoint y: 52, distance: 4.4
click at [370, 54] on div "Asset Preview Video Player is loading. Play Video Pause Mute Current Time 00:05…" at bounding box center [466, 235] width 792 height 366
click at [81, 216] on span "Video Player" at bounding box center [81, 216] width 0 height 0
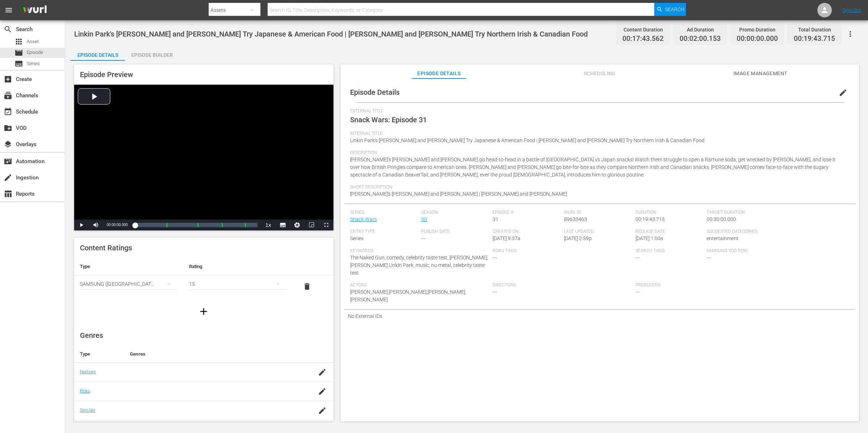
click at [668, 80] on div "Episode Details edit External Title Snack Wars: Episode 31 Internal Title Linki…" at bounding box center [600, 253] width 518 height 350
click at [849, 33] on icon "button" at bounding box center [850, 34] width 9 height 9
click at [850, 32] on div "Add Episode to Workspace" at bounding box center [798, 36] width 110 height 17
click at [534, 57] on div "Episode Details Episode Builder Episode Preview Video Player is loading. Play V…" at bounding box center [466, 236] width 792 height 381
click at [530, 116] on div "External Title Snack Wars: Episode 31" at bounding box center [599, 119] width 499 height 22
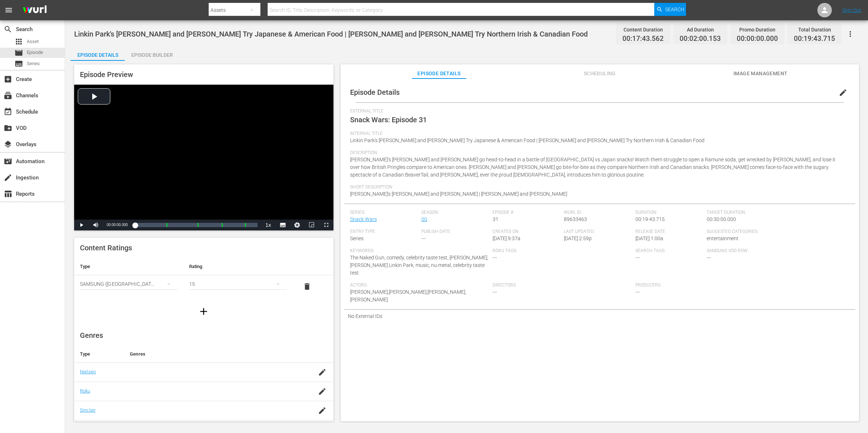
click at [627, 177] on div "Description [PERSON_NAME]’s [PERSON_NAME] and [PERSON_NAME] go head-to-head in …" at bounding box center [599, 167] width 499 height 34
click at [161, 56] on div "Episode Builder" at bounding box center [152, 54] width 54 height 17
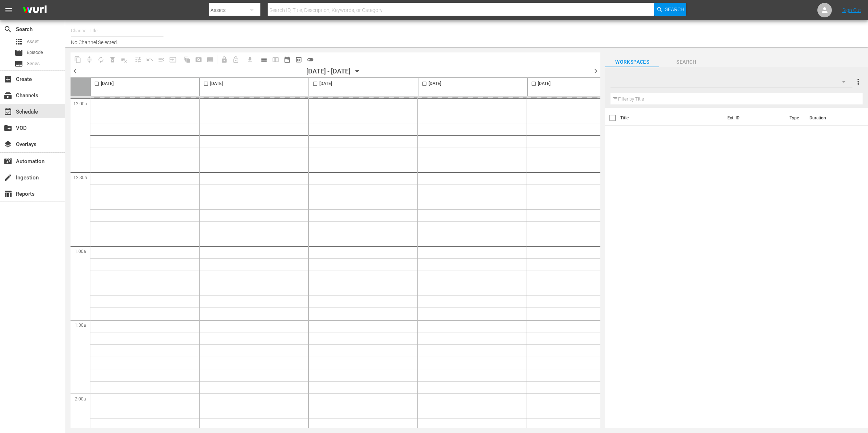
type input "LADbible (2030)"
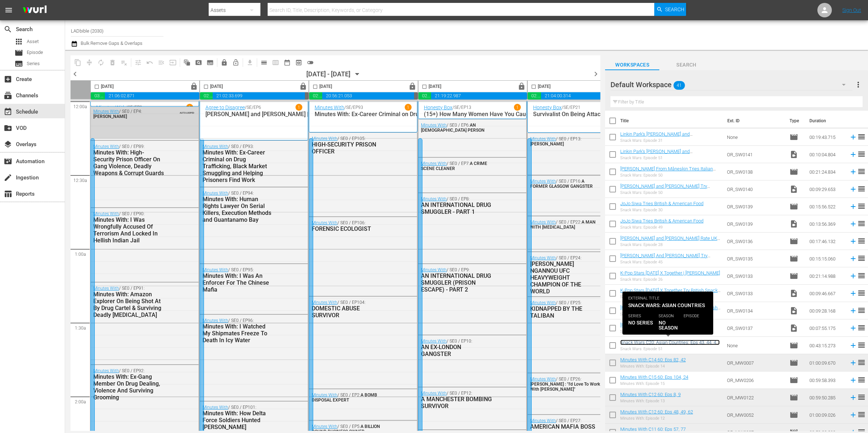
click at [683, 343] on link "Snack Wars C20: Asian Countries: Eps 43, 44, 47, 51." at bounding box center [669, 344] width 99 height 11
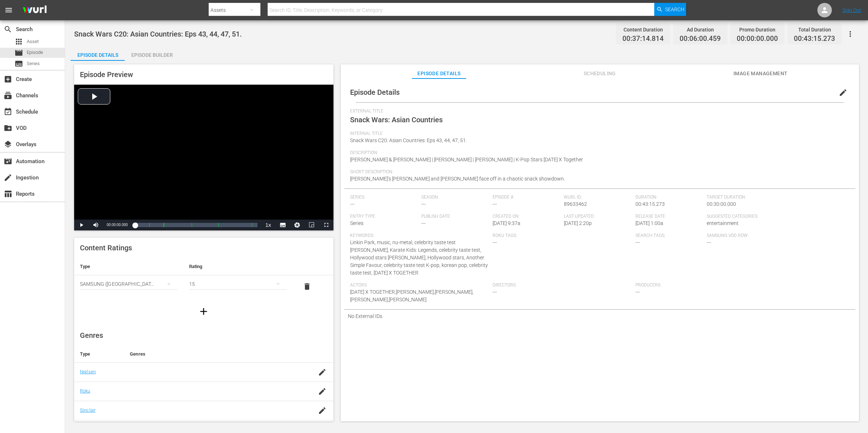
click at [151, 55] on div "Episode Builder" at bounding box center [152, 54] width 54 height 17
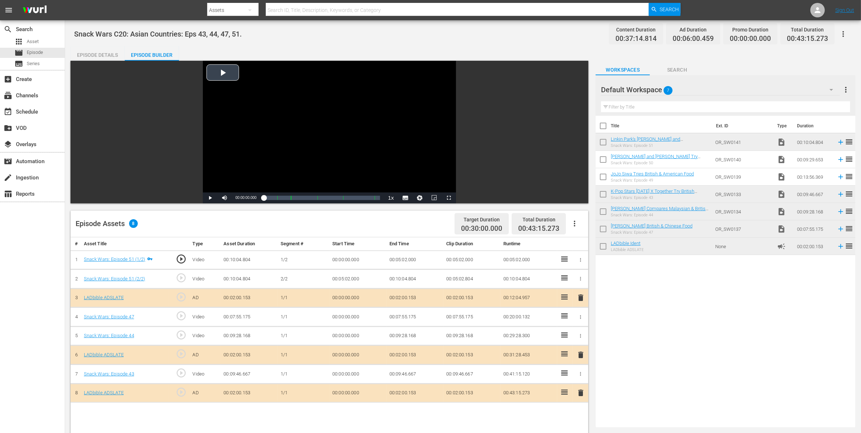
scroll to position [5, 0]
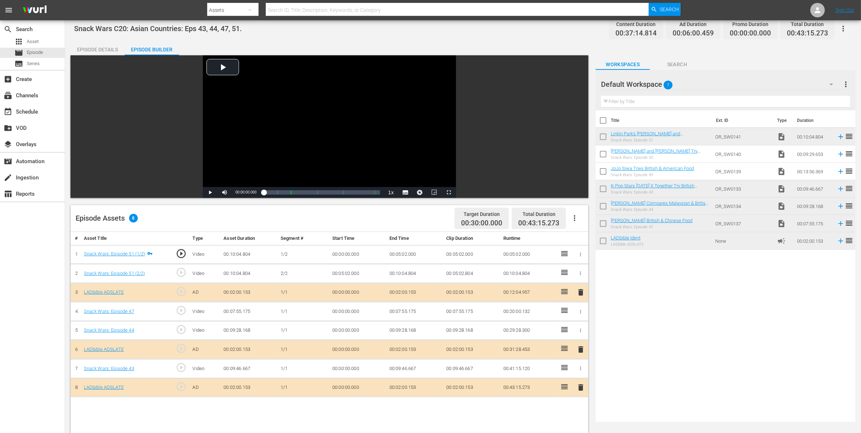
click at [115, 49] on div "Episode Details" at bounding box center [97, 49] width 54 height 17
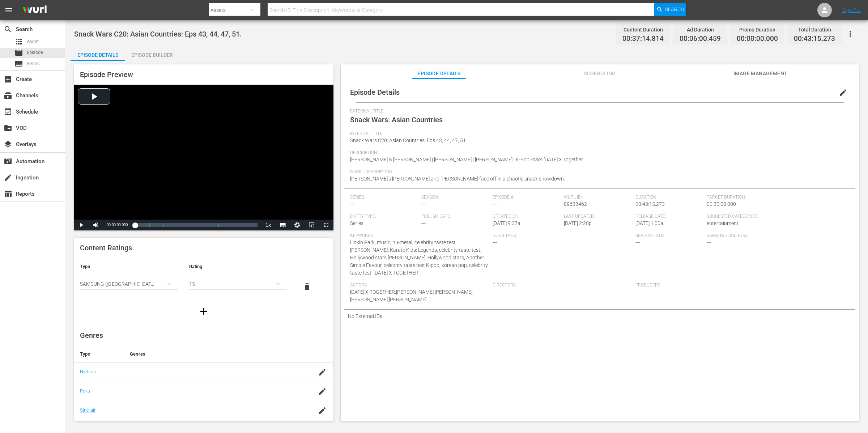
click at [442, 120] on span "Snack Wars: Asian Countries" at bounding box center [396, 119] width 93 height 9
drag, startPoint x: 441, startPoint y: 119, endPoint x: 403, endPoint y: 118, distance: 38.3
click at [399, 117] on span "Snack Wars: Asian Countries" at bounding box center [396, 119] width 93 height 9
click at [838, 93] on span "edit" at bounding box center [842, 92] width 9 height 9
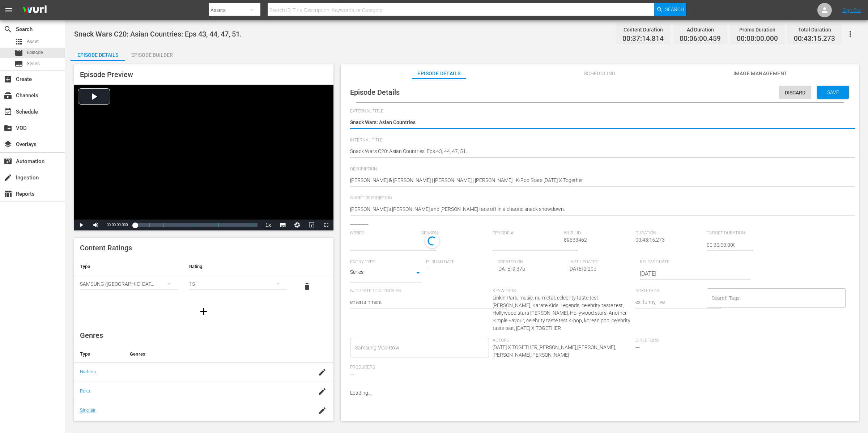
type input "No Series"
click at [432, 120] on textarea "Snack Wars: Asian Countries" at bounding box center [598, 123] width 496 height 9
drag, startPoint x: 420, startPoint y: 121, endPoint x: 379, endPoint y: 121, distance: 40.5
click at [379, 121] on textarea "Snack Wars: Asian Countries" at bounding box center [598, 123] width 496 height 9
type textarea "Snack Wars: E"
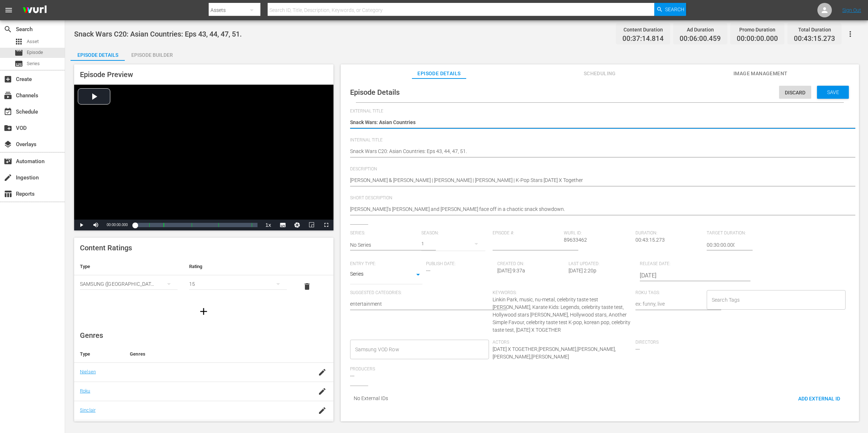
type textarea "Snack Wars: E"
type textarea "Snack Wars: Ep"
type textarea "Snack Wars: Epi"
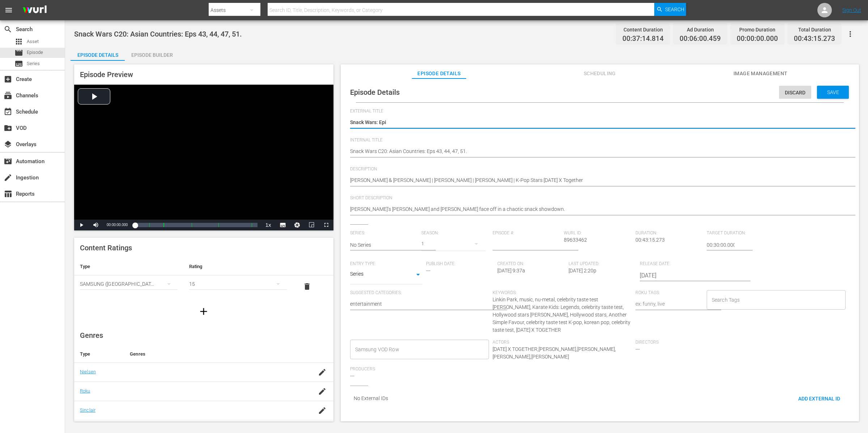
type textarea "Snack Wars: Epis"
type textarea "Snack Wars: Episo"
type textarea "Snack Wars: Episod"
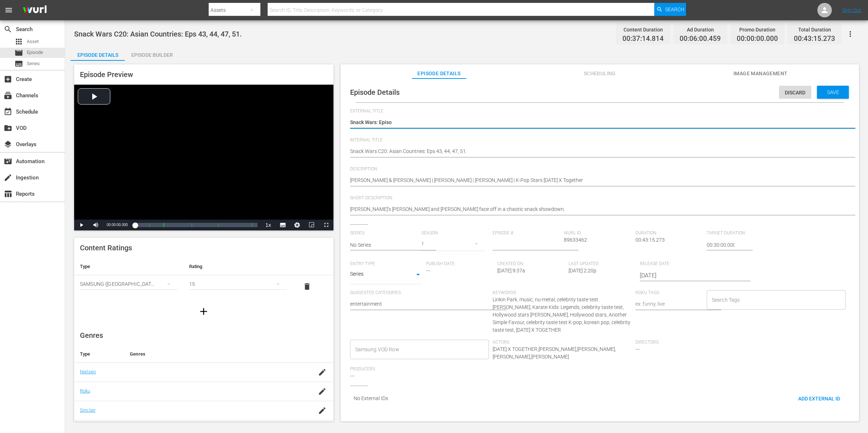
type textarea "Snack Wars: Episod"
type textarea "Snack Wars: Episode"
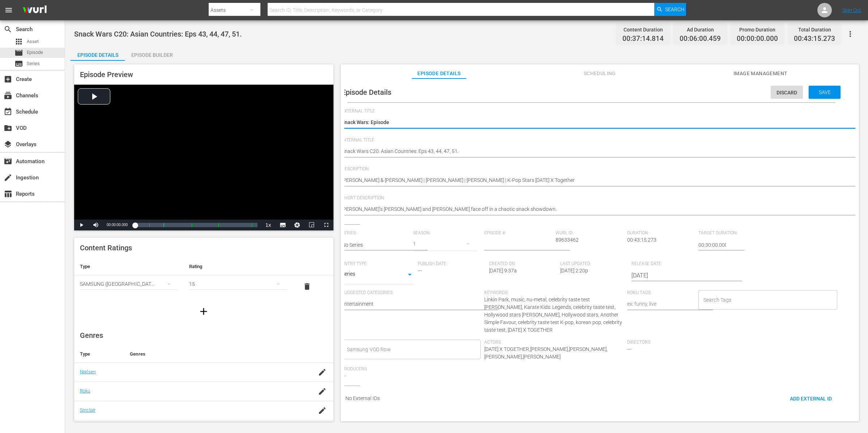
type textarea "Snack Wars: Episode"
type textarea "Snack Wars: Episode 1"
type textarea "Snack Wars: Episode 16"
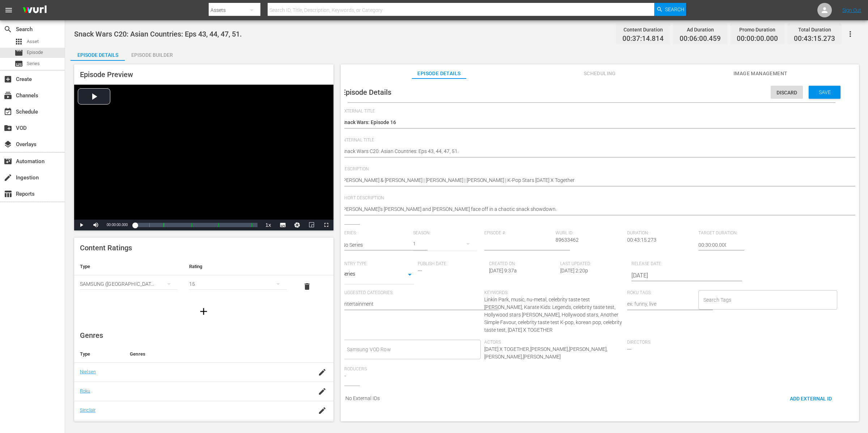
click at [454, 242] on div "1" at bounding box center [445, 244] width 64 height 20
click at [500, 244] on div "1" at bounding box center [434, 216] width 868 height 433
click at [499, 243] on div "1" at bounding box center [434, 216] width 868 height 433
click at [496, 243] on input "number" at bounding box center [518, 244] width 68 height 17
type input "1"
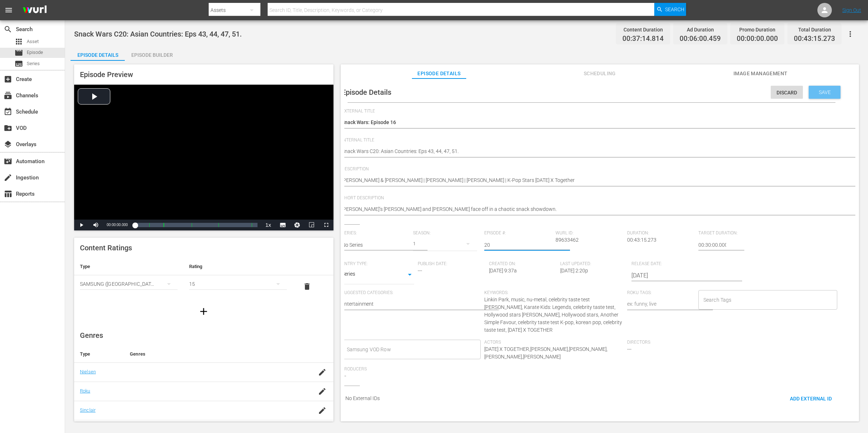
type input "20"
click at [813, 91] on span "Save" at bounding box center [824, 92] width 23 height 6
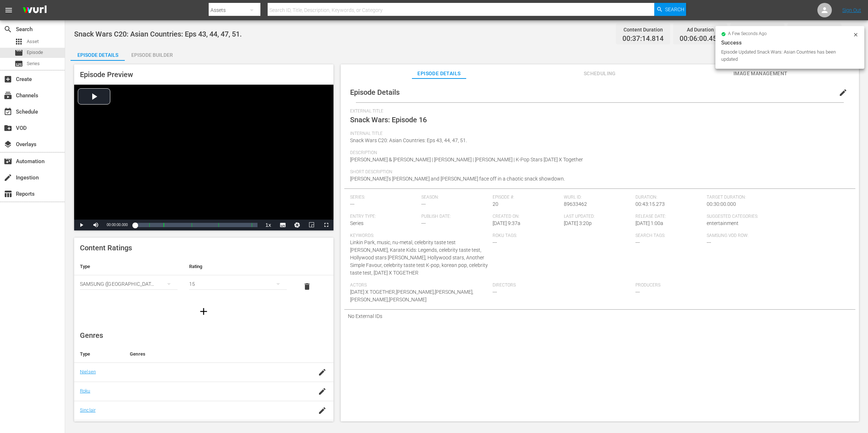
click at [839, 92] on span "edit" at bounding box center [842, 92] width 9 height 9
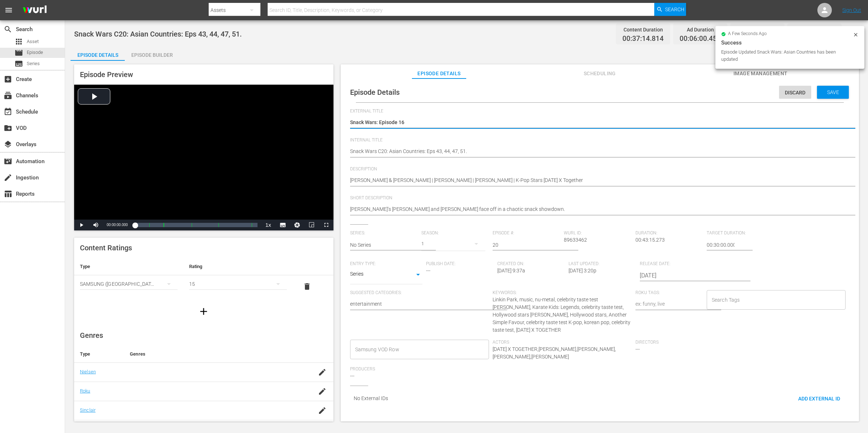
click at [453, 124] on textarea "Snack Wars: Episode 16" at bounding box center [598, 123] width 496 height 9
type textarea "Snack Wars: Episode 1"
type textarea "Snack Wars: Episode"
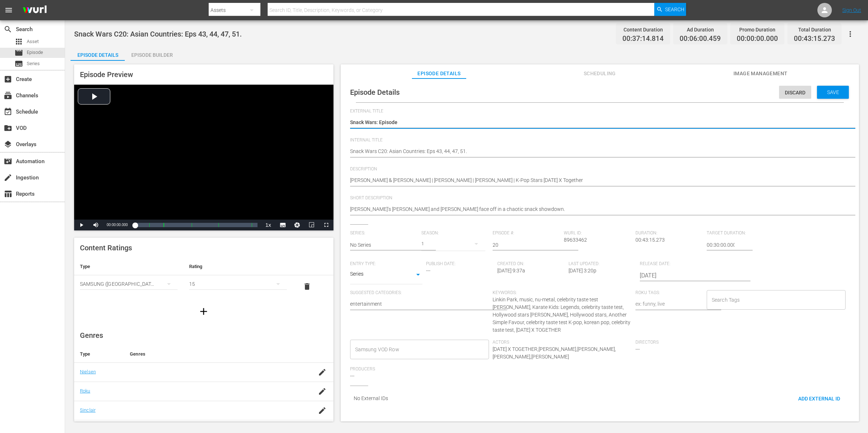
type textarea "Snack Wars: Episode 2"
type textarea "Snack Wars: Episode 20"
click at [825, 90] on span "Save" at bounding box center [832, 92] width 23 height 6
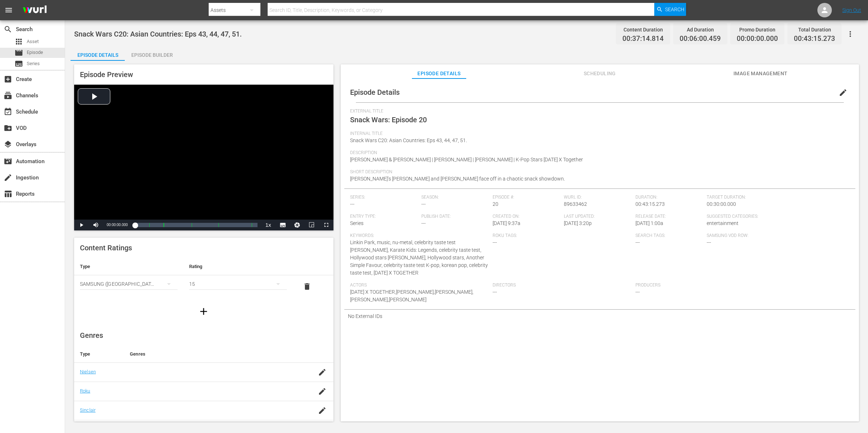
click at [536, 128] on div "External Title Snack Wars: Episode 20" at bounding box center [599, 119] width 499 height 22
click at [838, 94] on span "edit" at bounding box center [842, 92] width 9 height 9
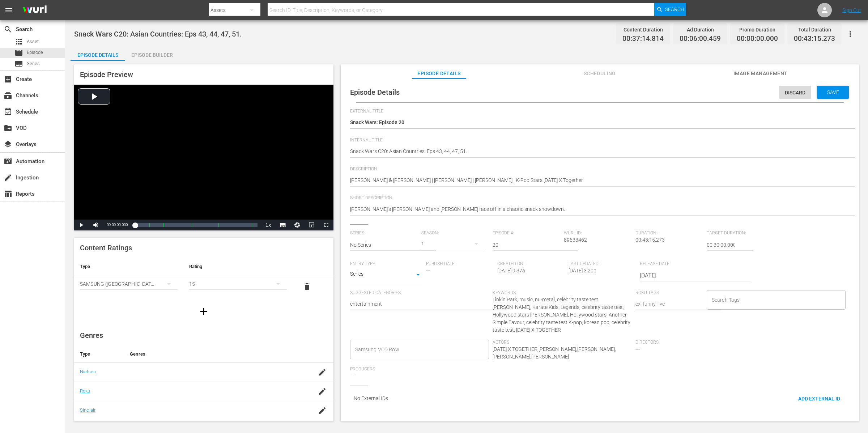
drag, startPoint x: 588, startPoint y: 174, endPoint x: 479, endPoint y: 179, distance: 109.3
click at [479, 179] on div "[PERSON_NAME] & [PERSON_NAME] | [PERSON_NAME] | [PERSON_NAME] | K-Pop Stars [DA…" at bounding box center [598, 180] width 496 height 17
click at [615, 180] on textarea "[PERSON_NAME] & [PERSON_NAME] | [PERSON_NAME] | [PERSON_NAME] | K-Pop Stars [DA…" at bounding box center [598, 180] width 496 height 9
click at [614, 180] on textarea "[PERSON_NAME] & [PERSON_NAME] | [PERSON_NAME] | [PERSON_NAME] | K-Pop Stars [DA…" at bounding box center [598, 180] width 496 height 9
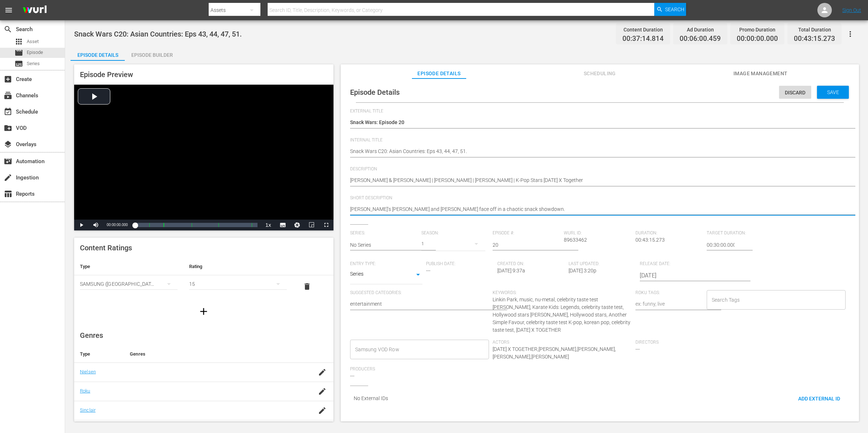
click at [554, 207] on textarea "[PERSON_NAME]’s [PERSON_NAME] and [PERSON_NAME] face off in a chaotic snack sho…" at bounding box center [598, 209] width 496 height 9
paste textarea "[PERSON_NAME] & [PERSON_NAME] | [PERSON_NAME] | [PERSON_NAME] | K-Pop Stars [DA…"
type textarea "[PERSON_NAME] & [PERSON_NAME] | [PERSON_NAME] | [PERSON_NAME] | K-Pop Stars [DA…"
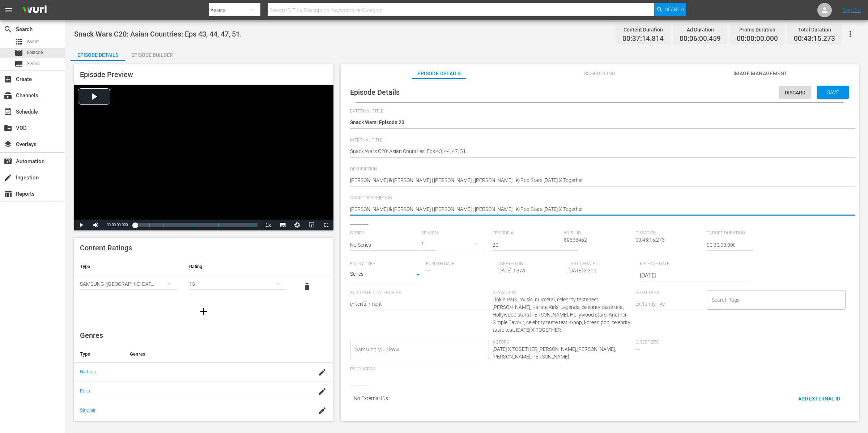
click at [813, 80] on div "Episode Details Discard Save External Title Snack Wars: Episode 20 Snack Wars: …" at bounding box center [600, 253] width 518 height 350
click at [821, 89] on span "Save" at bounding box center [832, 92] width 23 height 6
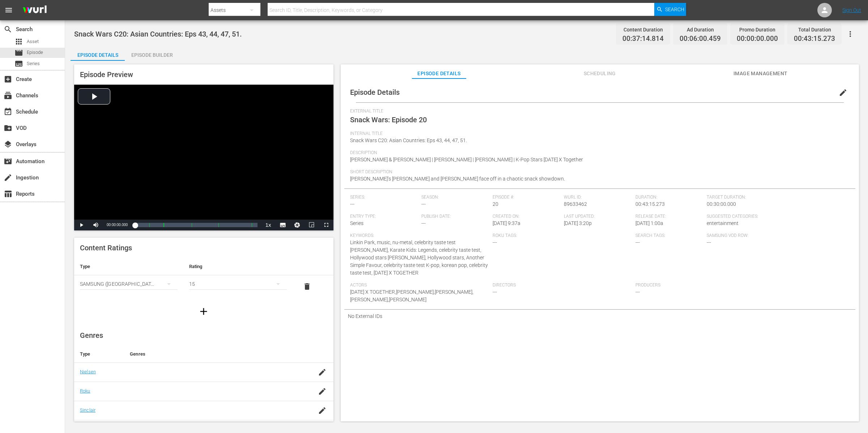
click at [527, 155] on span "Description" at bounding box center [598, 153] width 496 height 6
click at [553, 32] on div "Snack Wars C20: Asian Countries: Eps 43, 44, 47, 51. Content Duration 00:37:14.…" at bounding box center [466, 34] width 784 height 16
